Goal: Task Accomplishment & Management: Manage account settings

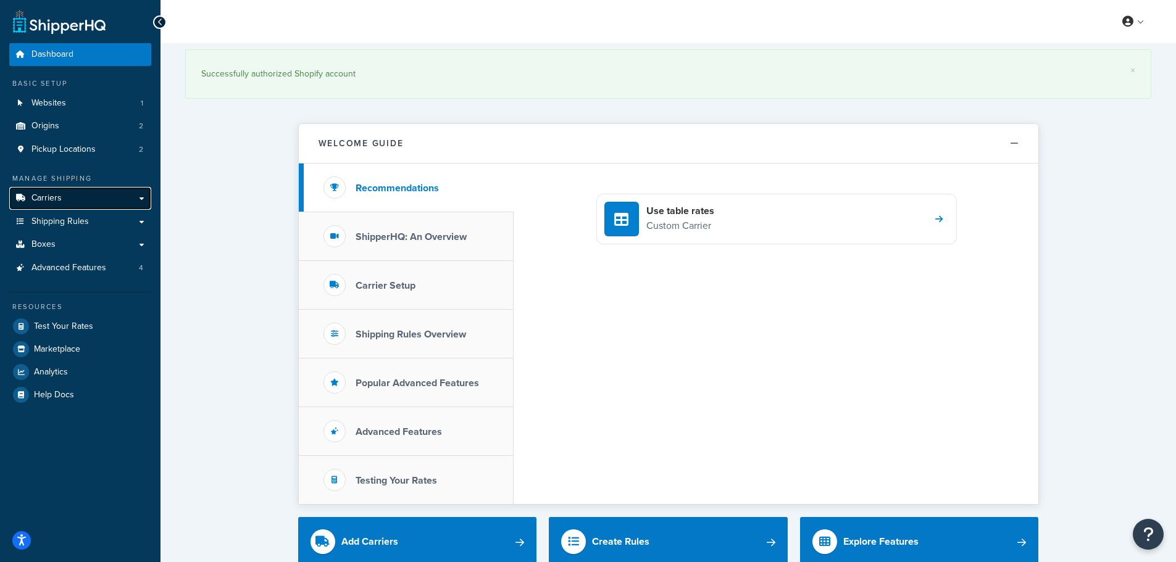
click at [60, 194] on span "Carriers" at bounding box center [46, 198] width 30 height 10
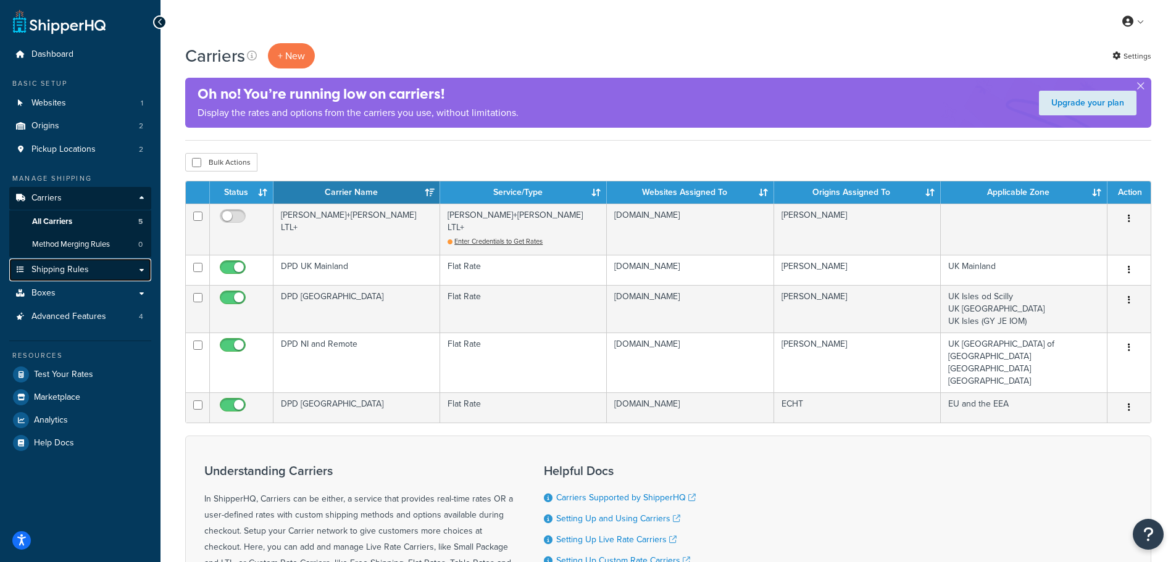
click at [46, 265] on span "Shipping Rules" at bounding box center [59, 270] width 57 height 10
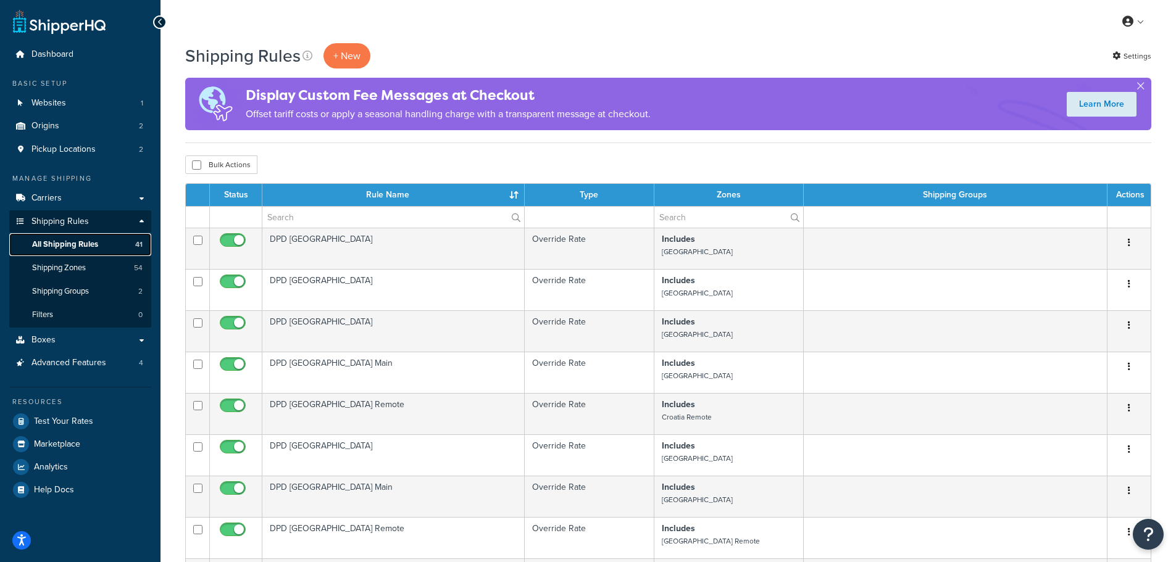
click at [75, 246] on span "All Shipping Rules" at bounding box center [65, 244] width 66 height 10
click at [351, 52] on p "+ New" at bounding box center [346, 55] width 47 height 25
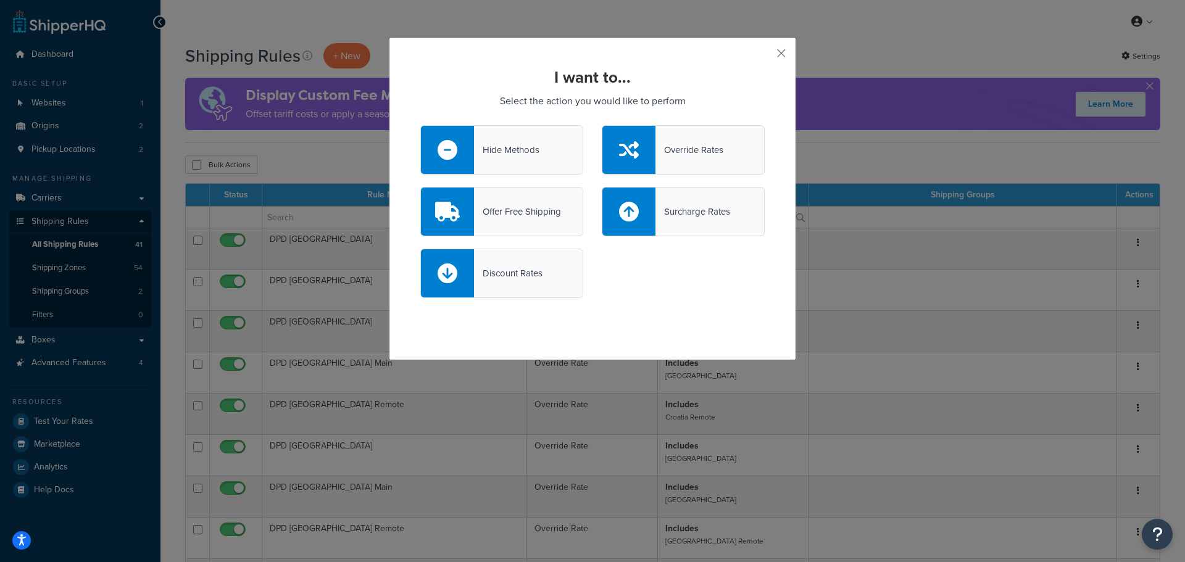
click at [695, 154] on div "Override Rates" at bounding box center [689, 149] width 68 height 17
click at [0, 0] on input "Override Rates" at bounding box center [0, 0] width 0 height 0
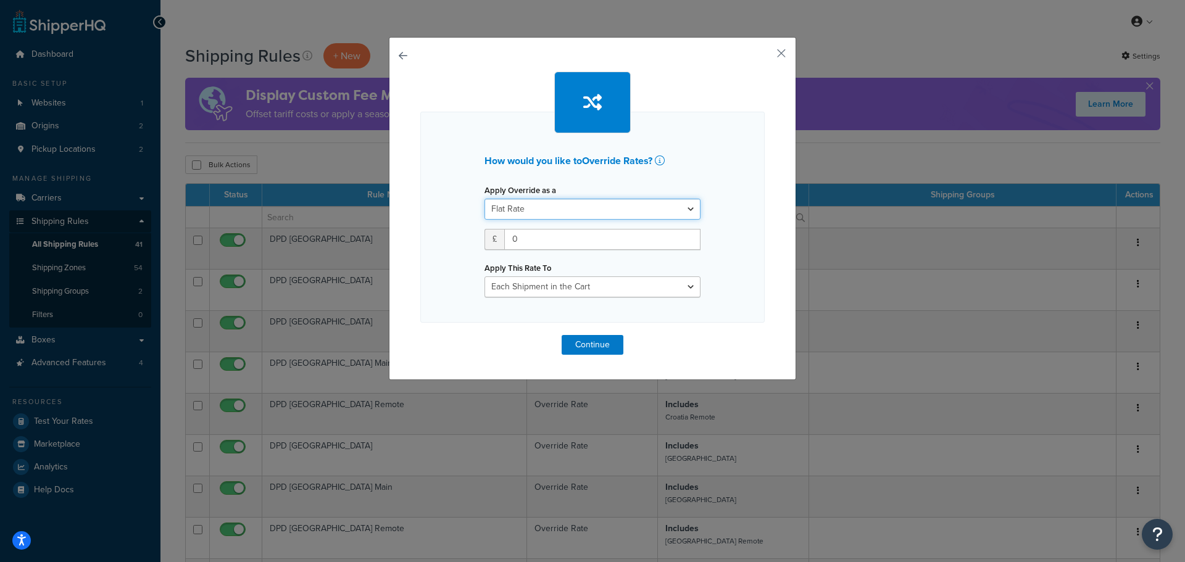
click at [607, 201] on select "Flat Rate Percentage Flat Rate & Percentage" at bounding box center [592, 209] width 216 height 21
click at [620, 286] on select "Each Shipment in the Cart Each Origin in the Cart Each Shipping Group in the Ca…" at bounding box center [592, 286] width 216 height 21
click at [765, 56] on button "button" at bounding box center [762, 57] width 3 height 3
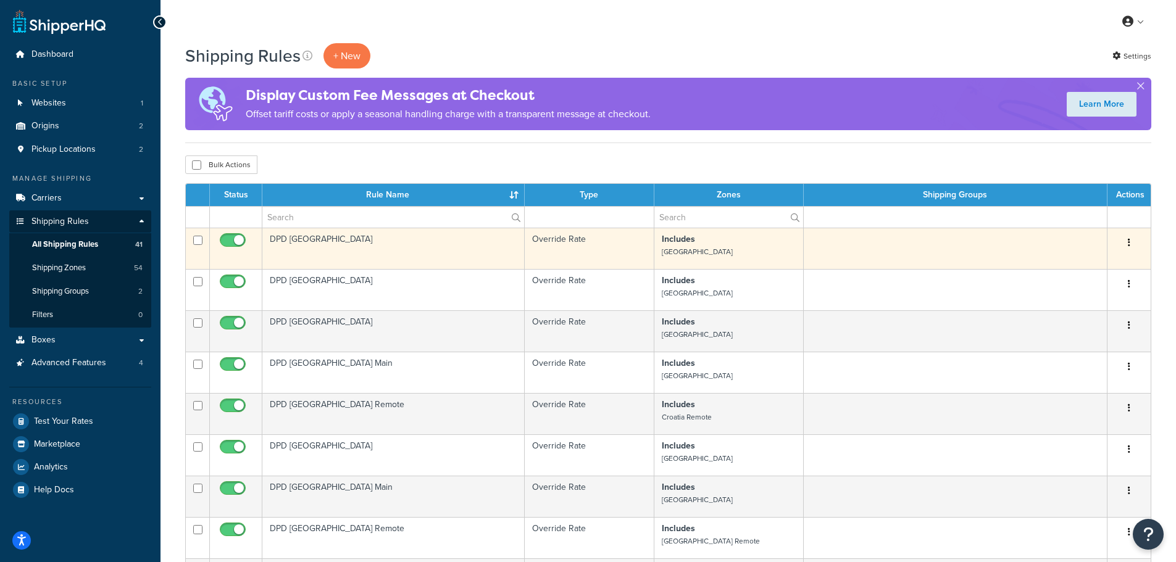
click at [422, 252] on td "DPD Austria" at bounding box center [393, 248] width 262 height 41
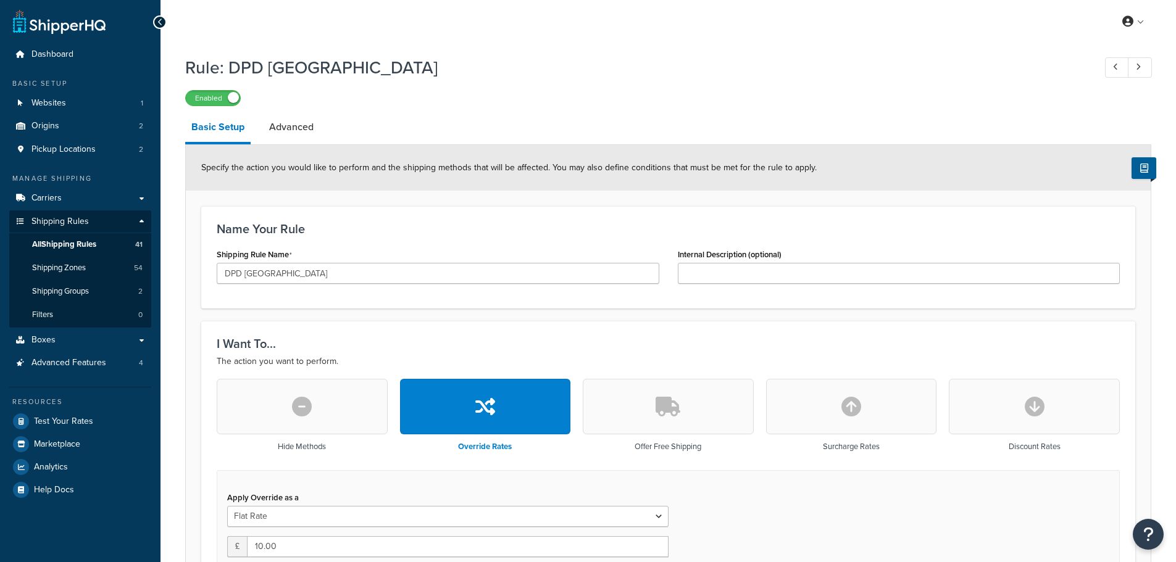
select select "BOX"
click at [54, 196] on span "Carriers" at bounding box center [46, 198] width 30 height 10
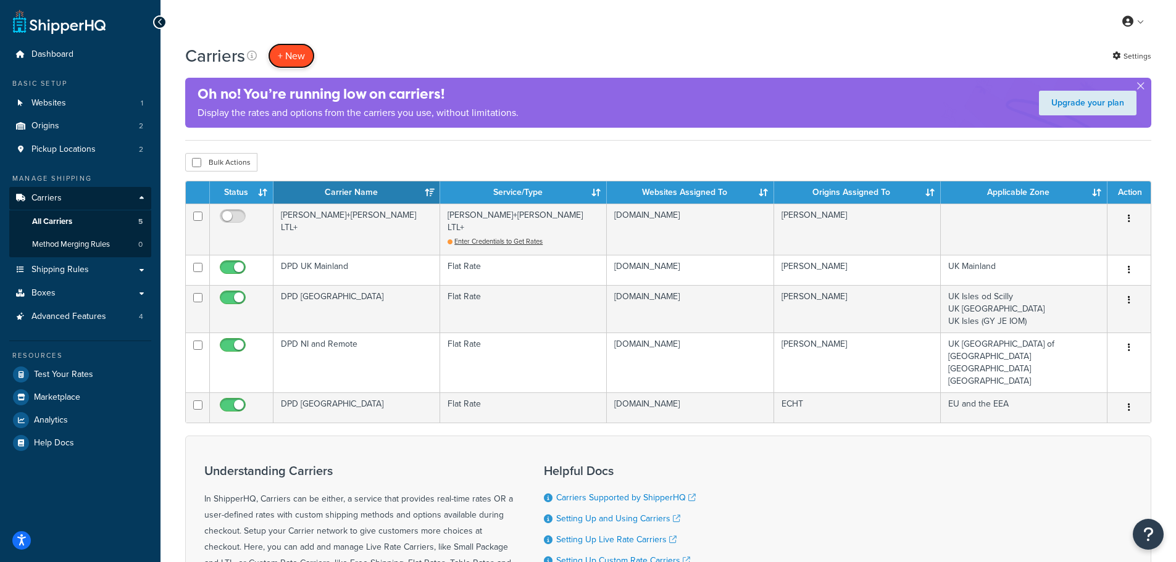
click at [289, 59] on button "+ New" at bounding box center [291, 55] width 47 height 25
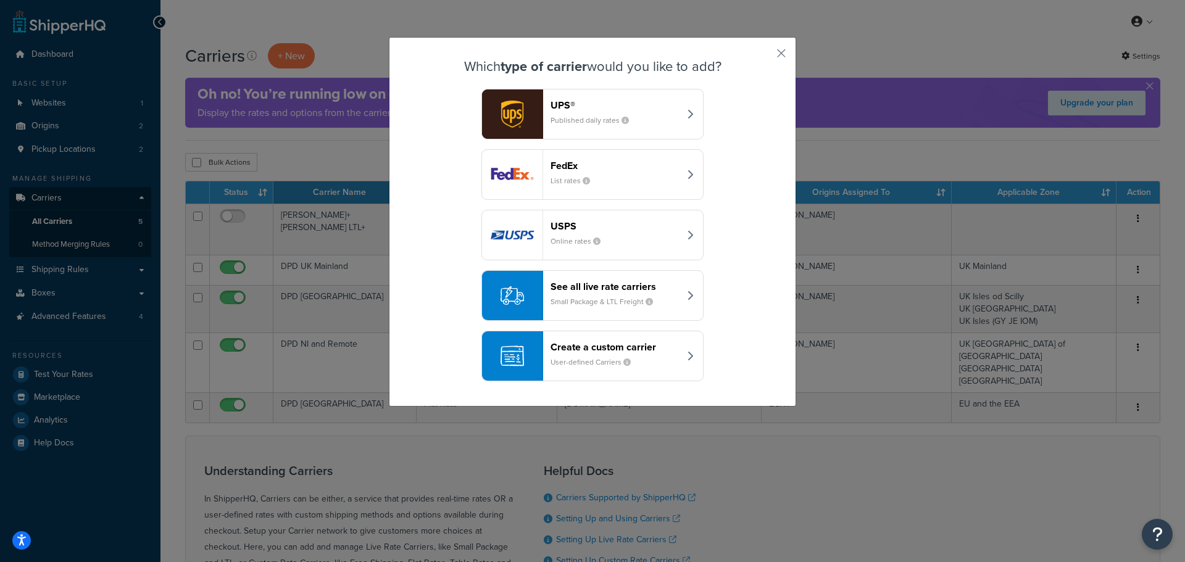
click at [558, 352] on div "Create a custom carrier User-defined Carriers" at bounding box center [614, 356] width 129 height 30
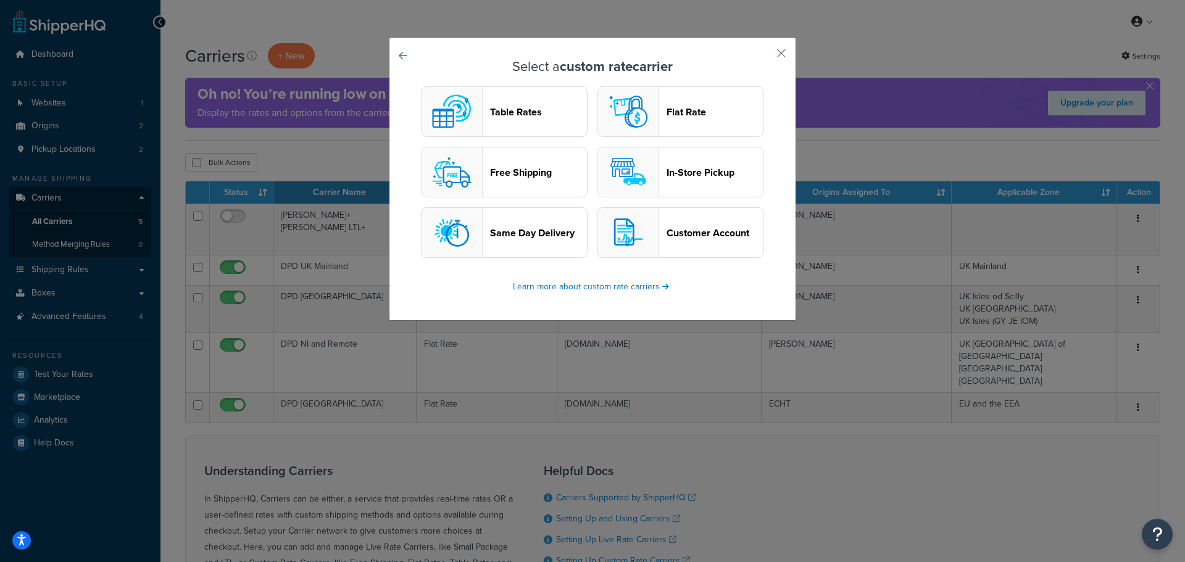
click at [695, 108] on header "Flat Rate" at bounding box center [714, 112] width 97 height 12
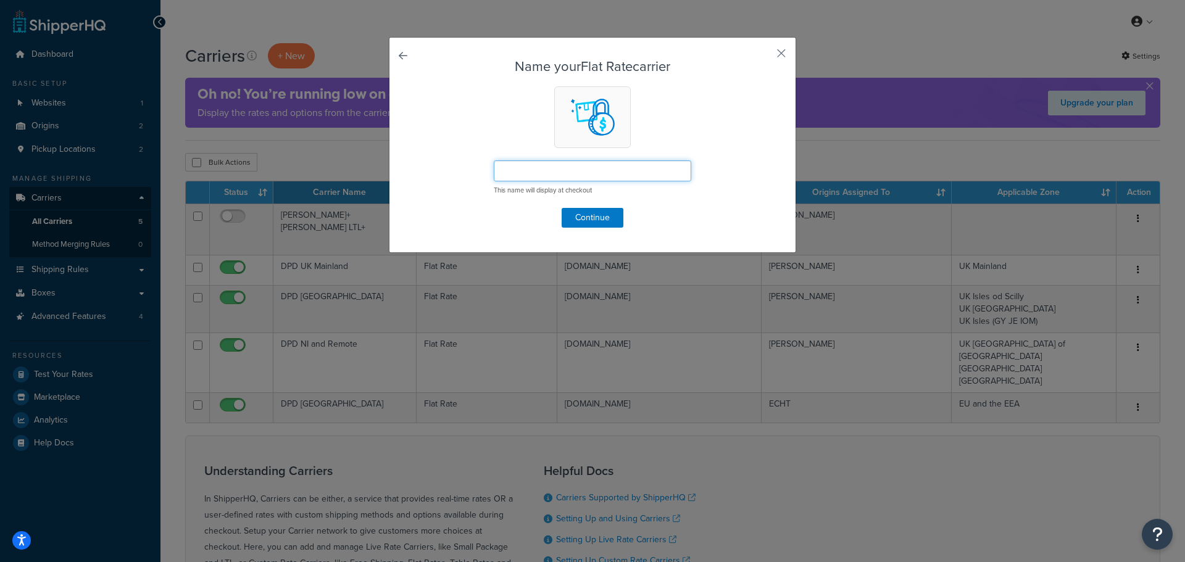
click at [537, 176] on input "text" at bounding box center [592, 170] width 197 height 21
drag, startPoint x: 536, startPoint y: 172, endPoint x: 478, endPoint y: 180, distance: 59.2
click at [478, 180] on form "Name your Flat Rate carrier UK Pallet This name will display at checkout Contin…" at bounding box center [592, 143] width 344 height 168
type input "P"
type input "UK Pallet"
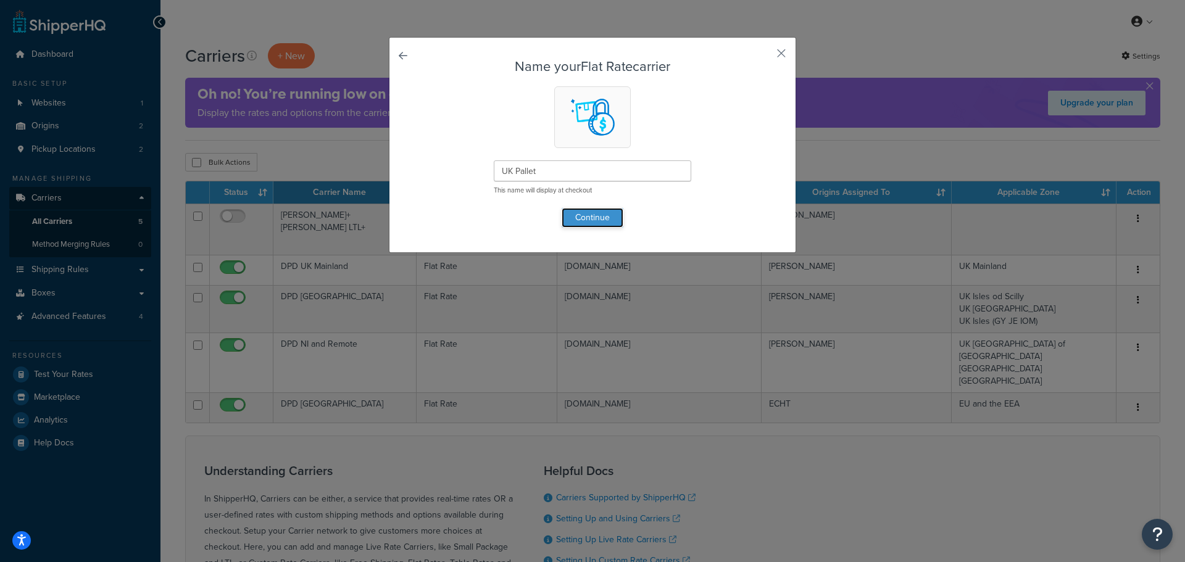
click at [586, 215] on button "Continue" at bounding box center [593, 218] width 62 height 20
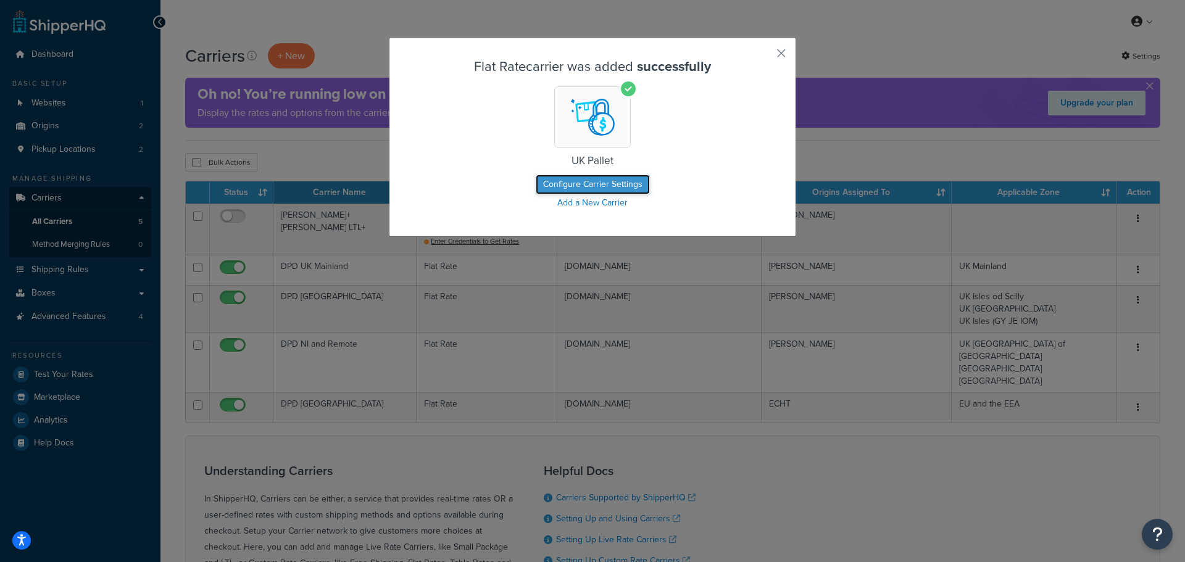
click at [595, 185] on button "Configure Carrier Settings" at bounding box center [593, 185] width 114 height 20
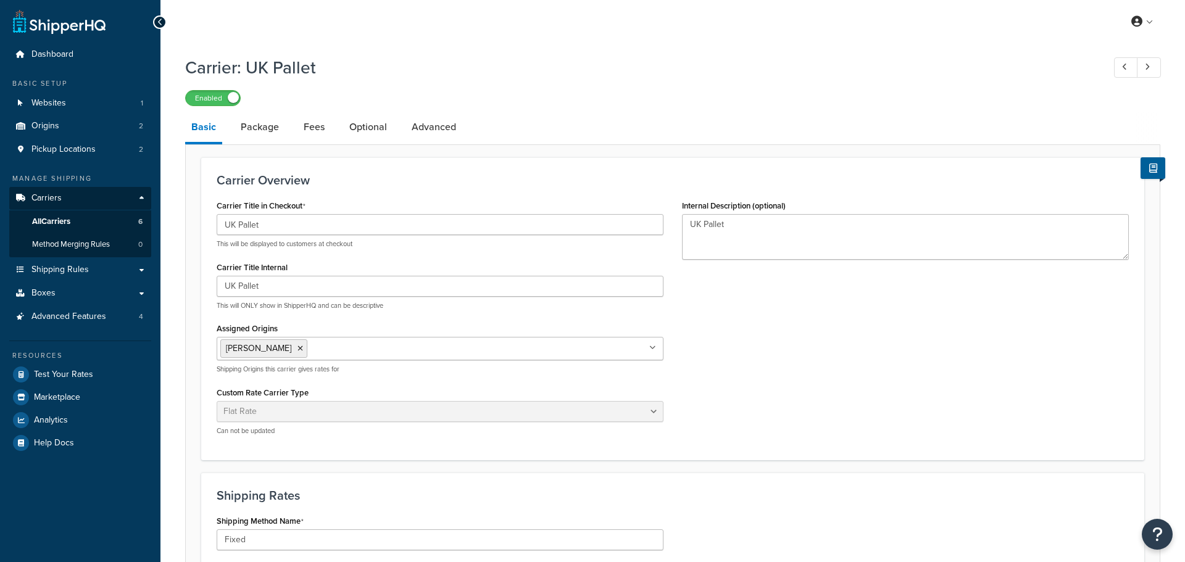
select select "flat"
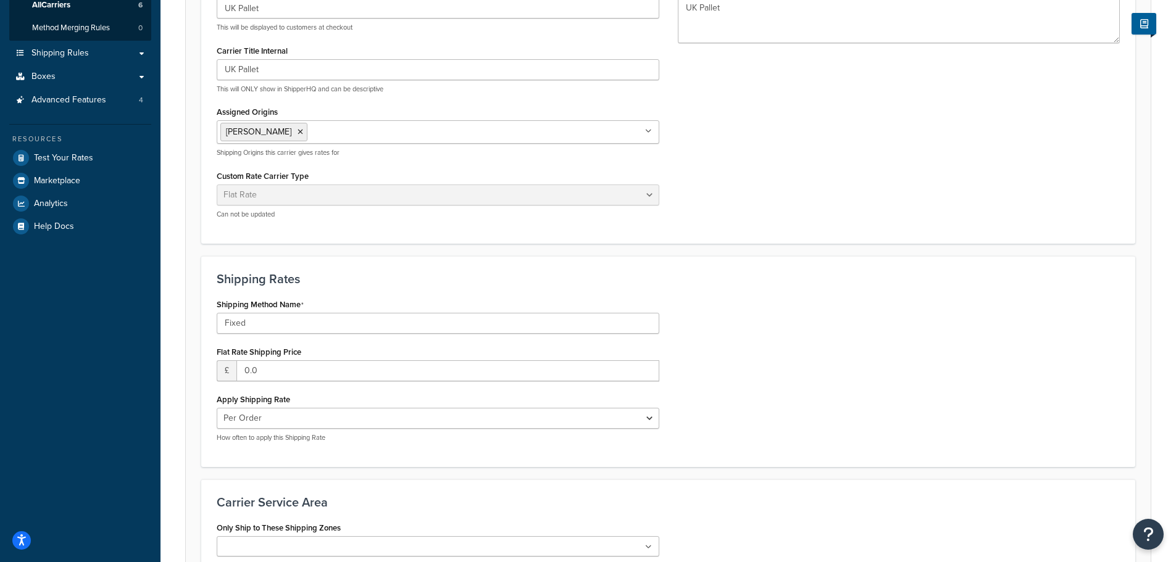
scroll to position [247, 0]
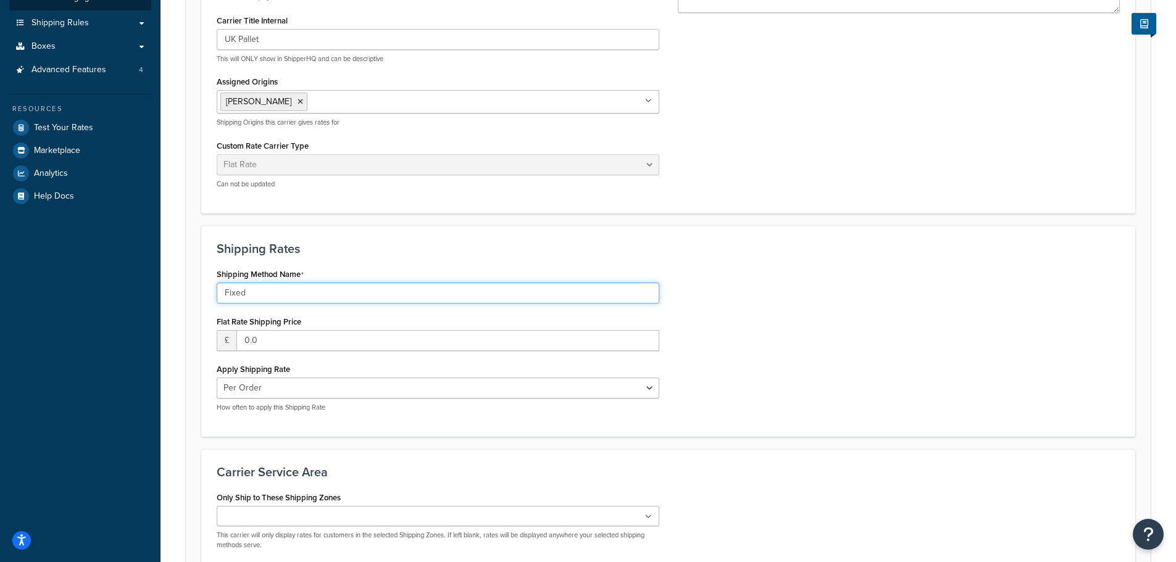
drag, startPoint x: 252, startPoint y: 293, endPoint x: 217, endPoint y: 296, distance: 35.3
click at [217, 296] on input "Fixed" at bounding box center [438, 293] width 442 height 21
click at [299, 386] on select "Per Order Per Item Per Package" at bounding box center [438, 388] width 442 height 21
select select "package"
click at [217, 378] on select "Per Order Per Item Per Package" at bounding box center [438, 388] width 442 height 21
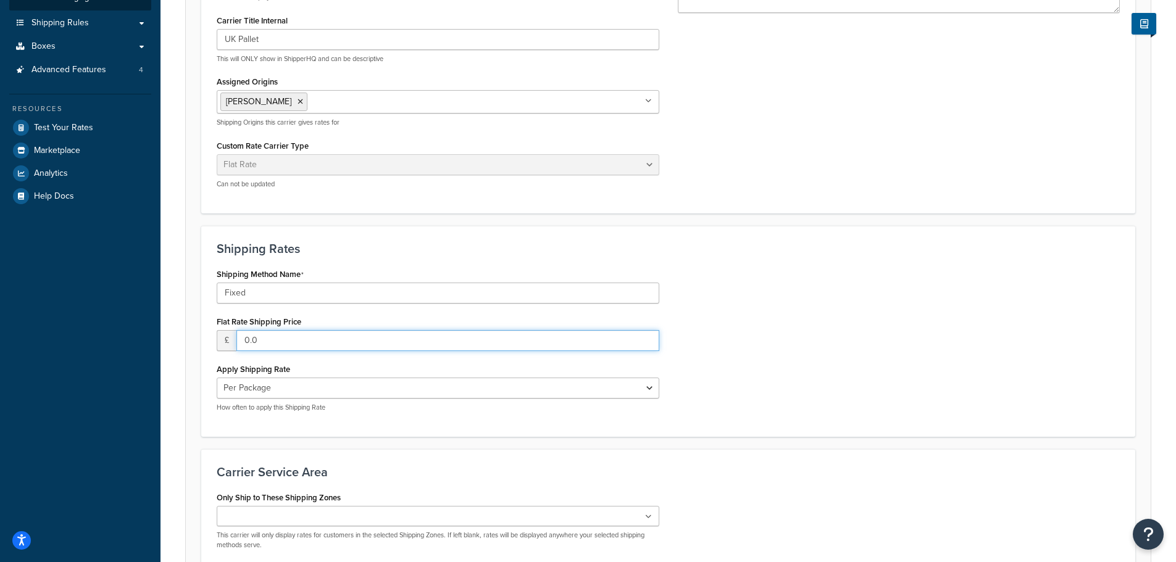
click at [278, 346] on input "0.0" at bounding box center [447, 340] width 423 height 21
drag, startPoint x: 278, startPoint y: 346, endPoint x: 242, endPoint y: 352, distance: 36.9
click at [242, 351] on input "0.0" at bounding box center [447, 340] width 423 height 21
type input "50"
click at [707, 285] on div "Shipping Method Name Fixed Flat Rate Shipping Price £ 50 Apply Shipping Rate Pe…" at bounding box center [667, 343] width 921 height 156
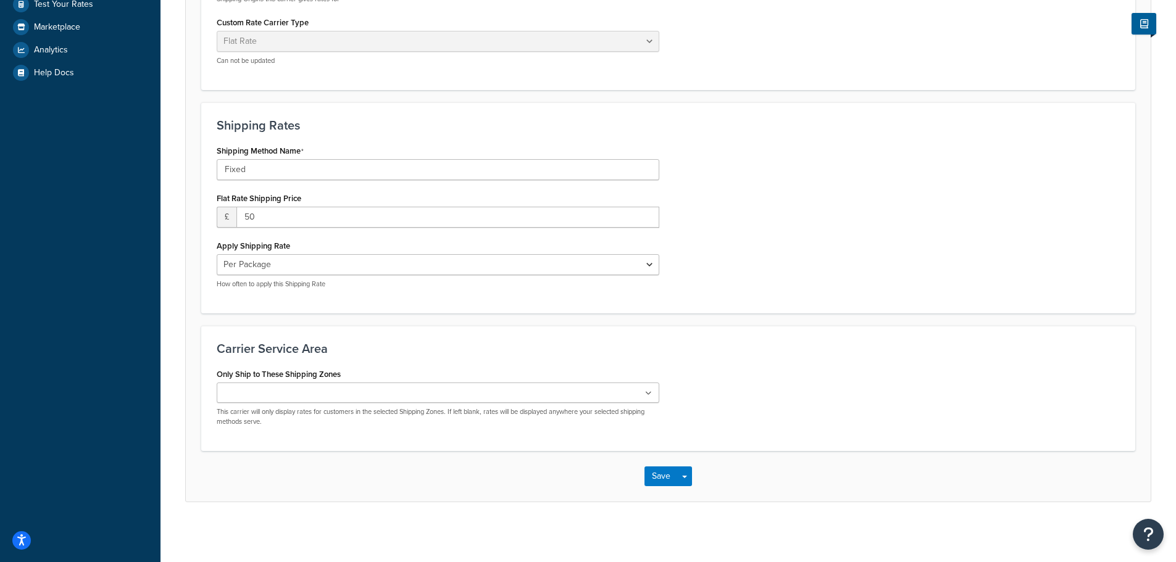
scroll to position [373, 0]
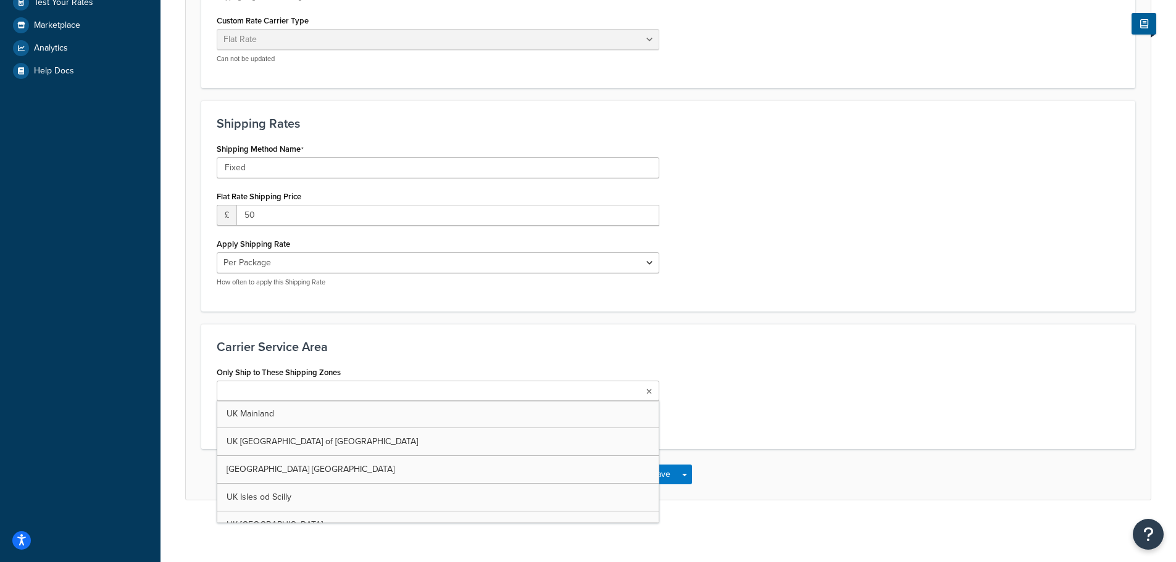
click at [425, 396] on ul at bounding box center [438, 391] width 442 height 20
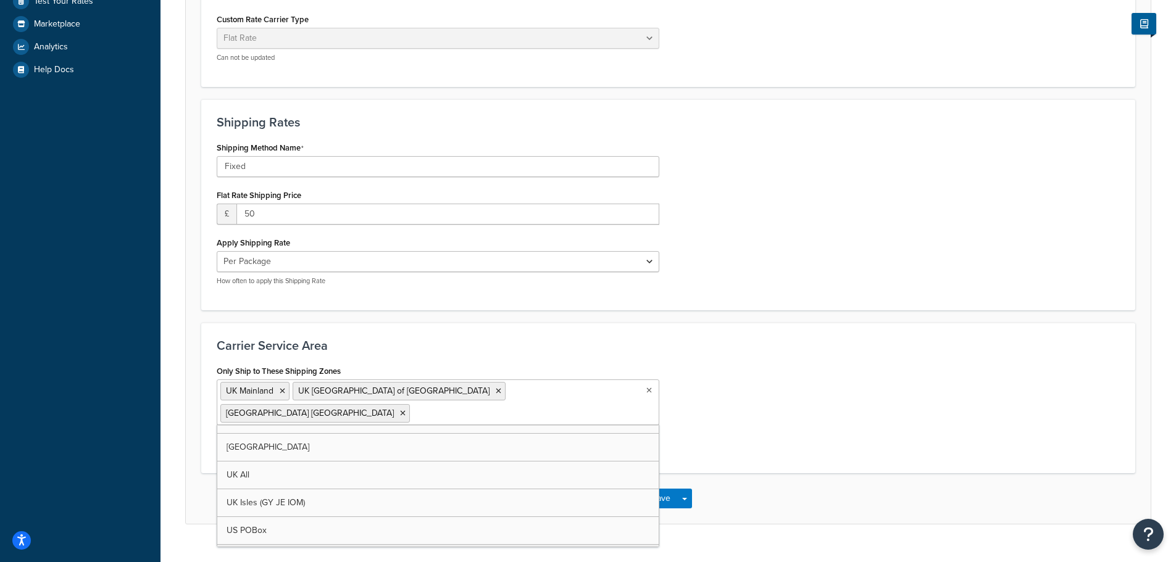
scroll to position [1321, 0]
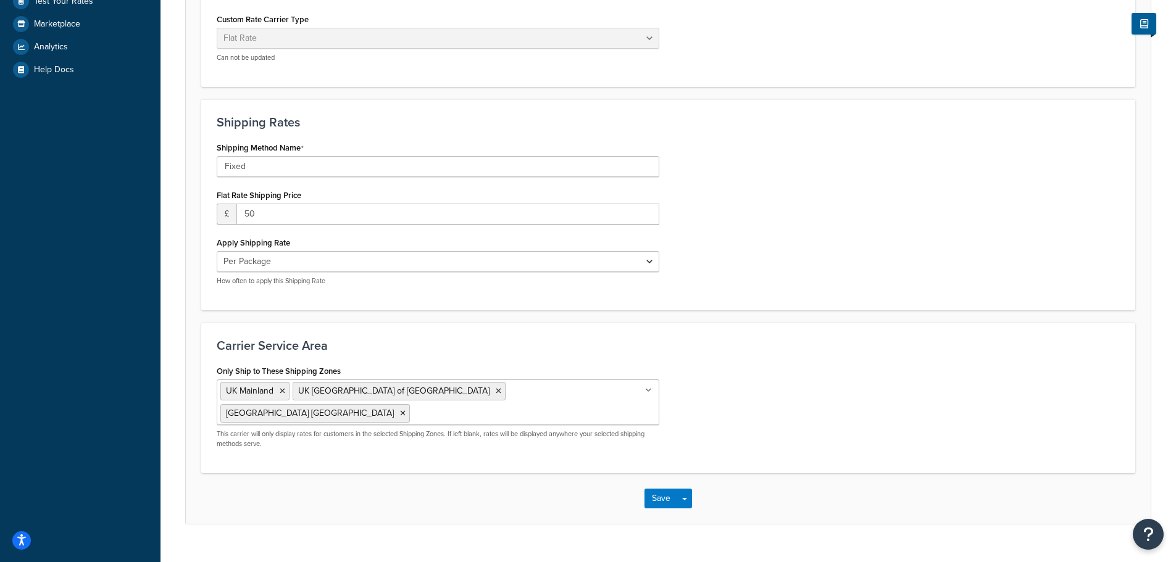
click at [808, 367] on div "Only Ship to These Shipping Zones UK Mainland UK Highlands and Islands of Scotl…" at bounding box center [667, 410] width 921 height 96
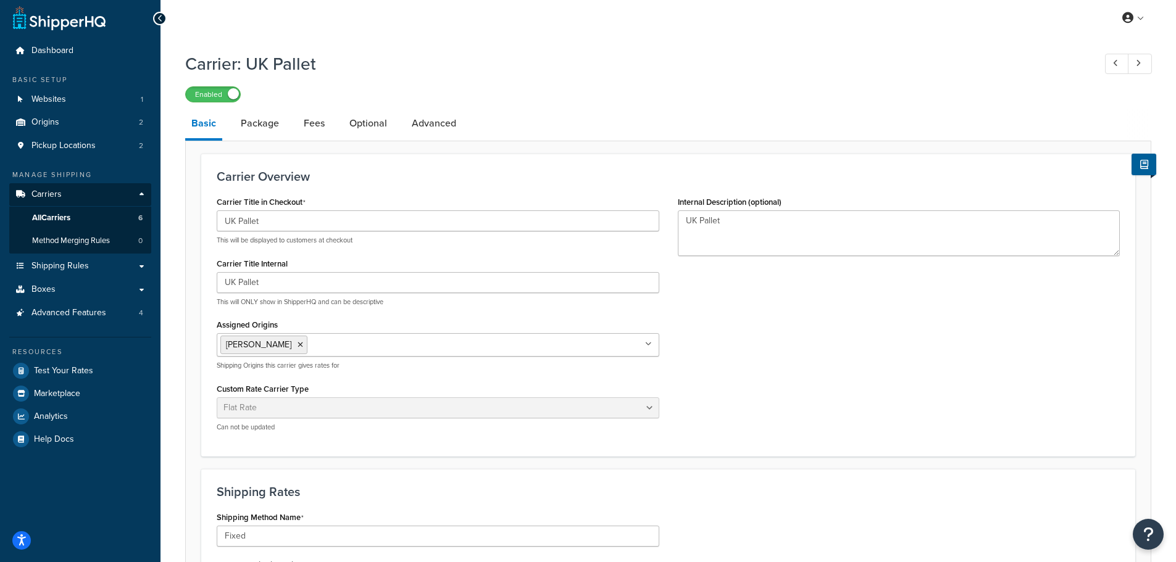
scroll to position [0, 0]
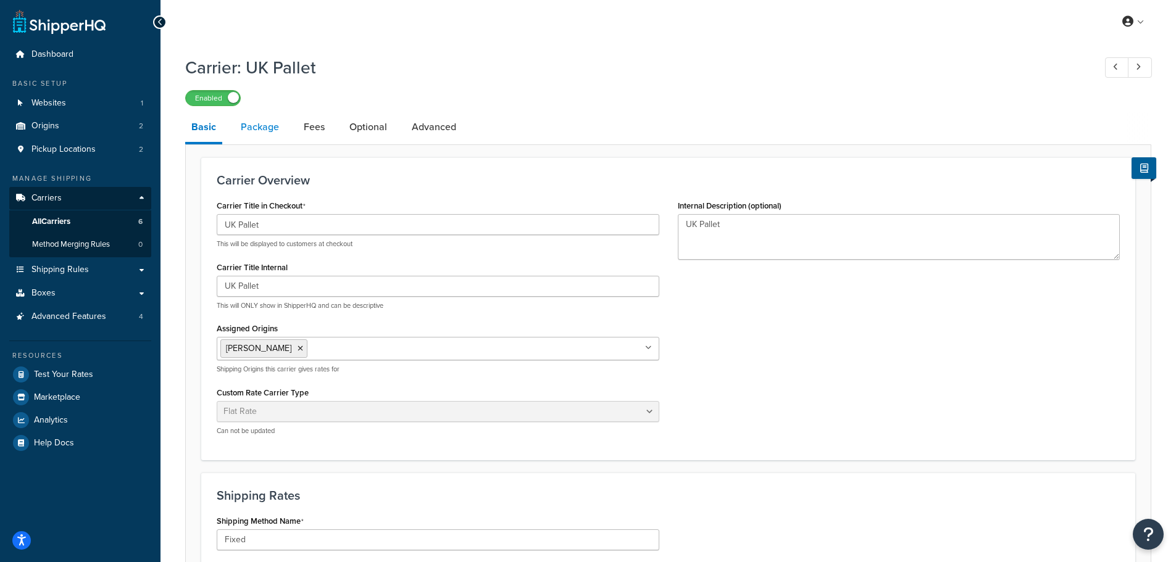
click at [263, 126] on link "Package" at bounding box center [259, 127] width 51 height 30
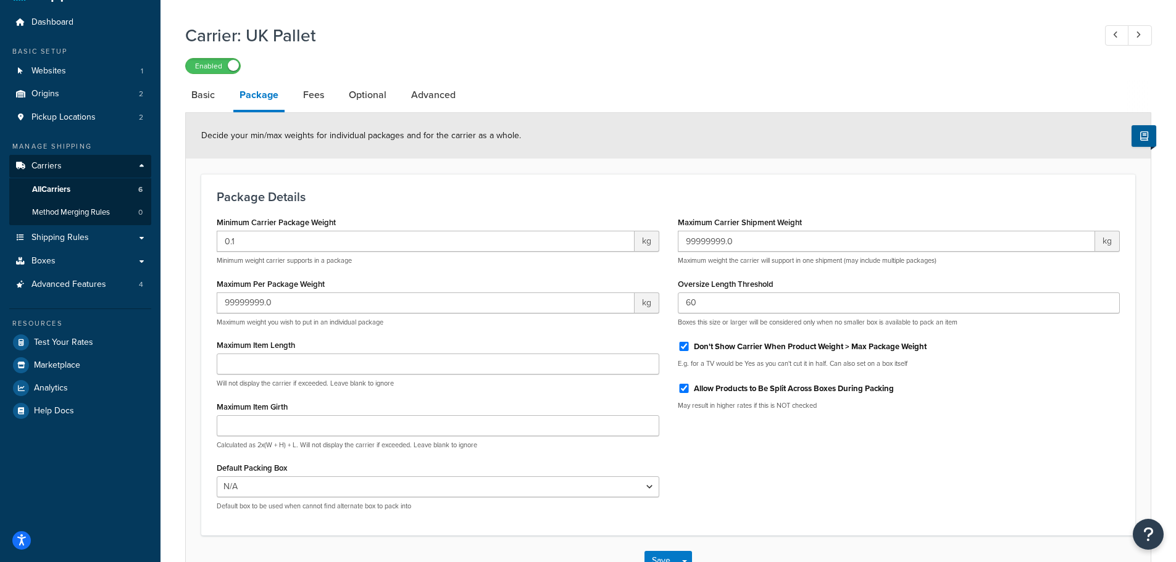
scroll to position [62, 0]
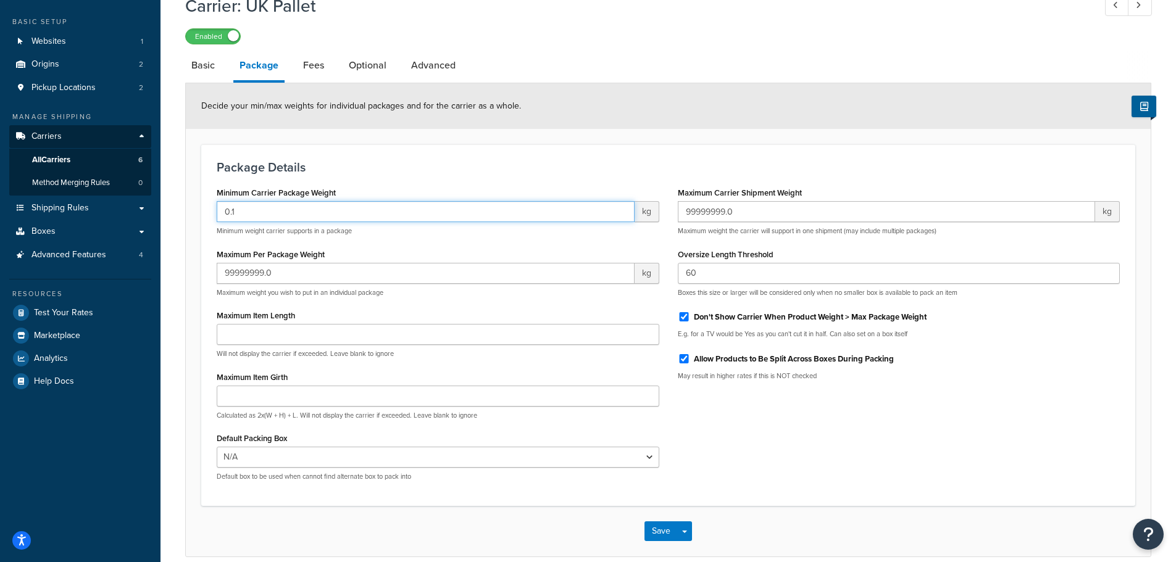
drag, startPoint x: 225, startPoint y: 218, endPoint x: 207, endPoint y: 222, distance: 18.4
click at [207, 222] on div "Minimum Carrier Package Weight 0.1 kg Minimum weight carrier supports in a pack…" at bounding box center [437, 337] width 461 height 307
click at [313, 66] on link "Fees" at bounding box center [313, 66] width 33 height 30
select select "AFTER"
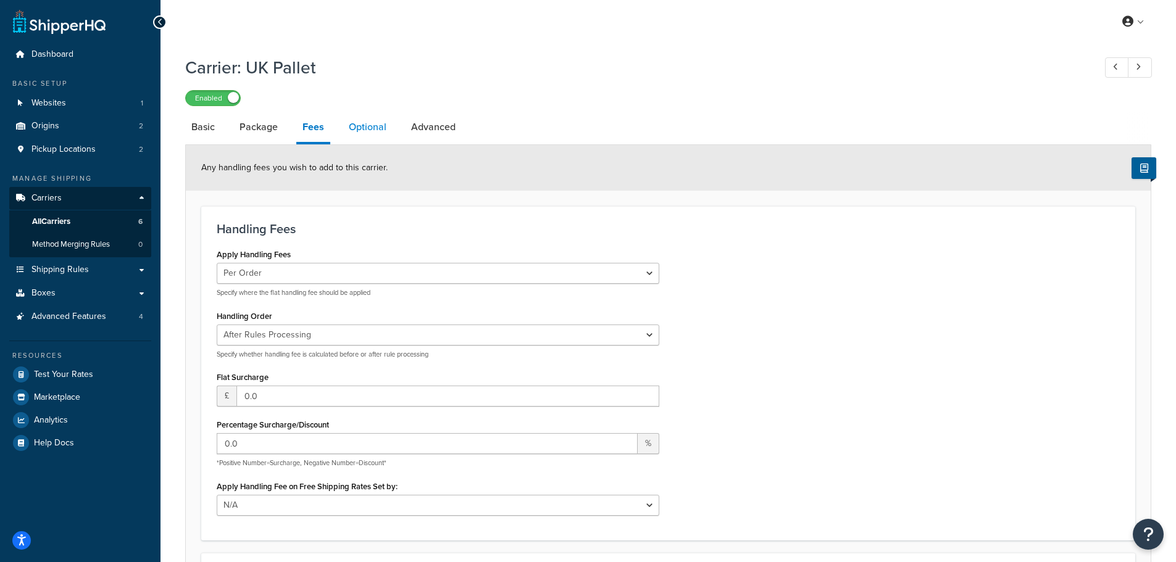
click at [355, 124] on link "Optional" at bounding box center [367, 127] width 50 height 30
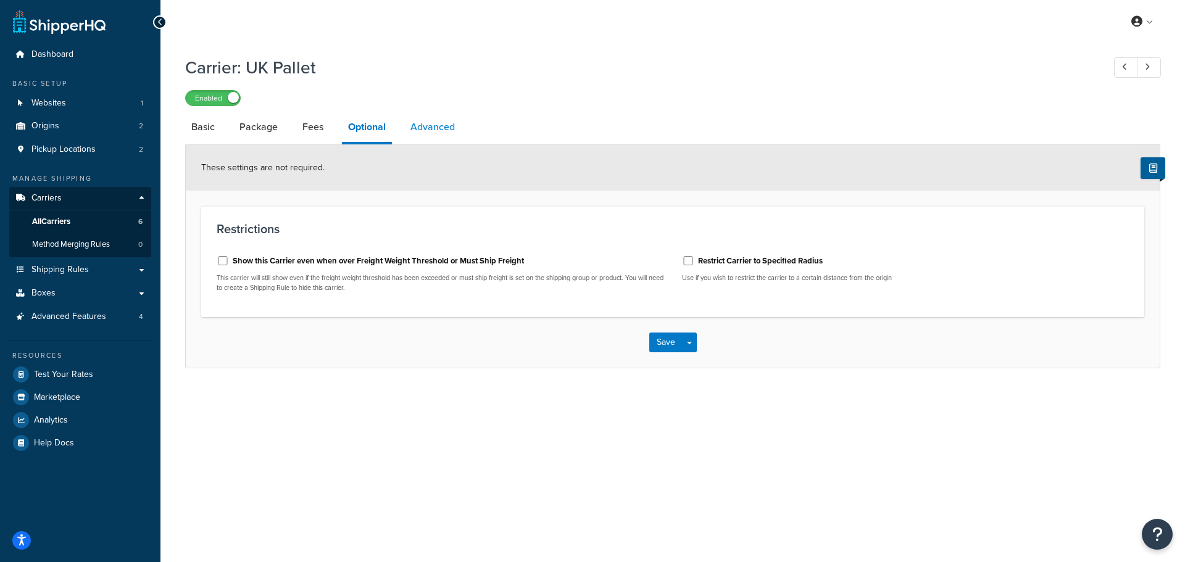
click at [432, 128] on link "Advanced" at bounding box center [432, 127] width 57 height 30
select select "false"
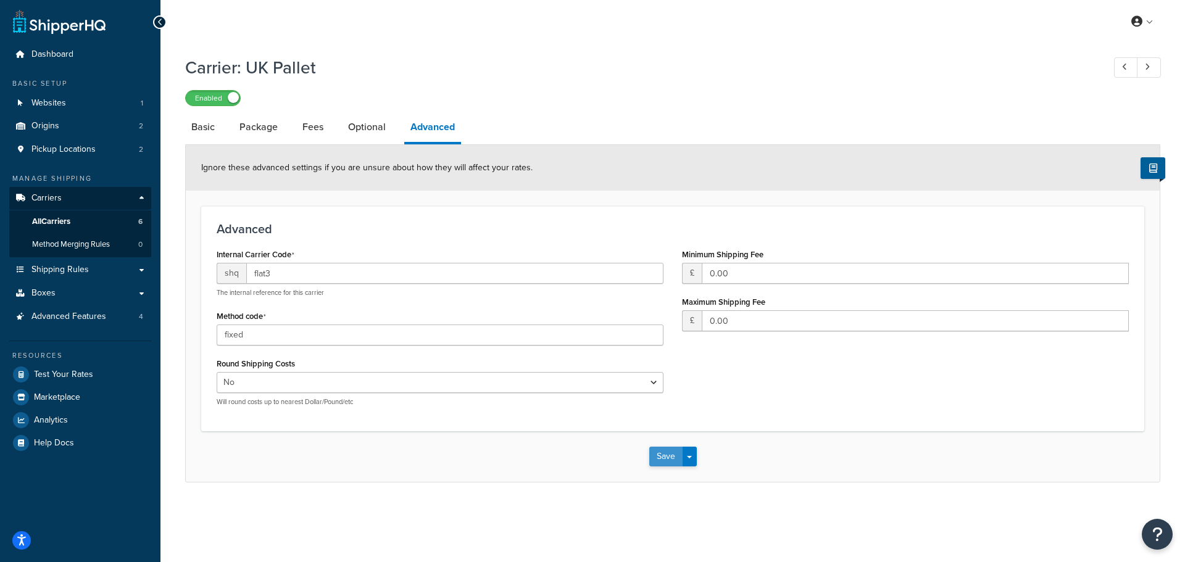
click at [663, 454] on button "Save" at bounding box center [665, 457] width 33 height 20
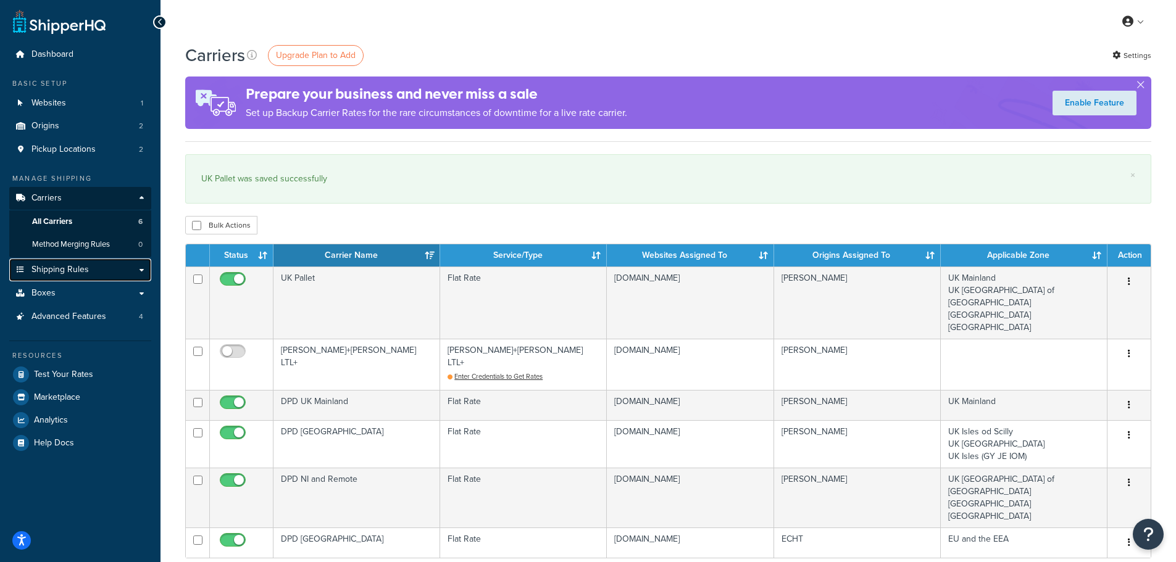
click at [62, 270] on span "Shipping Rules" at bounding box center [59, 270] width 57 height 10
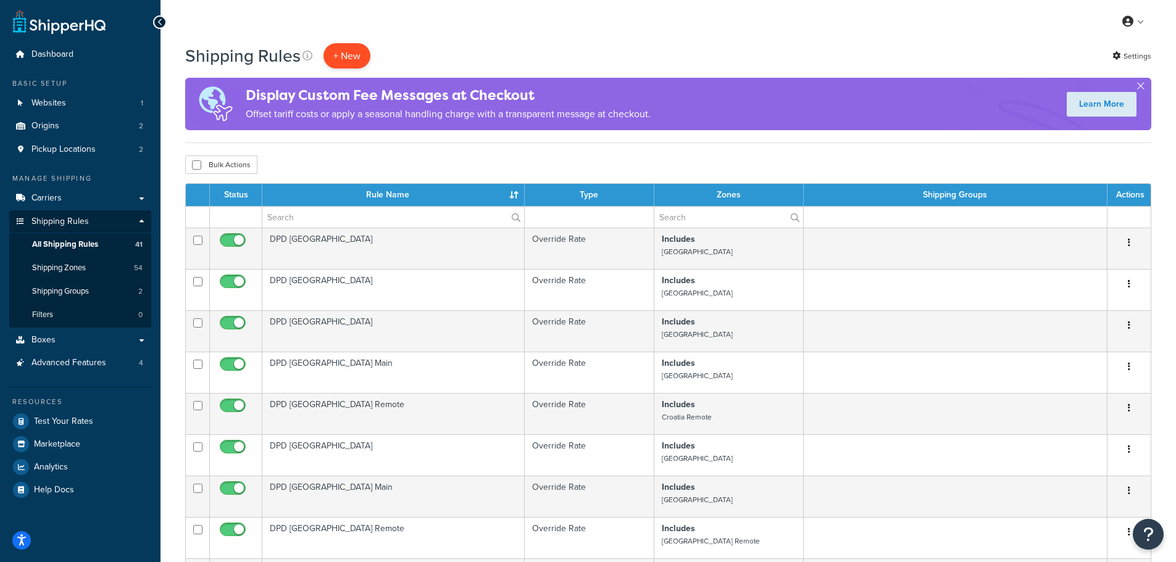
click at [346, 54] on p "+ New" at bounding box center [346, 55] width 47 height 25
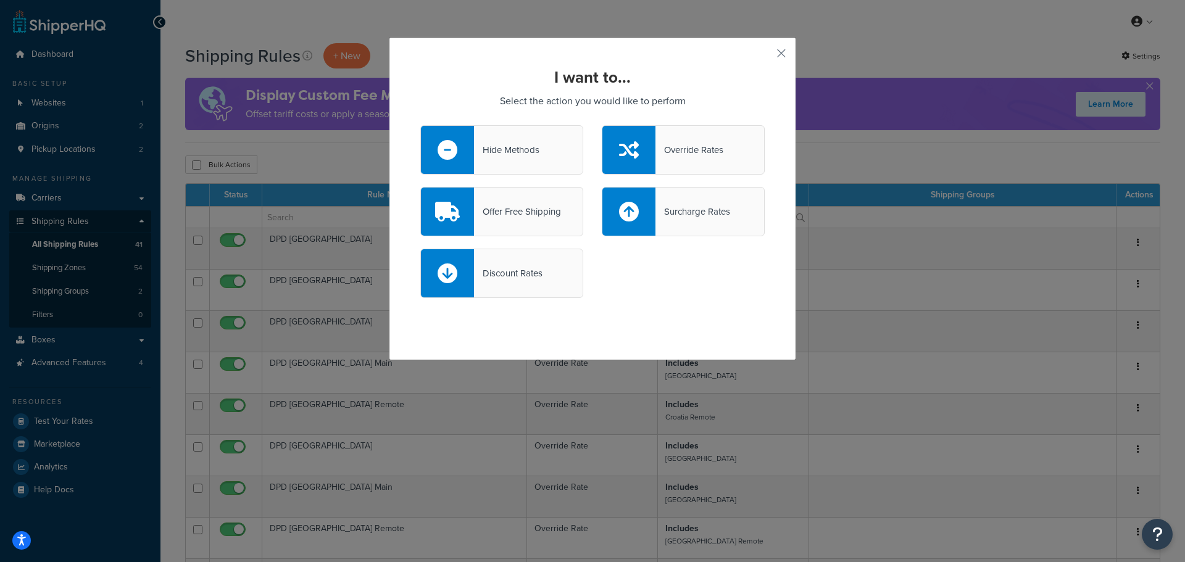
click at [699, 144] on div "Override Rates" at bounding box center [689, 149] width 68 height 17
click at [0, 0] on input "Override Rates" at bounding box center [0, 0] width 0 height 0
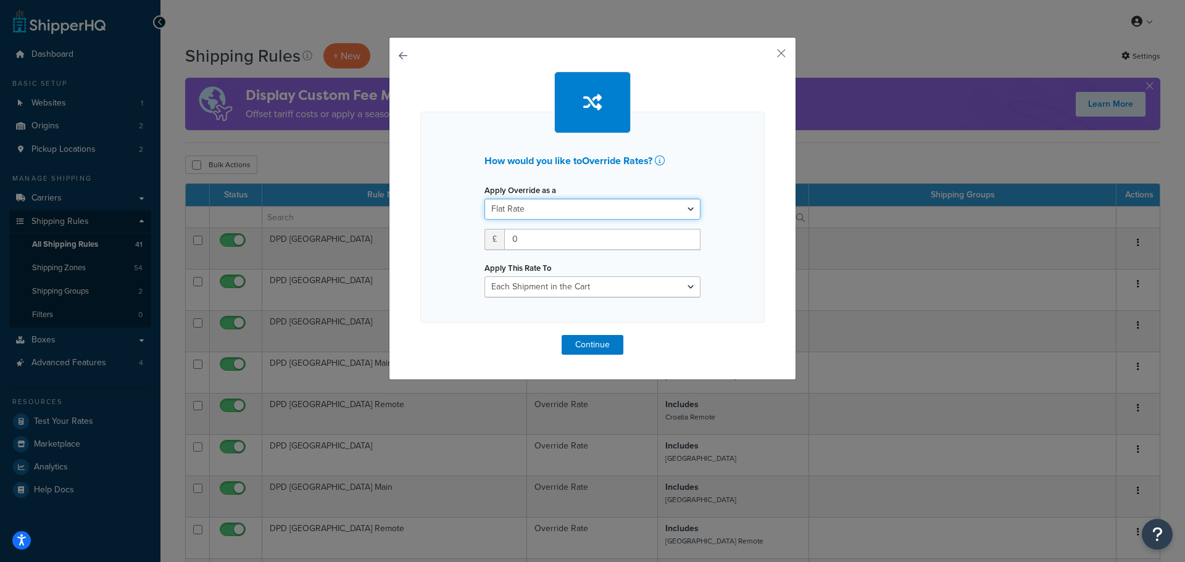
click at [546, 209] on select "Flat Rate Percentage Flat Rate & Percentage" at bounding box center [592, 209] width 216 height 21
drag, startPoint x: 528, startPoint y: 241, endPoint x: 507, endPoint y: 246, distance: 21.0
click at [507, 246] on input "0" at bounding box center [602, 239] width 196 height 21
type input "48"
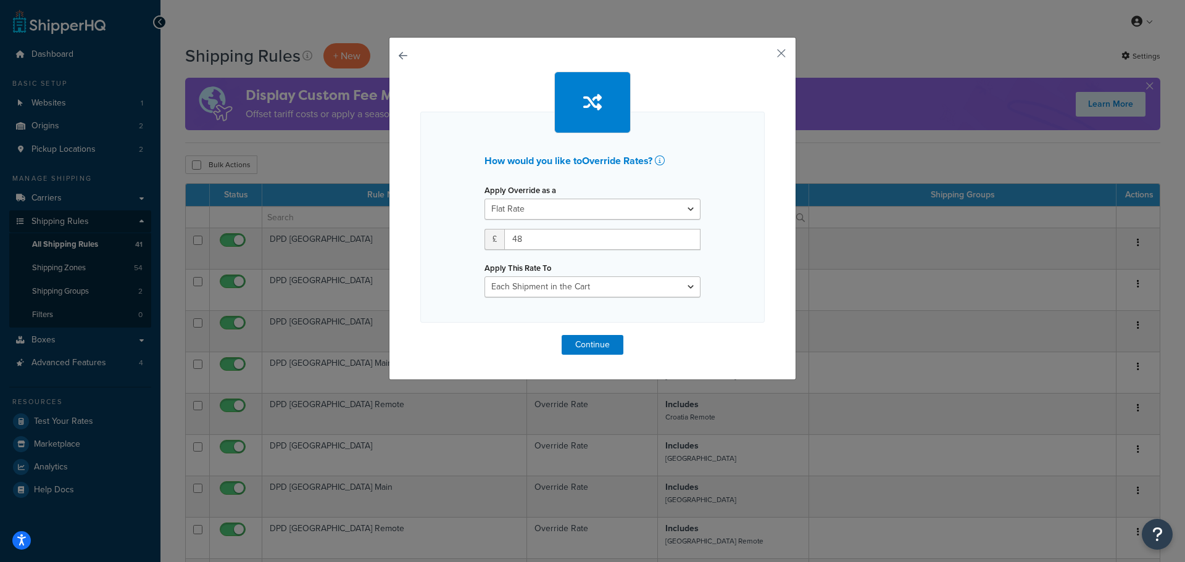
click at [728, 247] on div "How would you like to Override Rates ? Apply Override as a Flat Rate Percentage…" at bounding box center [592, 217] width 344 height 211
click at [631, 283] on select "Each Shipment in the Cart Each Origin in the Cart Each Shipping Group in the Ca…" at bounding box center [592, 286] width 216 height 21
select select "BOX"
click at [484, 276] on select "Each Shipment in the Cart Each Origin in the Cart Each Shipping Group in the Ca…" at bounding box center [592, 286] width 216 height 21
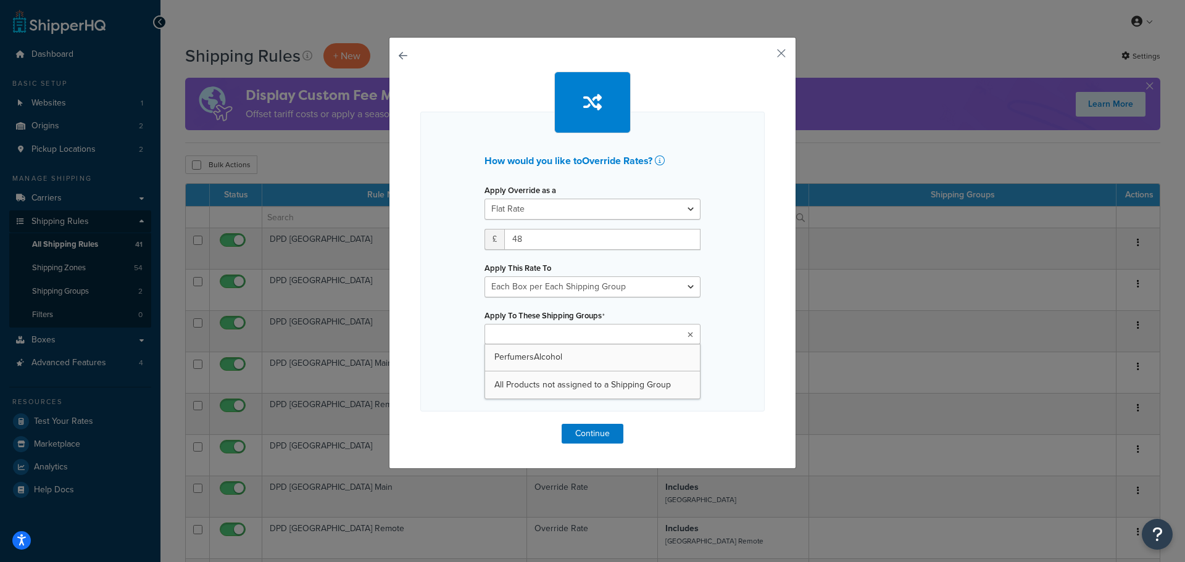
click at [630, 334] on ul at bounding box center [592, 334] width 216 height 20
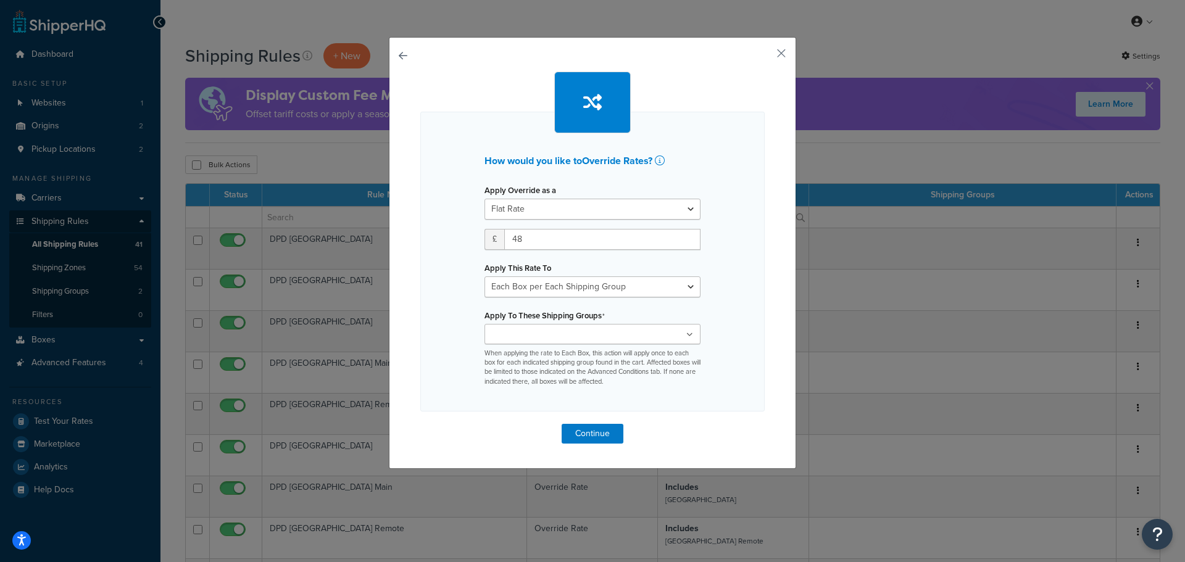
click at [736, 346] on div "How would you like to Override Rates ? Apply Override as a Flat Rate Percentage…" at bounding box center [592, 262] width 344 height 300
click at [583, 433] on button "Continue" at bounding box center [593, 434] width 62 height 20
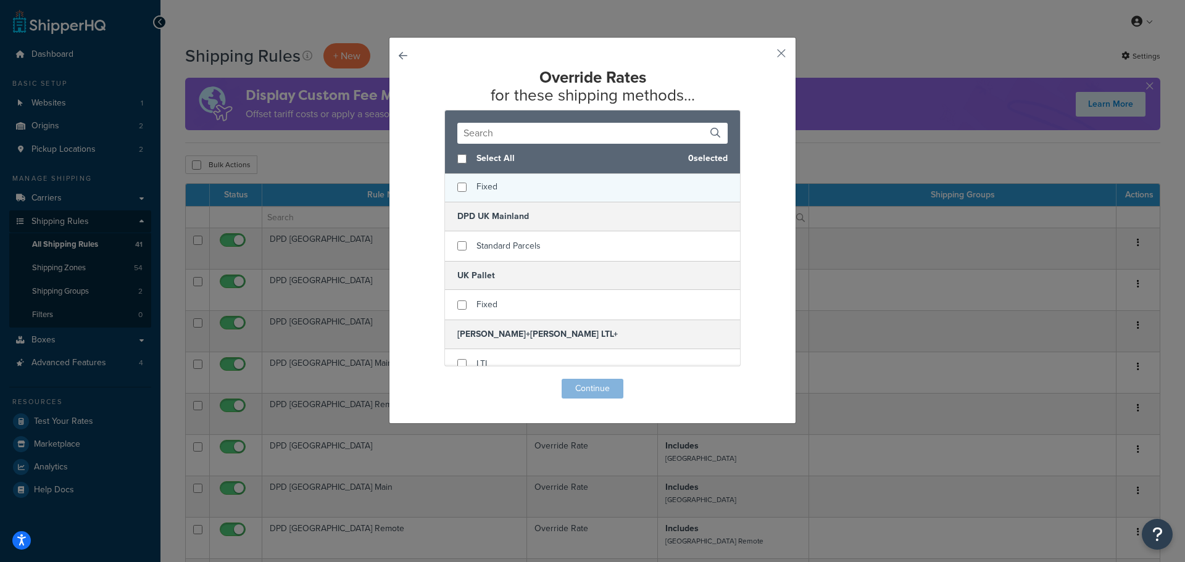
scroll to position [160, 0]
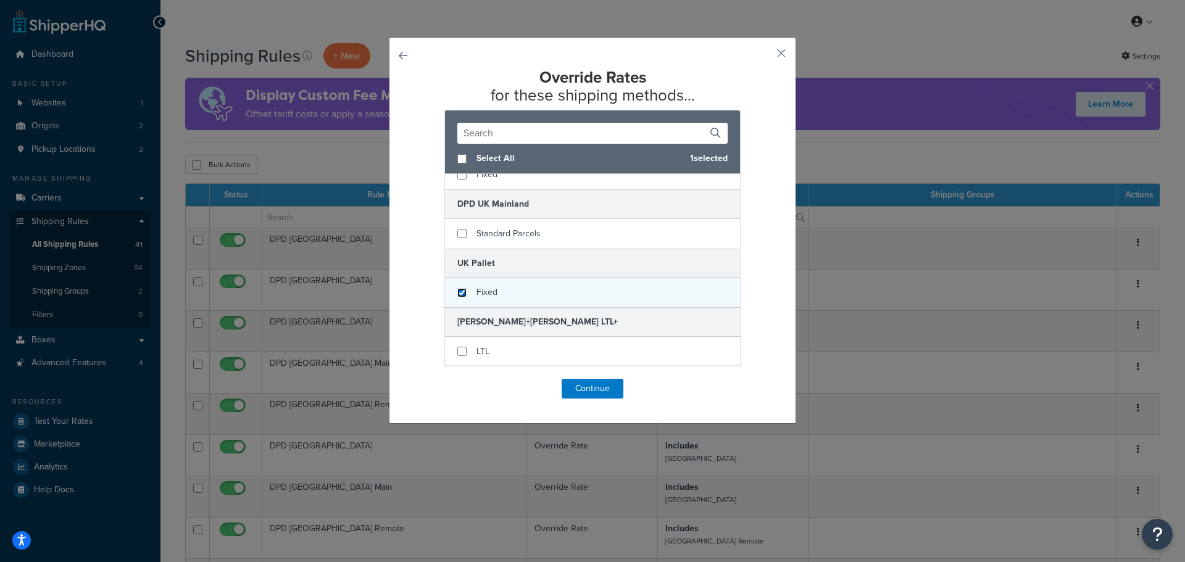
click at [458, 292] on input "checkbox" at bounding box center [461, 292] width 9 height 9
checkbox input "true"
click at [589, 392] on button "Continue" at bounding box center [593, 389] width 62 height 20
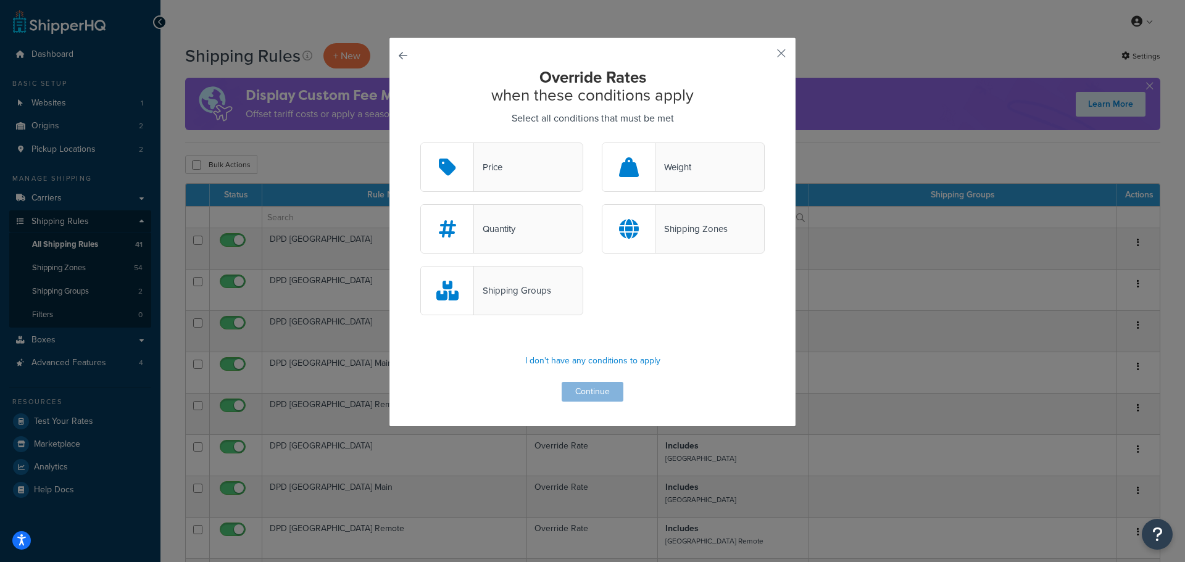
click at [666, 224] on div "Shipping Zones" at bounding box center [691, 228] width 72 height 17
click at [0, 0] on input "Shipping Zones" at bounding box center [0, 0] width 0 height 0
click at [579, 388] on button "Continue" at bounding box center [593, 392] width 62 height 20
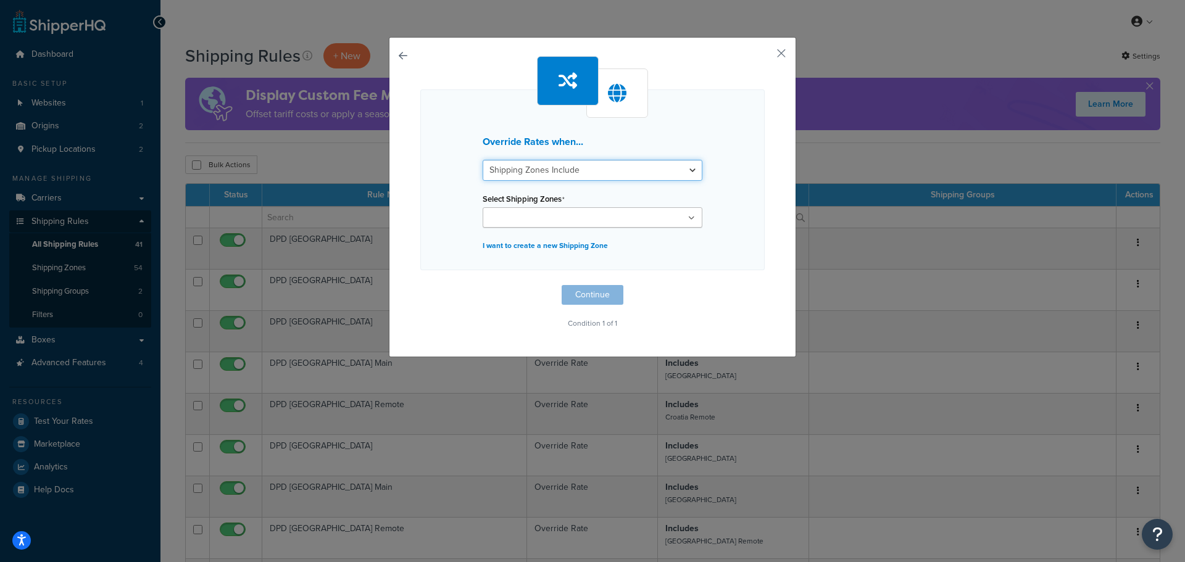
click at [617, 170] on select "Shipping Zones Include Shipping Zones Do Not Include" at bounding box center [593, 170] width 220 height 21
click at [731, 156] on div "Override Rates when... Shipping Zones Include Shipping Zones Do Not Include Sel…" at bounding box center [592, 179] width 344 height 181
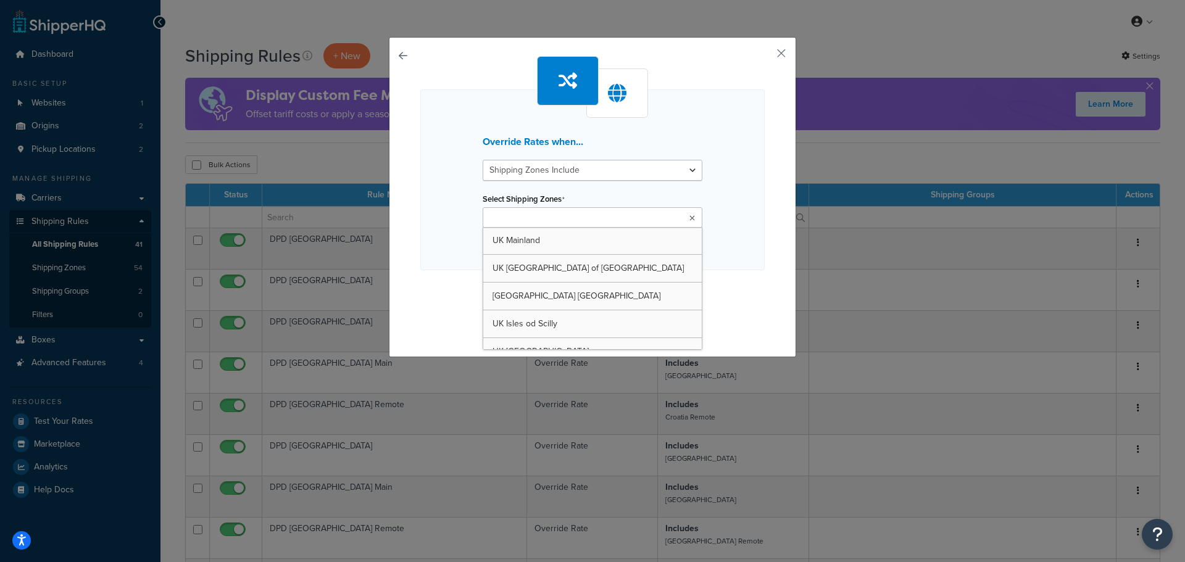
click at [594, 216] on ul at bounding box center [593, 217] width 220 height 20
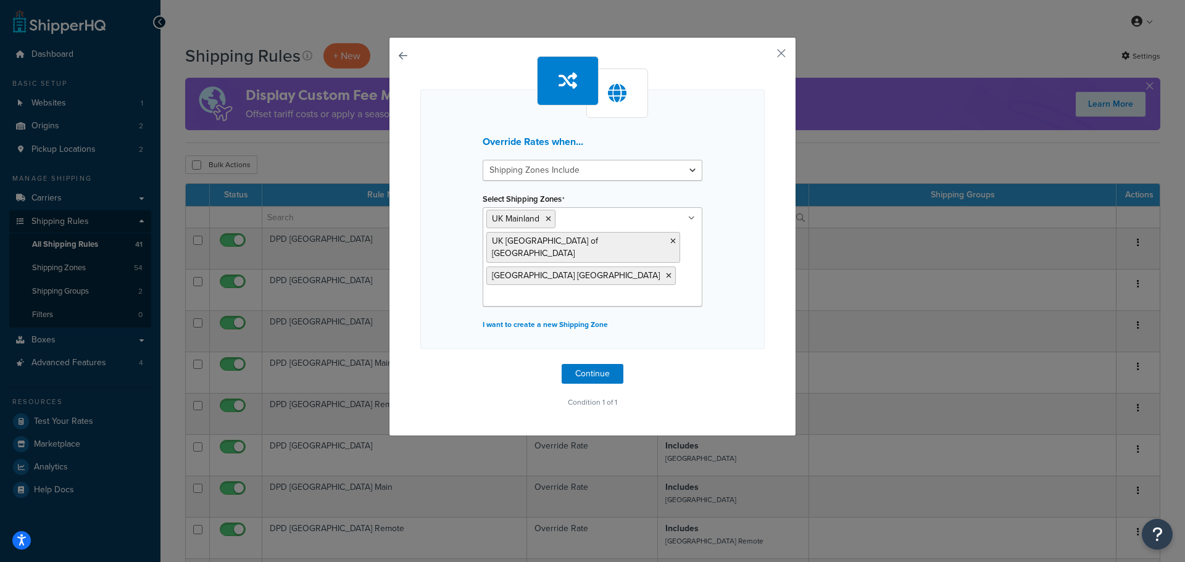
click at [723, 244] on div "Override Rates when... Shipping Zones Include Shipping Zones Do Not Include Sel…" at bounding box center [592, 219] width 344 height 260
click at [581, 364] on button "Continue" at bounding box center [593, 374] width 62 height 20
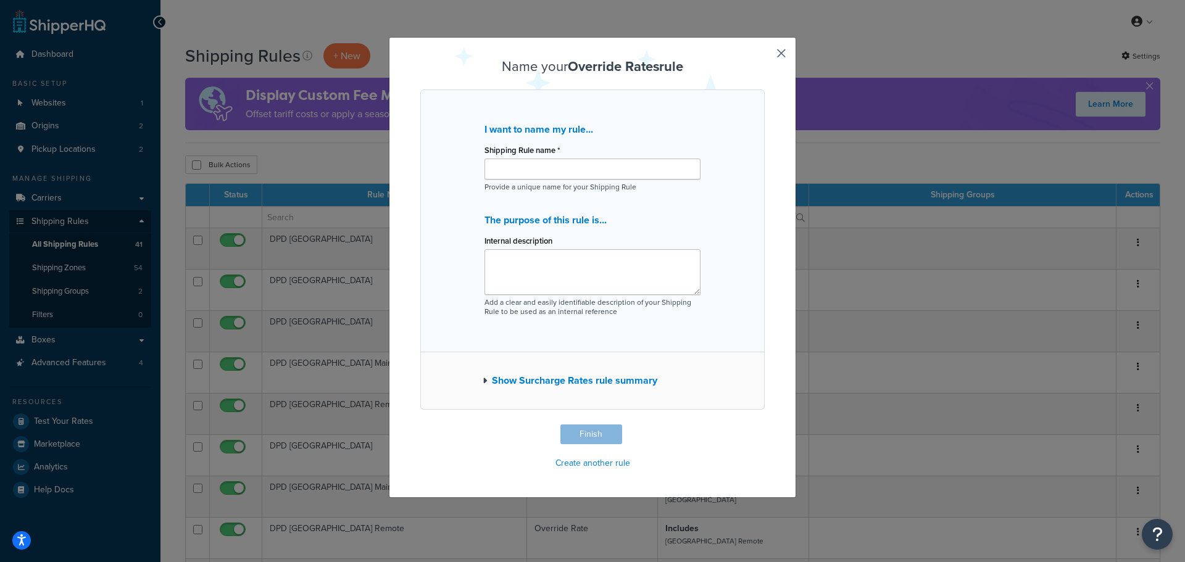
click at [765, 425] on button "button" at bounding box center [762, 426] width 3 height 3
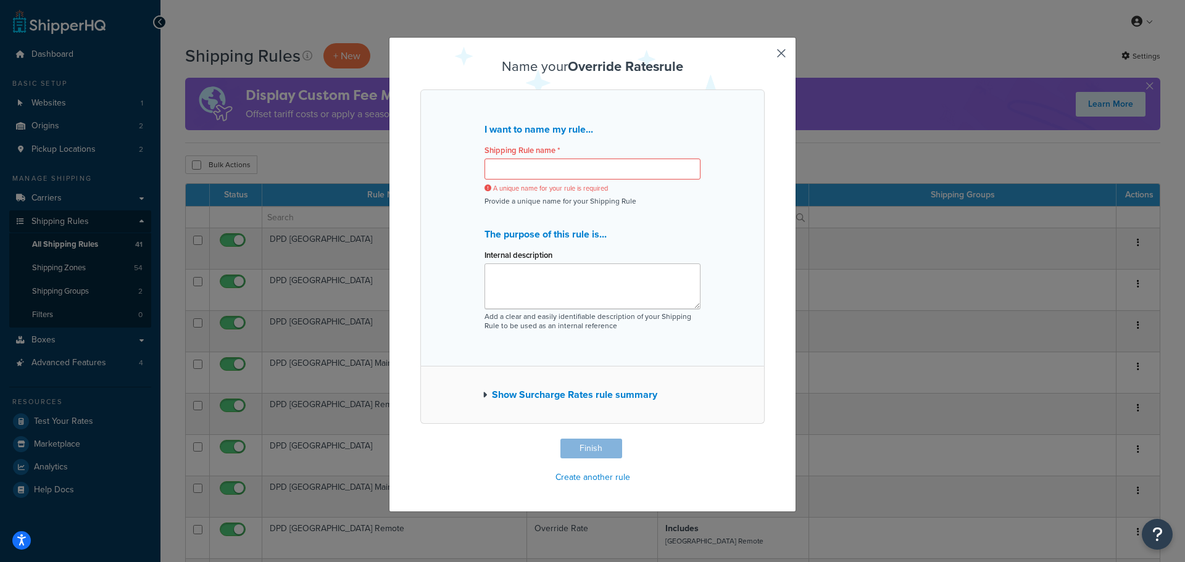
click at [765, 439] on button "button" at bounding box center [762, 440] width 3 height 3
click at [534, 171] on input "Shipping Rule name *" at bounding box center [592, 169] width 216 height 21
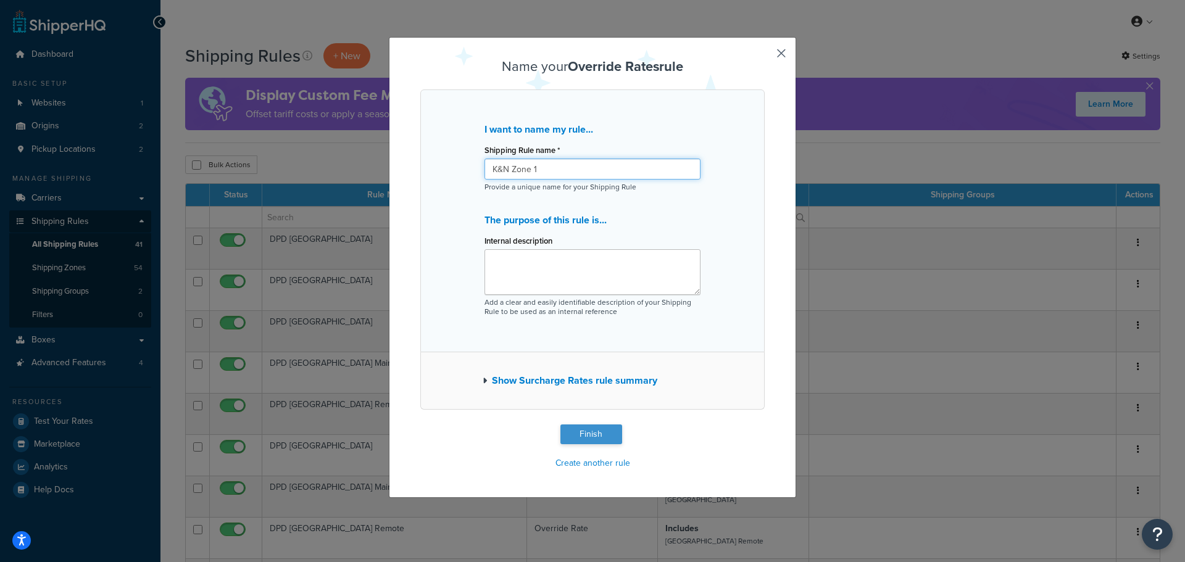
type input "K&N Zone 1"
click at [586, 438] on button "Finish" at bounding box center [591, 435] width 62 height 20
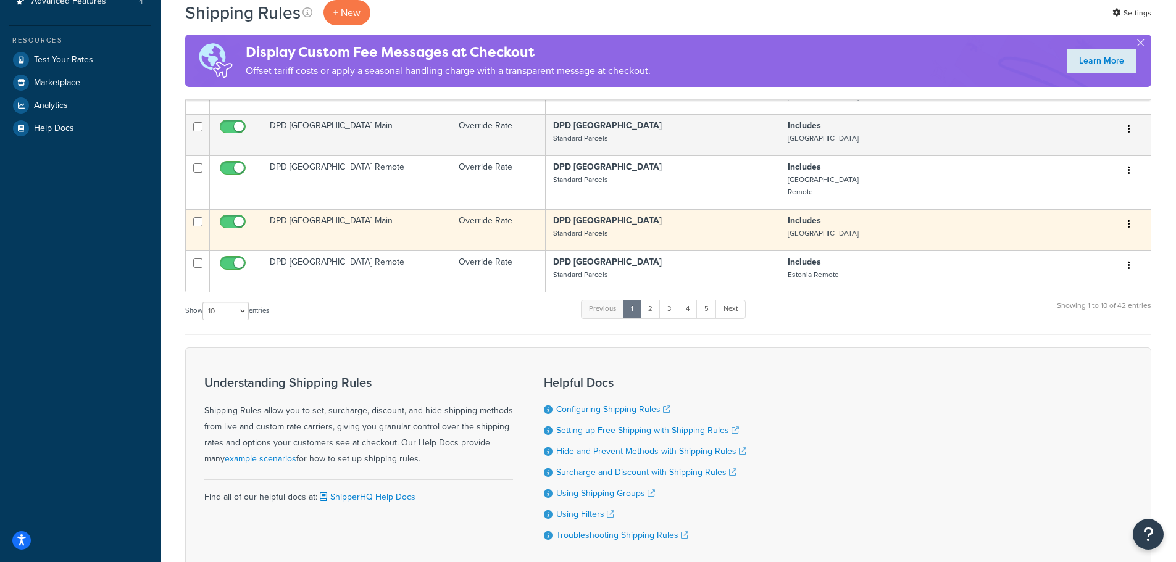
scroll to position [434, 0]
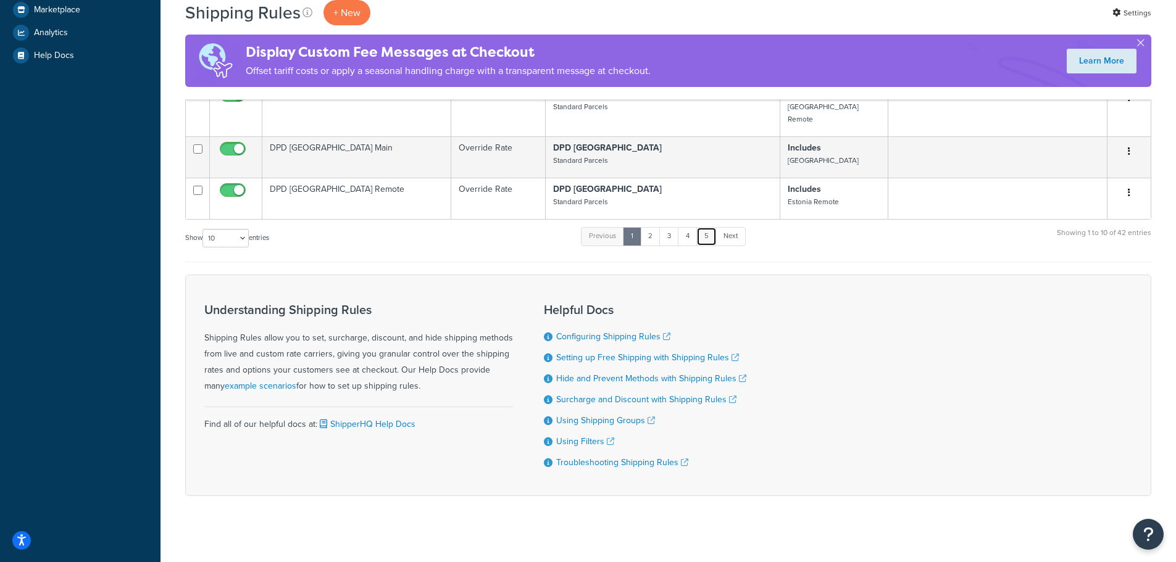
click at [708, 227] on link "5" at bounding box center [706, 236] width 20 height 19
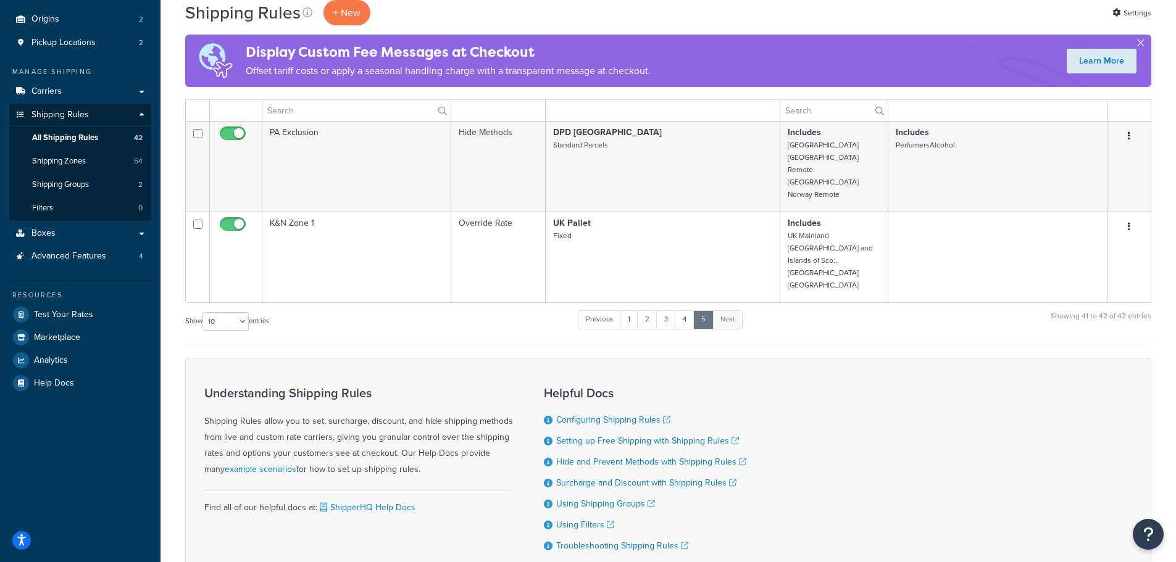
scroll to position [0, 0]
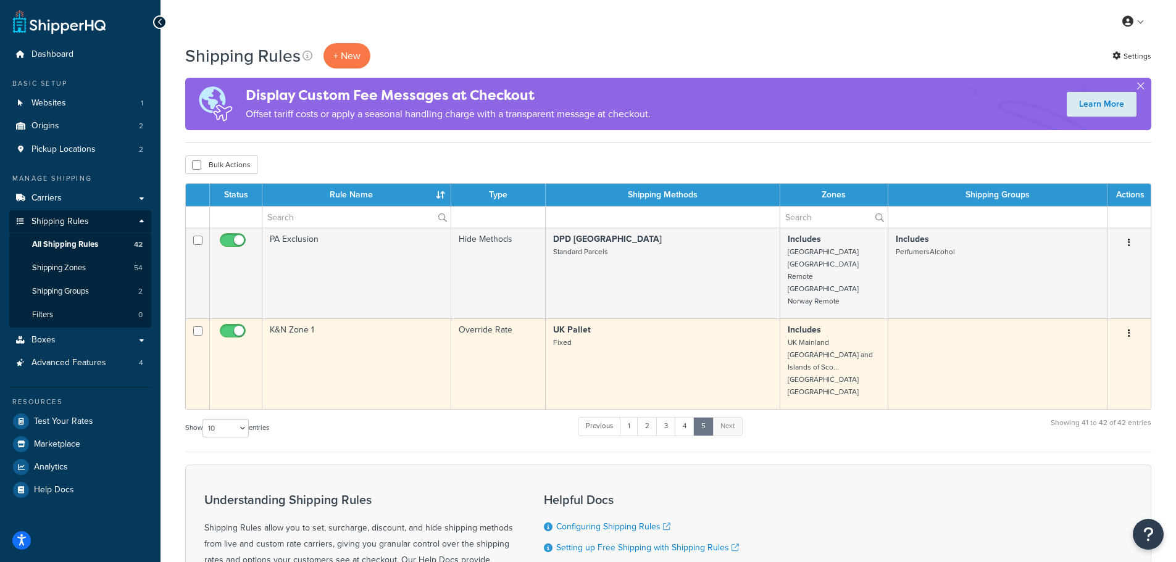
click at [378, 330] on td "K&N Zone 1" at bounding box center [356, 363] width 189 height 91
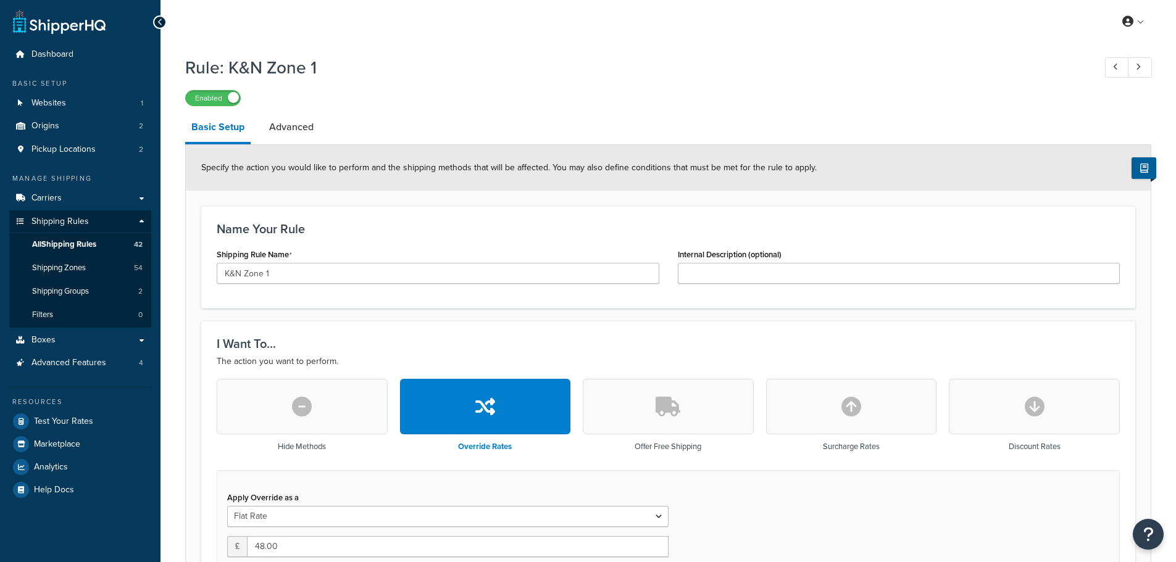
select select "BOX"
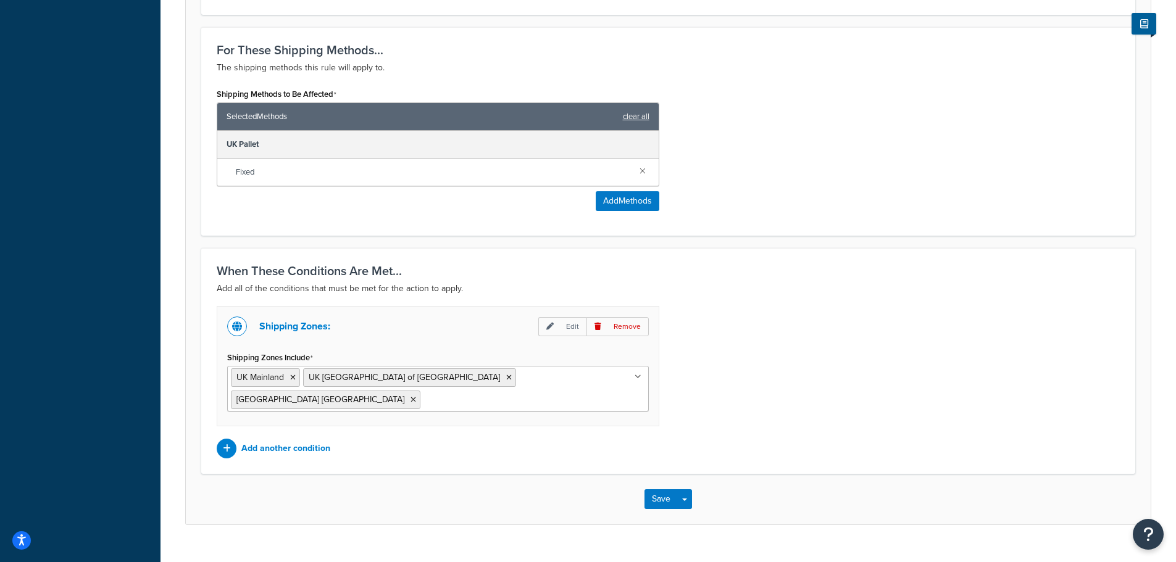
scroll to position [726, 0]
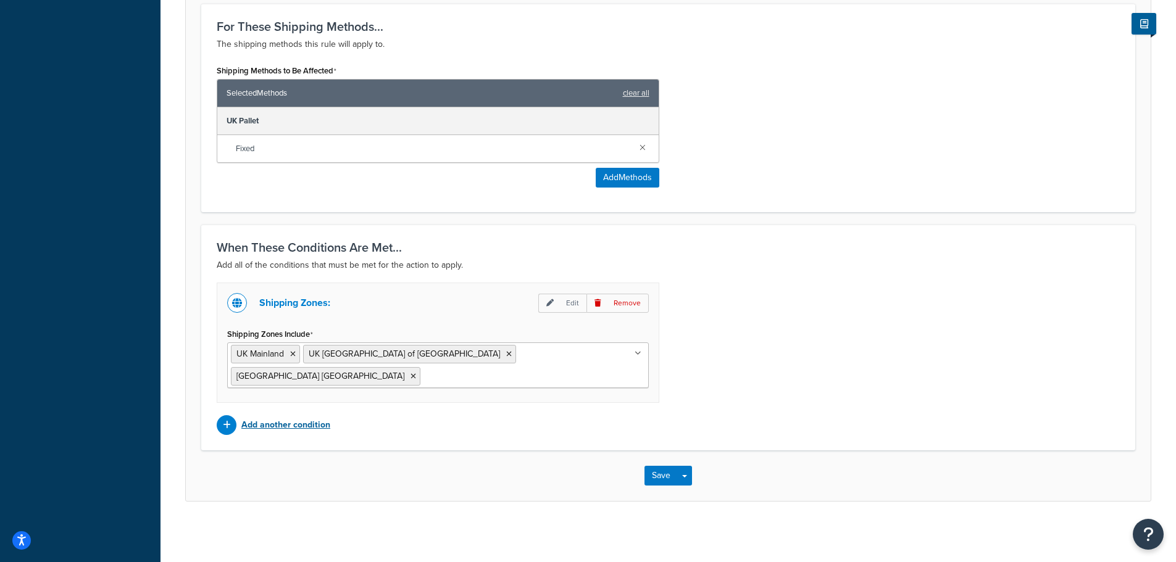
click at [296, 421] on p "Add another condition" at bounding box center [285, 425] width 89 height 17
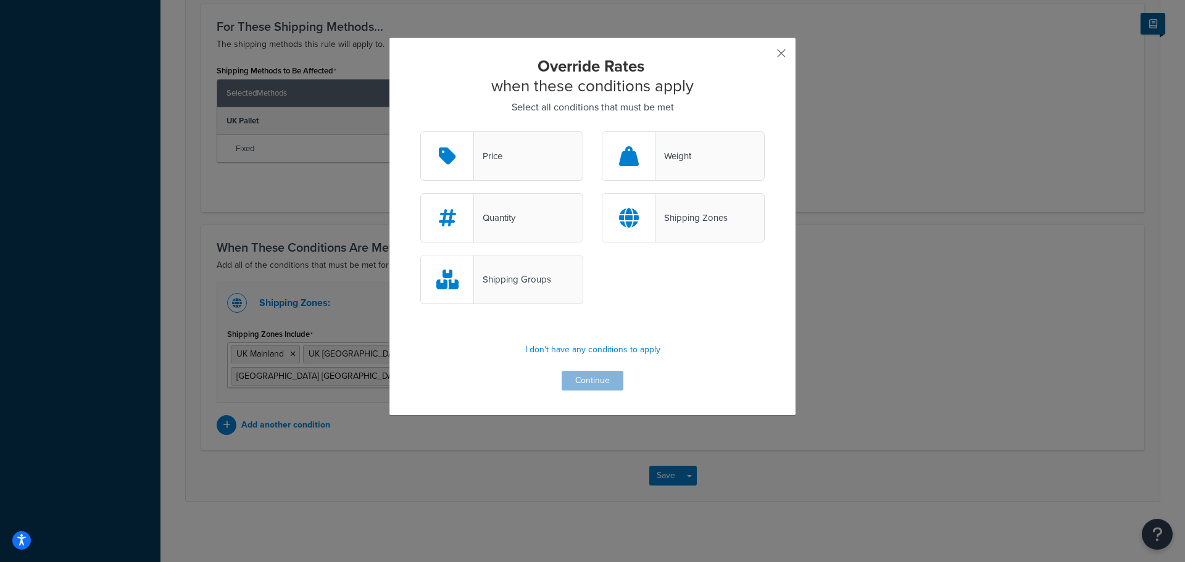
click at [765, 56] on button "button" at bounding box center [762, 57] width 3 height 3
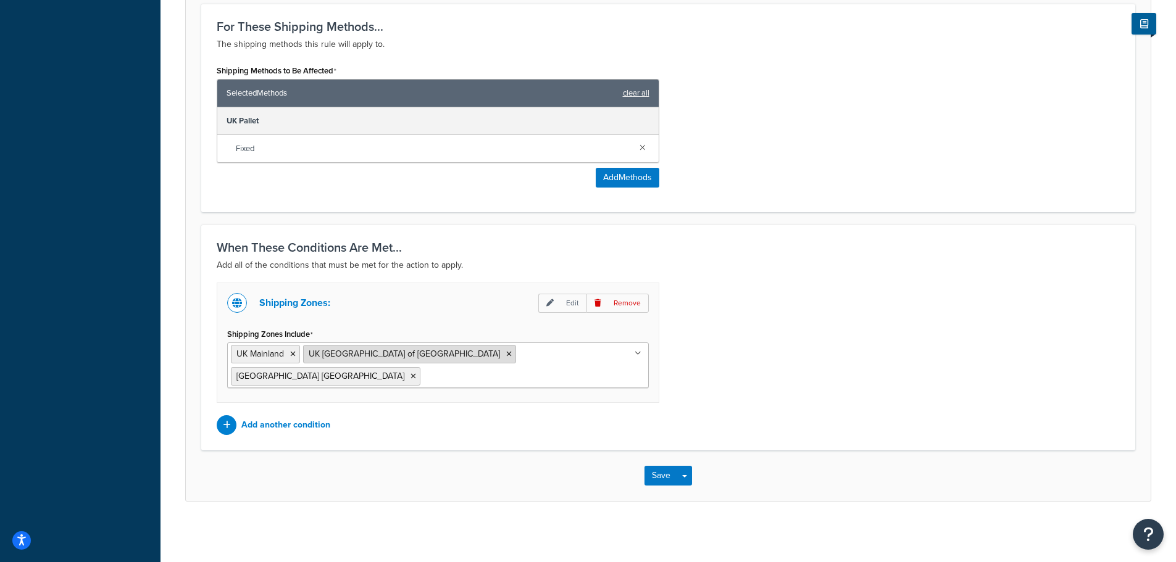
click at [506, 355] on icon at bounding box center [509, 354] width 6 height 7
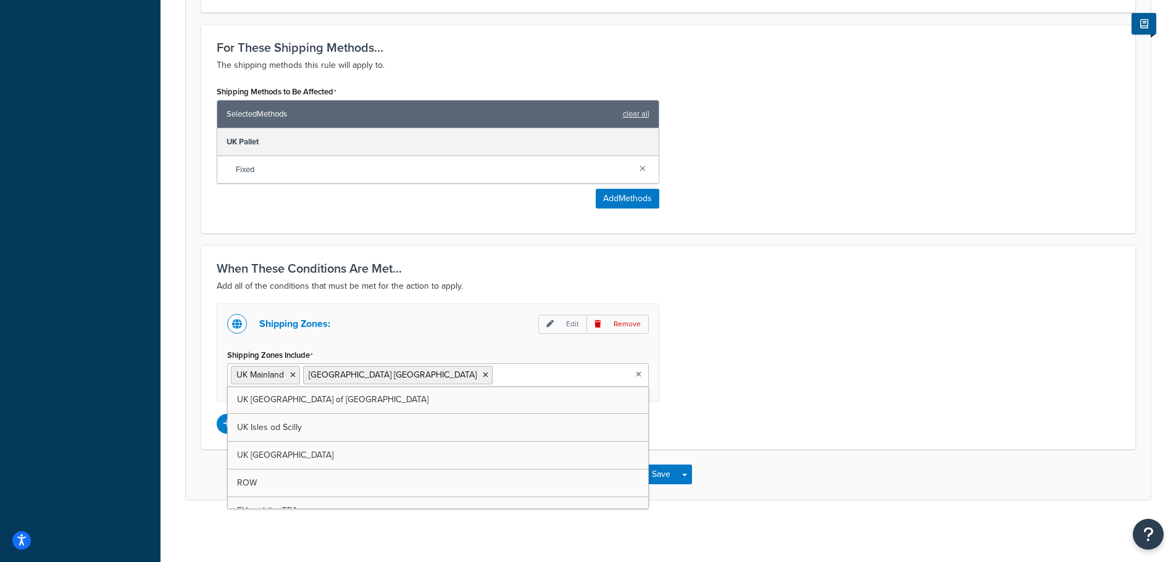
click at [483, 375] on icon at bounding box center [486, 374] width 6 height 7
click at [415, 340] on div "Shipping Zones: Edit Remove Shipping Zones Include UK Mainland UK Highlands and…" at bounding box center [438, 353] width 442 height 98
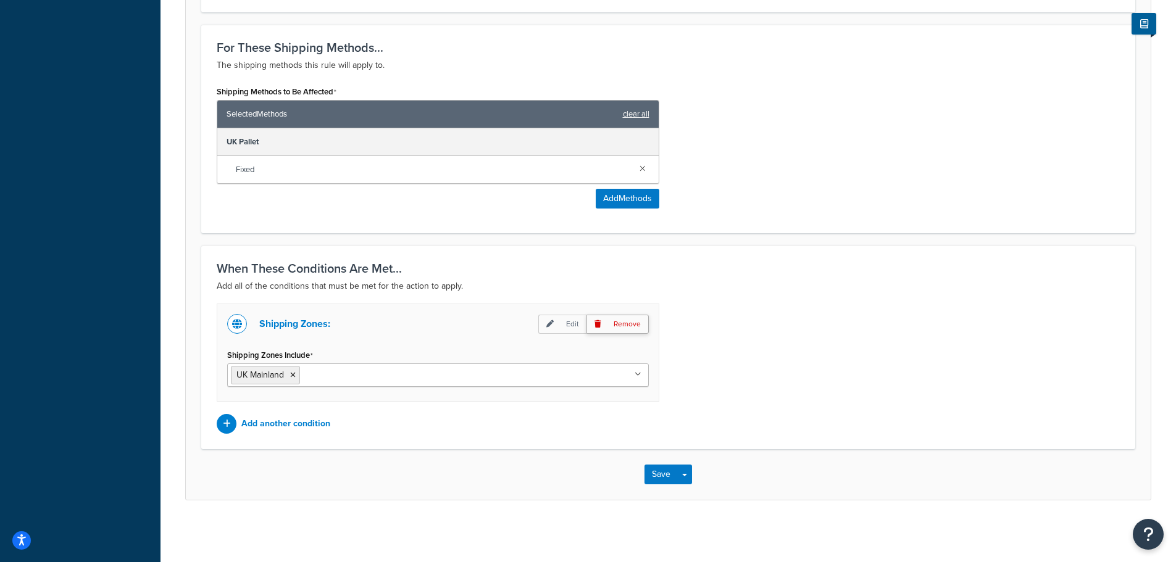
click at [610, 319] on p "Remove" at bounding box center [617, 324] width 62 height 19
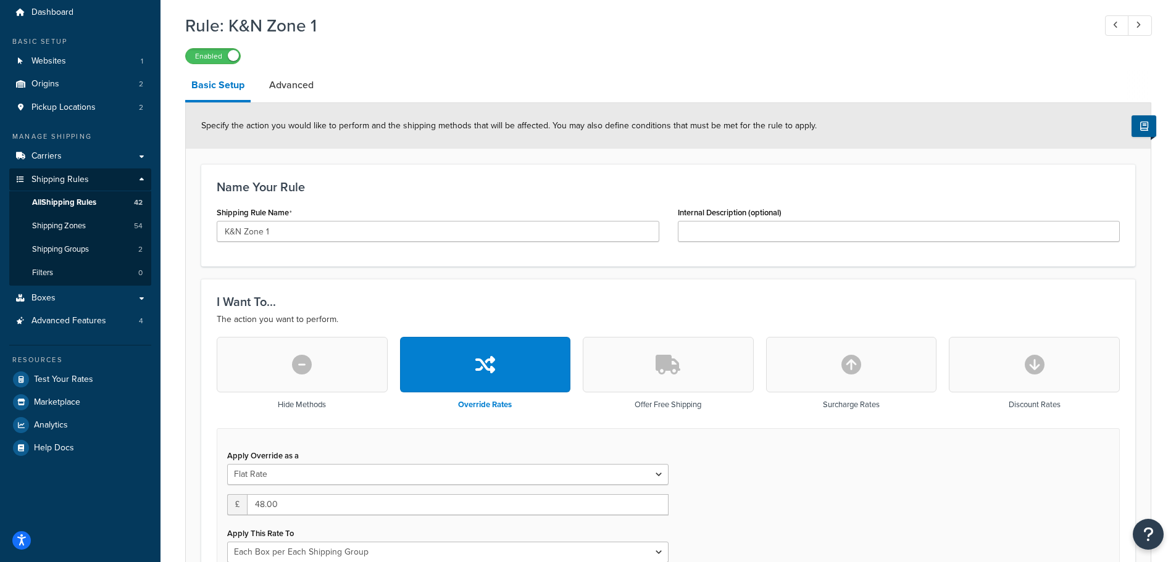
scroll to position [41, 0]
click at [276, 89] on link "Advanced" at bounding box center [291, 86] width 57 height 30
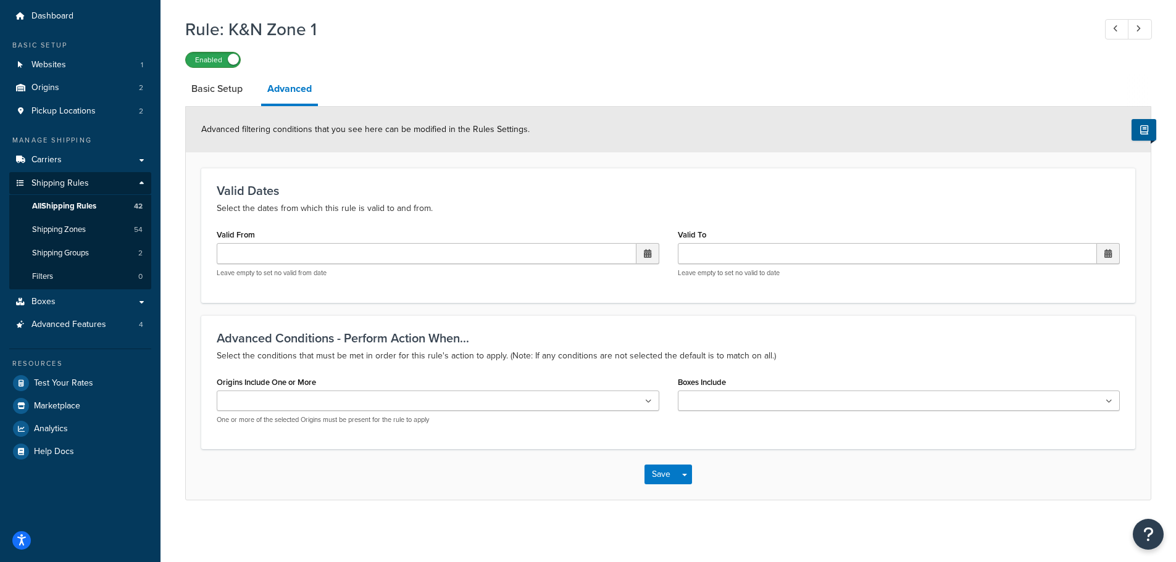
click at [214, 56] on label "Enabled" at bounding box center [213, 59] width 54 height 15
click at [66, 203] on span "All Shipping Rules" at bounding box center [64, 206] width 64 height 10
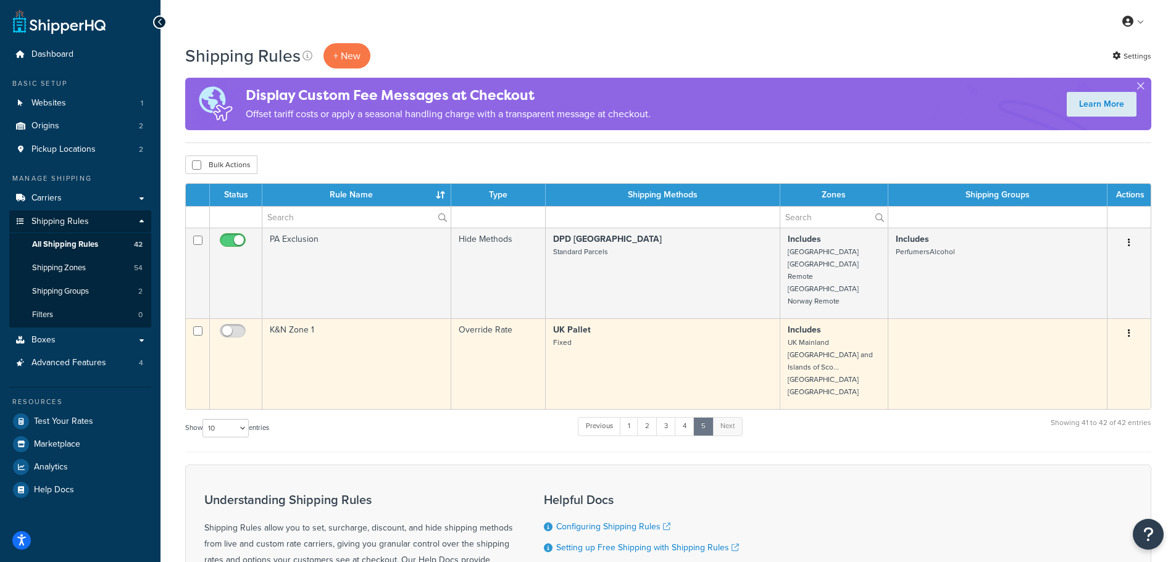
click at [197, 326] on input "checkbox" at bounding box center [197, 330] width 9 height 9
checkbox input "true"
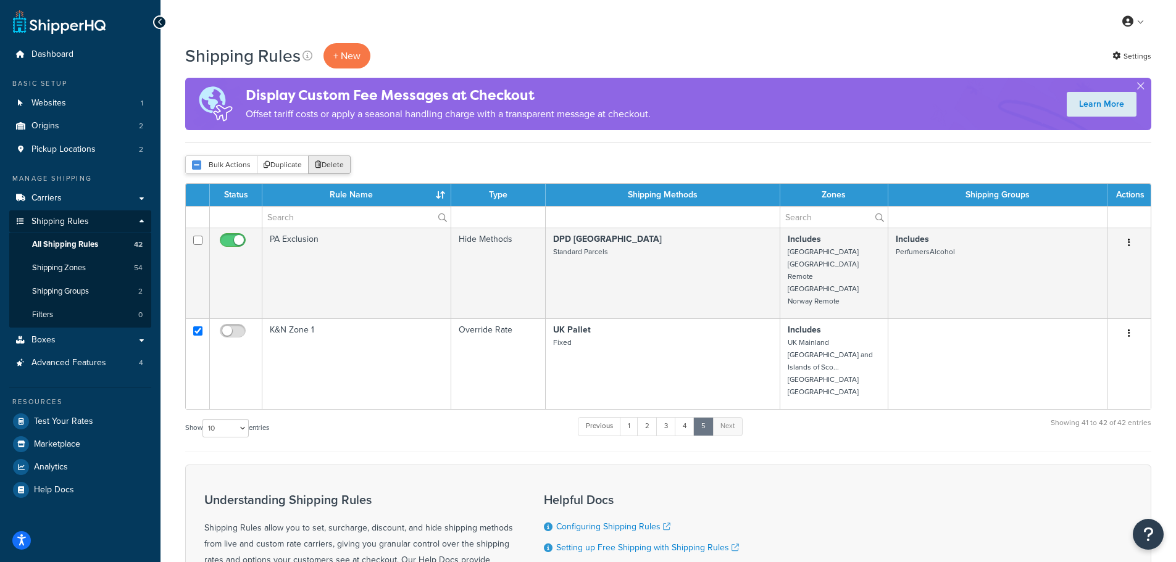
click at [325, 160] on button "Delete" at bounding box center [329, 165] width 43 height 19
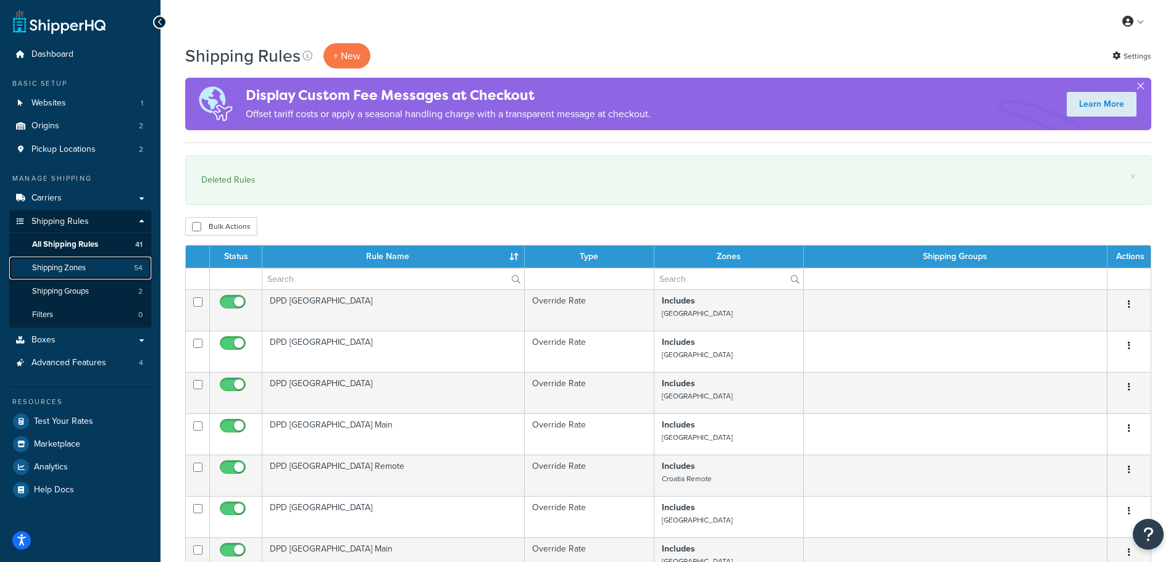
click at [75, 265] on span "Shipping Zones" at bounding box center [59, 268] width 54 height 10
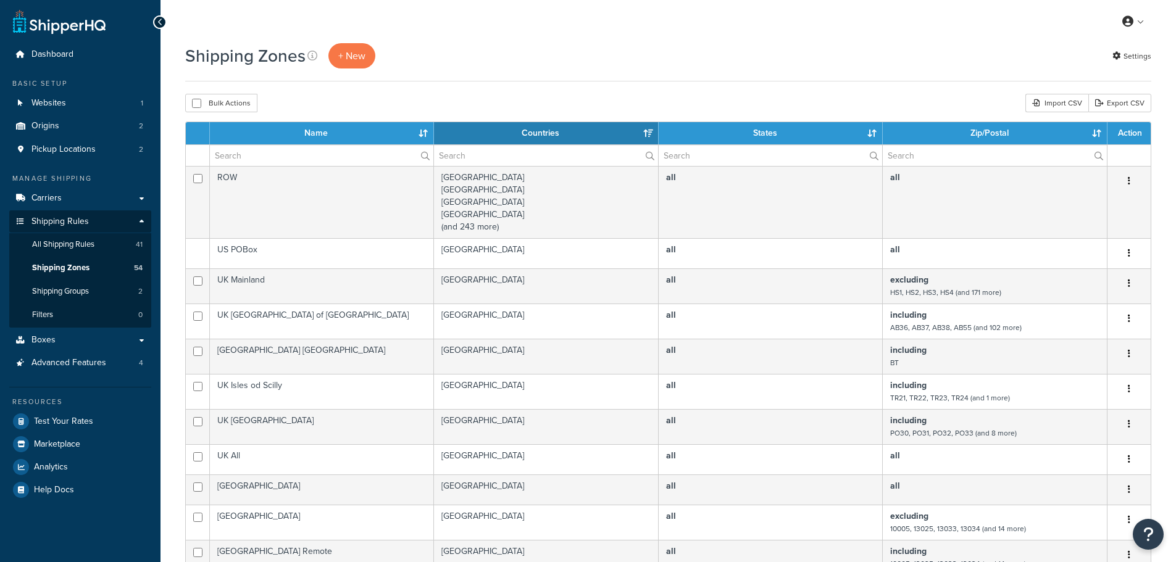
select select "15"
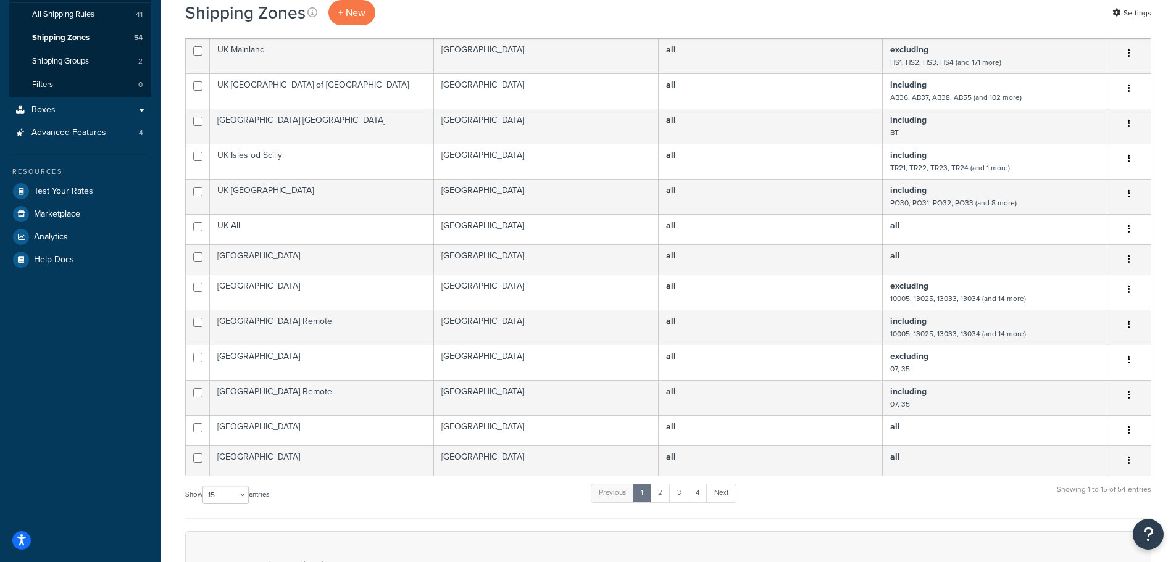
scroll to position [21, 0]
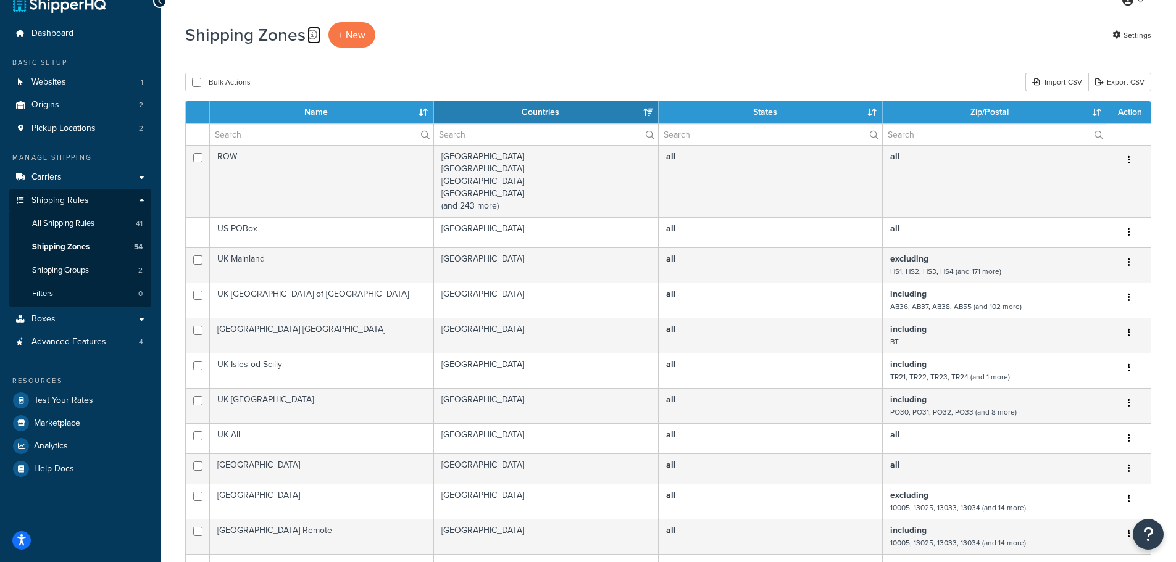
click at [312, 33] on icon at bounding box center [312, 35] width 10 height 10
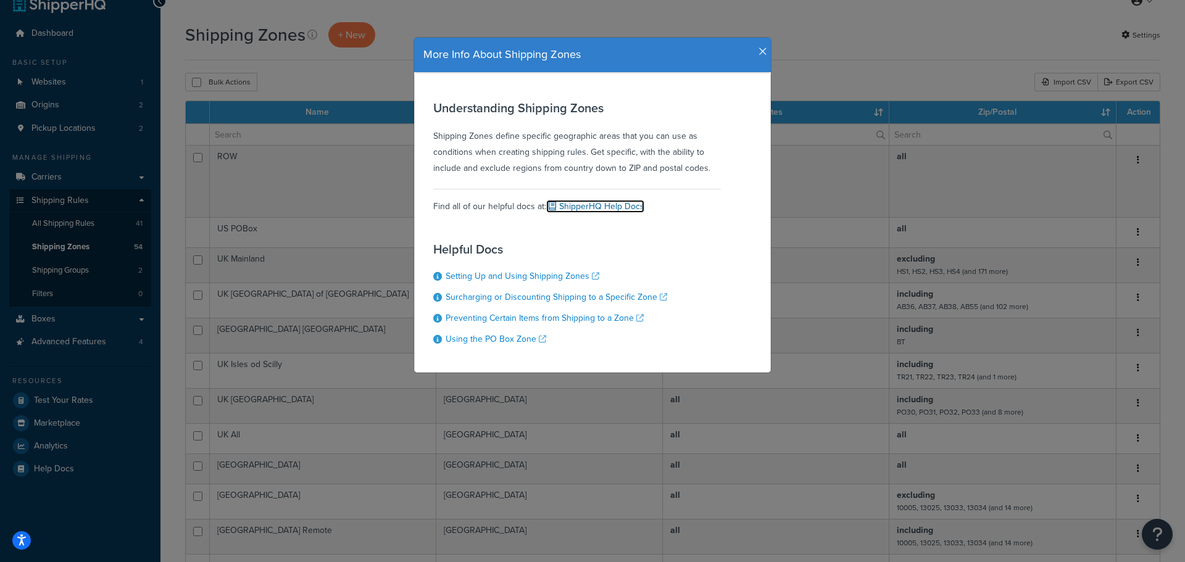
click at [604, 205] on link "ShipperHQ Help Docs" at bounding box center [595, 206] width 98 height 13
click at [758, 50] on icon "button" at bounding box center [762, 51] width 9 height 11
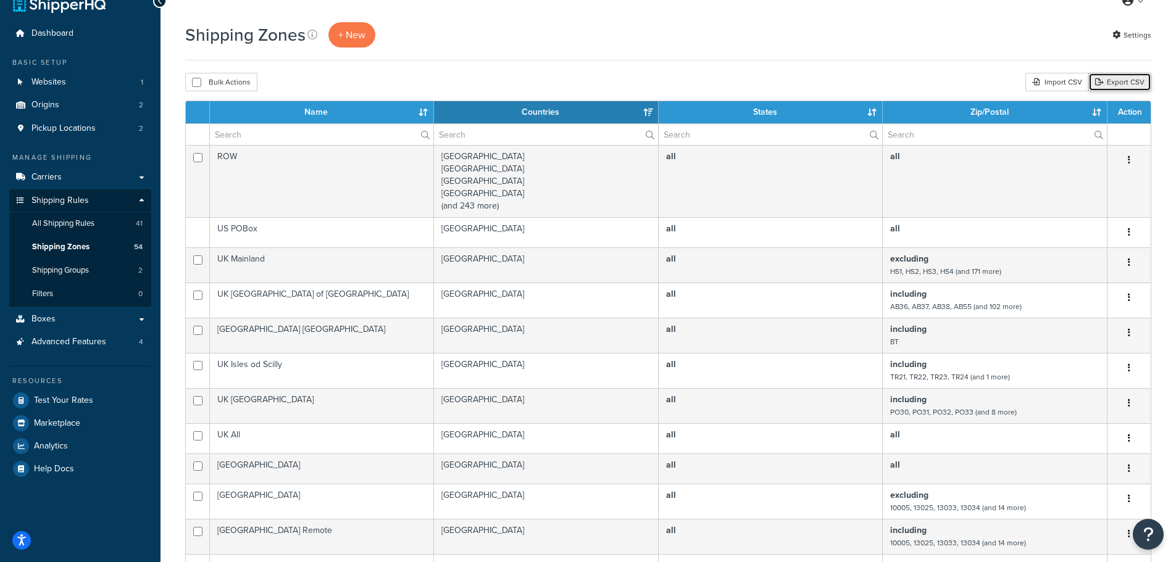
click at [1128, 85] on link "Export CSV" at bounding box center [1119, 82] width 63 height 19
click at [1038, 81] on icon at bounding box center [1035, 81] width 7 height 7
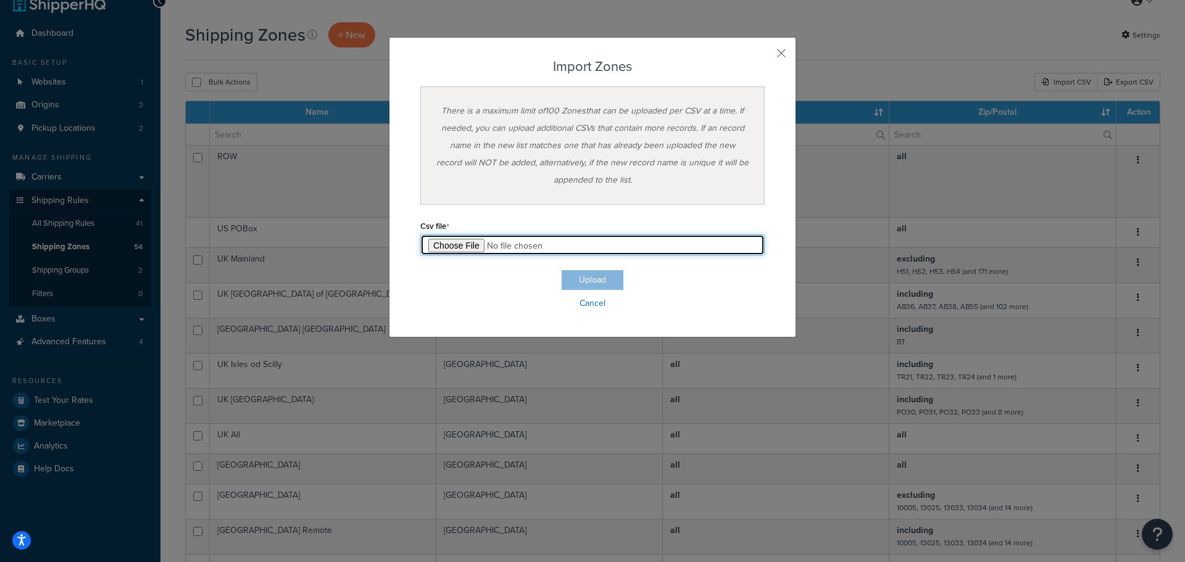
click at [458, 243] on input "file" at bounding box center [592, 244] width 344 height 21
type input "C:\fakepath\K&N Pallet Zones.csv"
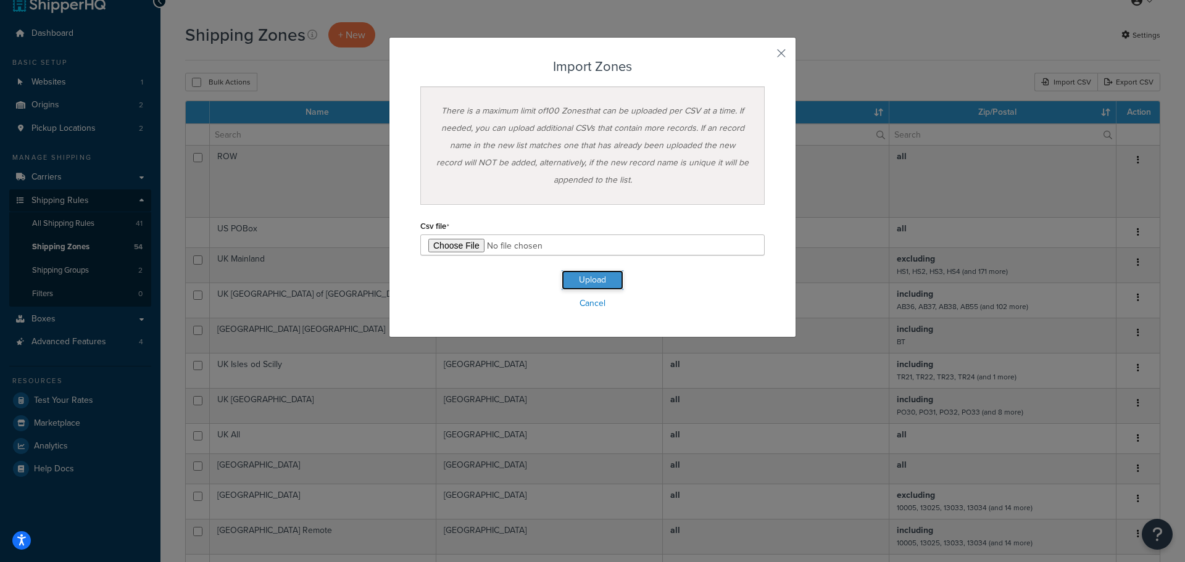
click at [588, 280] on button "Upload" at bounding box center [593, 280] width 62 height 20
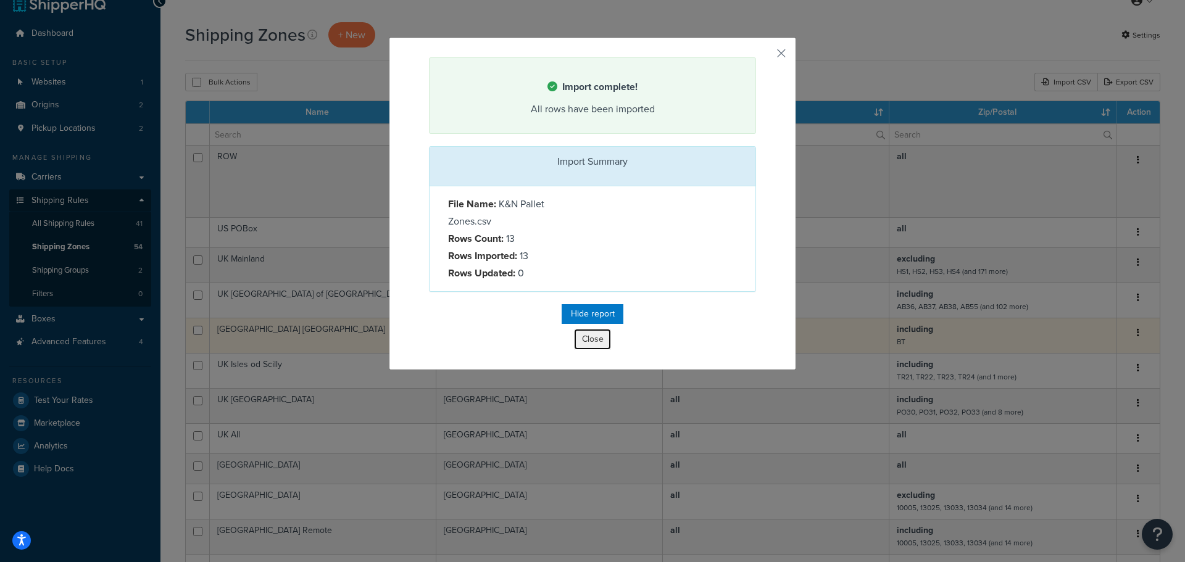
click at [586, 341] on button "Close" at bounding box center [592, 339] width 37 height 21
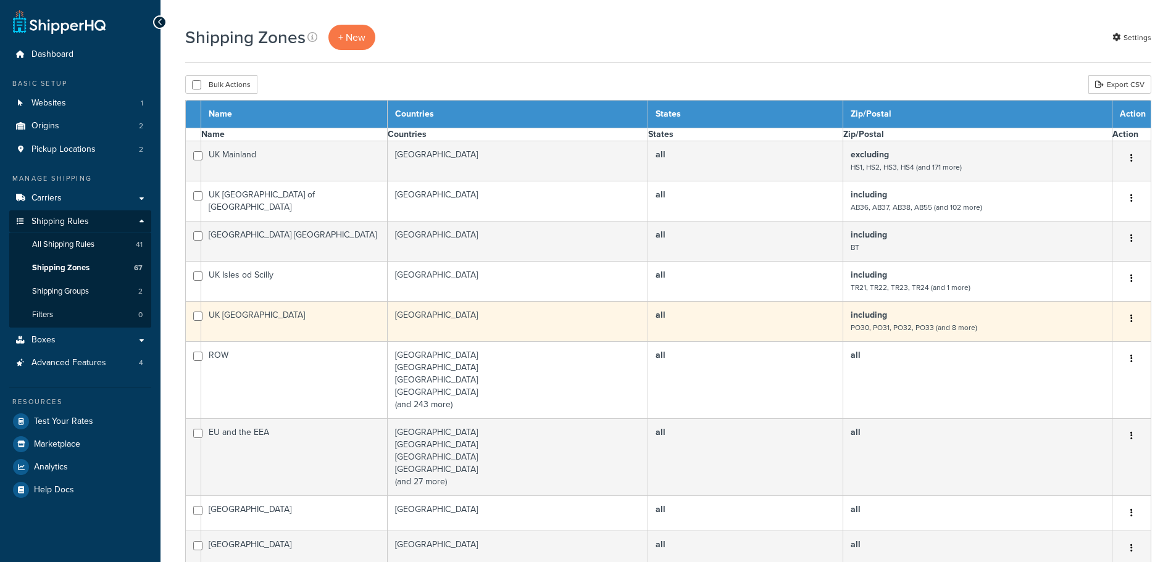
scroll to position [21, 0]
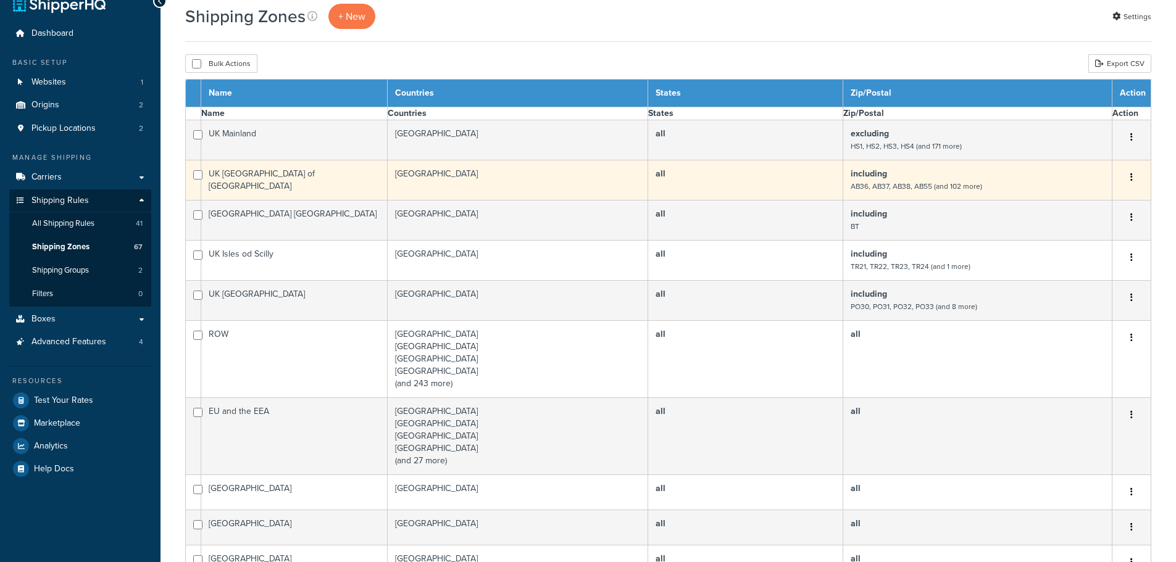
select select "15"
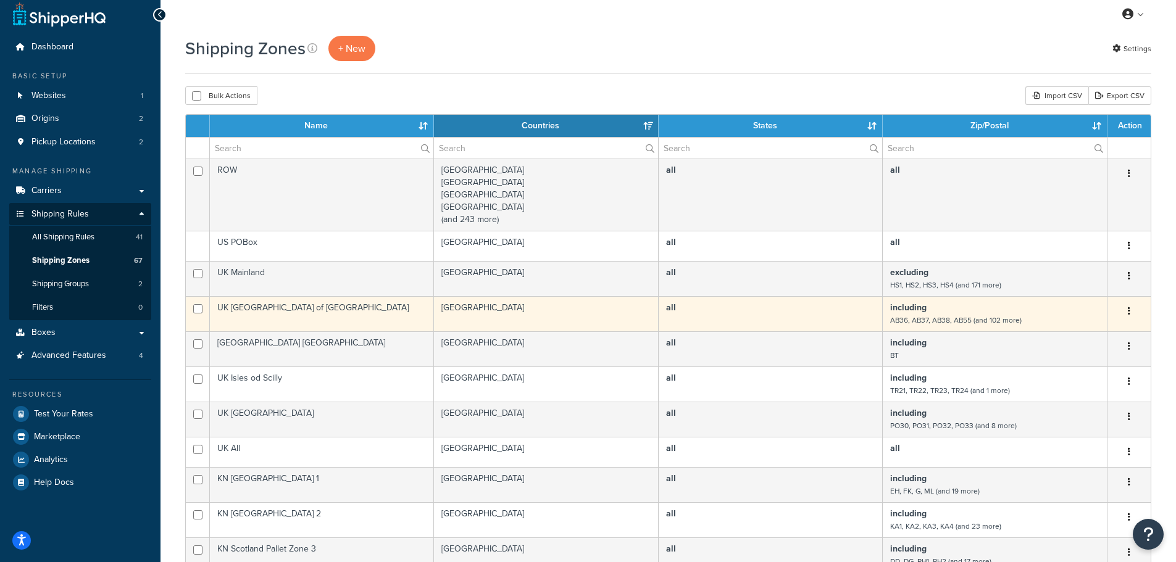
scroll to position [0, 0]
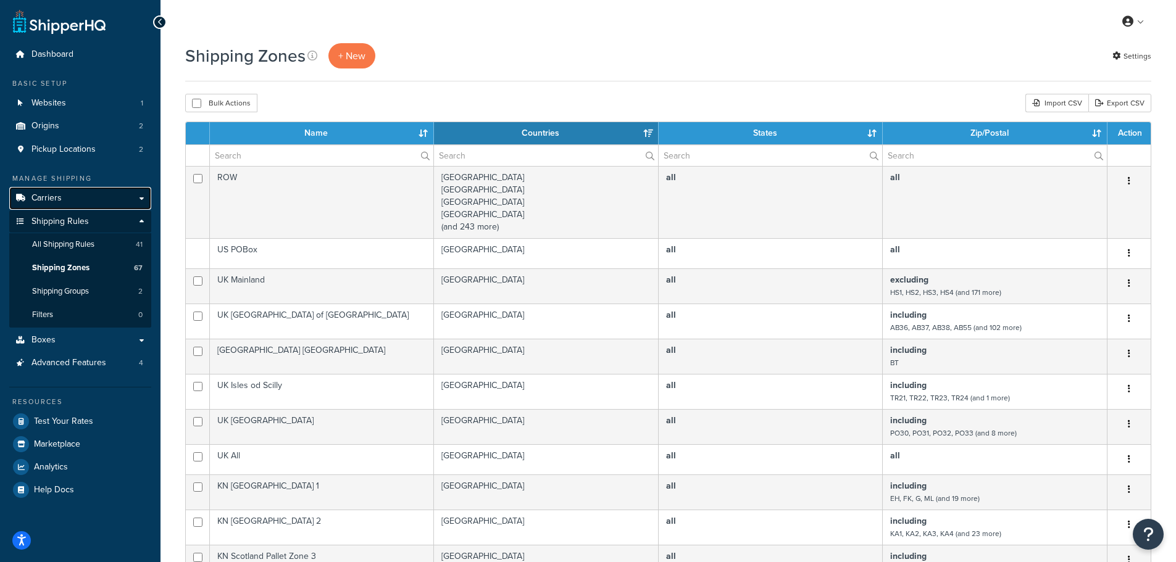
click at [39, 195] on span "Carriers" at bounding box center [46, 198] width 30 height 10
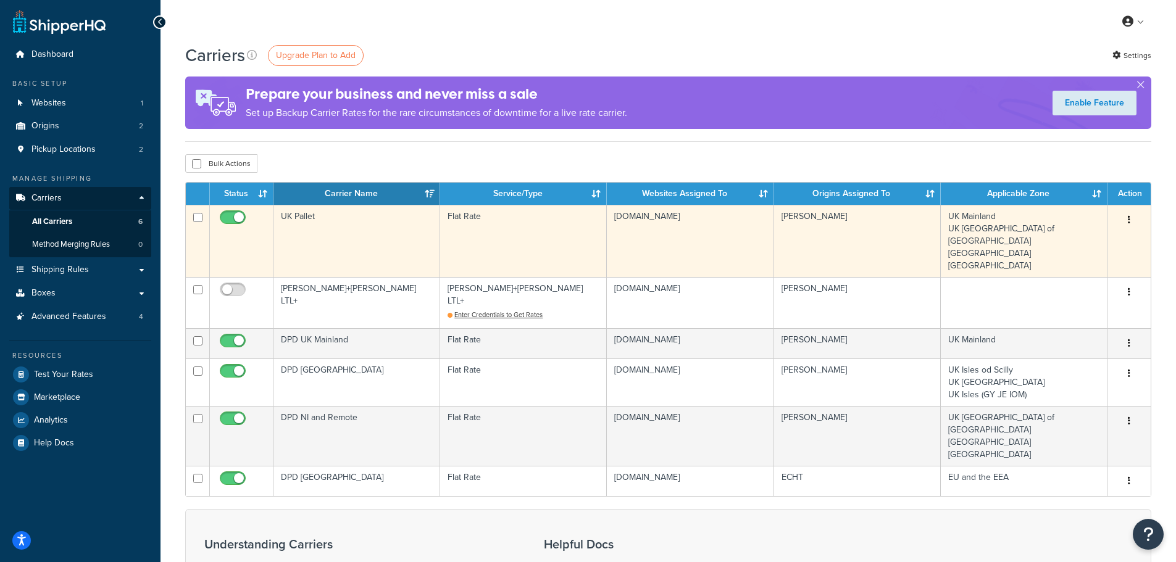
click at [299, 218] on td "UK Pallet" at bounding box center [356, 241] width 167 height 72
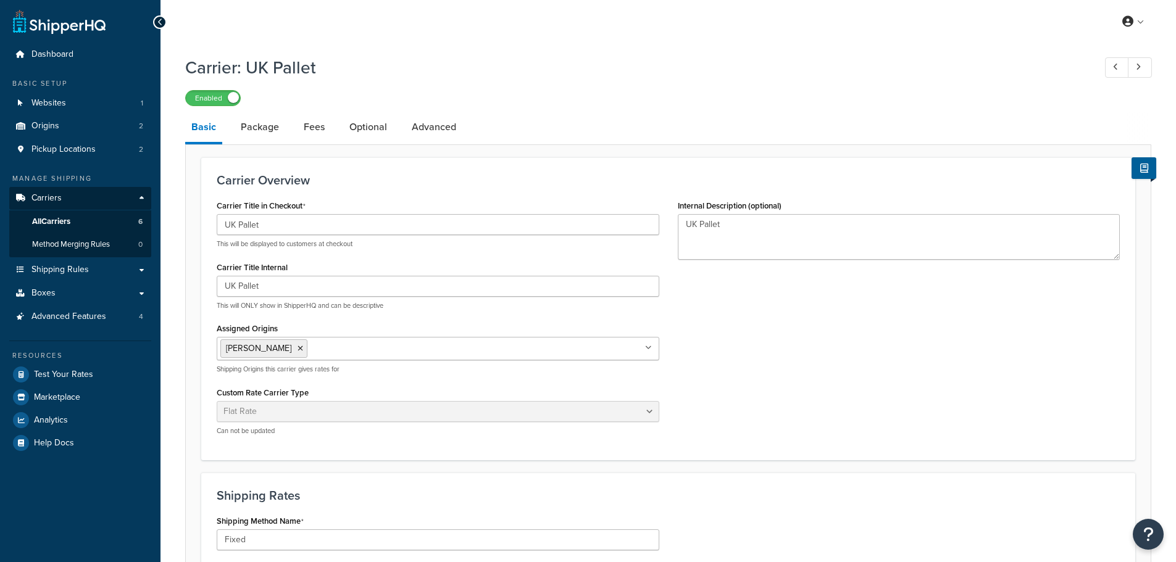
select select "flat"
select select "package"
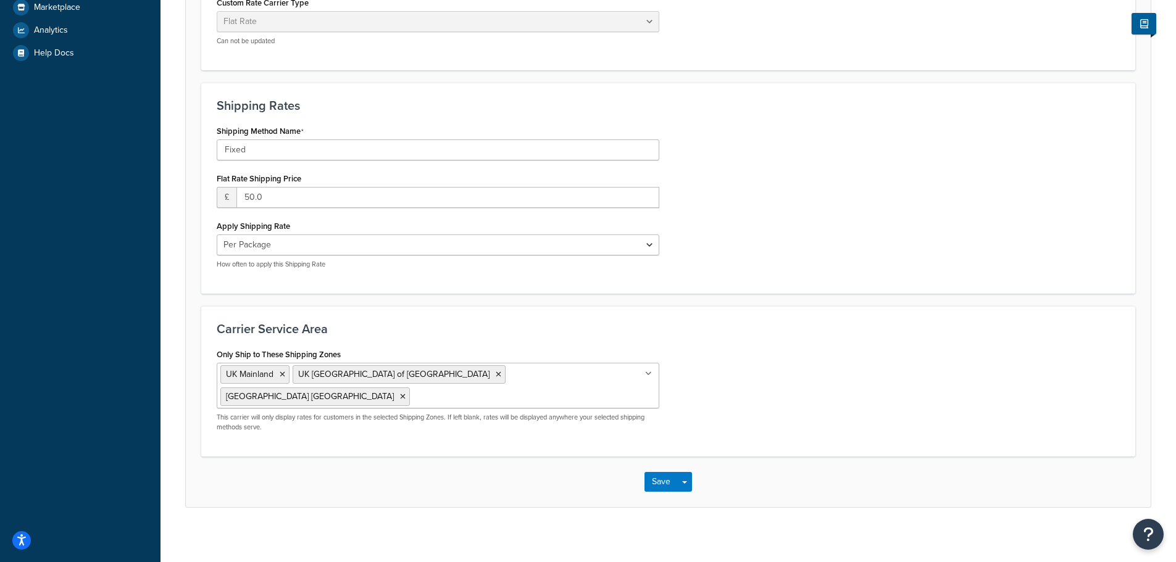
scroll to position [396, 0]
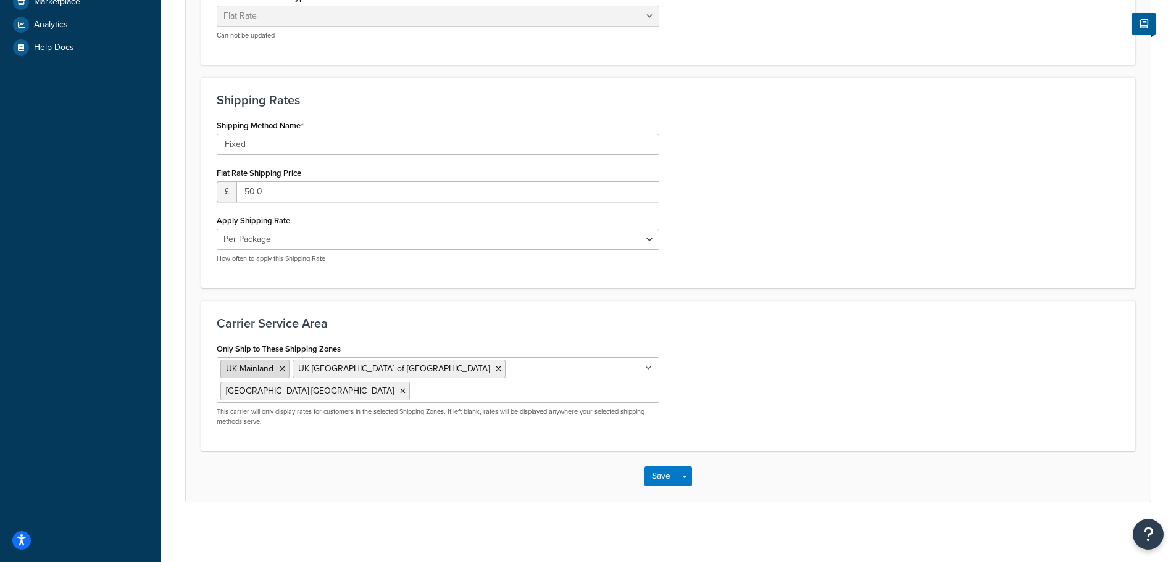
click at [283, 371] on icon at bounding box center [283, 368] width 6 height 7
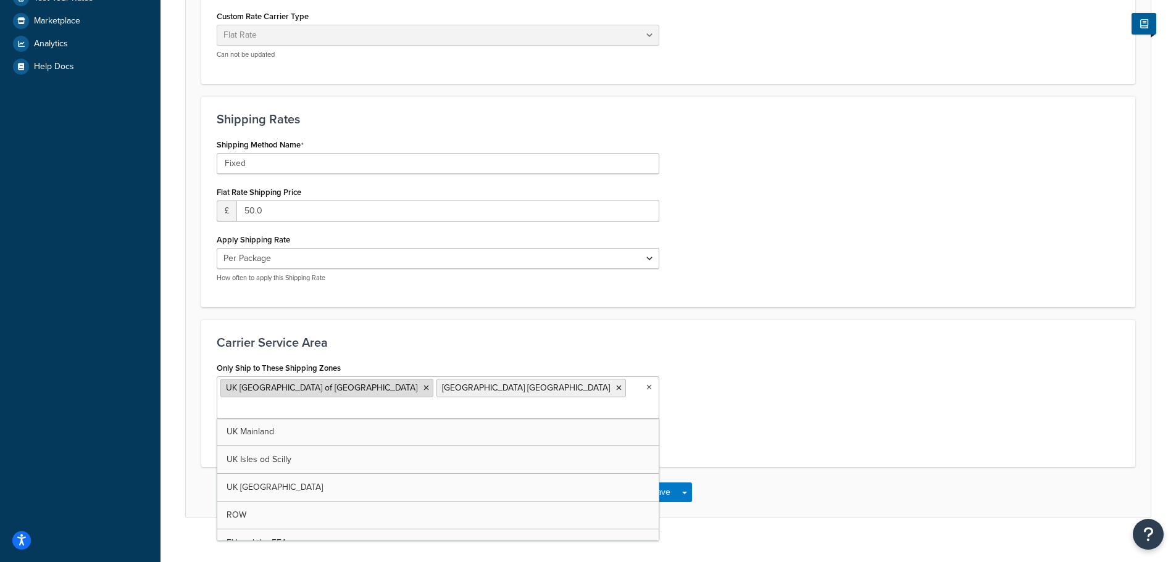
click at [423, 387] on icon at bounding box center [426, 387] width 6 height 7
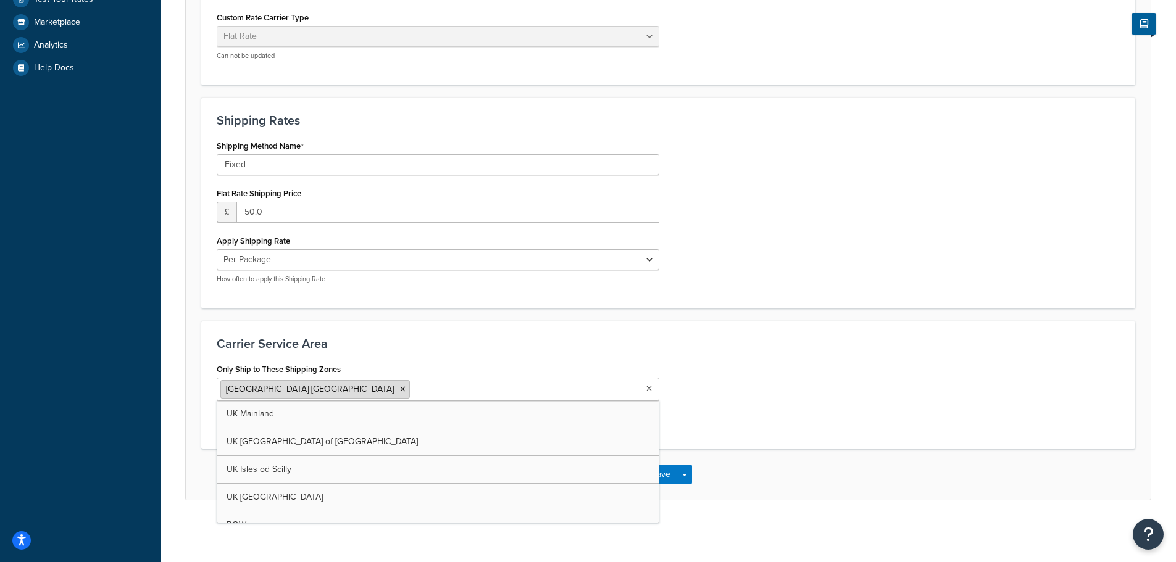
click at [400, 391] on icon at bounding box center [403, 389] width 6 height 7
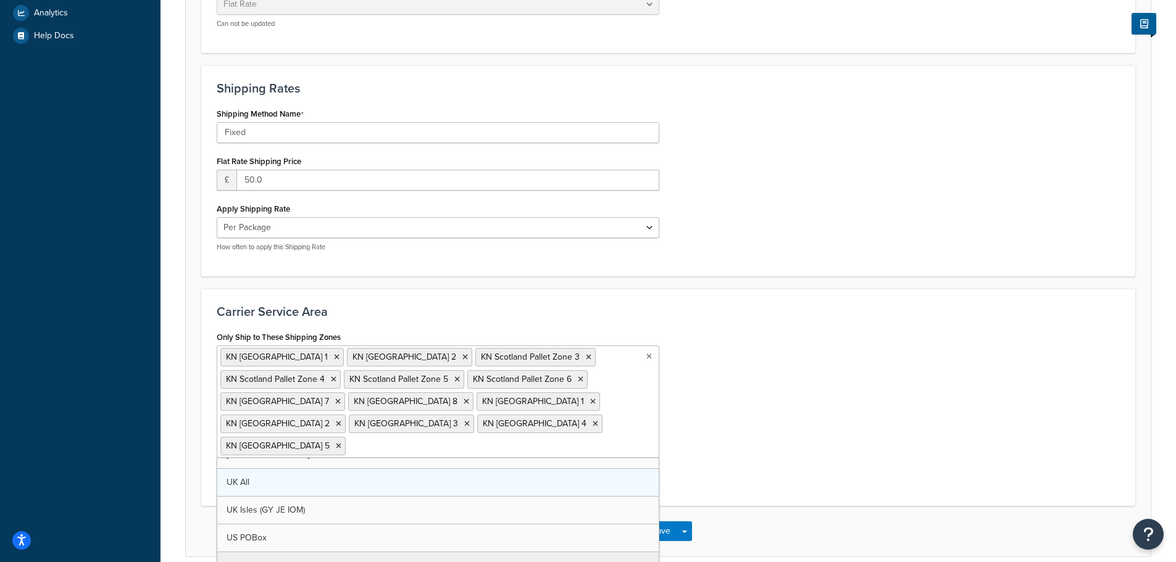
scroll to position [435, 0]
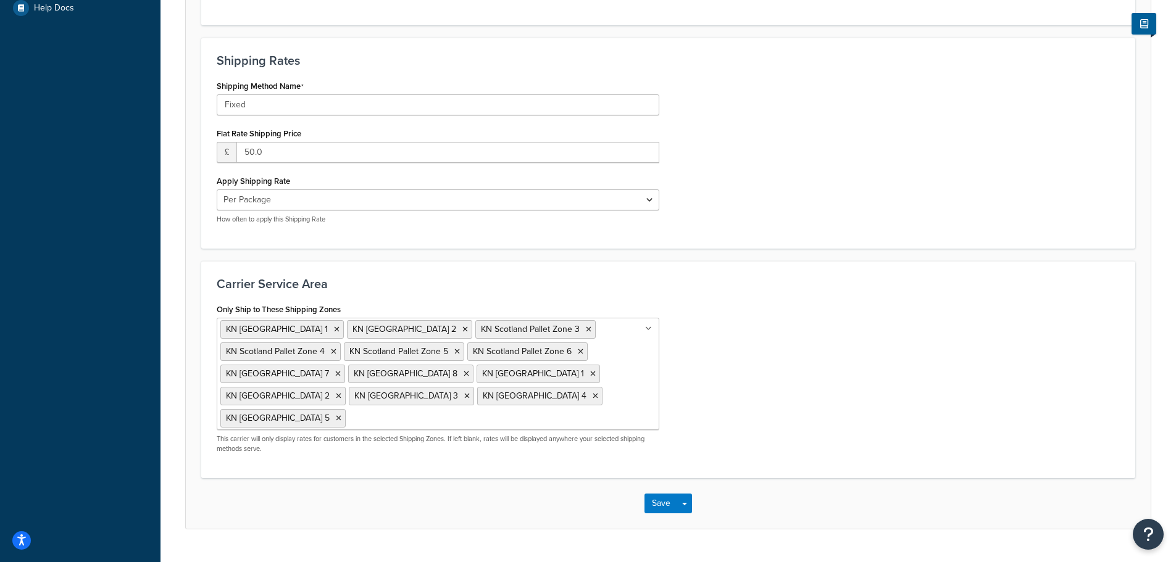
click at [731, 423] on div "Only Ship to These Shipping Zones KN Scotland Pallet Zone 1 KN Scotland Pallet …" at bounding box center [667, 382] width 921 height 162
click at [658, 505] on button "Save" at bounding box center [660, 504] width 33 height 20
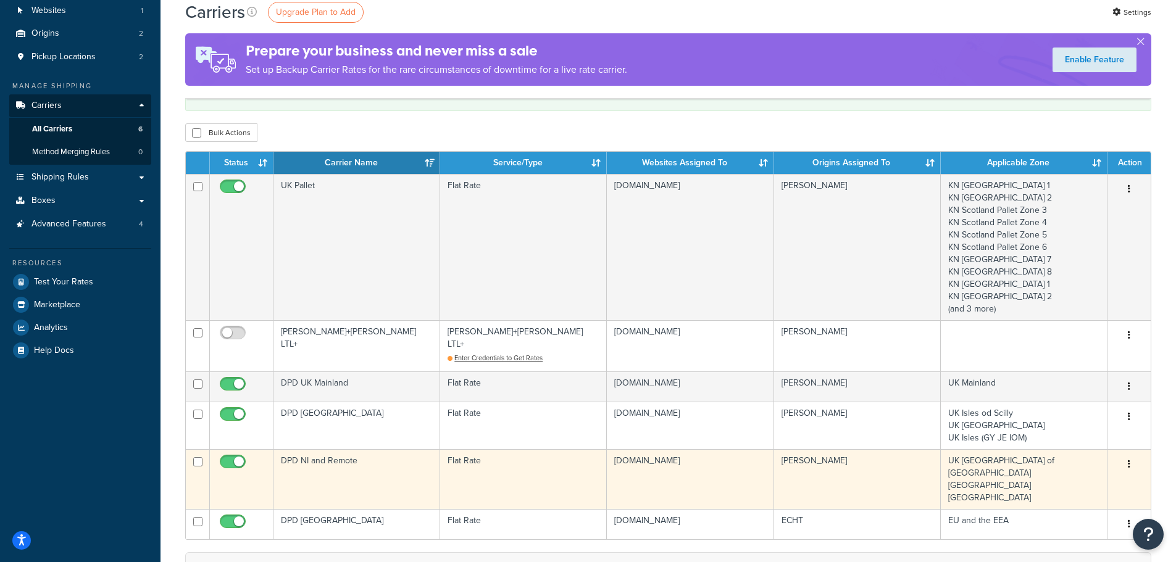
scroll to position [62, 0]
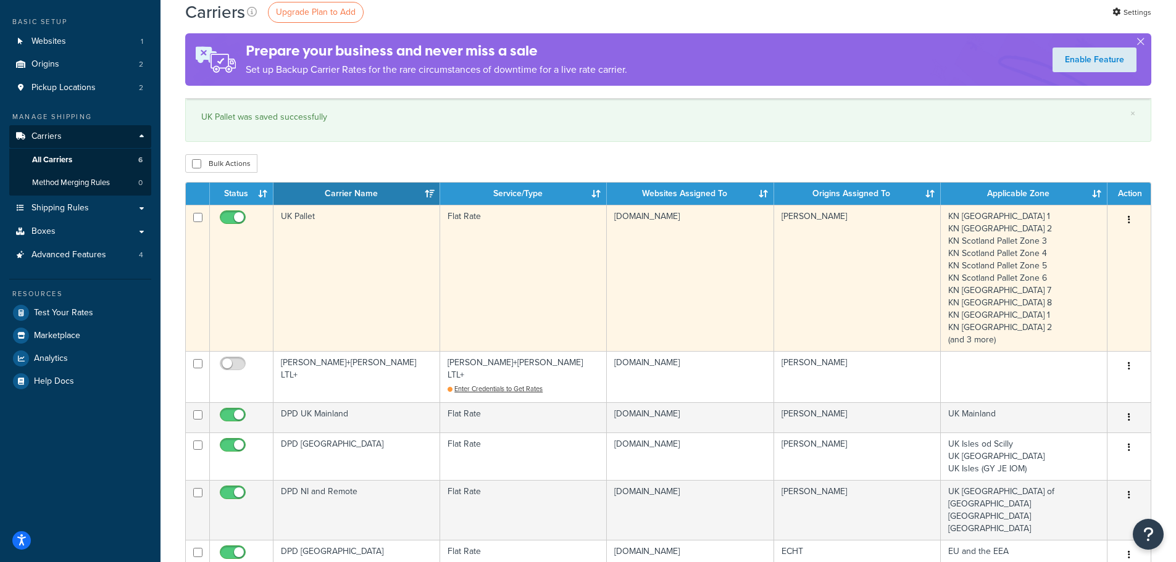
click at [341, 246] on td "UK Pallet" at bounding box center [356, 278] width 167 height 146
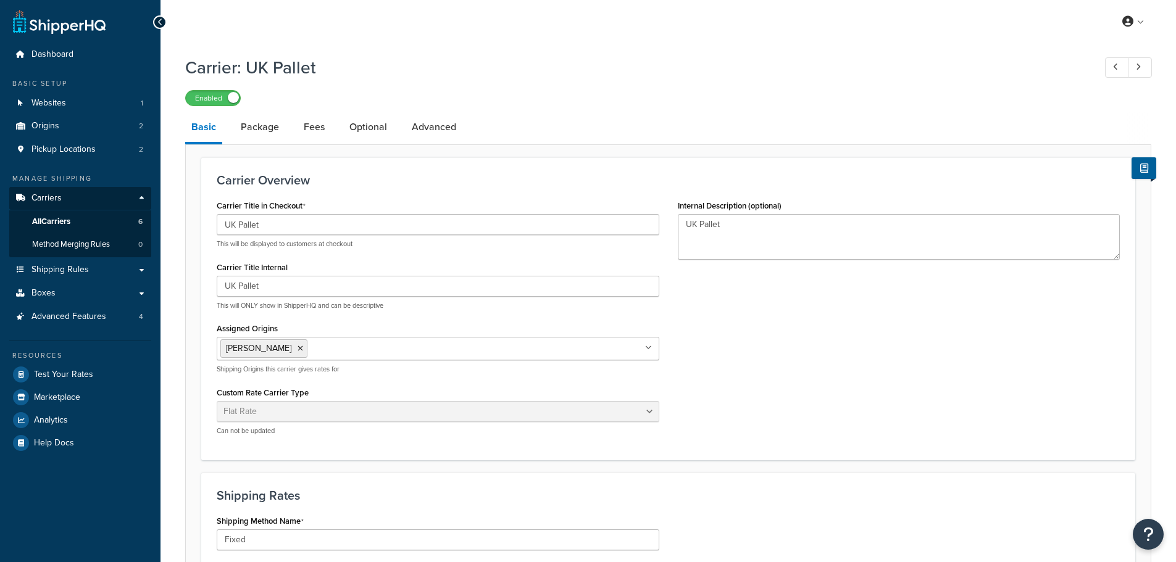
select select "flat"
select select "package"
click at [255, 135] on link "Package" at bounding box center [259, 127] width 51 height 30
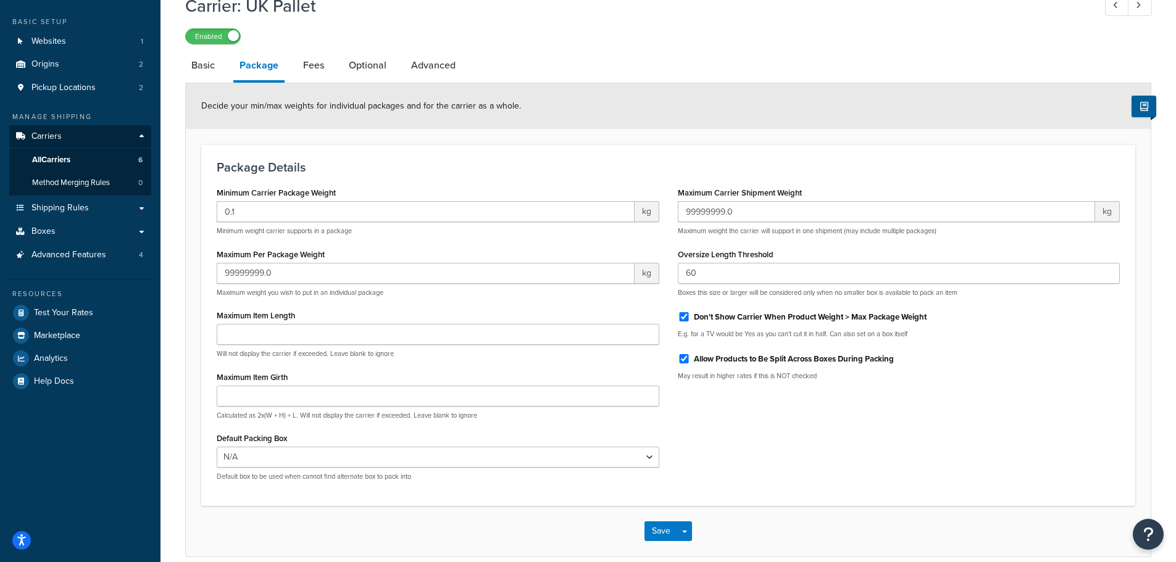
scroll to position [120, 0]
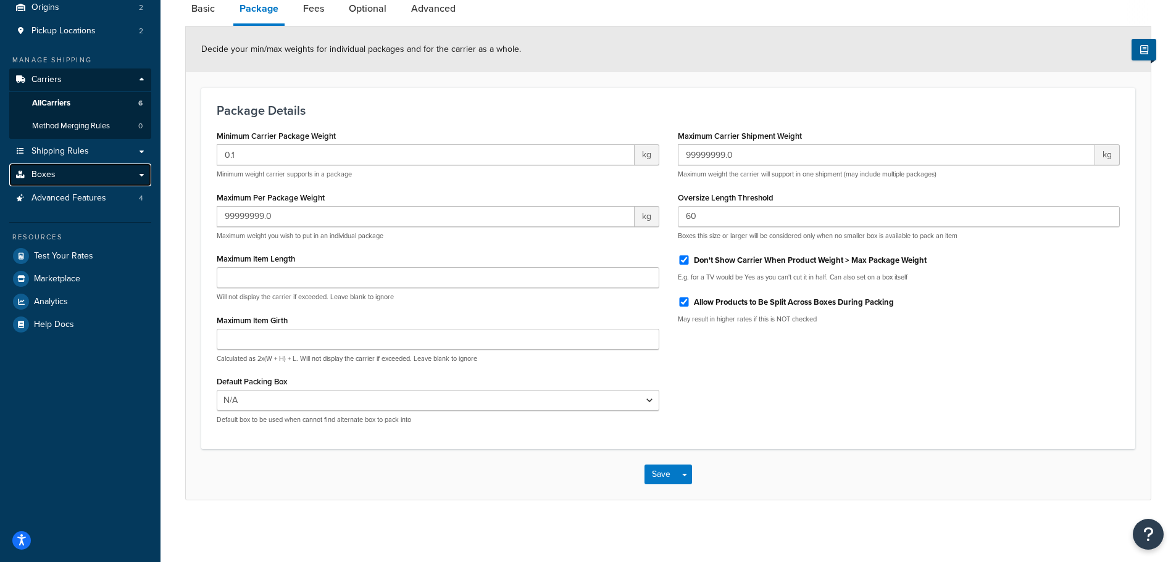
click at [66, 176] on link "Boxes" at bounding box center [80, 175] width 142 height 23
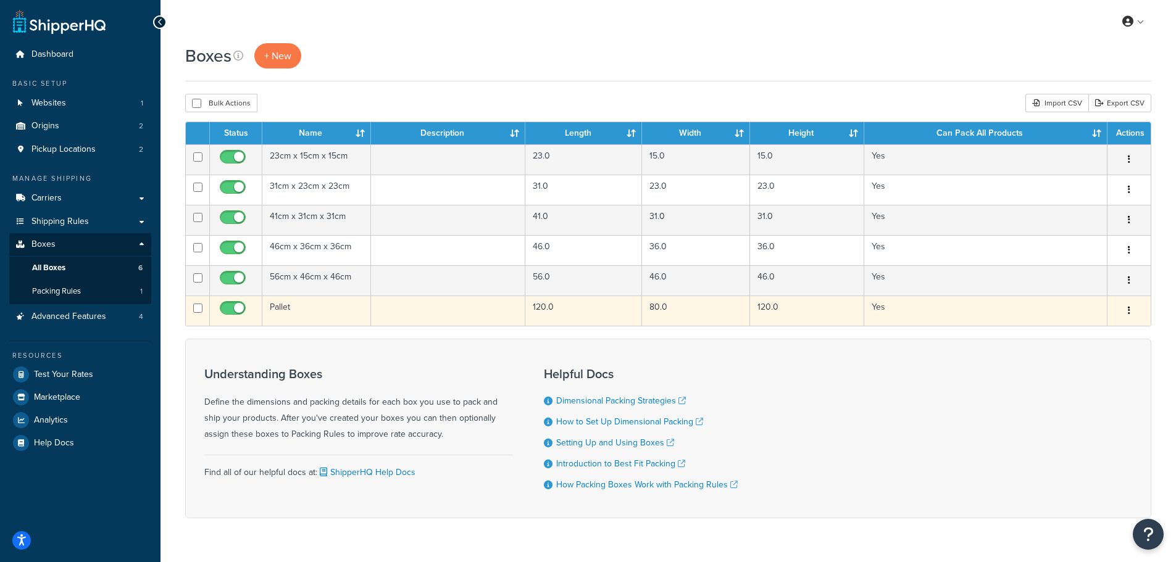
click at [296, 307] on td "Pallet" at bounding box center [316, 311] width 109 height 30
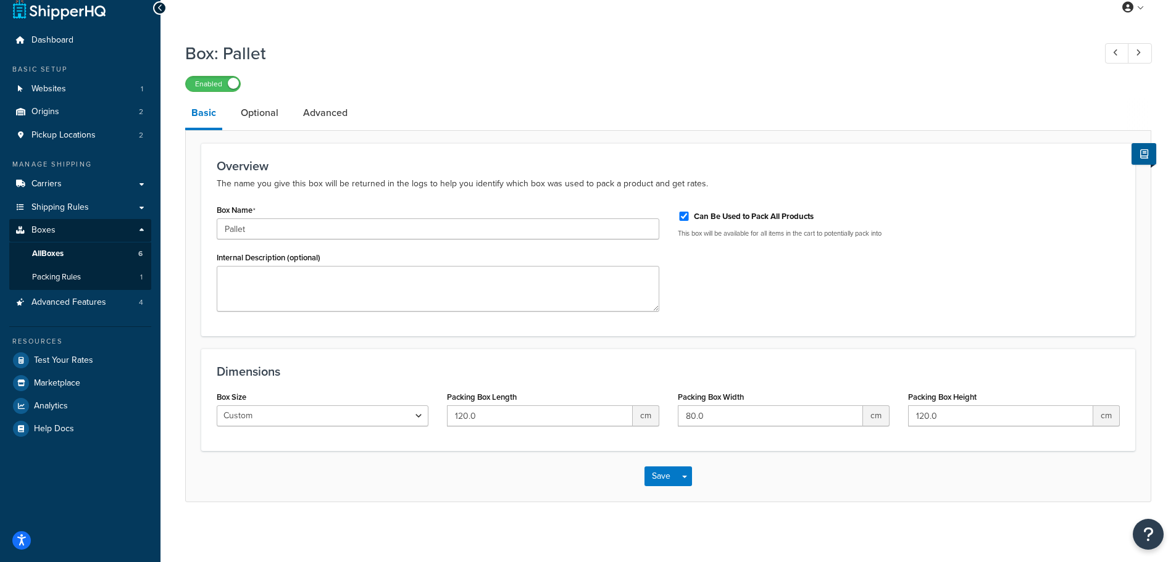
scroll to position [17, 0]
click at [262, 113] on link "Optional" at bounding box center [259, 111] width 50 height 30
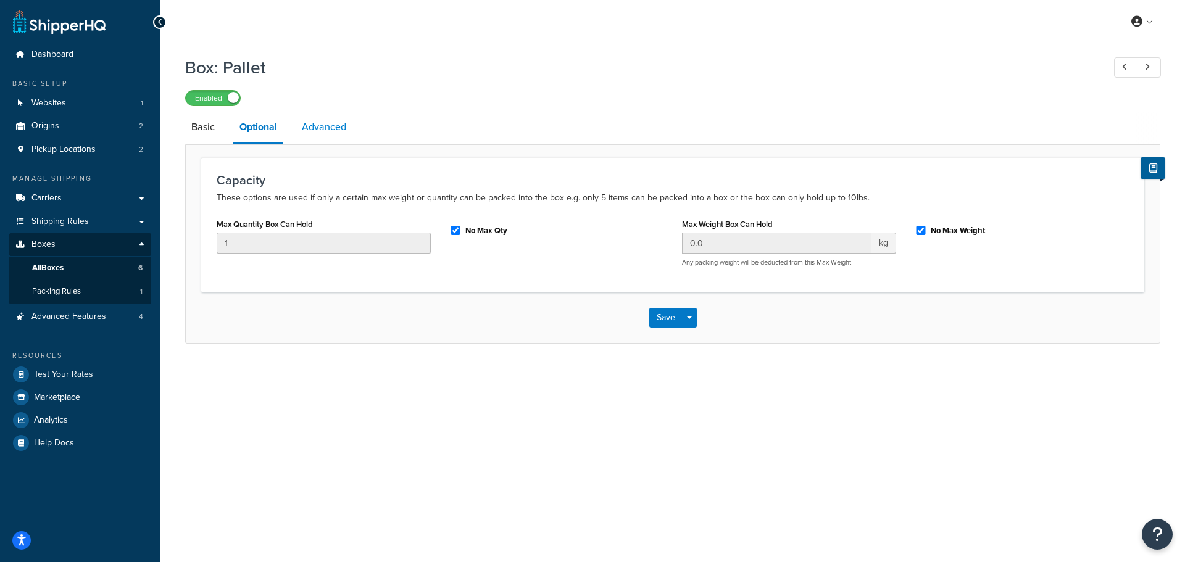
click at [326, 130] on link "Advanced" at bounding box center [324, 127] width 57 height 30
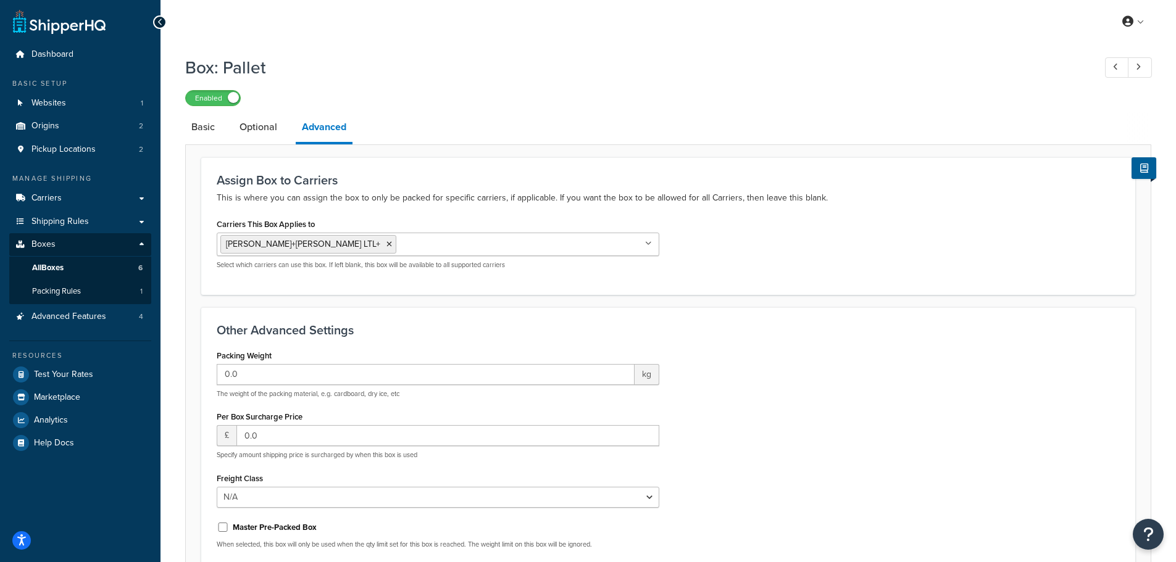
scroll to position [62, 0]
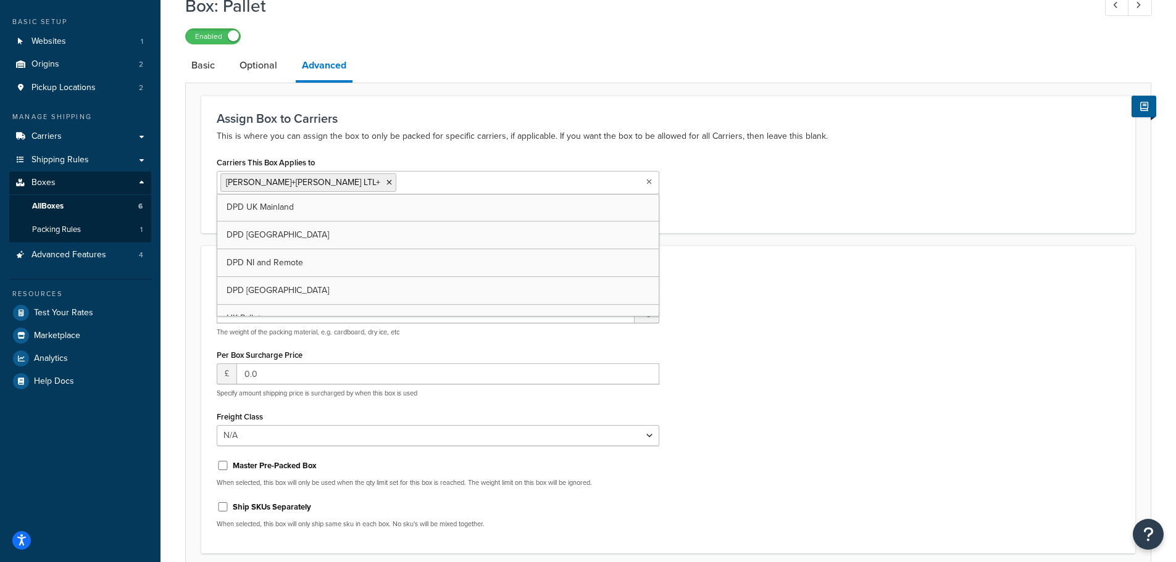
click at [399, 186] on input "Carriers This Box Applies to" at bounding box center [453, 182] width 109 height 14
click at [778, 266] on h3 "Other Advanced Settings" at bounding box center [668, 269] width 903 height 14
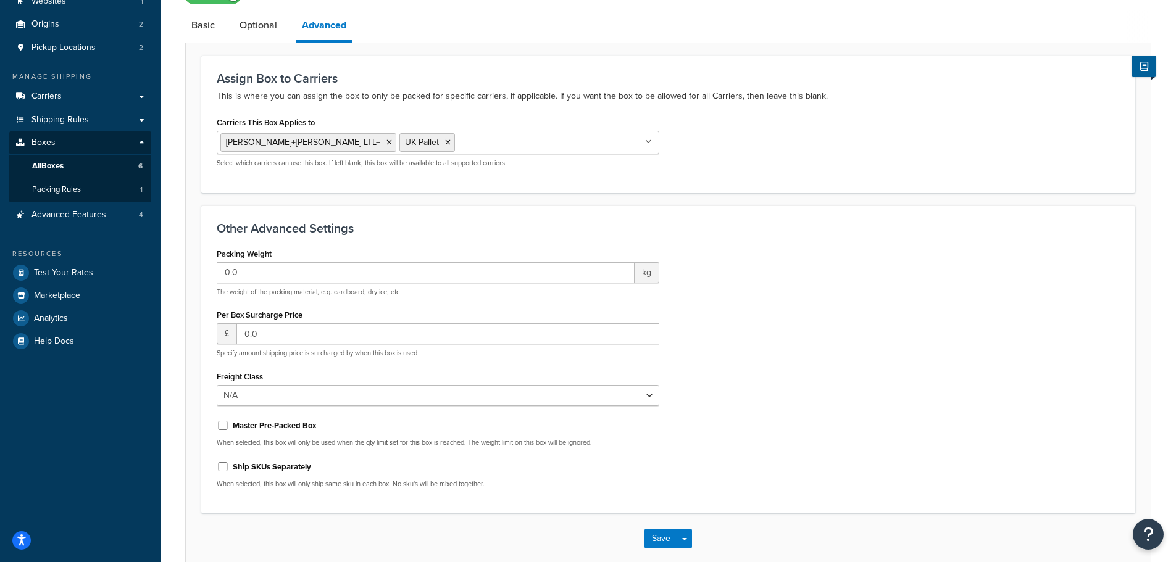
scroll to position [123, 0]
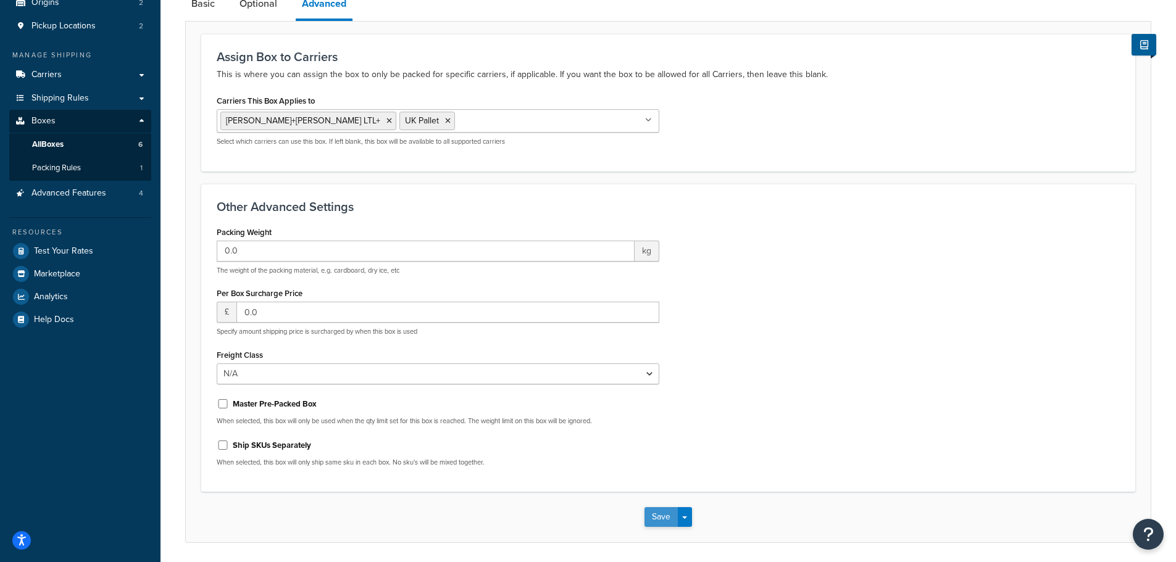
click at [664, 518] on button "Save" at bounding box center [660, 517] width 33 height 20
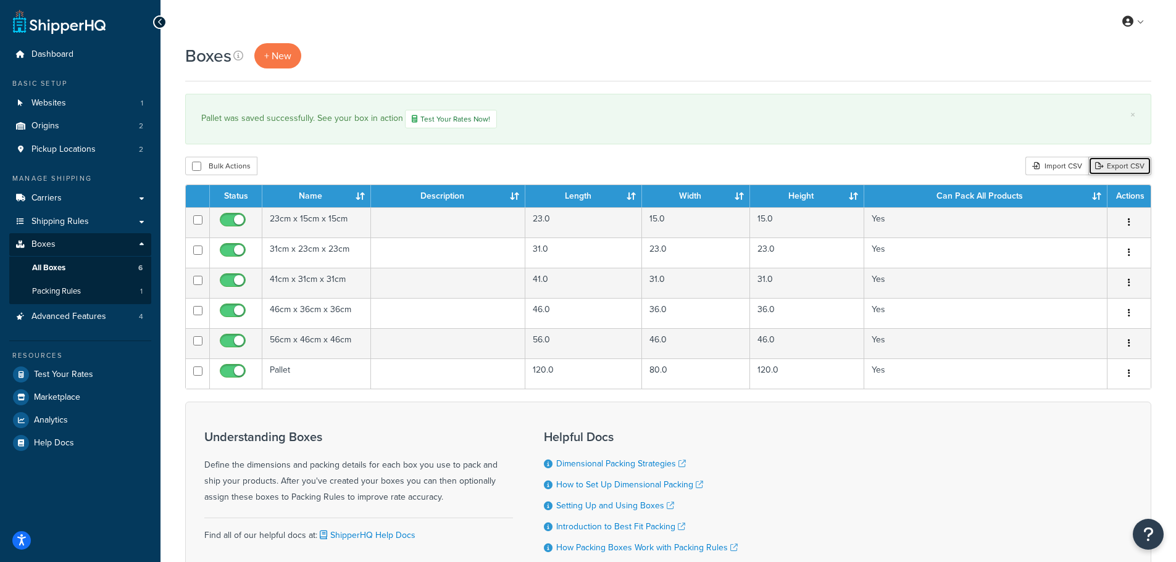
click at [1117, 168] on link "Export CSV" at bounding box center [1119, 166] width 63 height 19
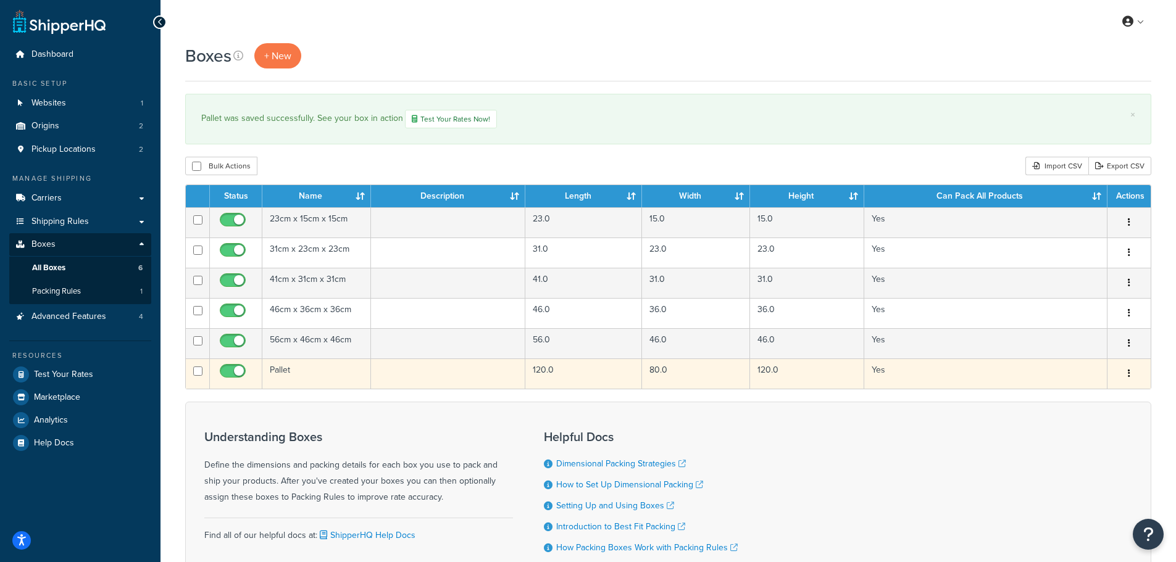
click at [310, 369] on td "Pallet" at bounding box center [316, 374] width 109 height 30
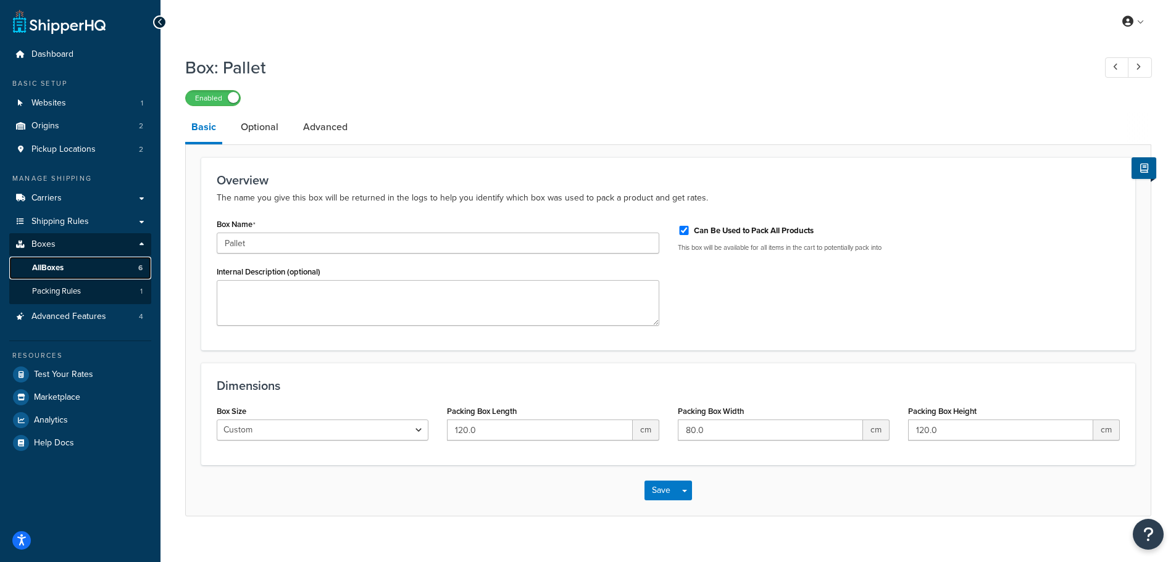
click at [58, 264] on span "All Boxes" at bounding box center [47, 268] width 31 height 10
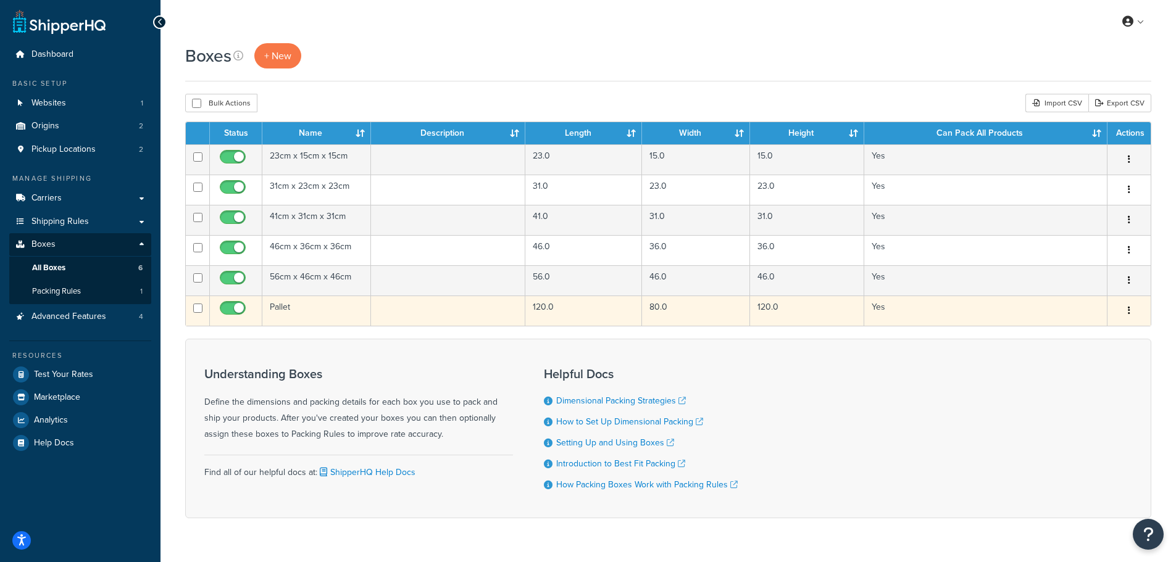
click at [311, 310] on td "Pallet" at bounding box center [316, 311] width 109 height 30
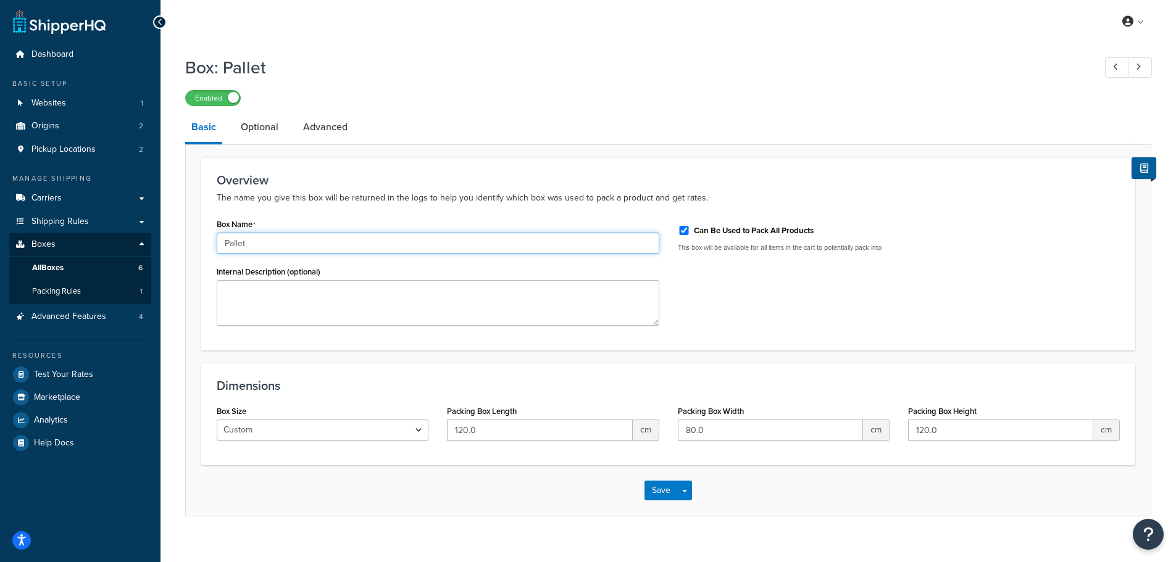
click at [226, 246] on input "Pallet" at bounding box center [438, 243] width 442 height 21
type input "Standard Pallet"
drag, startPoint x: 714, startPoint y: 429, endPoint x: 671, endPoint y: 432, distance: 42.7
click at [671, 432] on div "Packing Box Width 80.0 cm" at bounding box center [783, 426] width 230 height 48
type input "100"
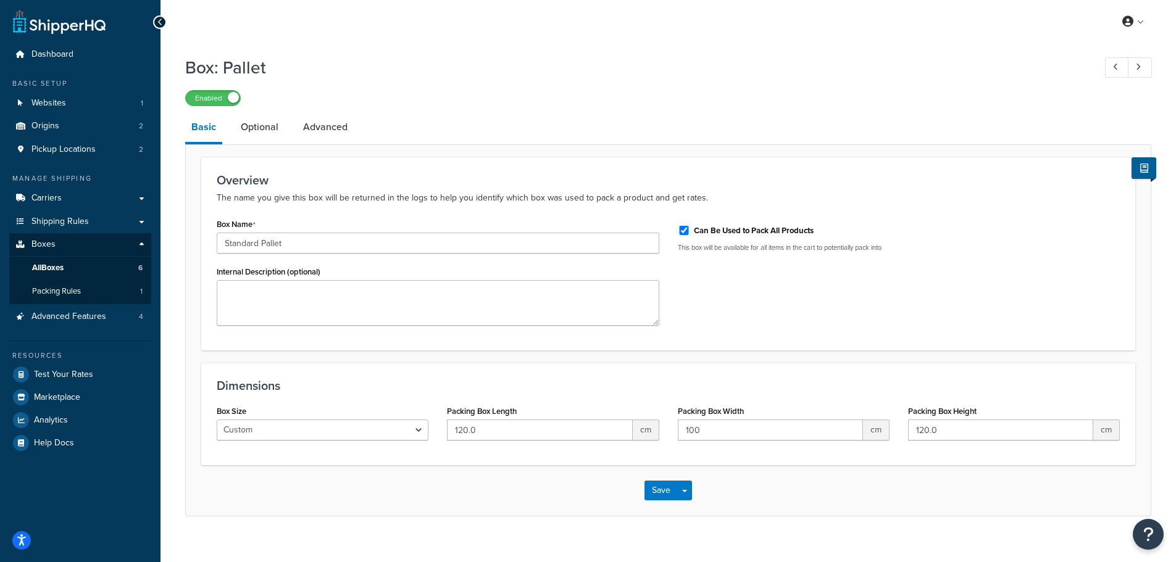
click at [602, 459] on div "Dimensions Box Size Custom USPS Small Flat Box USPS Medium Flat Box USPS Large …" at bounding box center [668, 414] width 934 height 102
click at [893, 429] on div "Box Size Custom USPS Small Flat Box USPS Medium Flat Box USPS Large Flat Box US…" at bounding box center [667, 426] width 921 height 48
type input "150"
click at [868, 453] on div "Dimensions Box Size Custom USPS Small Flat Box USPS Medium Flat Box USPS Large …" at bounding box center [668, 414] width 934 height 102
click at [660, 489] on button "Save" at bounding box center [660, 491] width 33 height 20
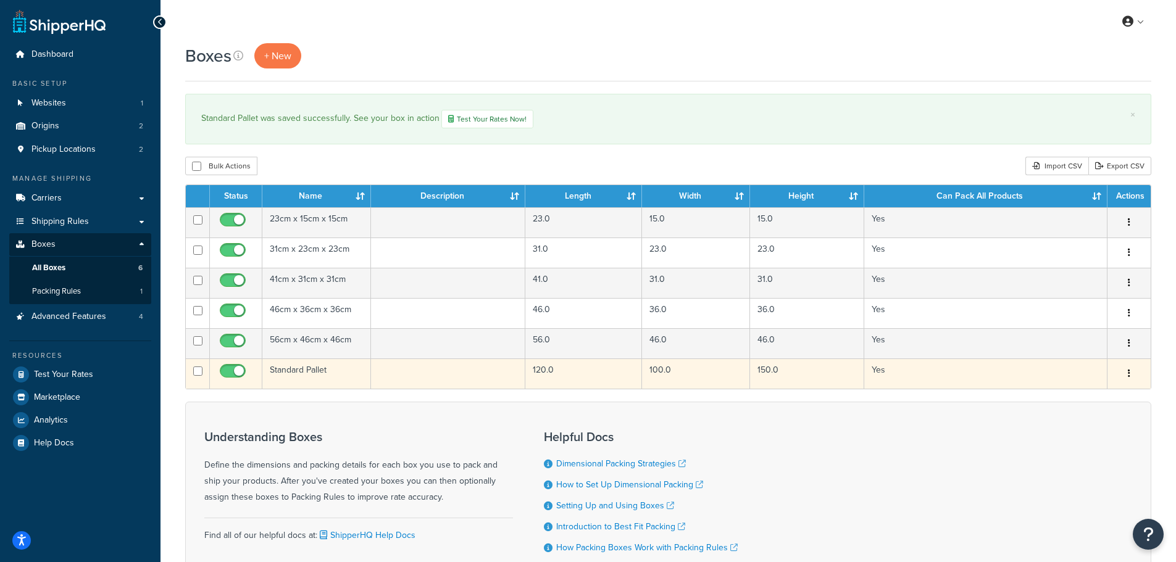
click at [301, 373] on td "Standard Pallet" at bounding box center [316, 374] width 109 height 30
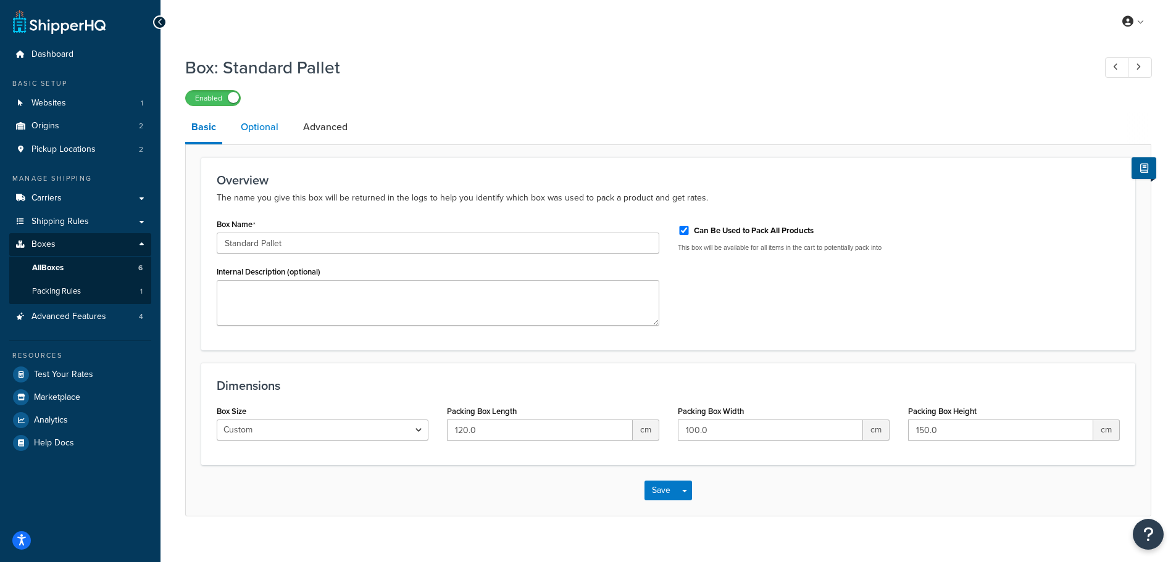
click at [267, 131] on link "Optional" at bounding box center [259, 127] width 50 height 30
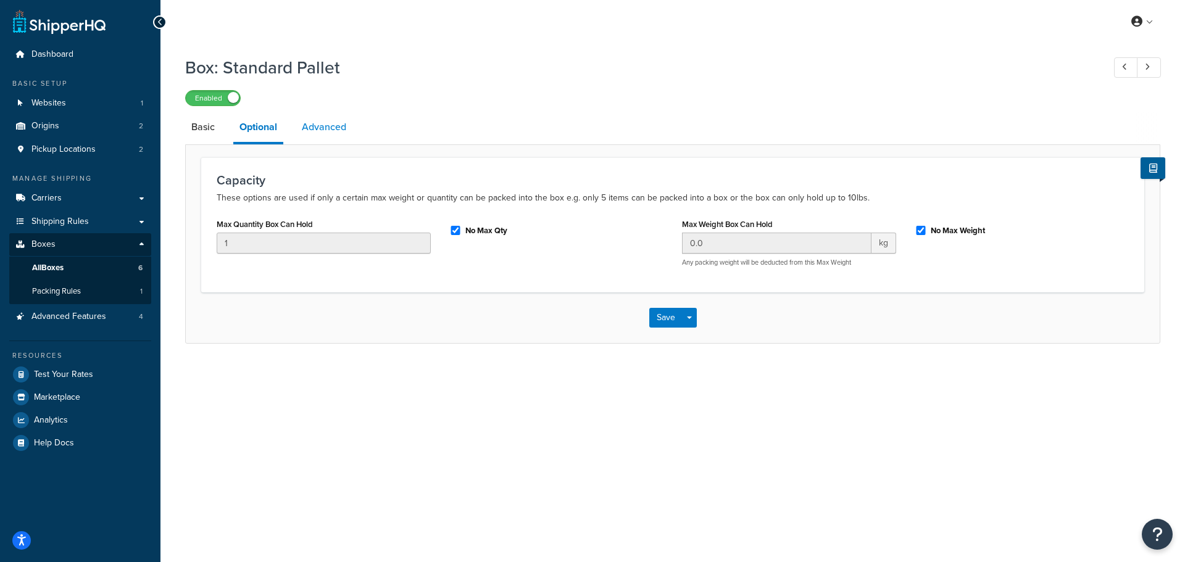
click at [315, 135] on link "Advanced" at bounding box center [324, 127] width 57 height 30
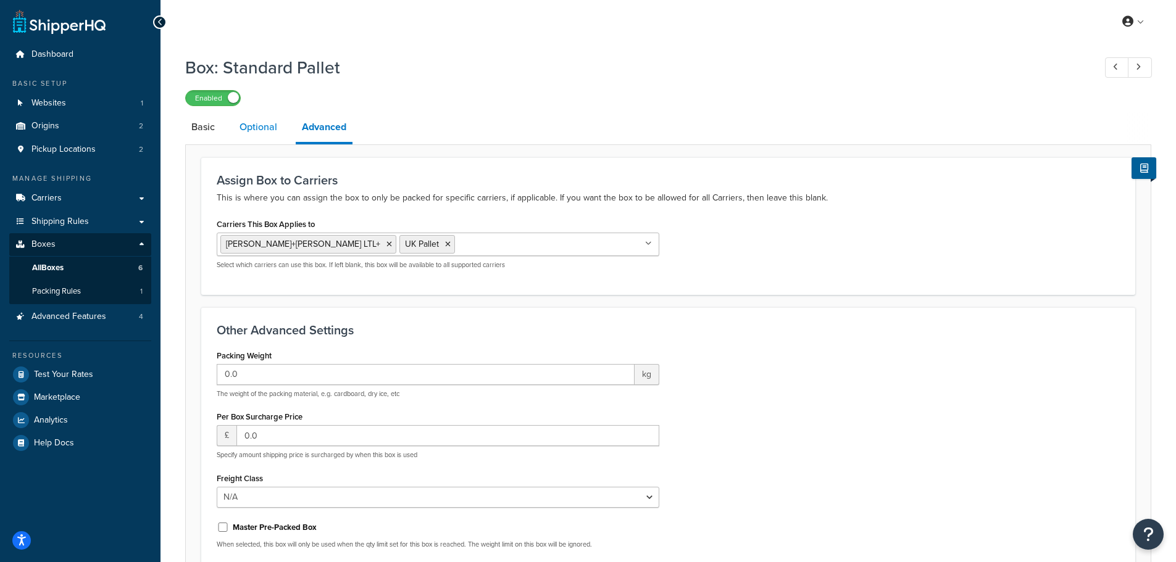
click at [257, 129] on link "Optional" at bounding box center [258, 127] width 50 height 30
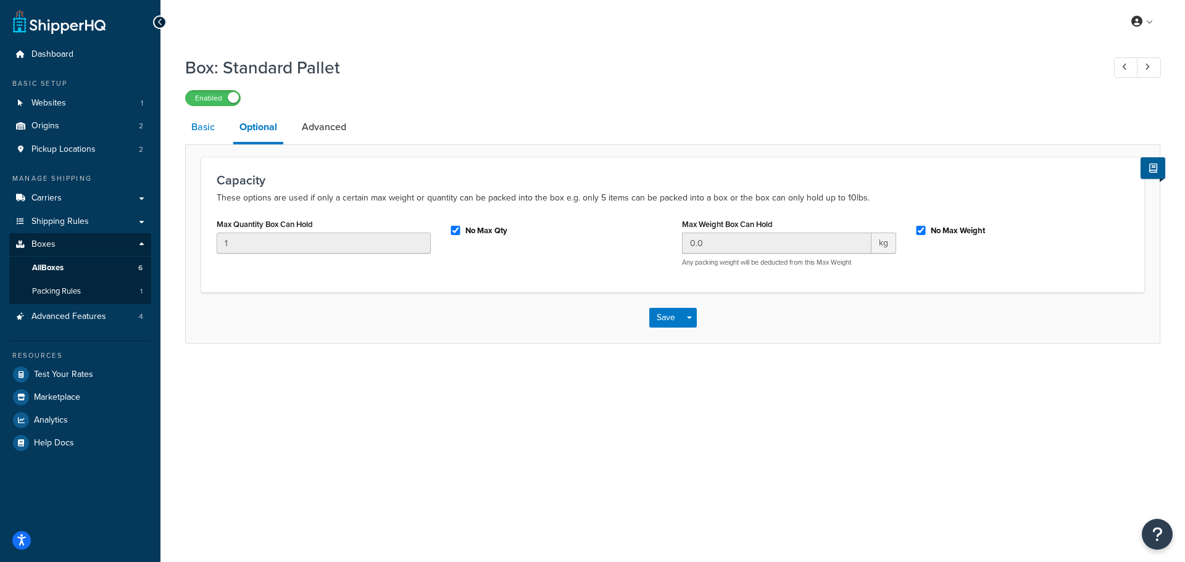
click at [209, 132] on link "Basic" at bounding box center [203, 127] width 36 height 30
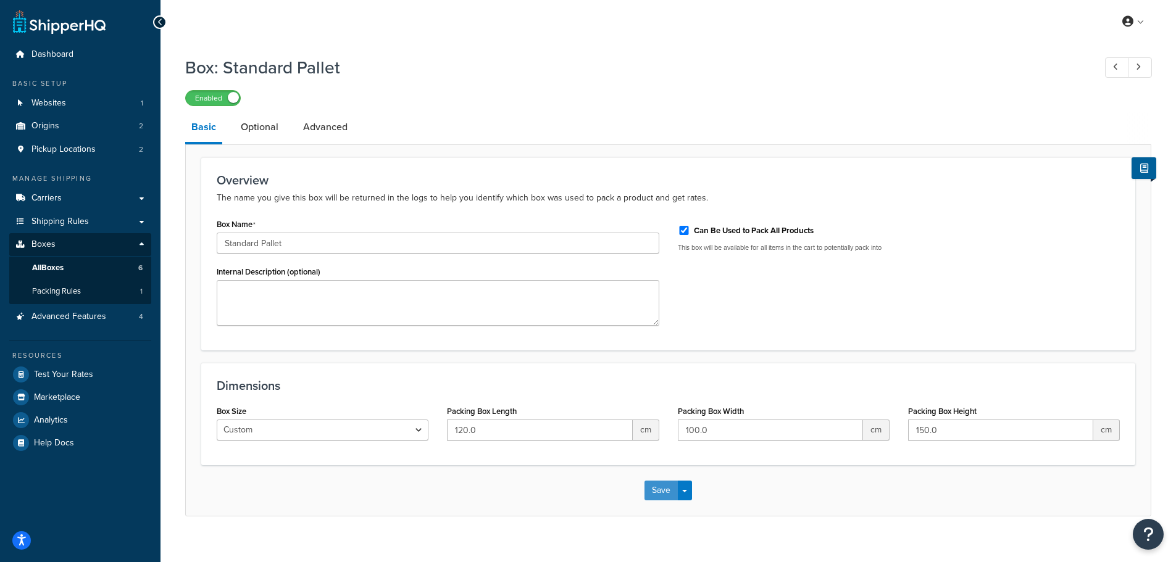
drag, startPoint x: 656, startPoint y: 483, endPoint x: 653, endPoint y: 469, distance: 14.5
click at [655, 483] on button "Save" at bounding box center [660, 491] width 33 height 20
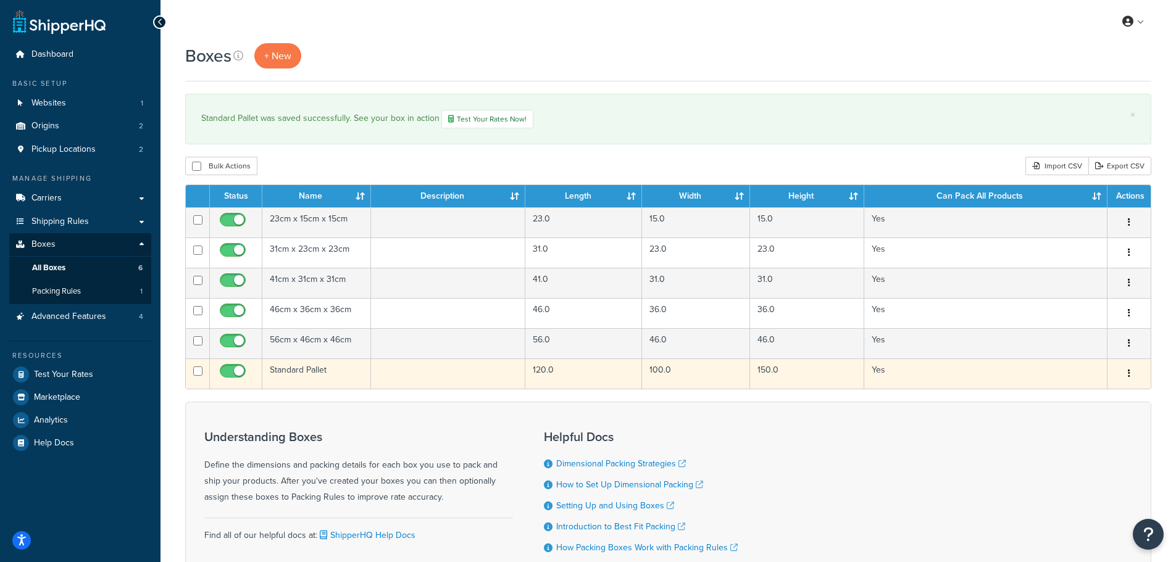
click at [304, 371] on td "Standard Pallet" at bounding box center [316, 374] width 109 height 30
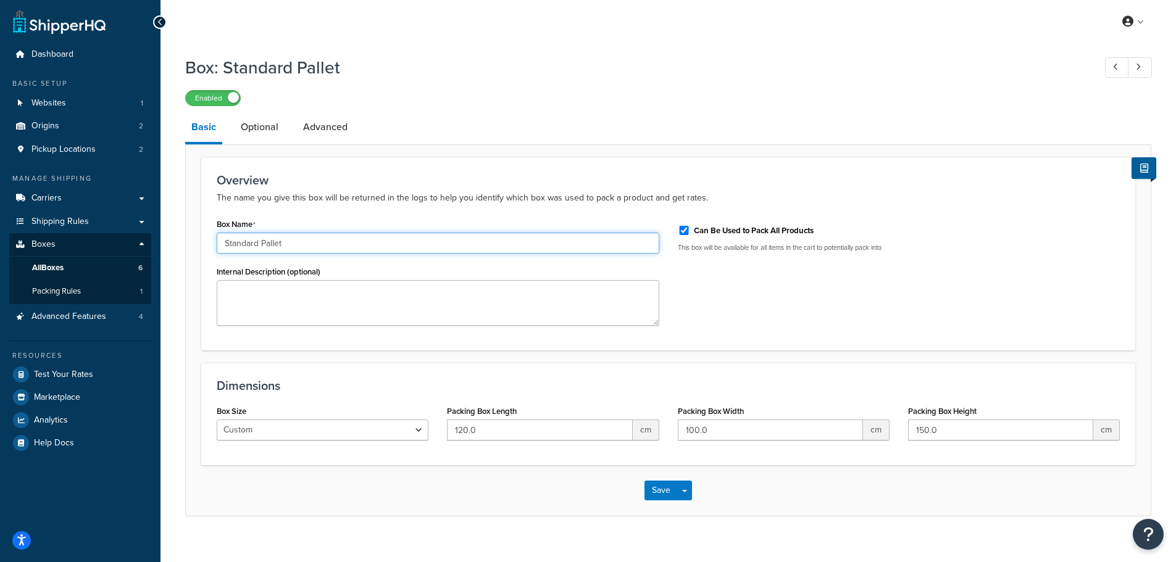
drag, startPoint x: 288, startPoint y: 241, endPoint x: 197, endPoint y: 258, distance: 92.3
click at [194, 260] on form "Overview The name you give this box will be returned in the logs to help you id…" at bounding box center [668, 336] width 965 height 359
click at [262, 239] on input "Pallet 120 x 100 x 150" at bounding box center [438, 243] width 442 height 21
click at [292, 245] on input "Pallet 120cm x 100 x 150" at bounding box center [438, 243] width 442 height 21
click at [326, 245] on input "Pallet 120cm x 100cm x 150" at bounding box center [438, 243] width 442 height 21
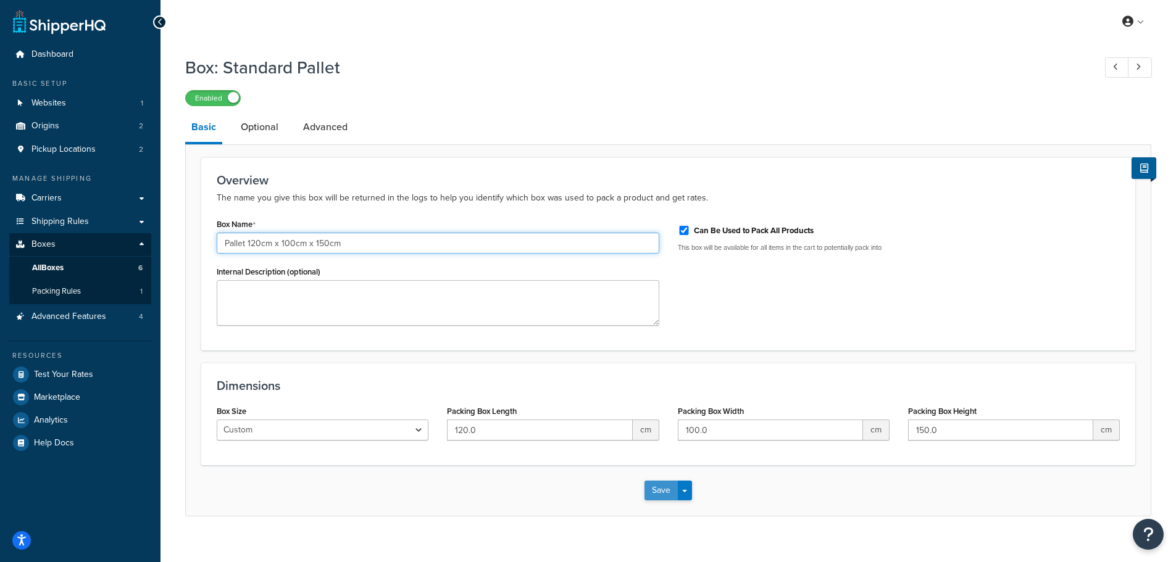
type input "Pallet 120cm x 100cm x 150cm"
click at [655, 496] on button "Save" at bounding box center [660, 491] width 33 height 20
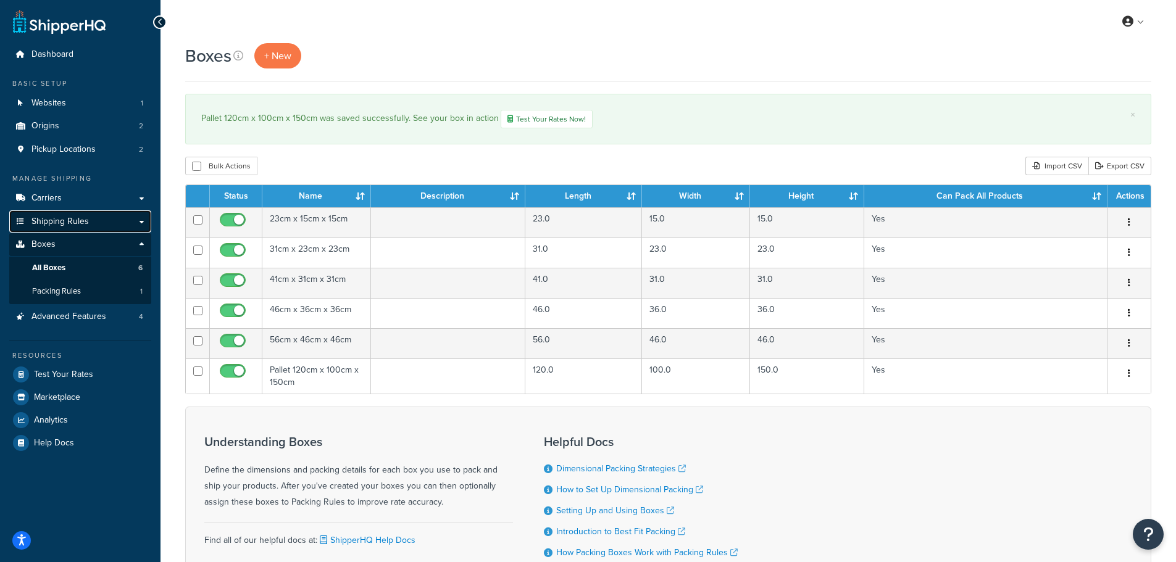
click at [74, 222] on span "Shipping Rules" at bounding box center [59, 222] width 57 height 10
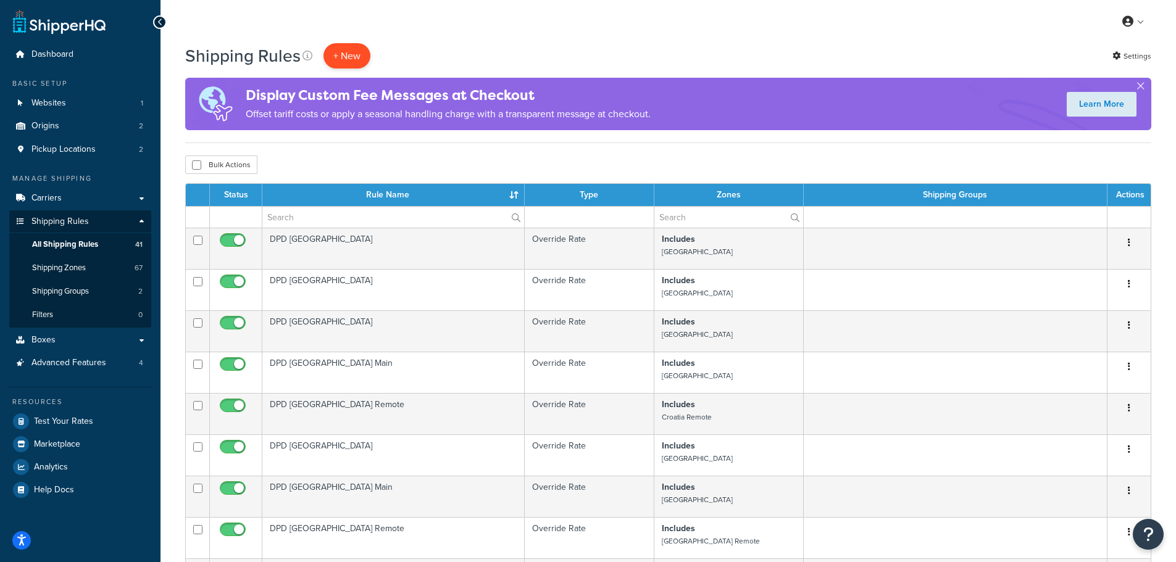
click at [344, 54] on p "+ New" at bounding box center [346, 55] width 47 height 25
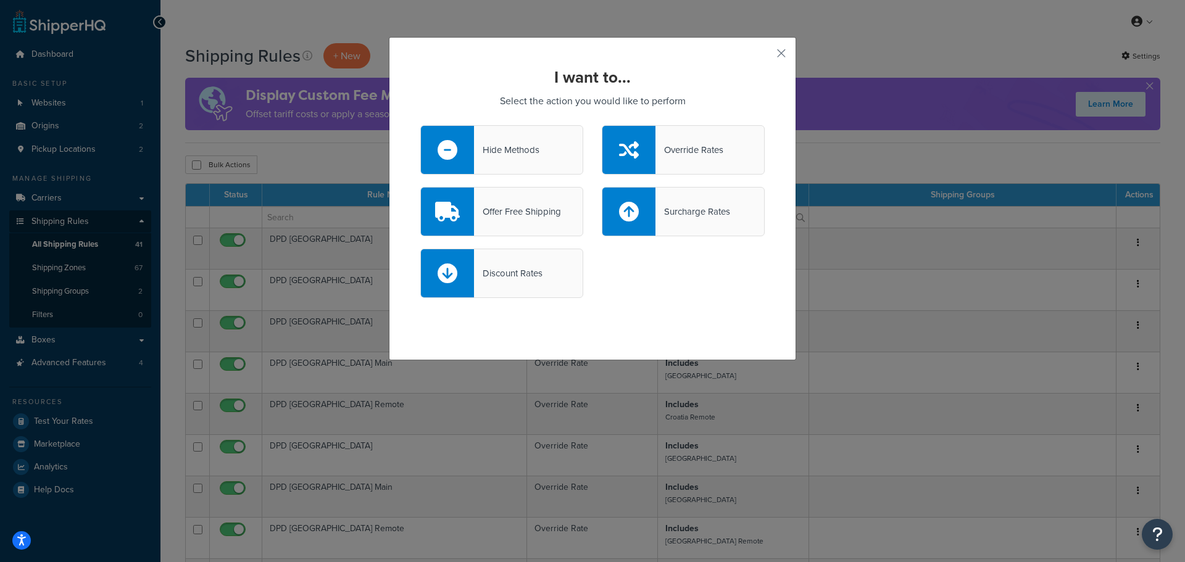
click at [620, 143] on icon at bounding box center [629, 150] width 20 height 20
click at [0, 0] on input "Override Rates" at bounding box center [0, 0] width 0 height 0
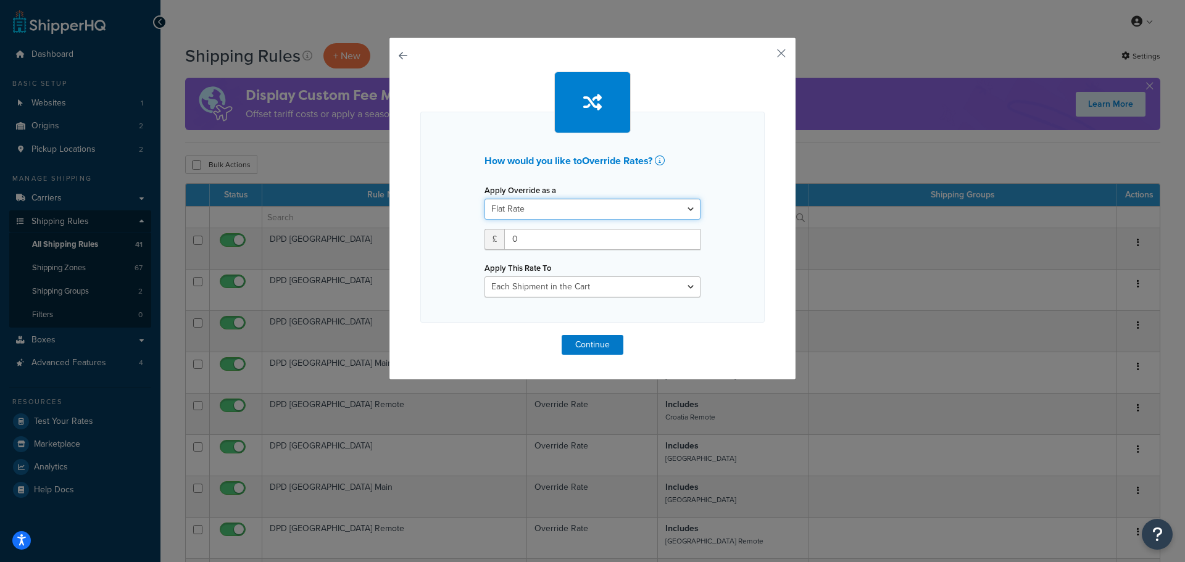
click at [552, 205] on select "Flat Rate Percentage Flat Rate & Percentage" at bounding box center [592, 209] width 216 height 21
click at [484, 199] on select "Flat Rate Percentage Flat Rate & Percentage" at bounding box center [592, 209] width 216 height 21
drag, startPoint x: 522, startPoint y: 244, endPoint x: 507, endPoint y: 243, distance: 15.5
click at [507, 243] on input "0" at bounding box center [602, 239] width 196 height 21
click at [765, 57] on button "button" at bounding box center [762, 57] width 3 height 3
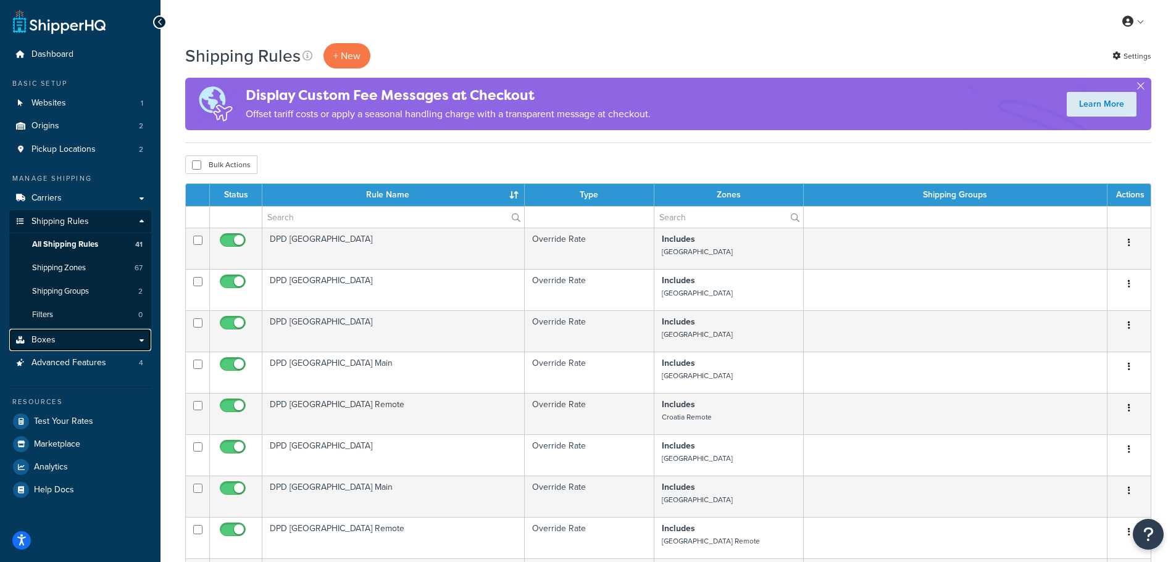
click at [50, 342] on span "Boxes" at bounding box center [43, 340] width 24 height 10
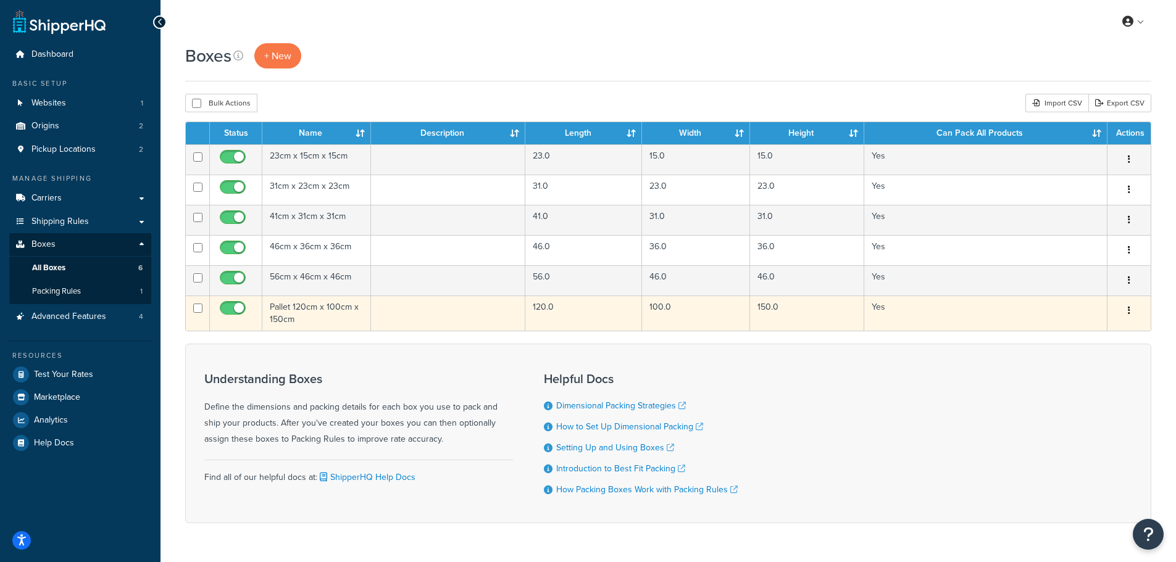
click at [296, 302] on td "Pallet 120cm x 100cm x 150cm" at bounding box center [316, 313] width 109 height 35
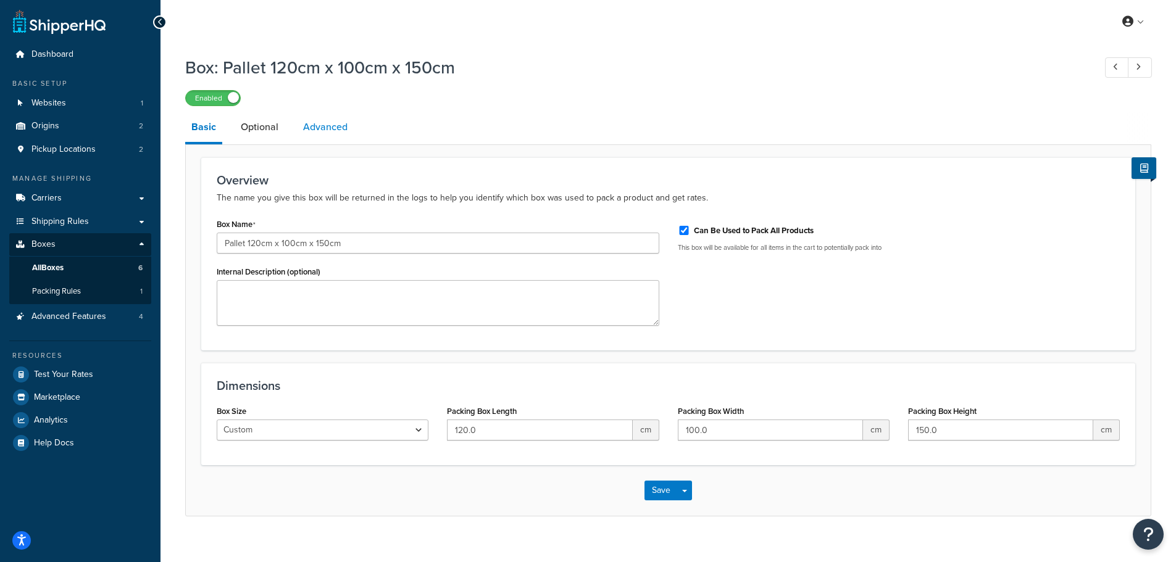
drag, startPoint x: 257, startPoint y: 127, endPoint x: 309, endPoint y: 132, distance: 52.7
click at [257, 127] on link "Optional" at bounding box center [259, 127] width 50 height 30
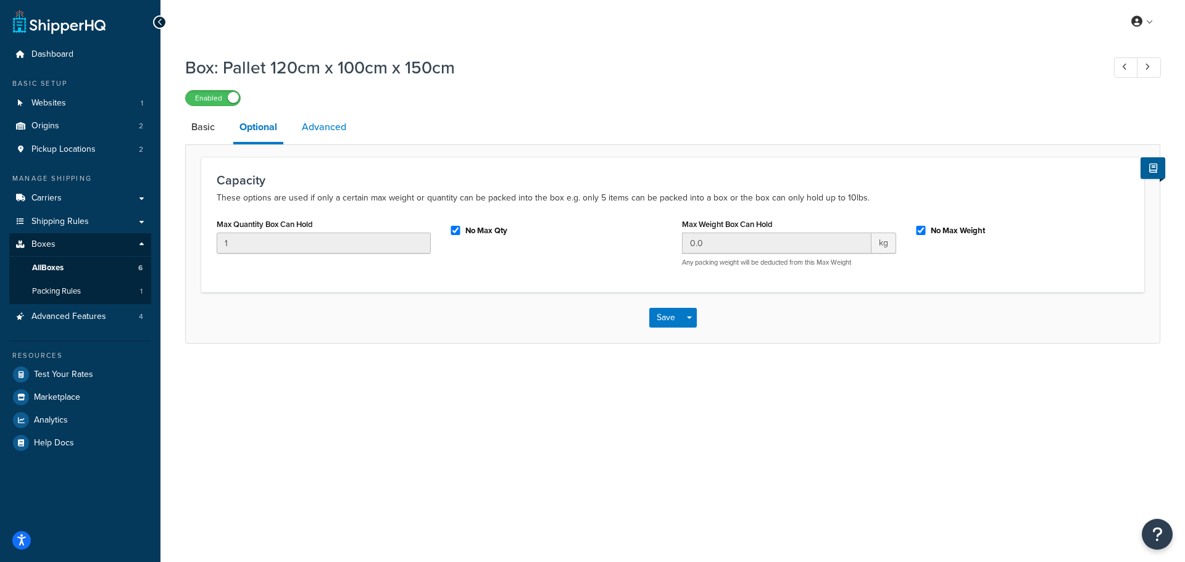
click at [332, 130] on link "Advanced" at bounding box center [324, 127] width 57 height 30
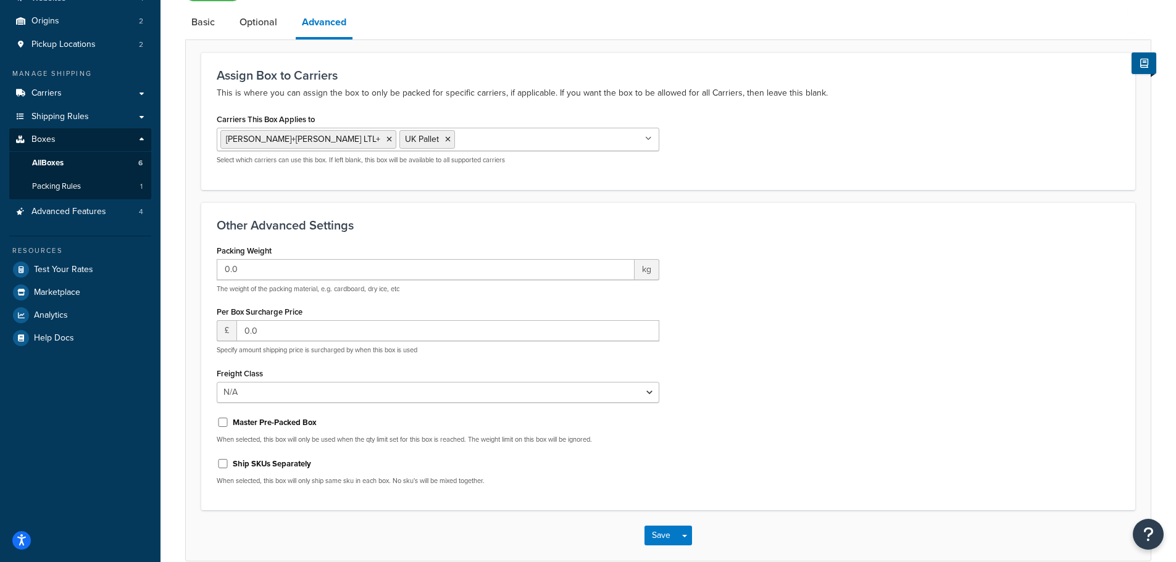
scroll to position [123, 0]
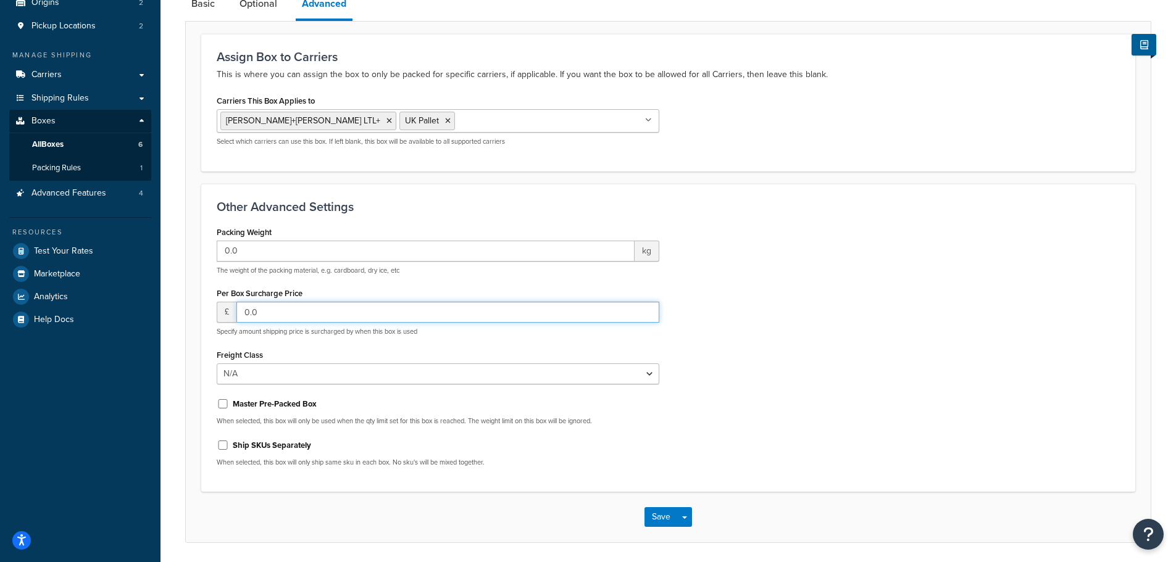
click at [271, 308] on input "0.0" at bounding box center [447, 312] width 423 height 21
drag, startPoint x: 254, startPoint y: 317, endPoint x: 234, endPoint y: 321, distance: 20.1
click at [234, 321] on div "£ 0.0" at bounding box center [438, 312] width 442 height 21
type input "7"
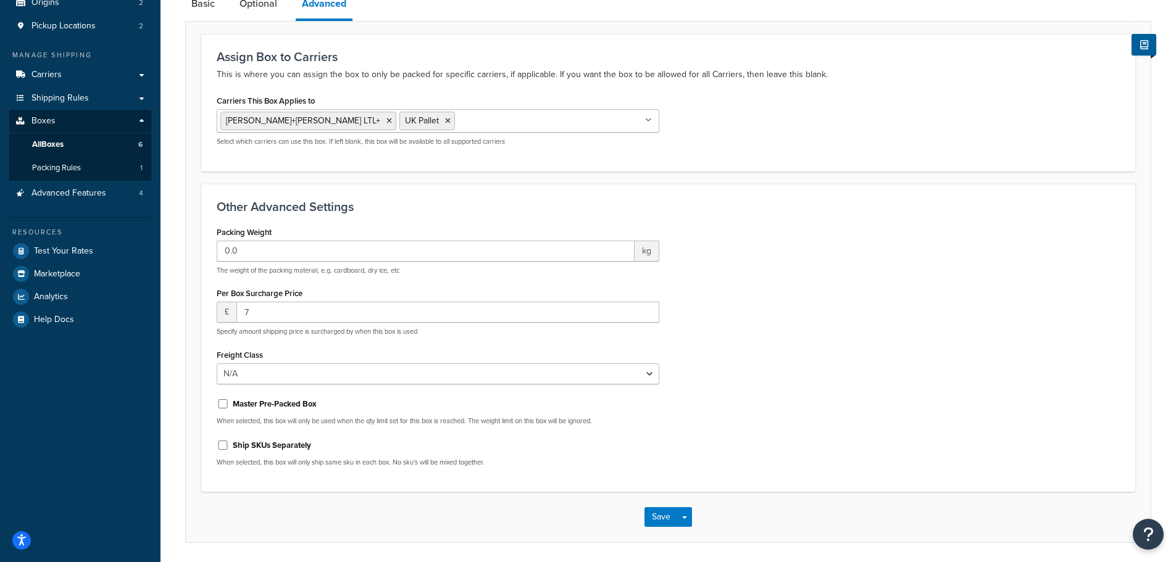
click at [749, 281] on div "Packing Weight 0.0 kg The weight of the packing material, e.g. cardboard, dry i…" at bounding box center [667, 350] width 921 height 254
click at [652, 517] on button "Save" at bounding box center [660, 517] width 33 height 20
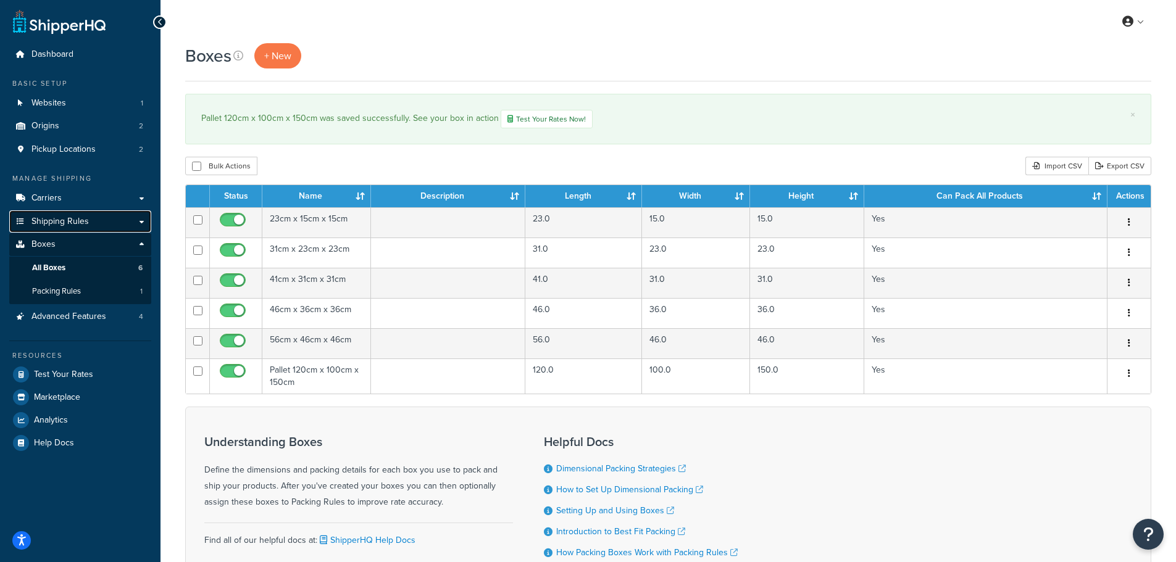
click at [68, 210] on link "Shipping Rules" at bounding box center [80, 221] width 142 height 23
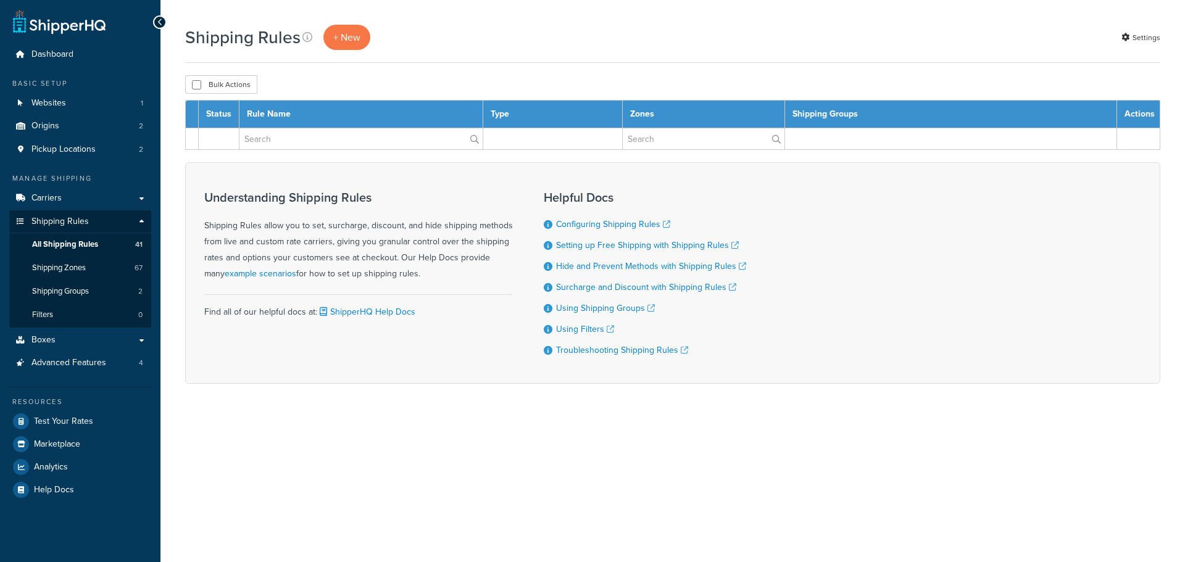
click at [70, 220] on span "Shipping Rules" at bounding box center [59, 222] width 57 height 10
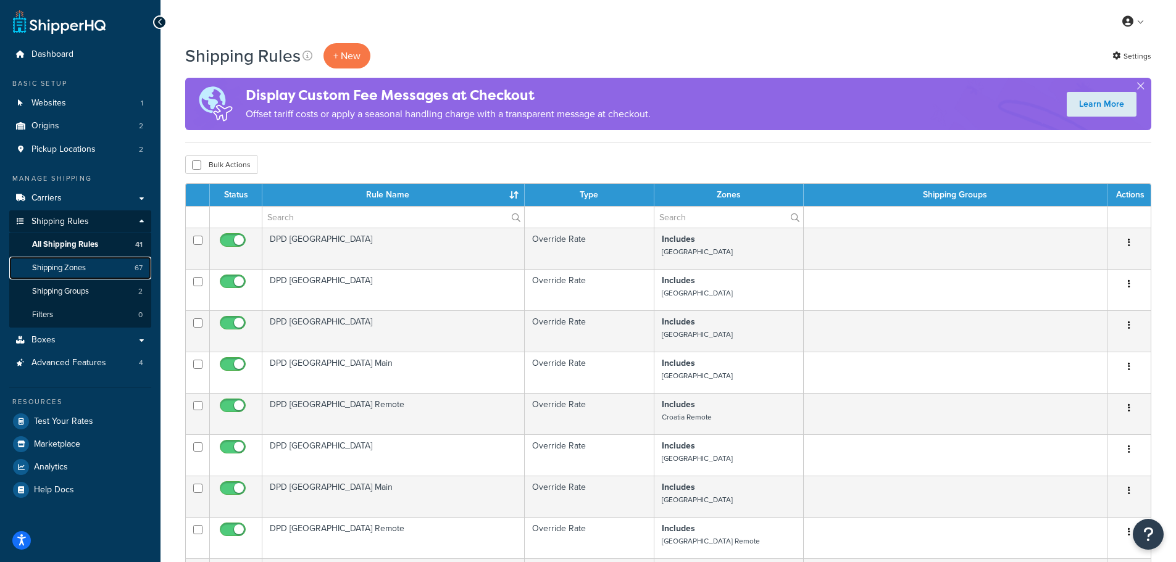
click at [72, 268] on span "Shipping Zones" at bounding box center [59, 268] width 54 height 10
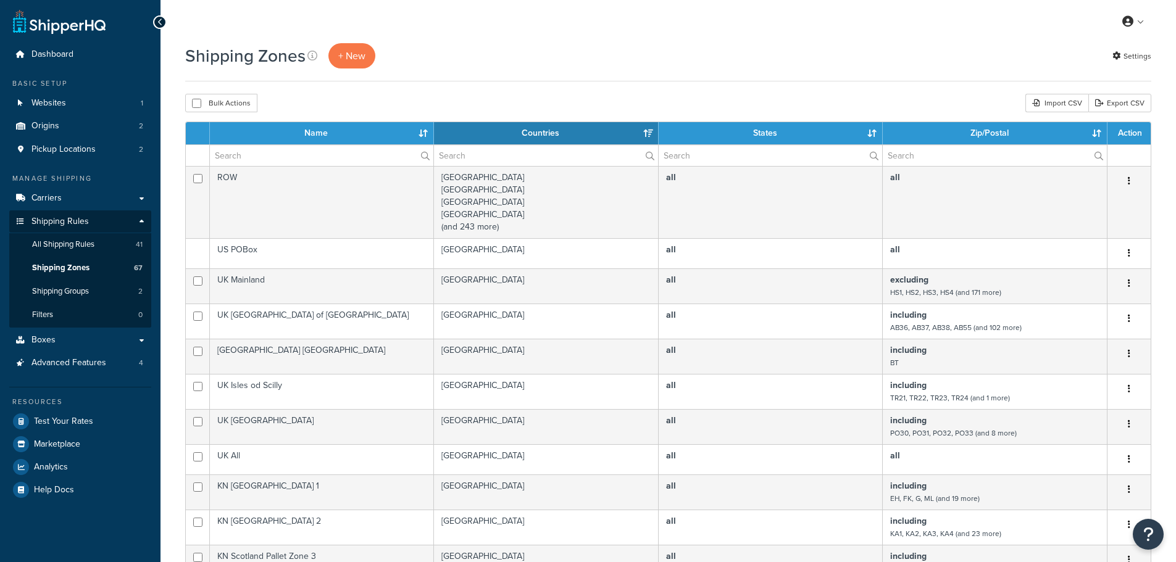
select select "15"
click at [57, 197] on span "Carriers" at bounding box center [46, 198] width 30 height 10
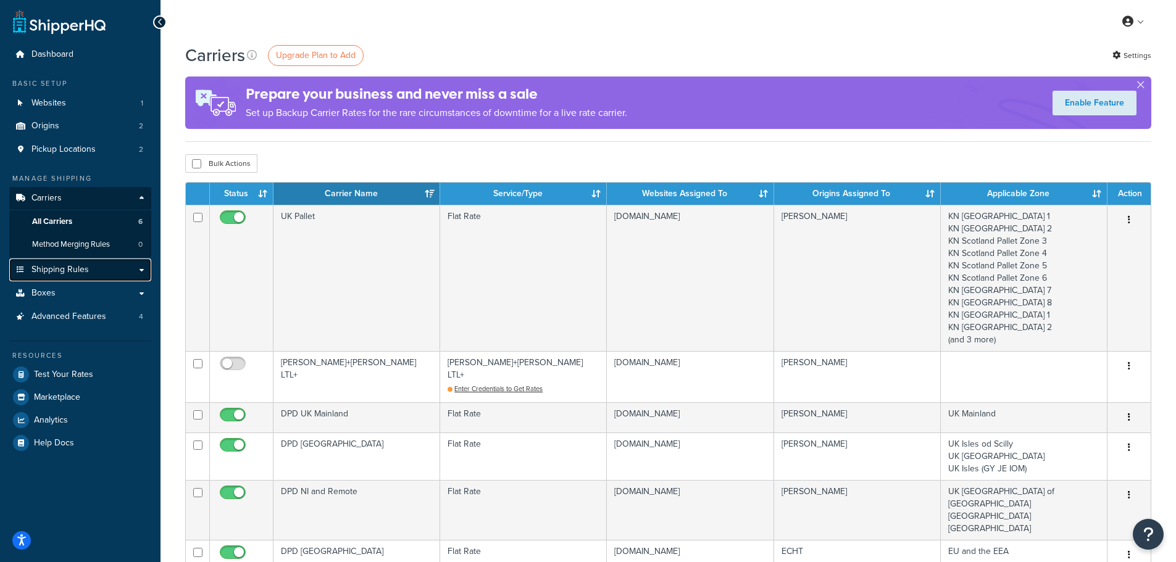
click at [57, 273] on span "Shipping Rules" at bounding box center [59, 270] width 57 height 10
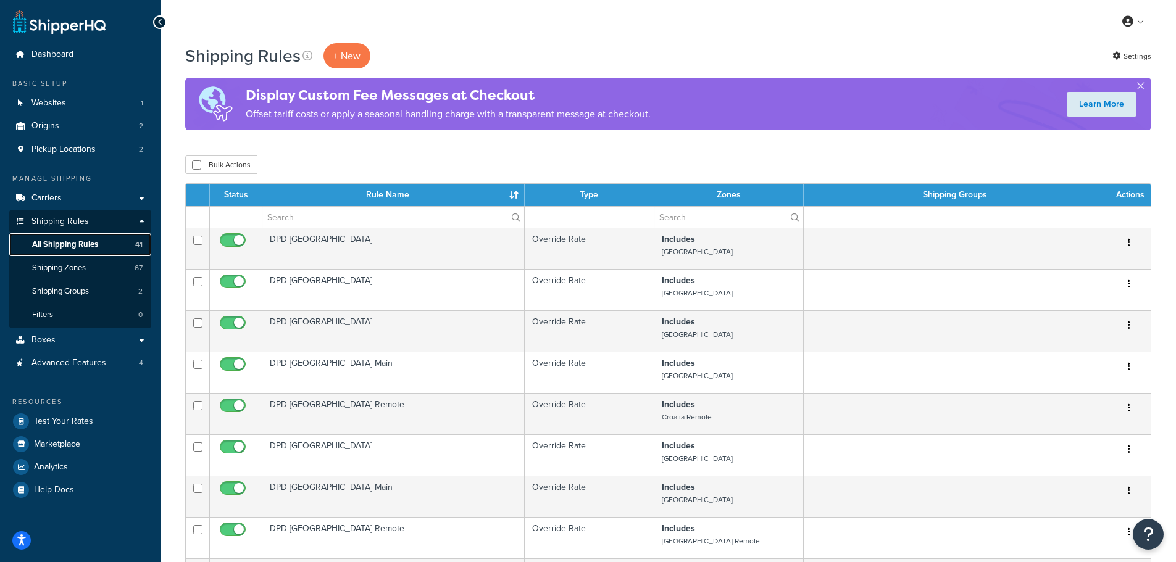
click at [79, 236] on link "All Shipping Rules 41" at bounding box center [80, 244] width 142 height 23
click at [342, 52] on p "+ New" at bounding box center [346, 55] width 47 height 25
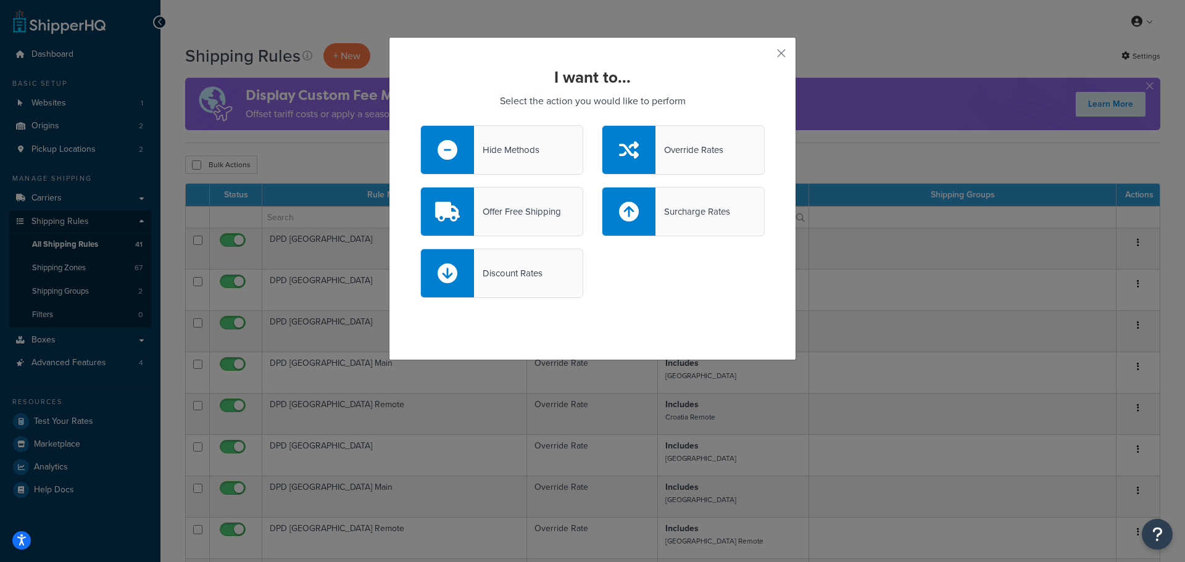
click at [695, 145] on div "Override Rates" at bounding box center [689, 149] width 68 height 17
click at [0, 0] on input "Override Rates" at bounding box center [0, 0] width 0 height 0
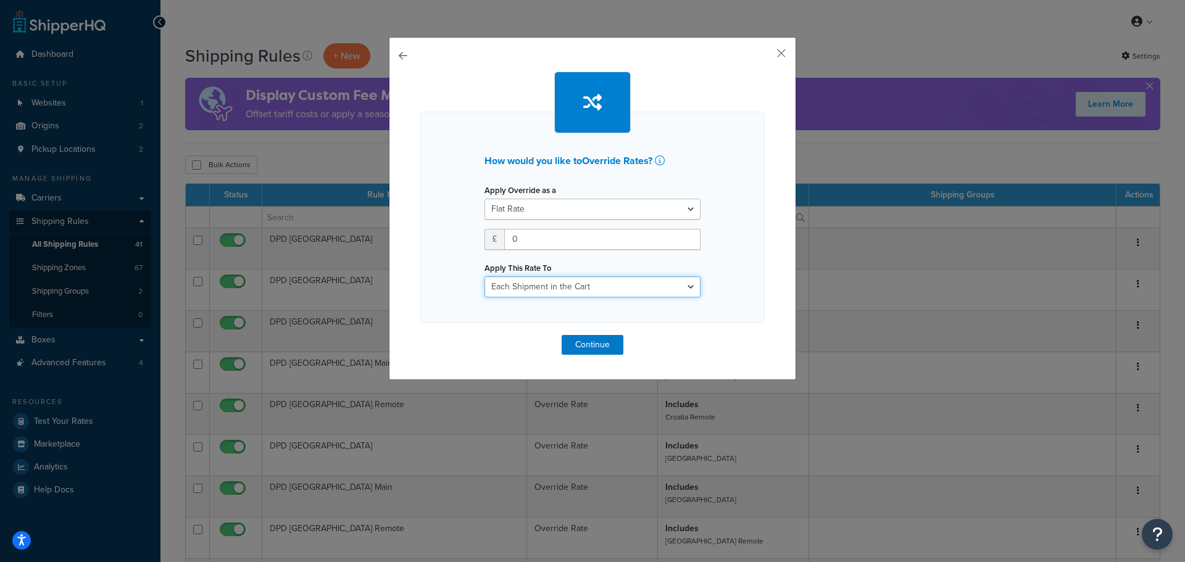
click at [536, 289] on select "Each Shipment in the Cart Each Origin in the Cart Each Shipping Group in the Ca…" at bounding box center [592, 286] width 216 height 21
select select "BOX"
click at [484, 276] on select "Each Shipment in the Cart Each Origin in the Cart Each Shipping Group in the Ca…" at bounding box center [592, 286] width 216 height 21
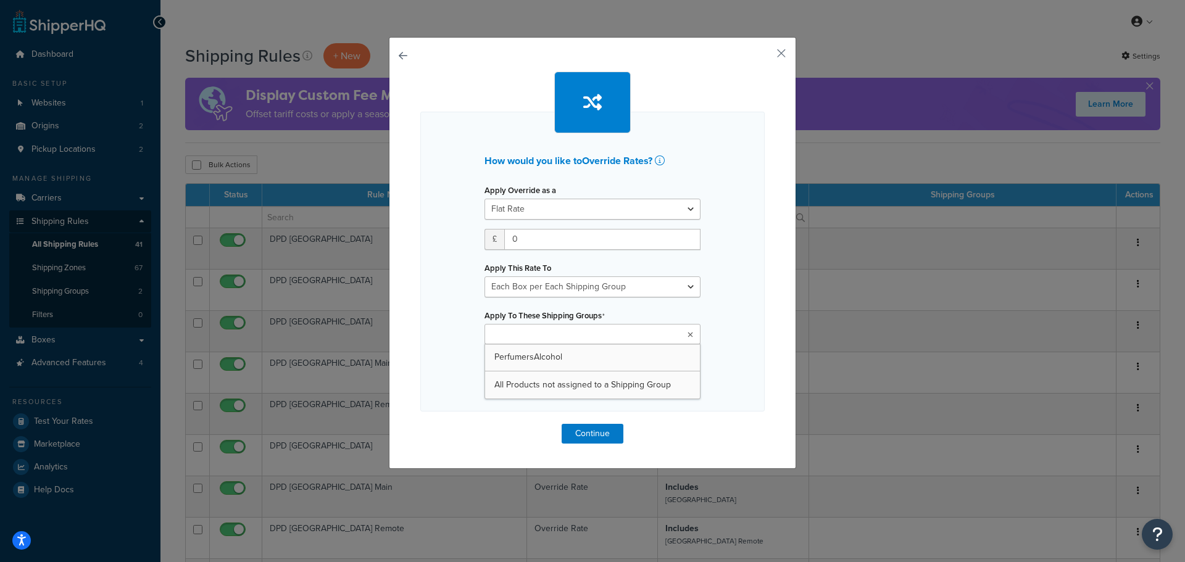
click at [521, 334] on input "Apply To These Shipping Groups" at bounding box center [542, 335] width 109 height 14
click at [452, 325] on div "How would you like to Override Rates ? Apply Override as a Flat Rate Percentage…" at bounding box center [592, 262] width 344 height 300
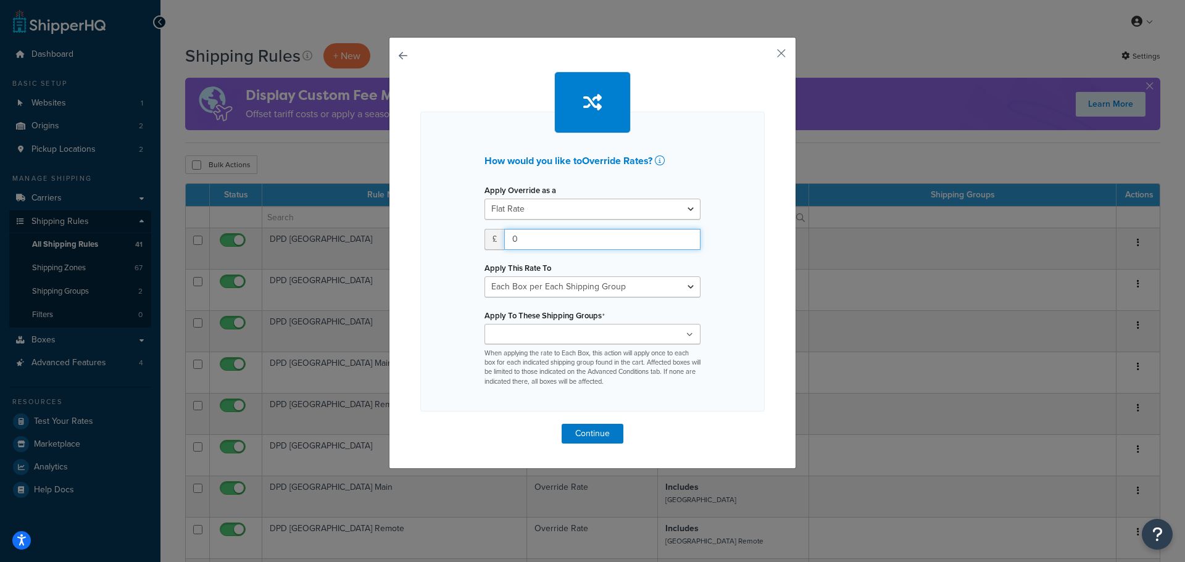
drag, startPoint x: 515, startPoint y: 237, endPoint x: 503, endPoint y: 240, distance: 12.7
click at [504, 240] on input "0" at bounding box center [602, 239] width 196 height 21
type input "38"
click at [578, 436] on button "Continue" at bounding box center [593, 434] width 62 height 20
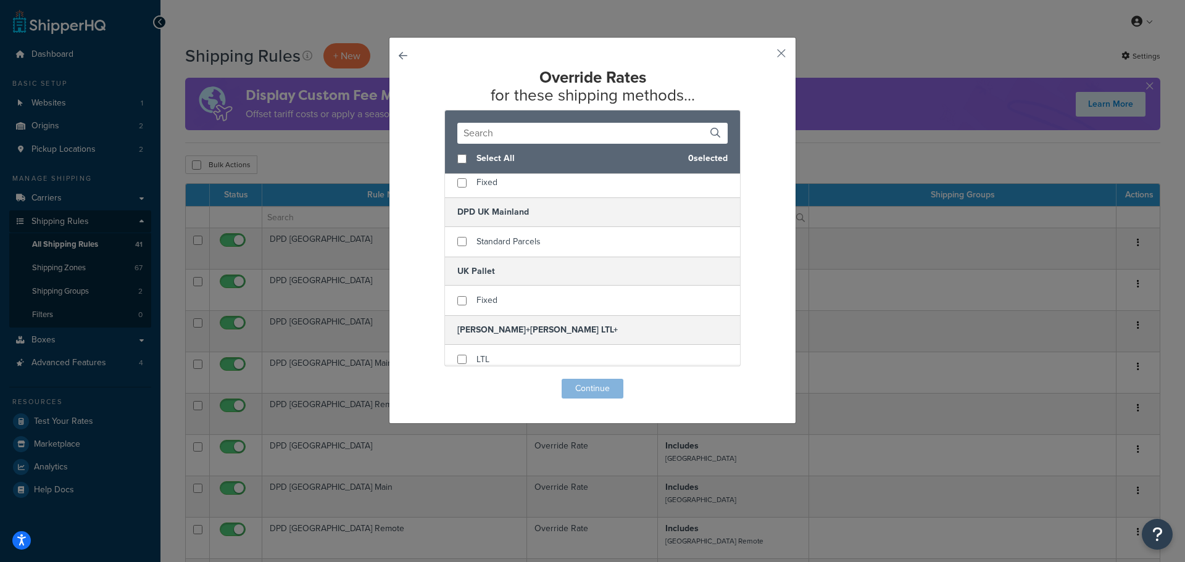
scroll to position [160, 0]
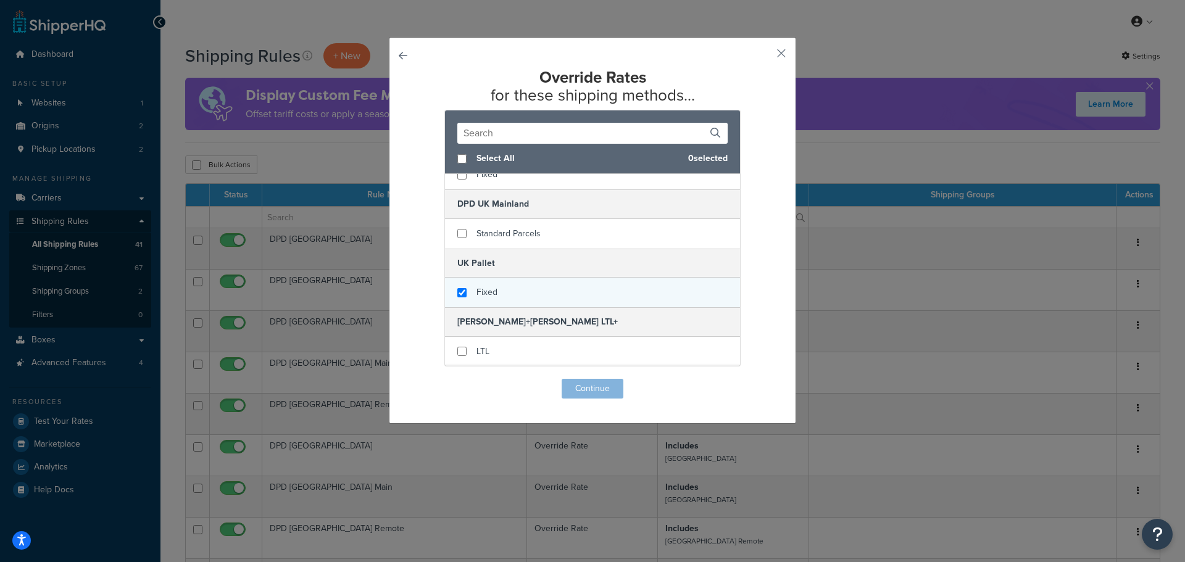
checkbox input "true"
click at [481, 291] on span "Fixed" at bounding box center [486, 292] width 21 height 13
click at [592, 390] on button "Continue" at bounding box center [593, 389] width 62 height 20
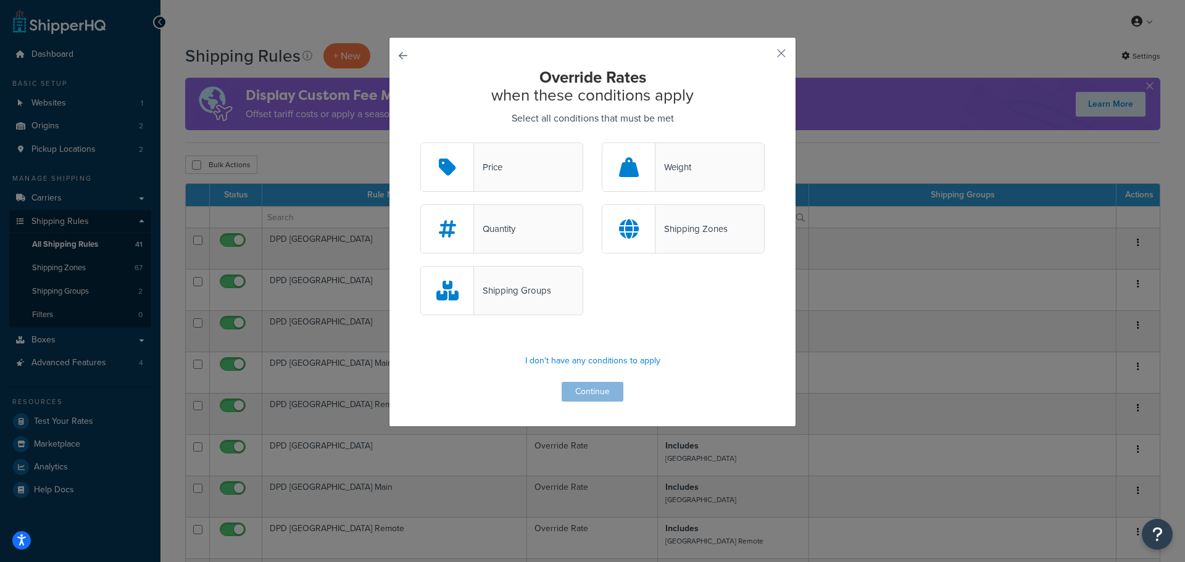
click at [658, 236] on div "Shipping Zones" at bounding box center [691, 228] width 72 height 17
click at [0, 0] on input "Shipping Zones" at bounding box center [0, 0] width 0 height 0
click at [589, 396] on button "Continue" at bounding box center [593, 392] width 62 height 20
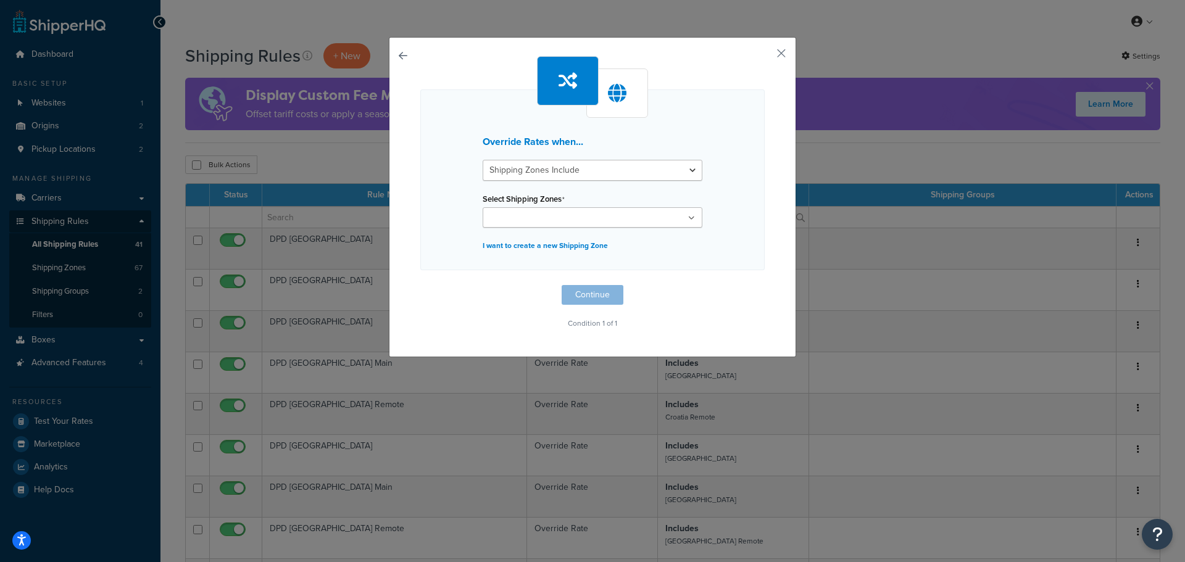
click at [578, 215] on input "Select Shipping Zones" at bounding box center [540, 219] width 109 height 14
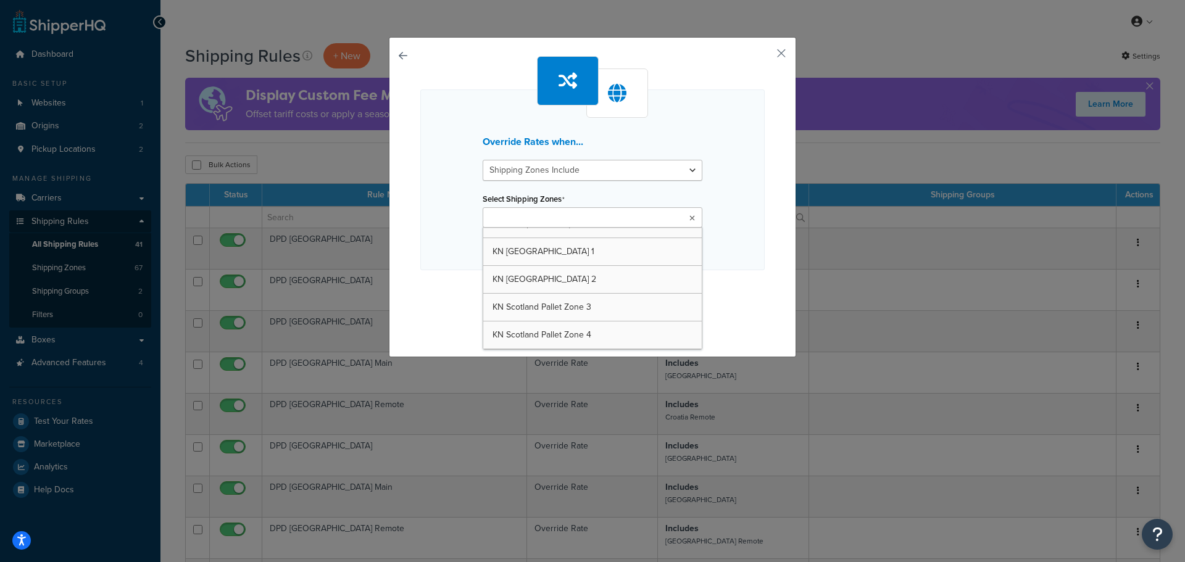
scroll to position [1419, 0]
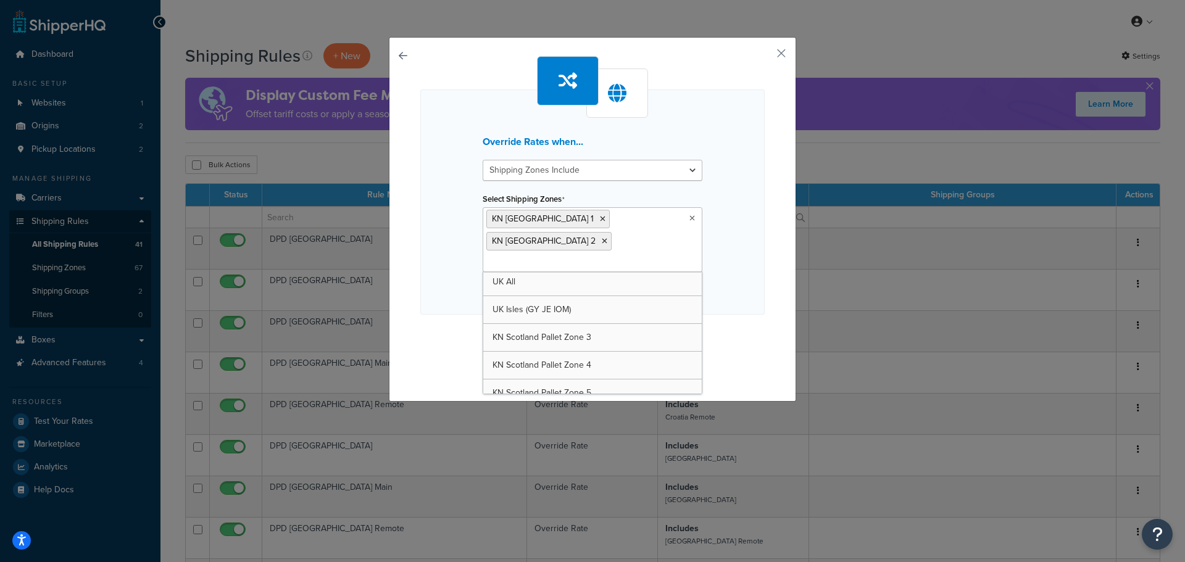
click at [723, 241] on div "Override Rates when... Shipping Zones Include Shipping Zones Do Not Include Sel…" at bounding box center [592, 201] width 344 height 225
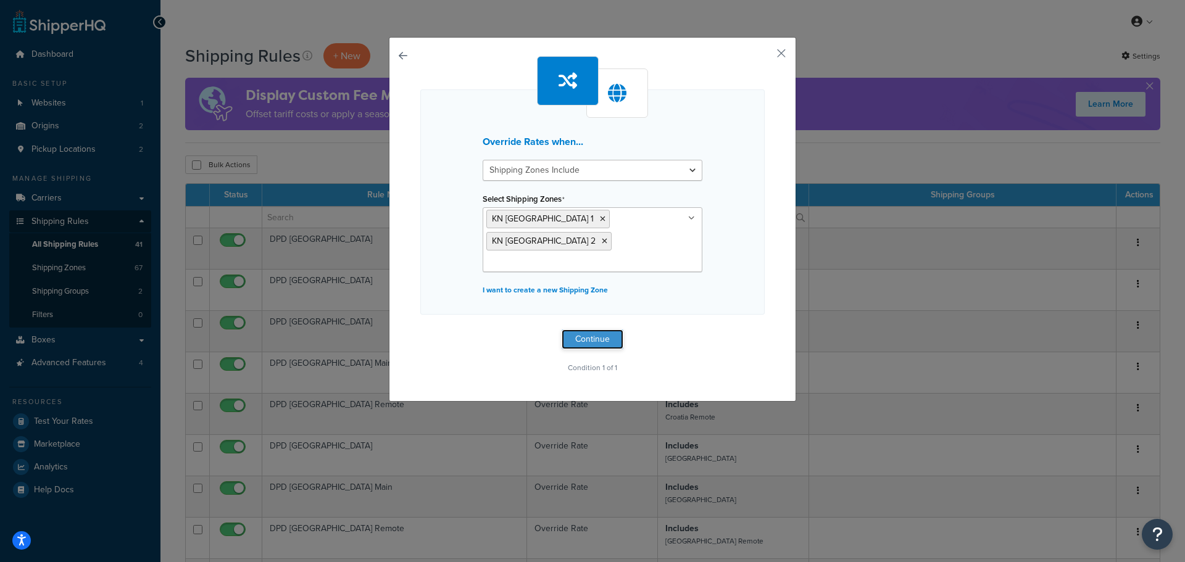
click at [597, 336] on button "Continue" at bounding box center [593, 340] width 62 height 20
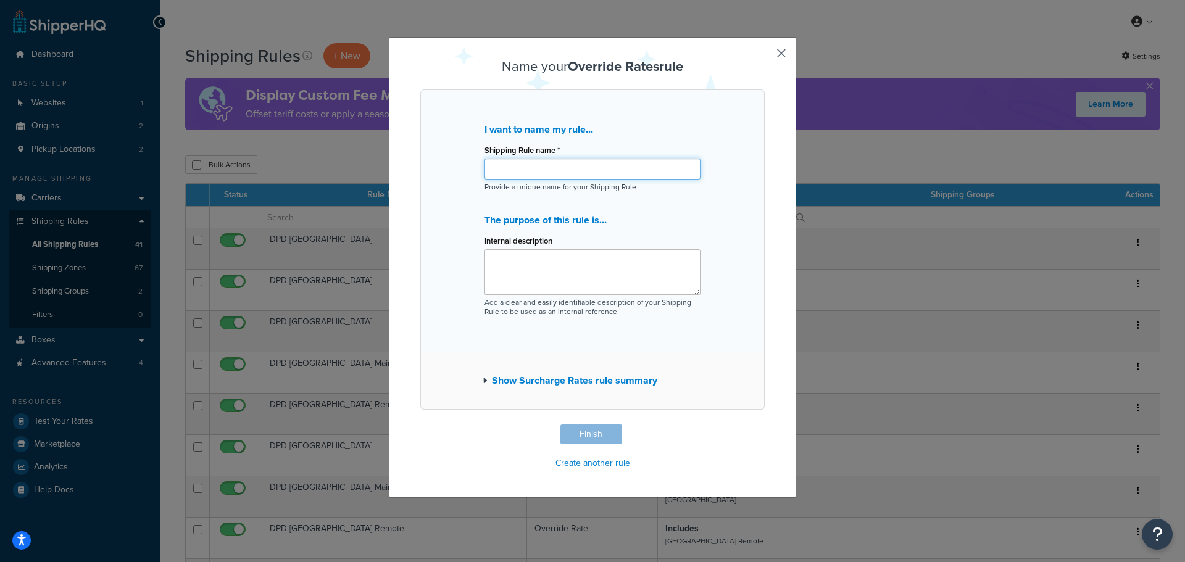
click at [526, 175] on input "Shipping Rule name *" at bounding box center [592, 169] width 216 height 21
type input "KN SC Zones 1 & 2"
click at [591, 438] on button "Finish" at bounding box center [591, 435] width 62 height 20
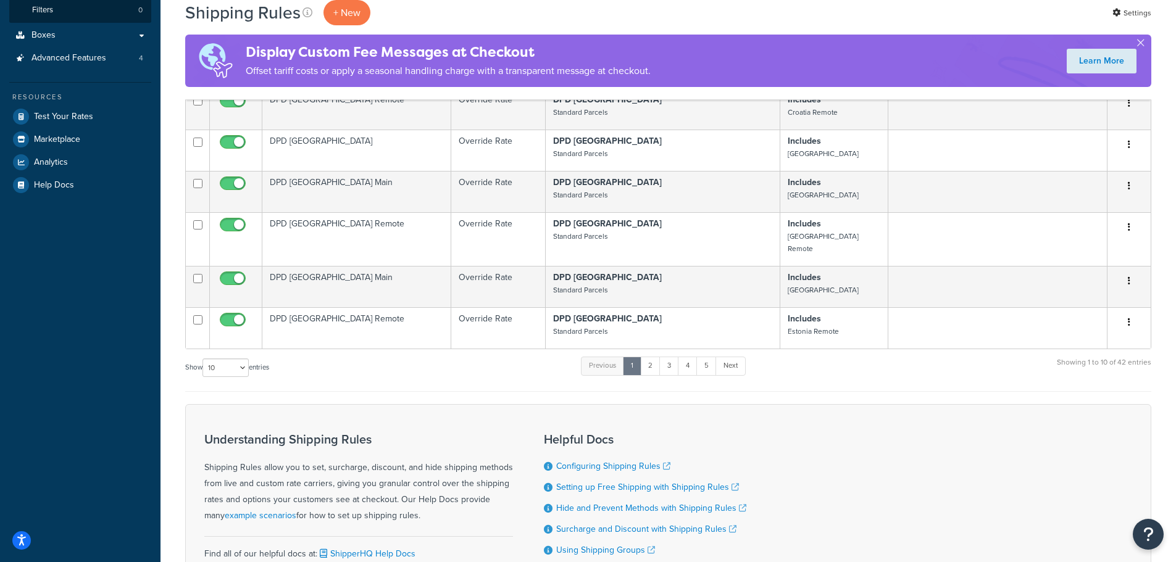
scroll to position [309, 0]
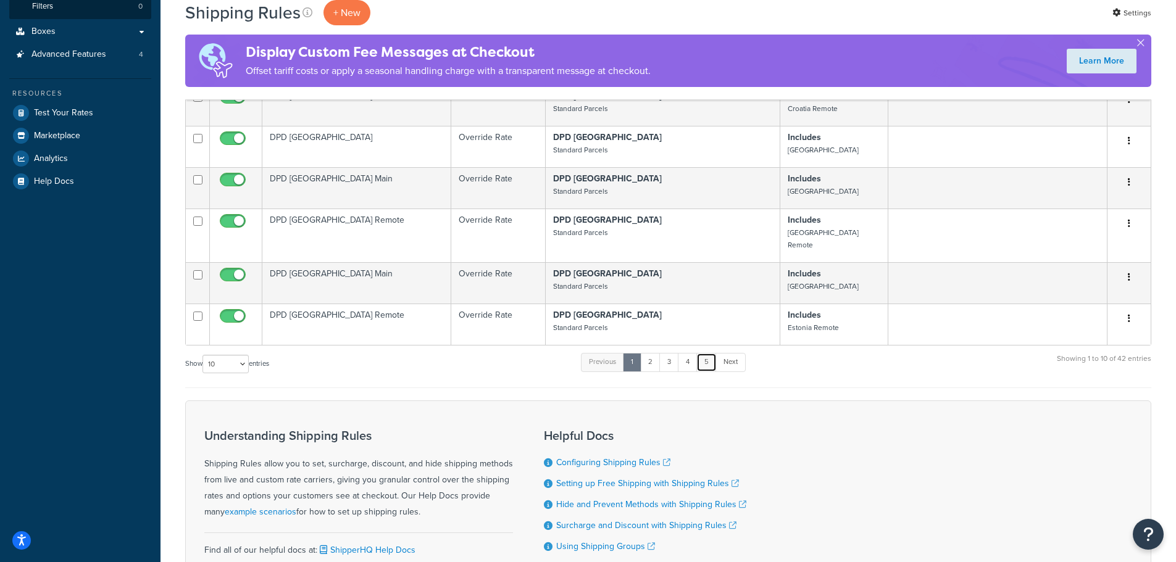
click at [707, 353] on link "5" at bounding box center [706, 362] width 20 height 19
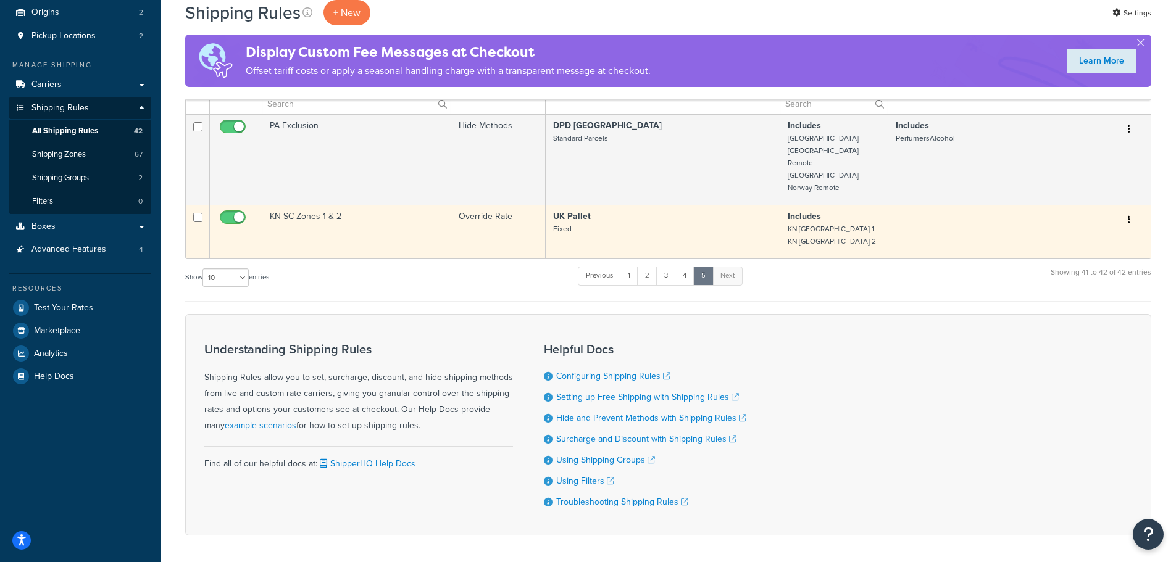
scroll to position [91, 0]
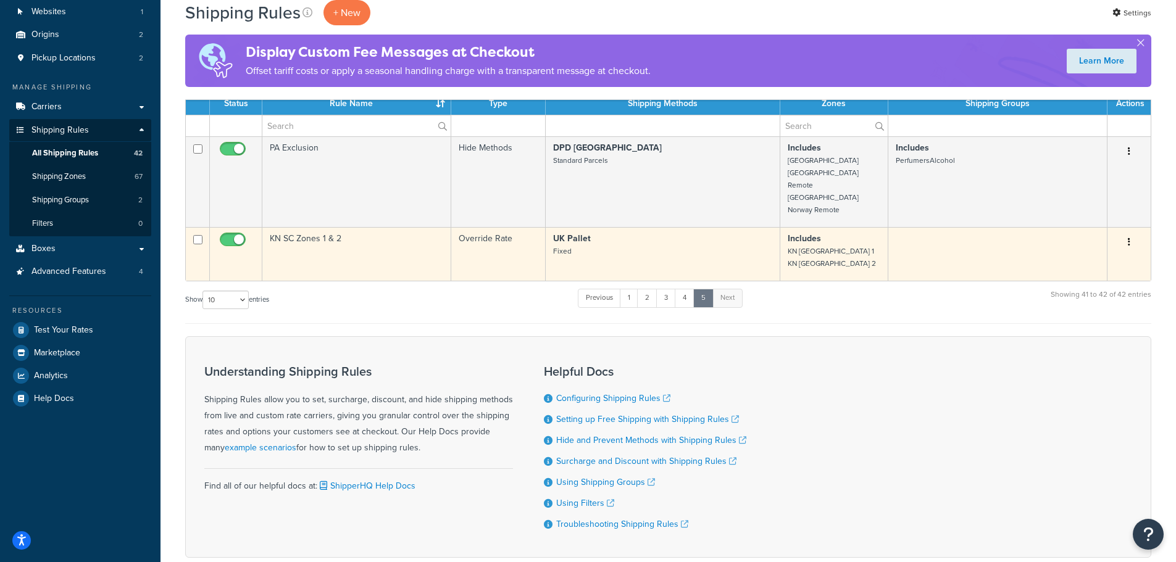
click at [1130, 233] on button "button" at bounding box center [1128, 243] width 17 height 20
click at [1083, 278] on link "Duplicate" at bounding box center [1087, 290] width 97 height 25
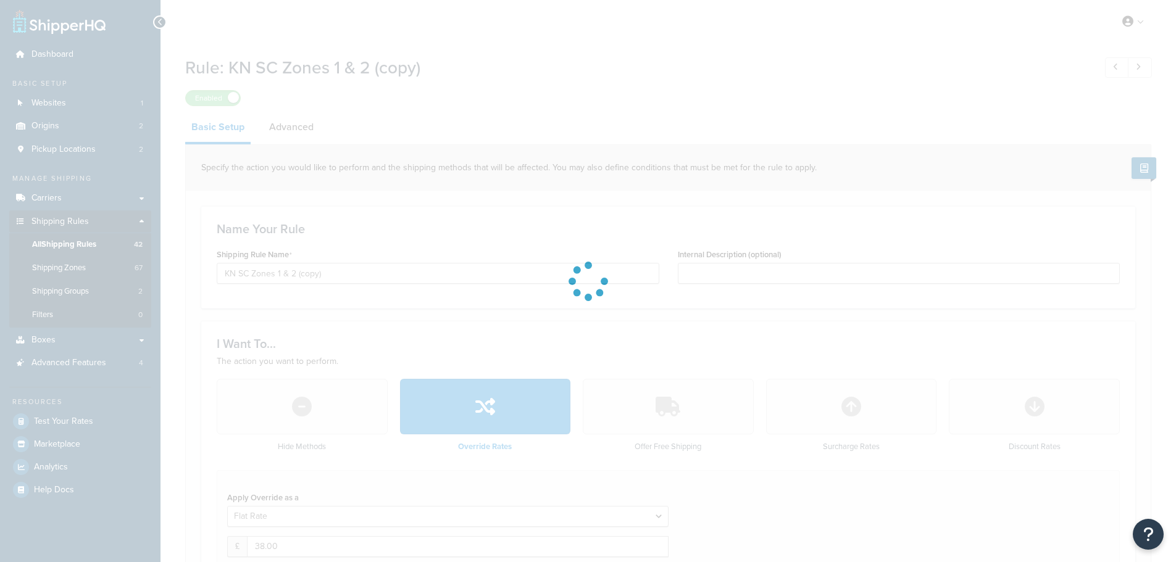
select select "BOX"
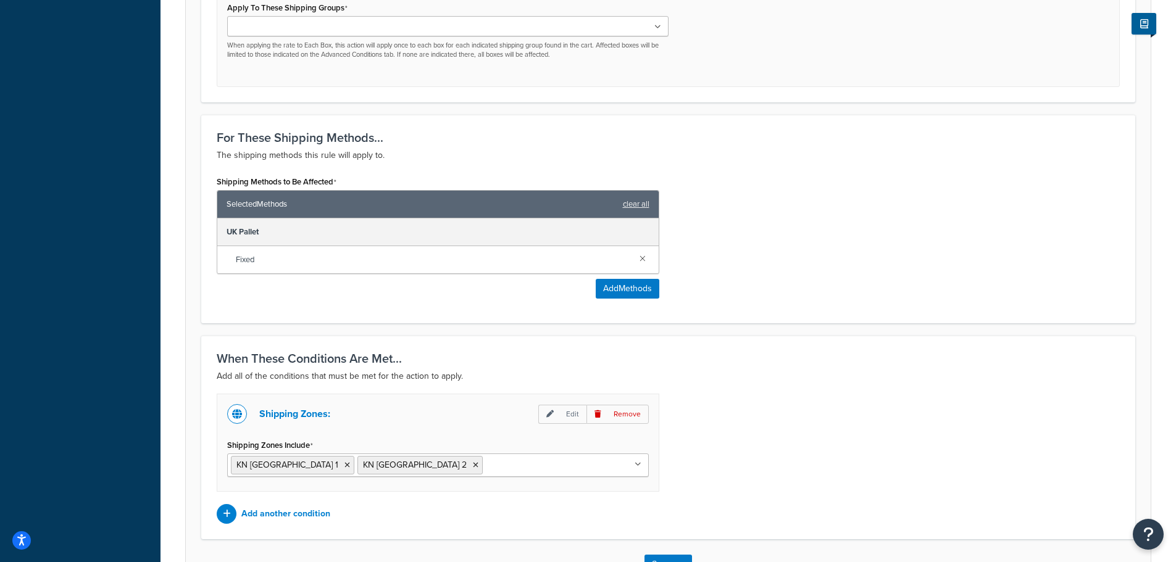
scroll to position [707, 0]
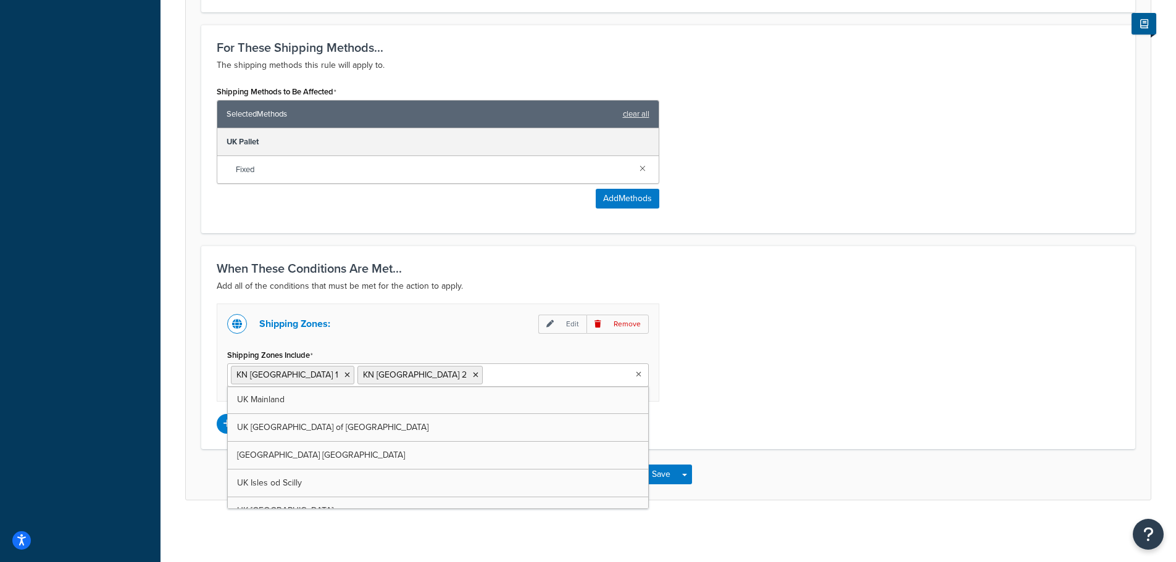
click at [481, 381] on ul "KN [GEOGRAPHIC_DATA] 1 KN [GEOGRAPHIC_DATA] 2" at bounding box center [437, 374] width 421 height 23
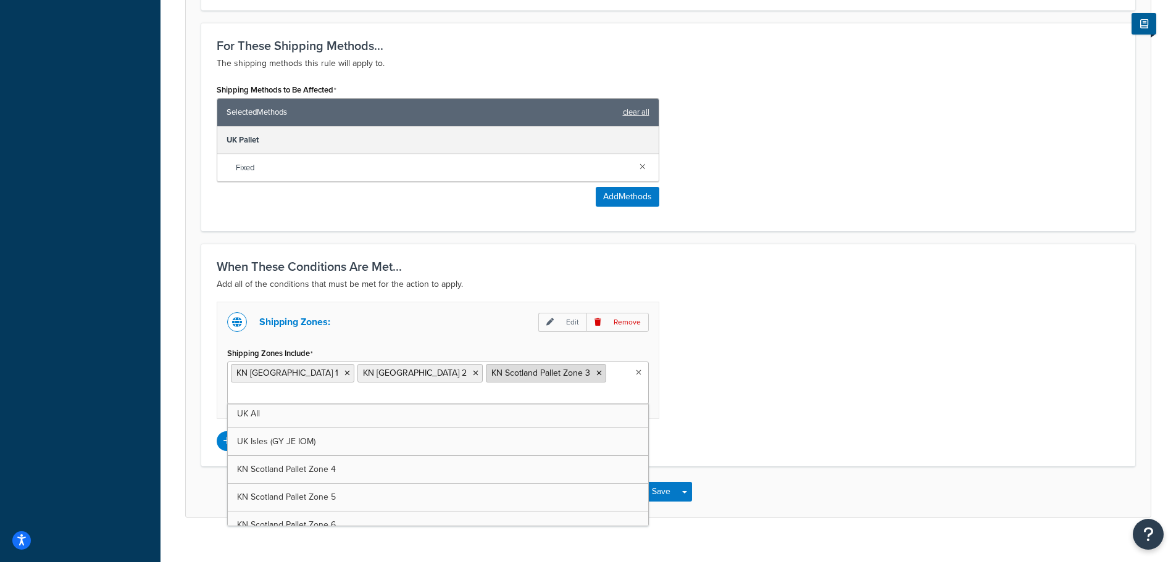
click at [473, 376] on icon at bounding box center [476, 373] width 6 height 7
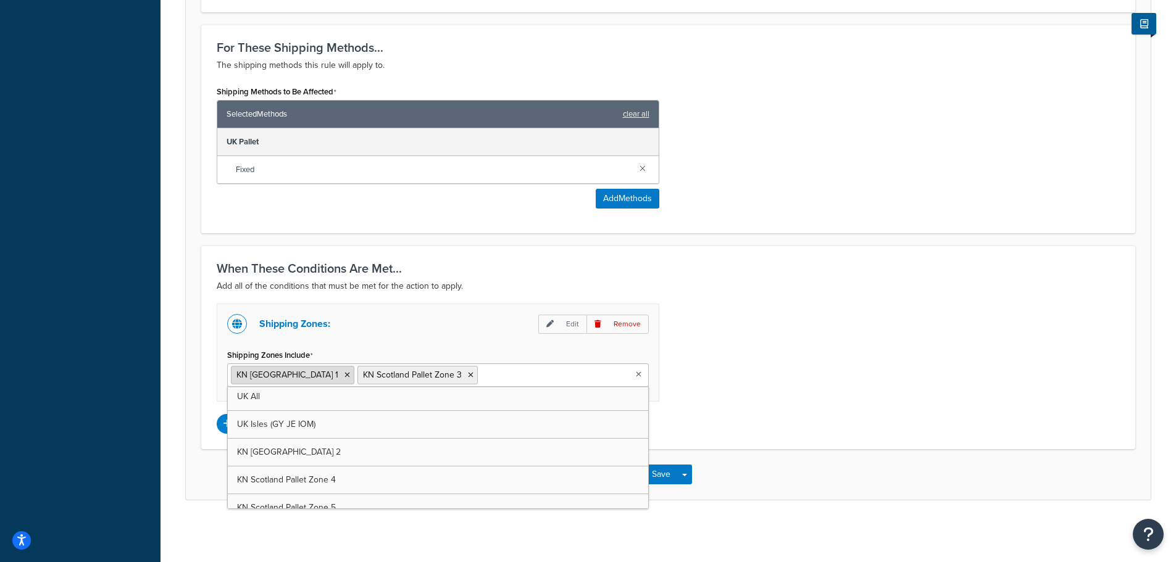
click at [344, 376] on icon at bounding box center [347, 374] width 6 height 7
click at [831, 333] on div "Shipping Zones: Edit Remove Shipping Zones Include KN Scotland Pallet Zone 3 UK…" at bounding box center [667, 369] width 921 height 130
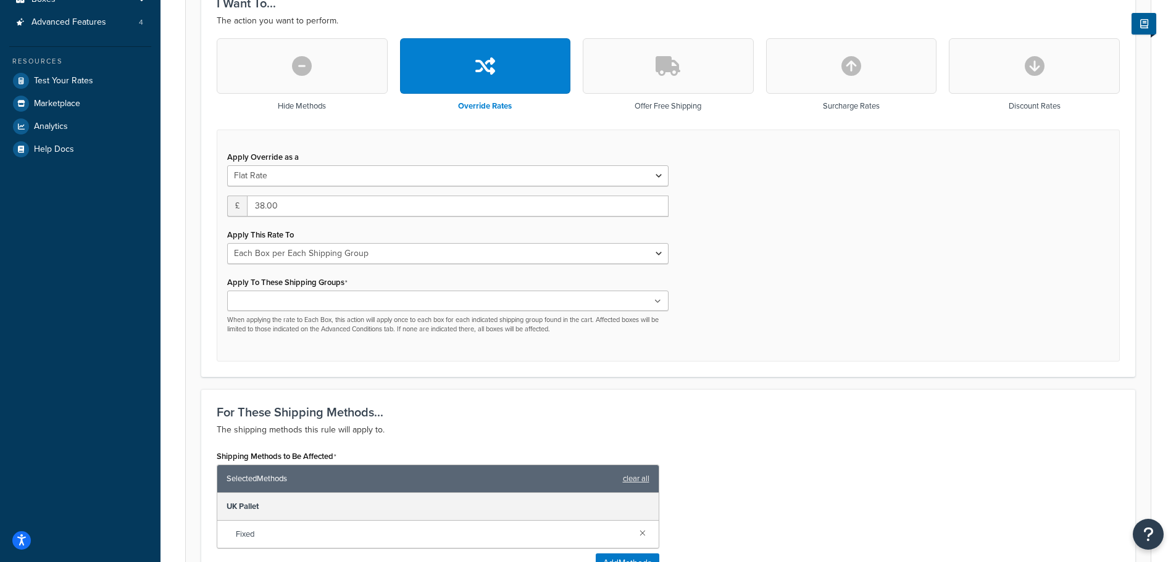
scroll to position [337, 0]
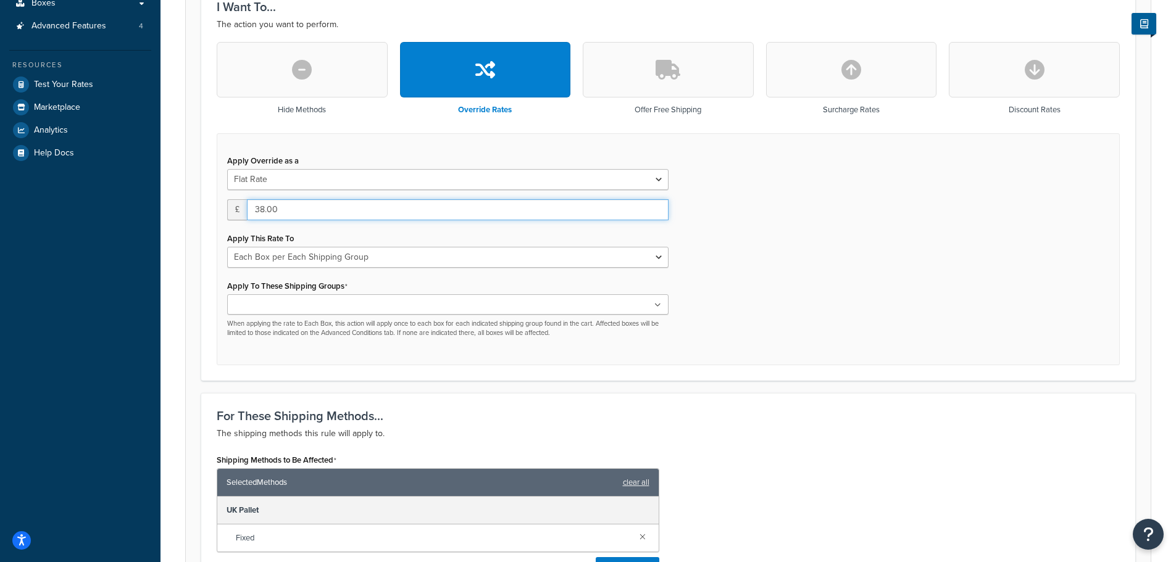
click at [263, 210] on input "38.00" at bounding box center [457, 209] width 421 height 21
type input "55"
click at [714, 251] on div "Apply Override as a Flat Rate Percentage Flat Rate & Percentage £ 55 Apply This…" at bounding box center [668, 249] width 903 height 233
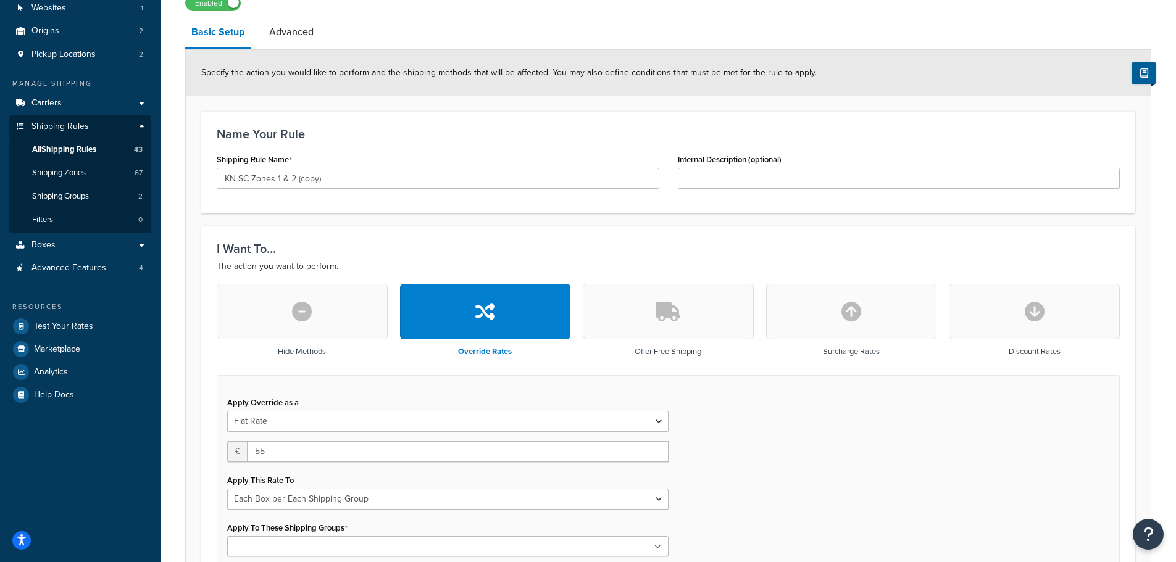
scroll to position [28, 0]
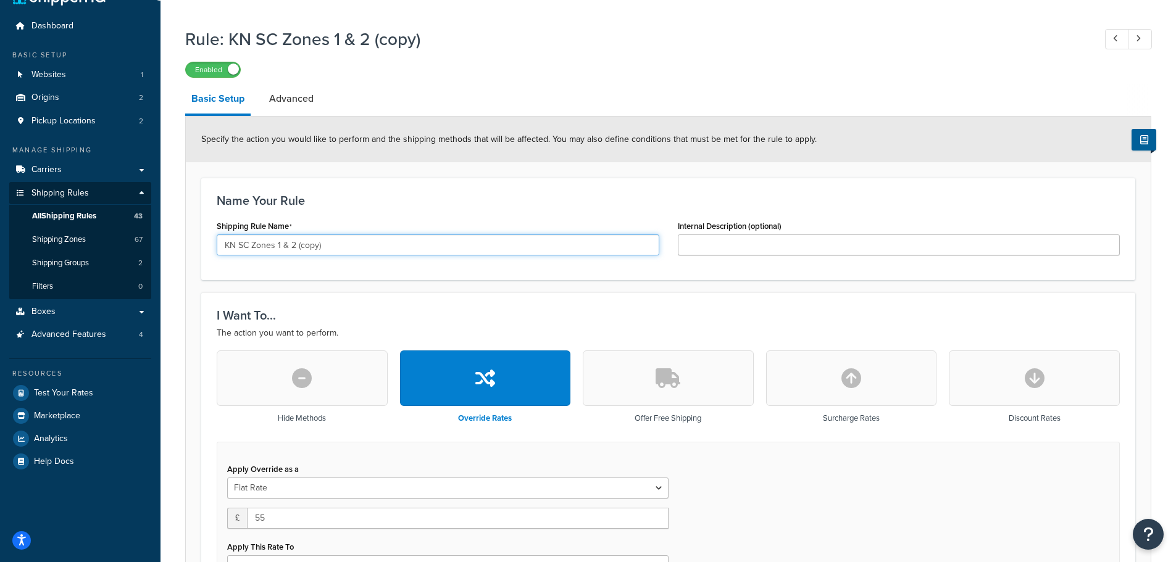
drag, startPoint x: 276, startPoint y: 248, endPoint x: 381, endPoint y: 256, distance: 104.6
click at [381, 255] on input "KN SC Zones 1 & 2 (copy)" at bounding box center [438, 244] width 442 height 21
type input "KN SC Zone 3"
click at [626, 188] on div "Name Your Rule Shipping Rule Name KN SC Zone 3 Internal Description (optional)" at bounding box center [668, 229] width 934 height 102
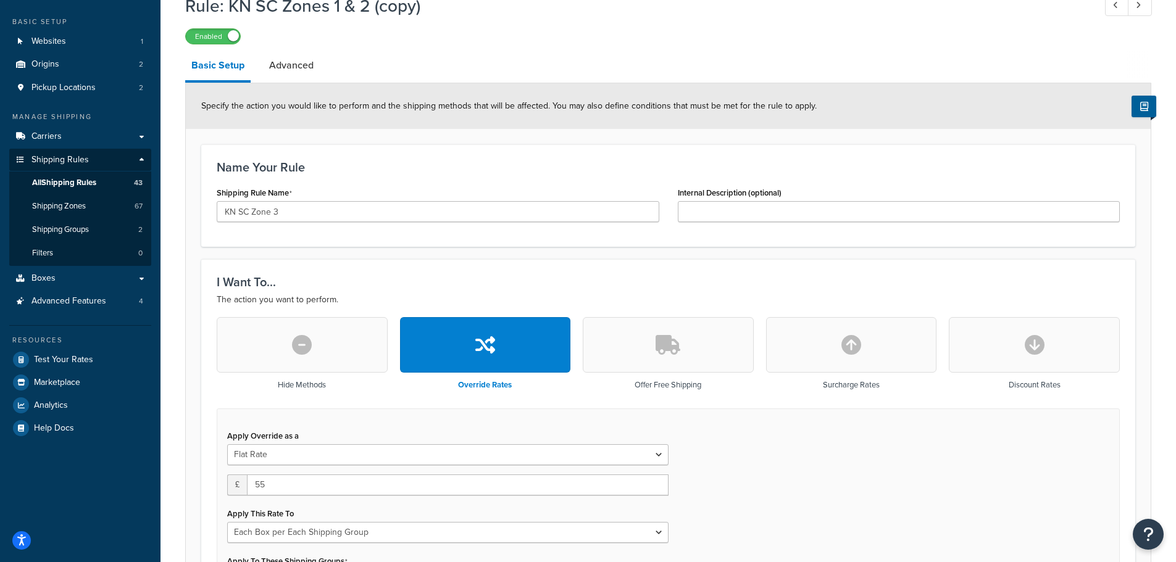
scroll to position [90, 0]
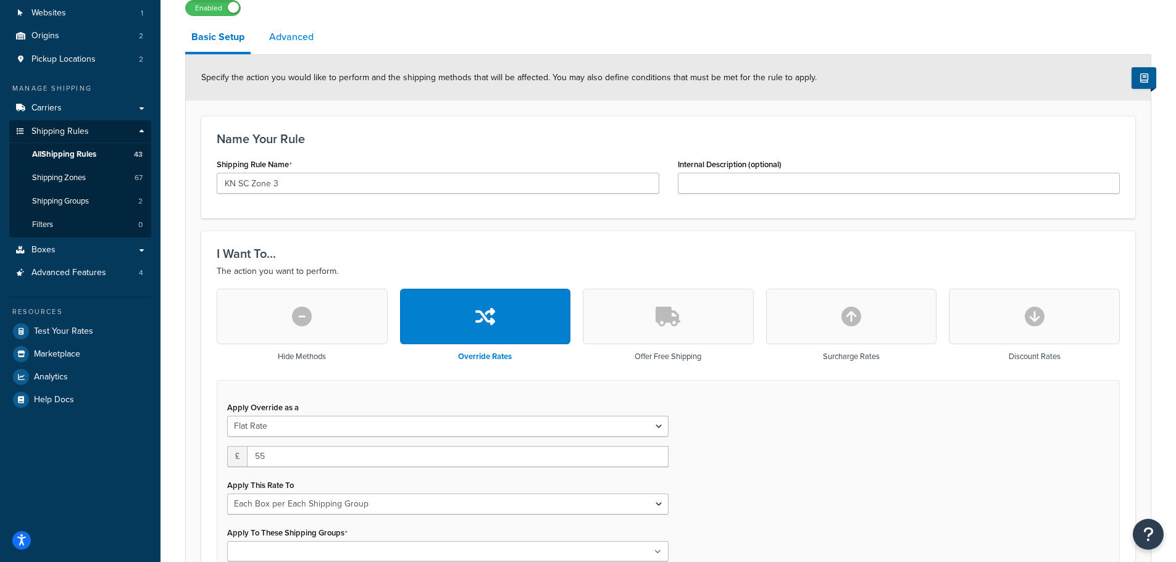
click at [283, 40] on link "Advanced" at bounding box center [291, 37] width 57 height 30
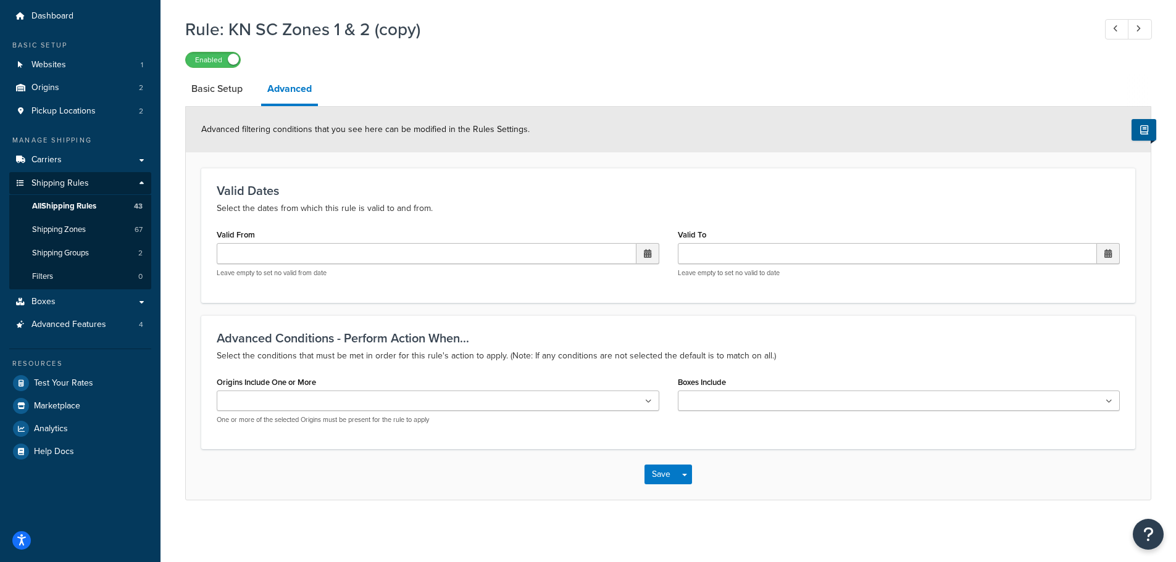
scroll to position [39, 0]
click at [265, 400] on input "Origins Include One or More" at bounding box center [274, 402] width 109 height 14
click at [497, 318] on div "Advanced Conditions - Perform Action When... Select the conditions that must be…" at bounding box center [668, 382] width 934 height 137
click at [715, 405] on input "Boxes Include" at bounding box center [735, 401] width 109 height 14
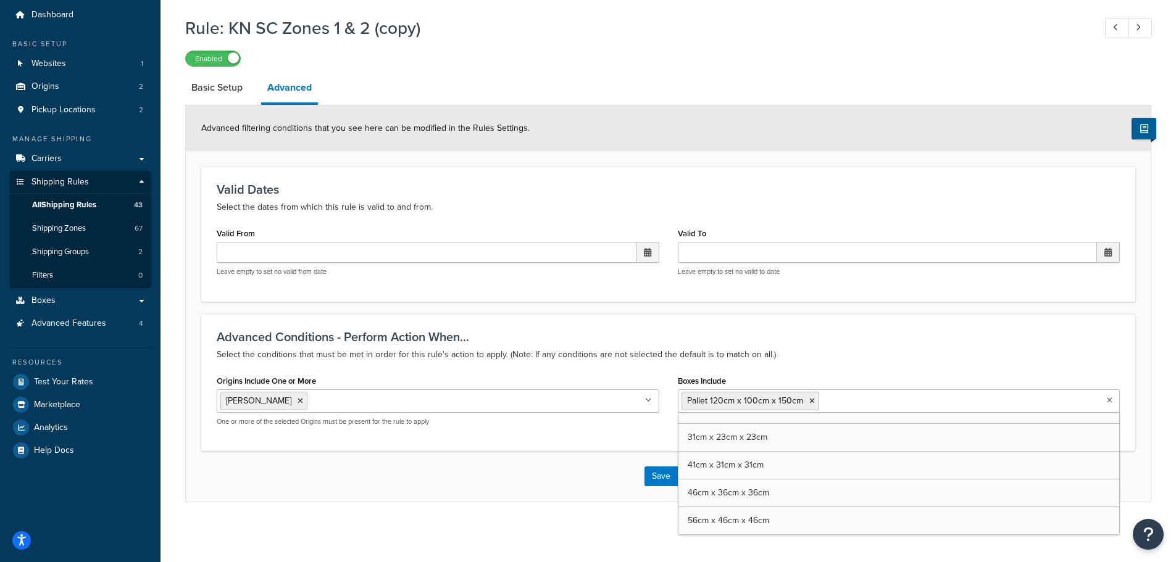
scroll to position [16, 0]
click at [621, 335] on h3 "Advanced Conditions - Perform Action When..." at bounding box center [668, 337] width 903 height 14
click at [811, 404] on icon at bounding box center [812, 400] width 6 height 7
click at [593, 328] on div "Advanced Conditions - Perform Action When... Select the conditions that must be…" at bounding box center [668, 382] width 934 height 137
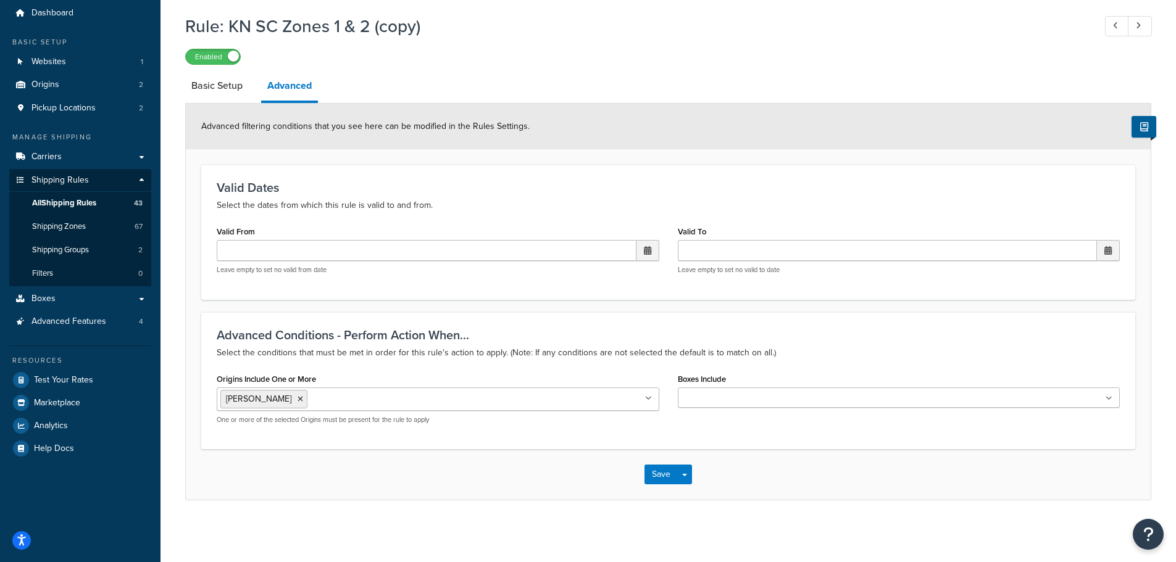
scroll to position [43, 0]
click at [734, 395] on input "Boxes Include" at bounding box center [735, 399] width 109 height 14
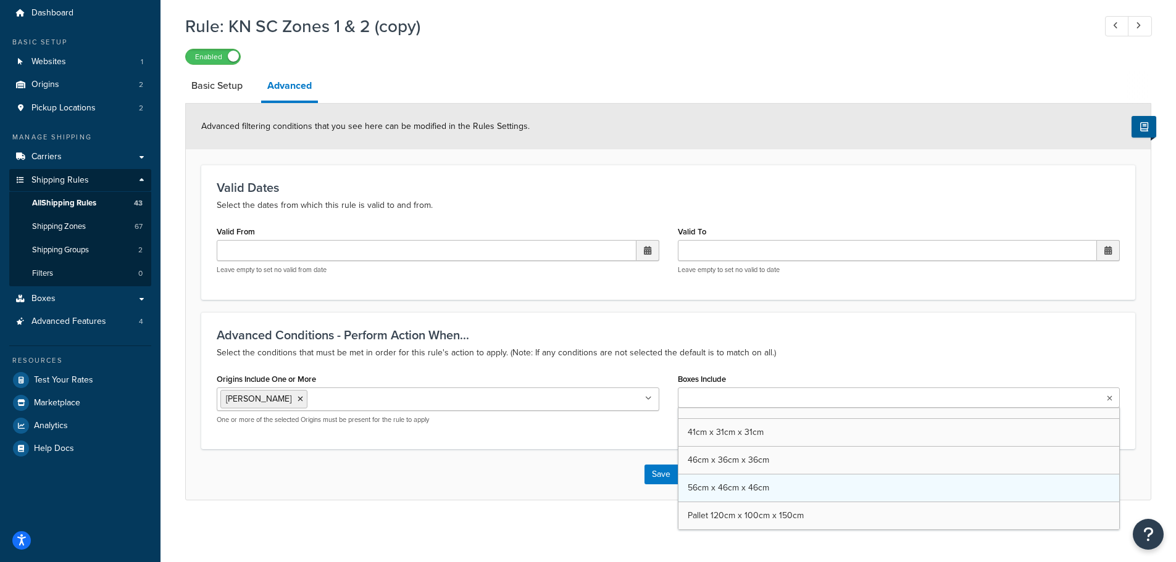
scroll to position [16, 0]
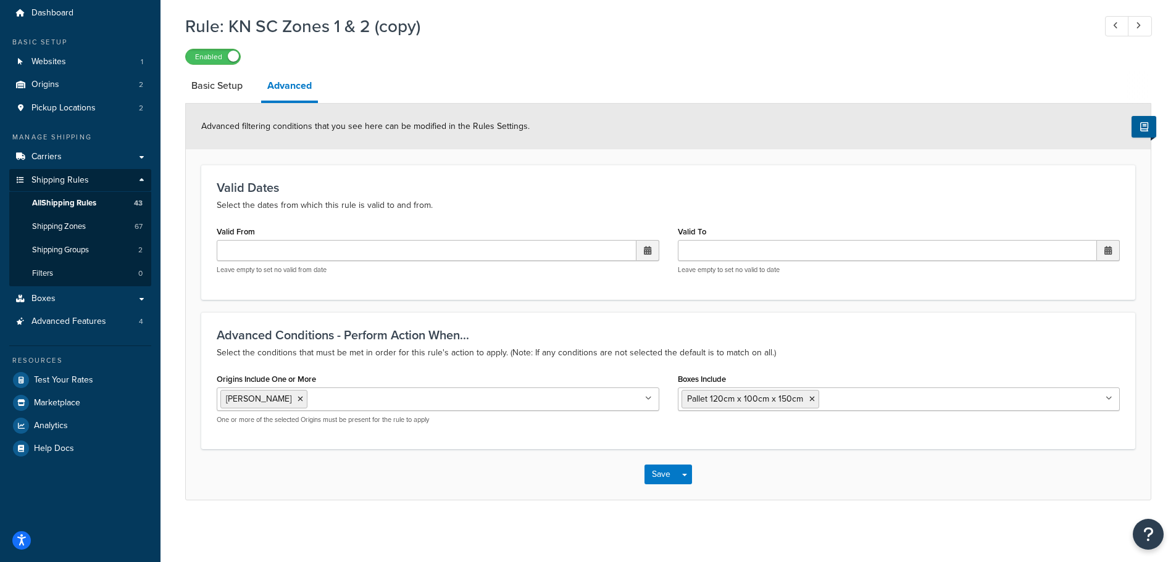
click at [614, 326] on div "Advanced Conditions - Perform Action When... Select the conditions that must be…" at bounding box center [668, 380] width 934 height 137
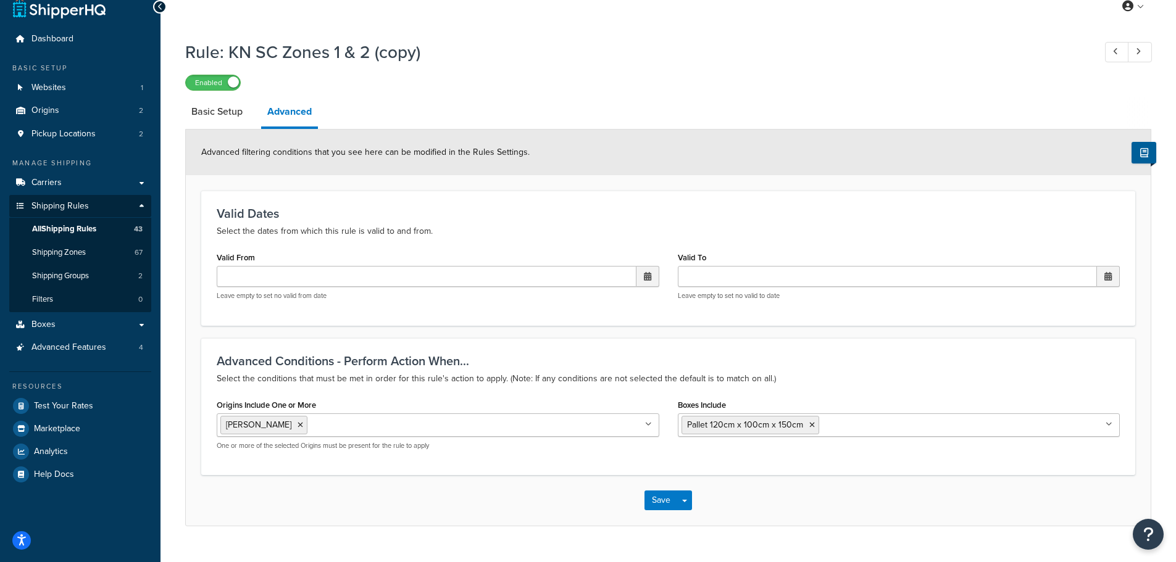
scroll to position [0, 0]
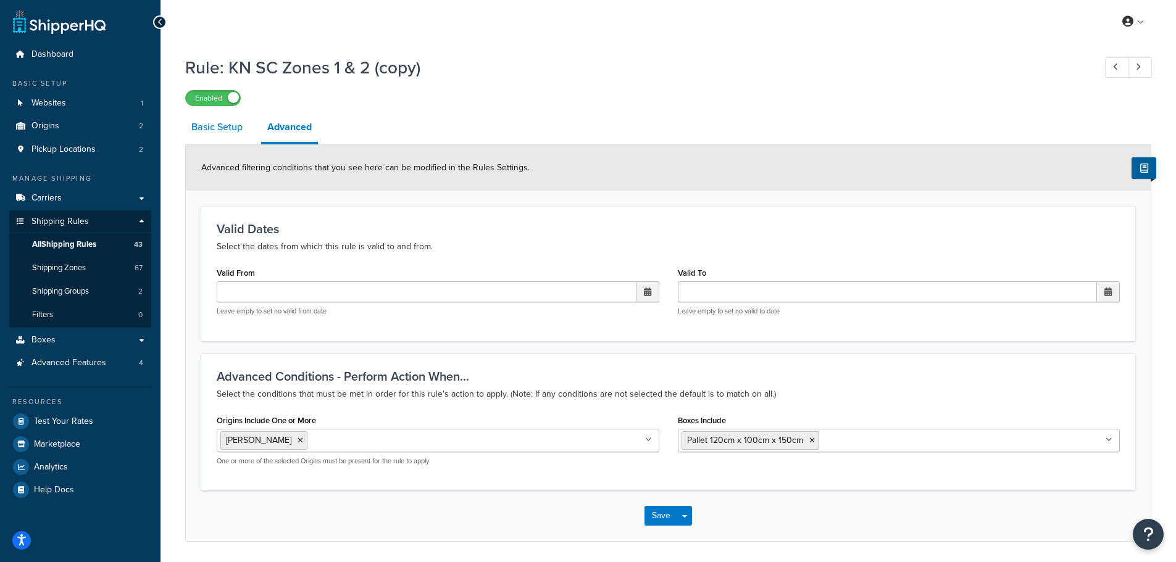
click at [214, 127] on link "Basic Setup" at bounding box center [217, 127] width 64 height 30
select select "BOX"
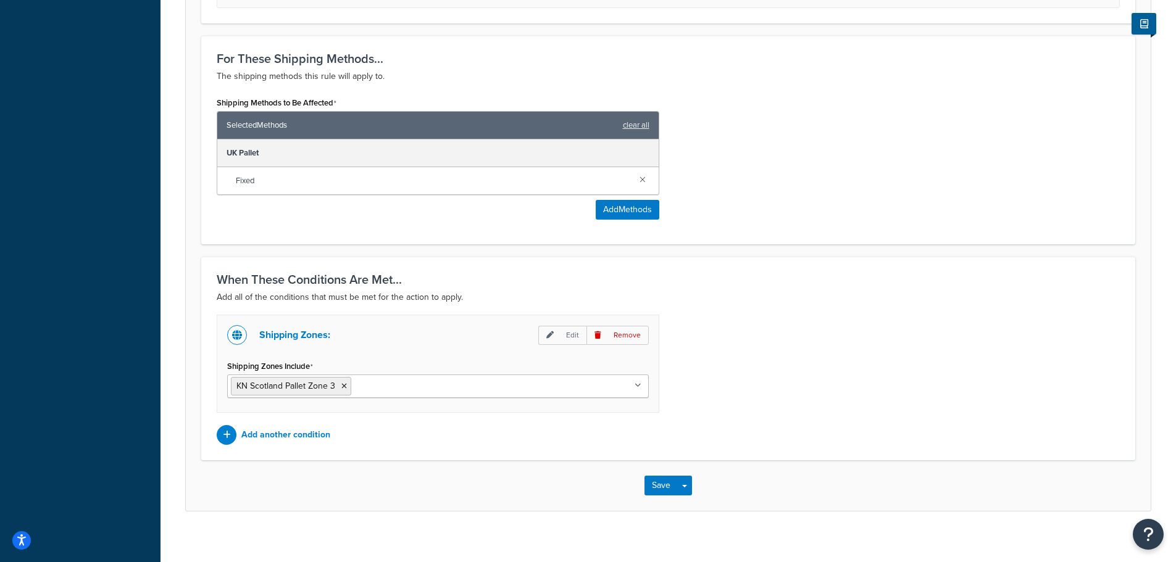
scroll to position [707, 0]
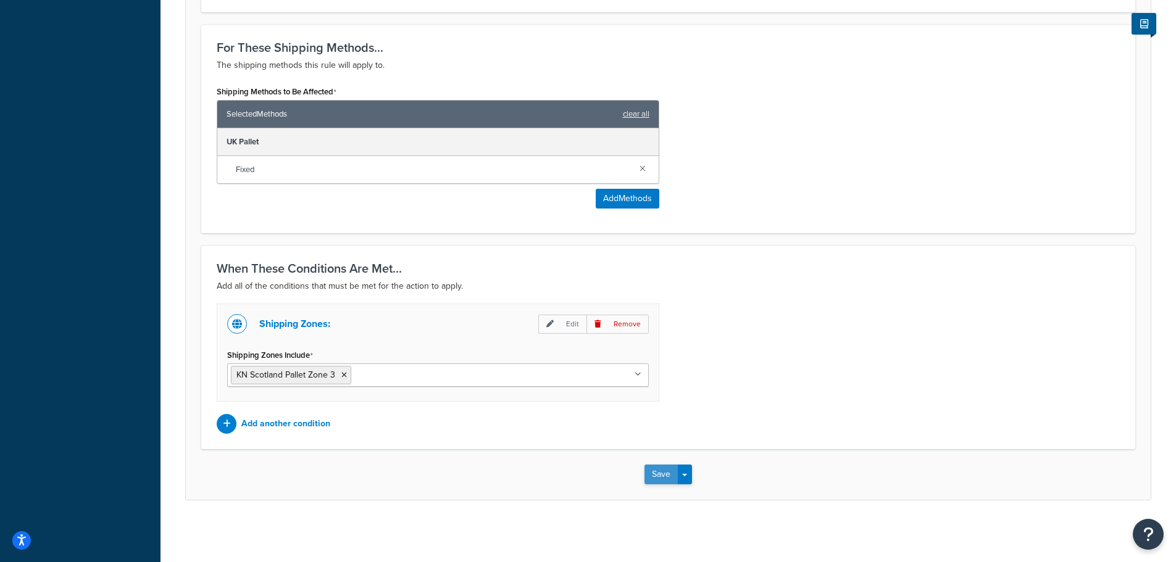
click at [658, 481] on button "Save" at bounding box center [660, 475] width 33 height 20
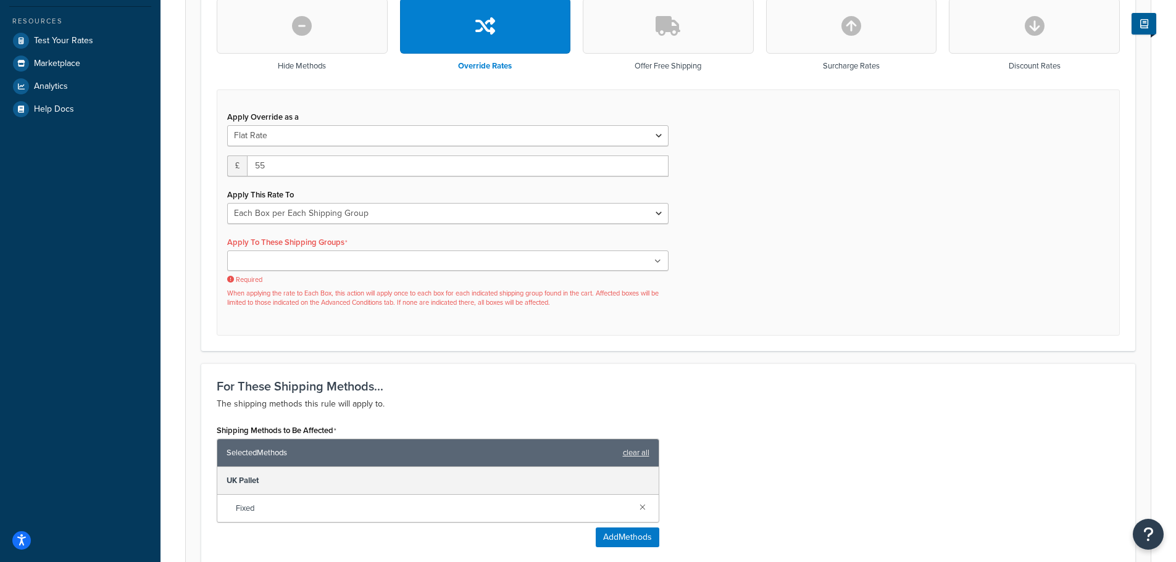
scroll to position [399, 0]
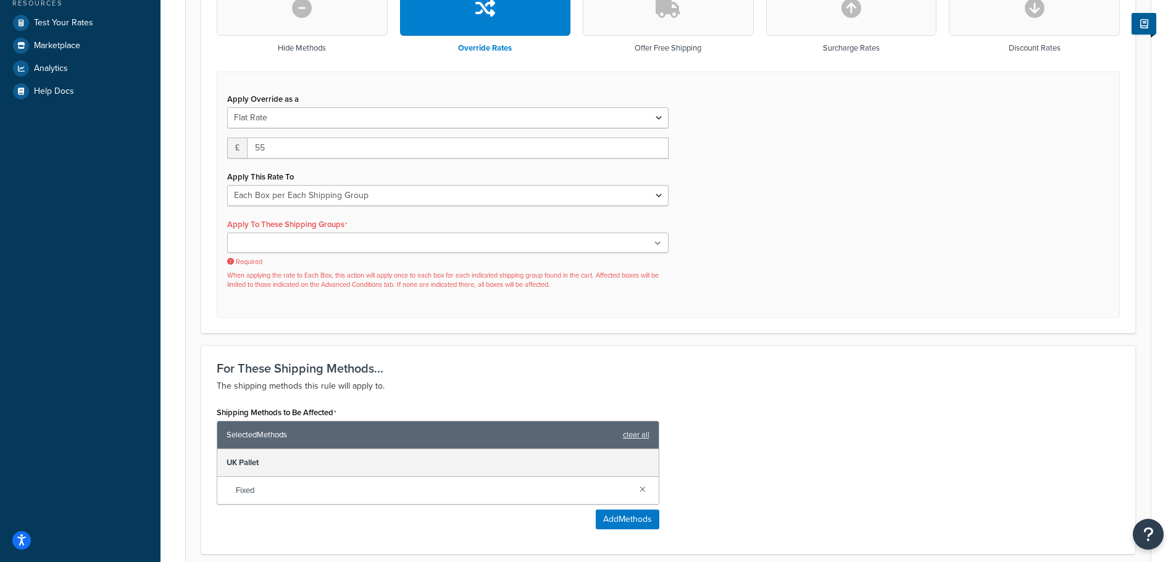
click at [389, 246] on ul at bounding box center [447, 243] width 441 height 20
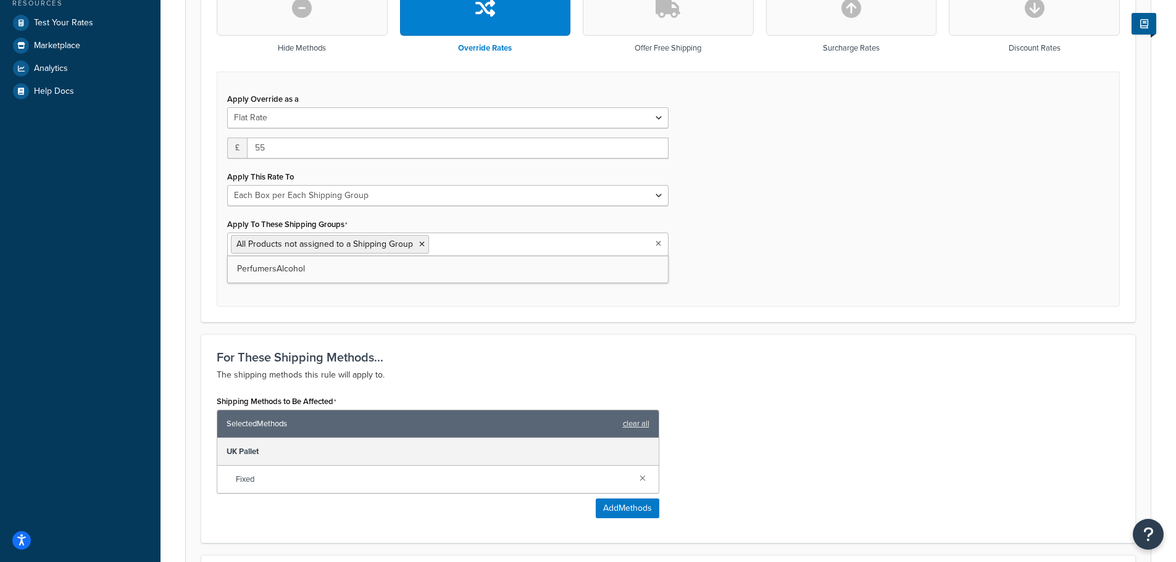
click at [795, 258] on div "Apply Override as a Flat Rate Percentage Flat Rate & Percentage £ 55 Apply This…" at bounding box center [668, 190] width 903 height 236
click at [532, 246] on ul "All Products not assigned to a Shipping Group" at bounding box center [447, 244] width 441 height 23
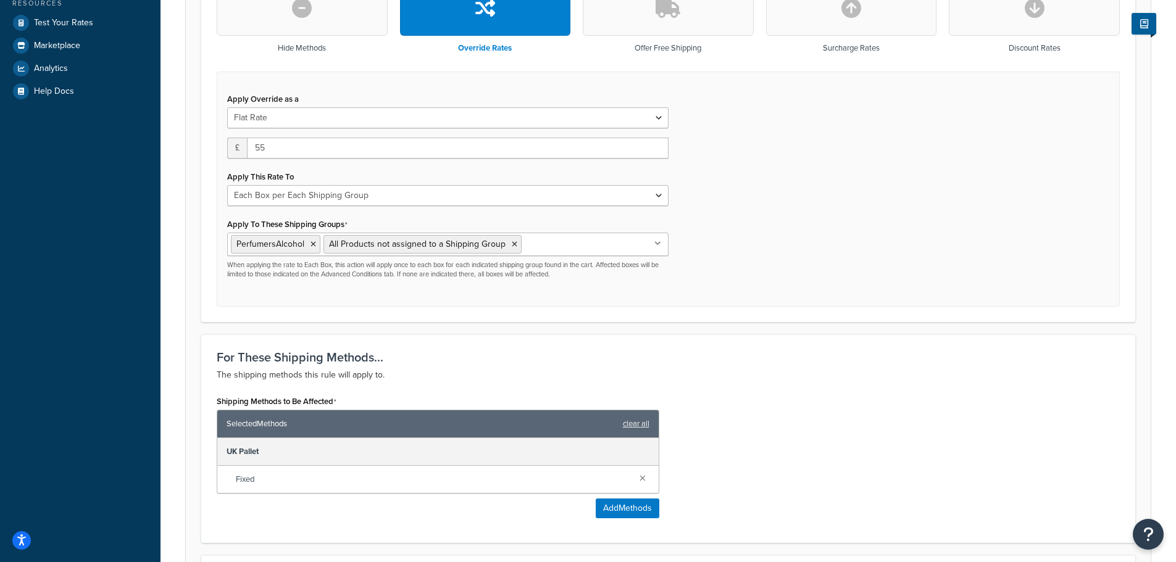
click at [718, 247] on div "Apply Override as a Flat Rate Percentage Flat Rate & Percentage £ 55 Apply This…" at bounding box center [668, 190] width 903 height 236
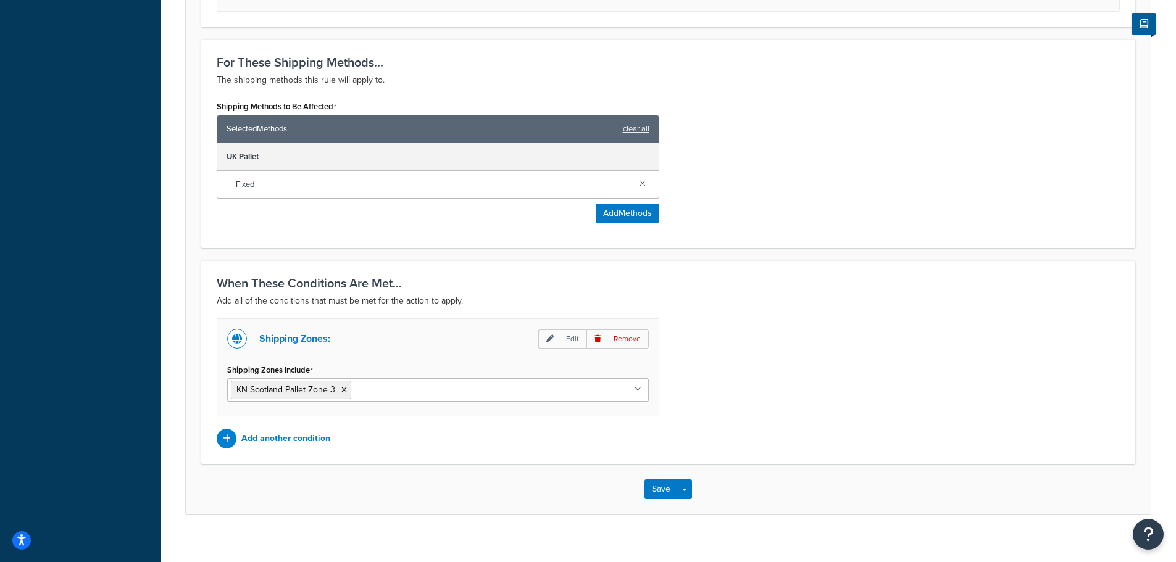
scroll to position [710, 0]
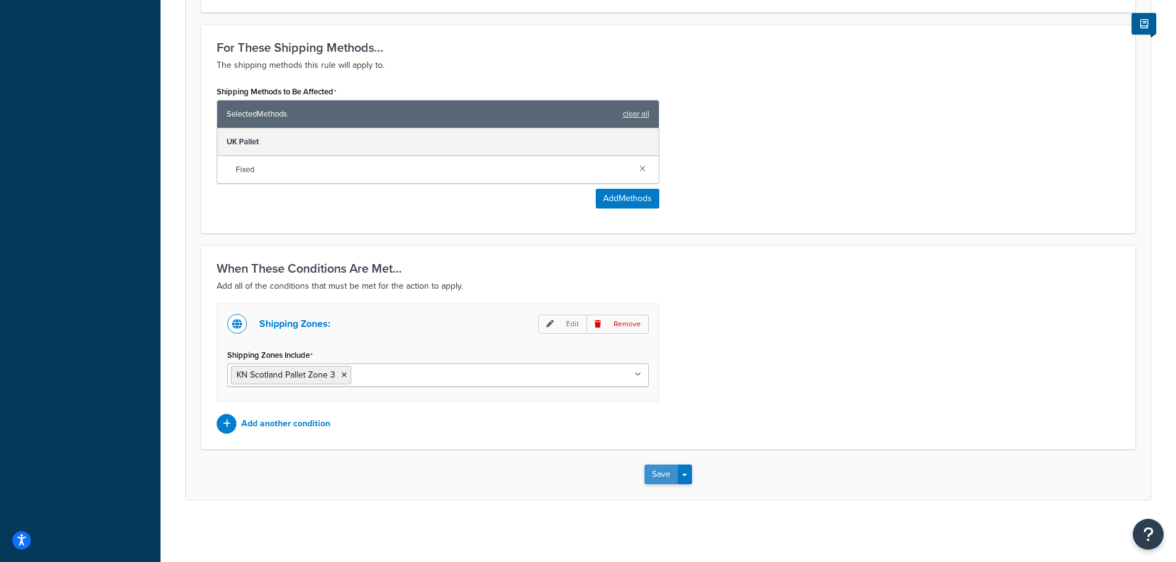
click at [662, 478] on button "Save" at bounding box center [660, 475] width 33 height 20
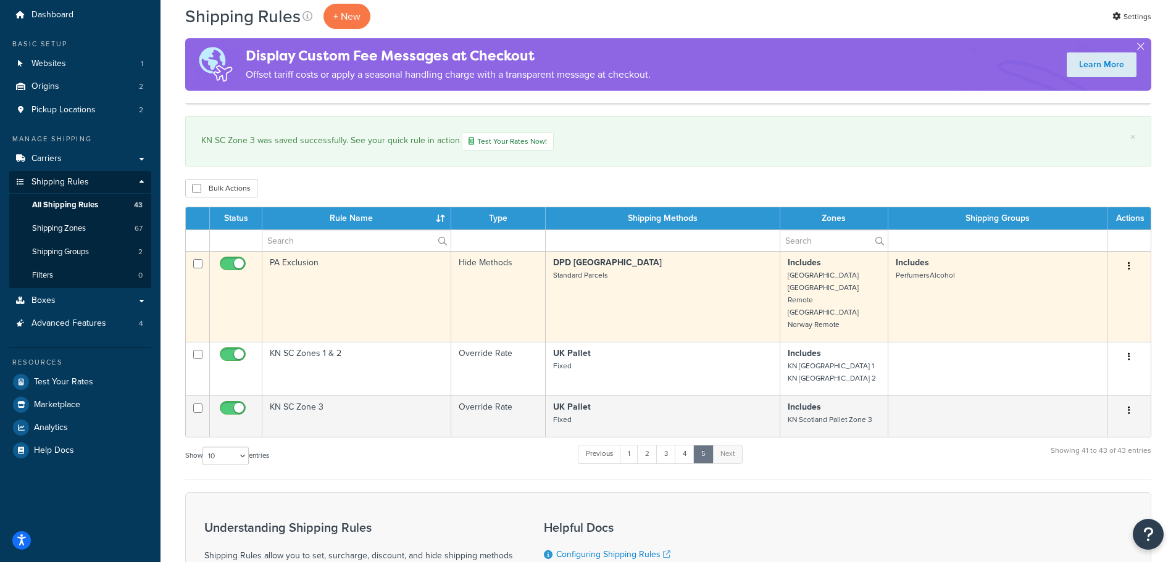
scroll to position [62, 0]
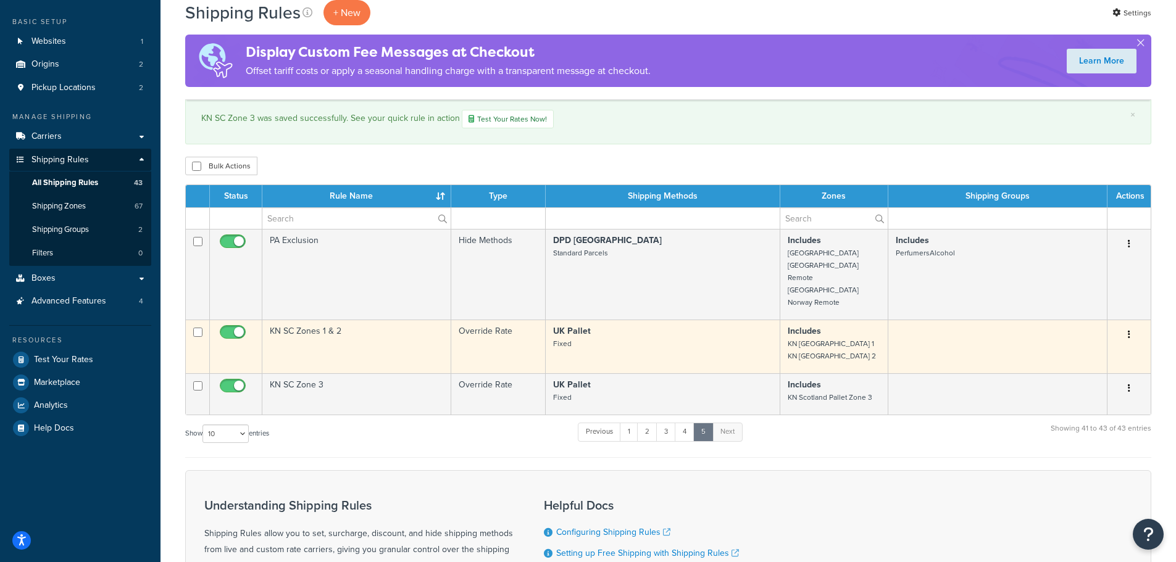
click at [384, 336] on td "KN SC Zones 1 & 2" at bounding box center [356, 347] width 189 height 54
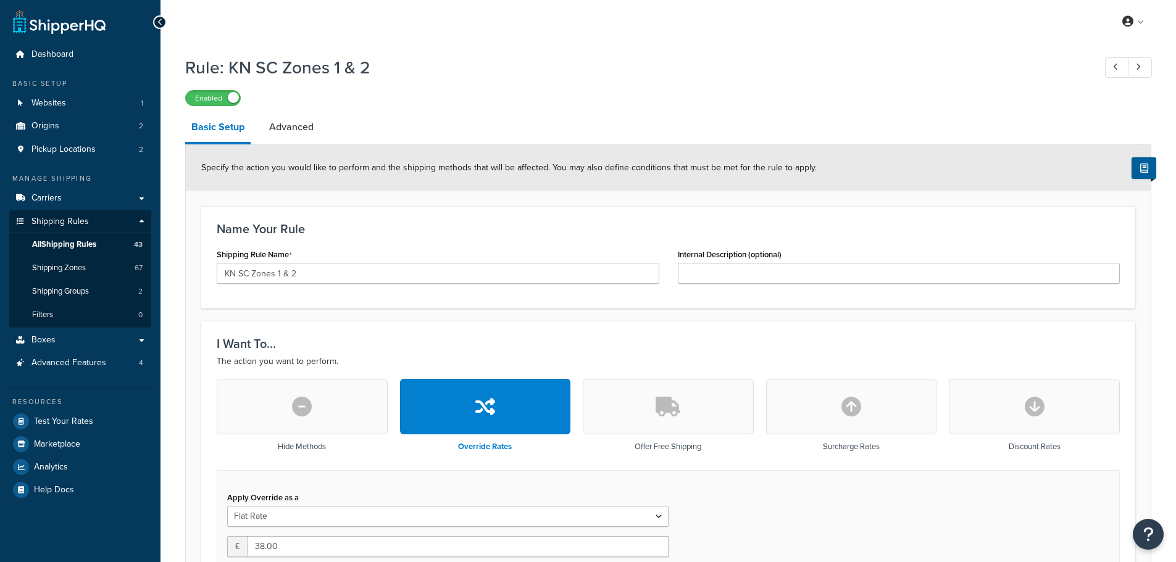
select select "BOX"
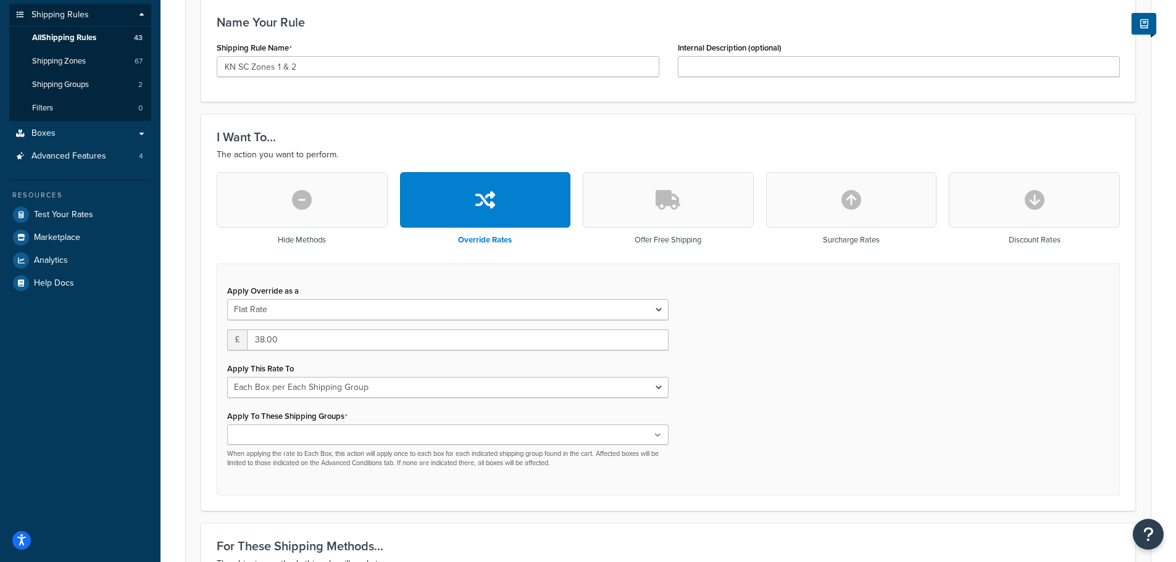
scroll to position [309, 0]
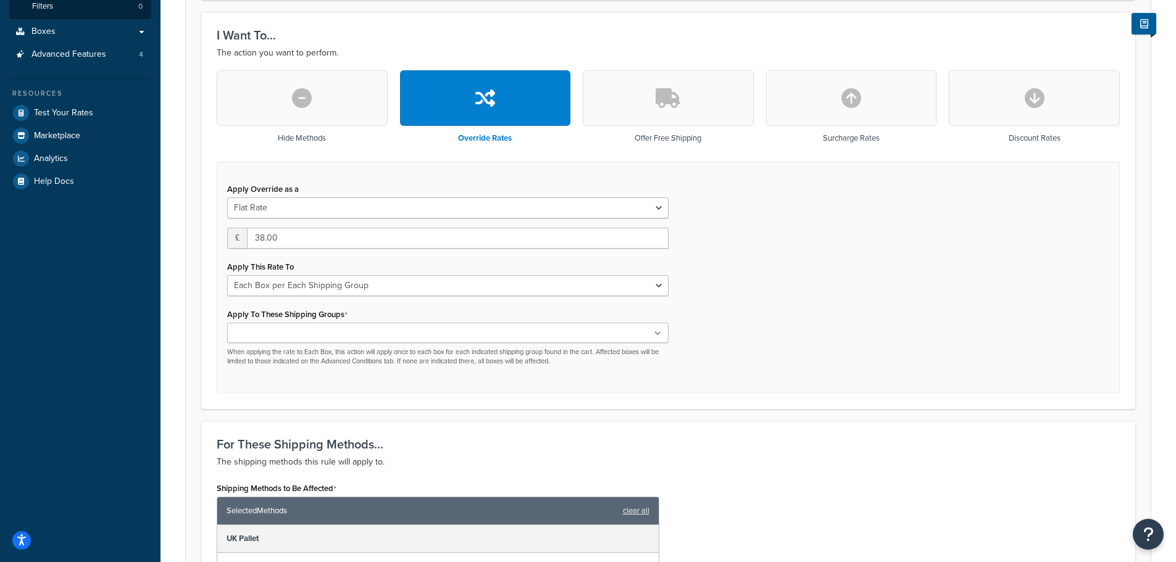
click at [420, 332] on ul at bounding box center [447, 333] width 441 height 20
click at [746, 373] on div "Apply Override as a Flat Rate Percentage Flat Rate & Percentage £ 38.00 Apply T…" at bounding box center [668, 278] width 903 height 233
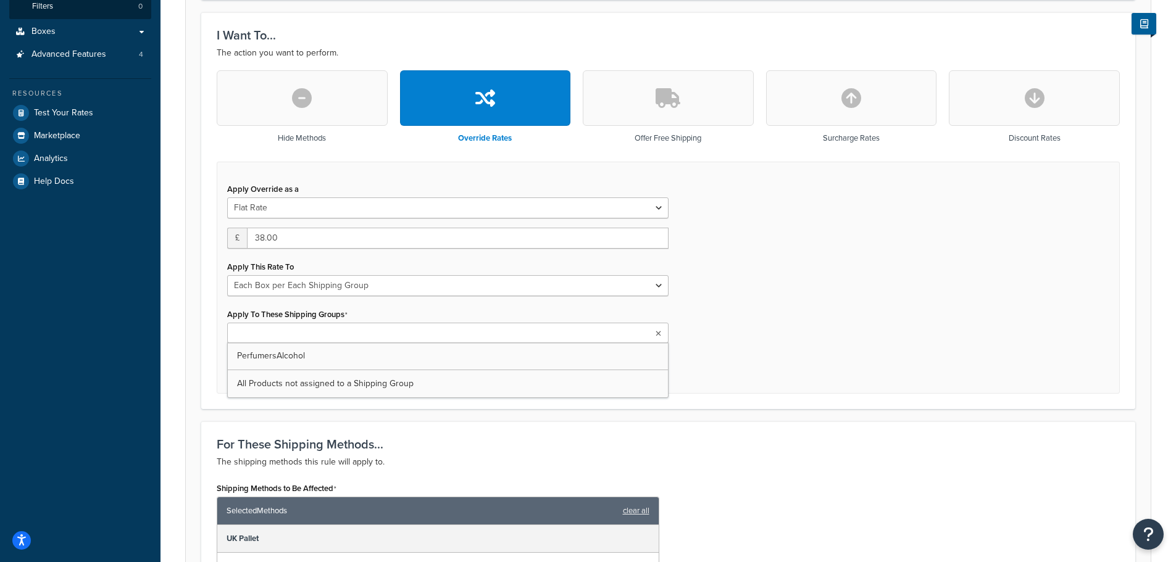
click at [380, 336] on ul at bounding box center [447, 333] width 441 height 20
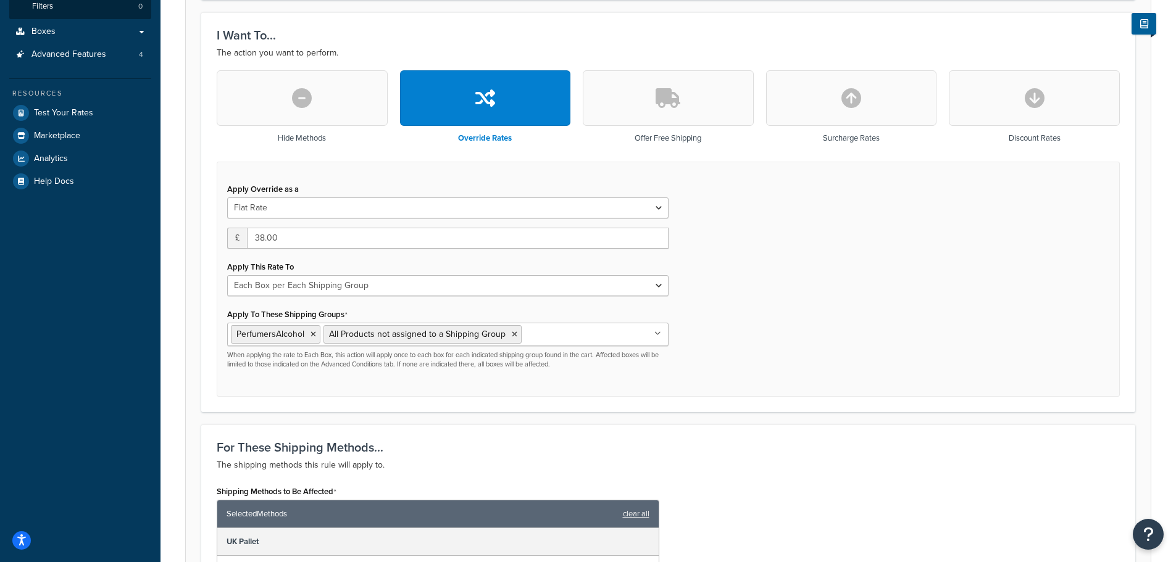
click at [793, 353] on div "Apply Override as a Flat Rate Percentage Flat Rate & Percentage £ 38.00 Apply T…" at bounding box center [668, 280] width 903 height 236
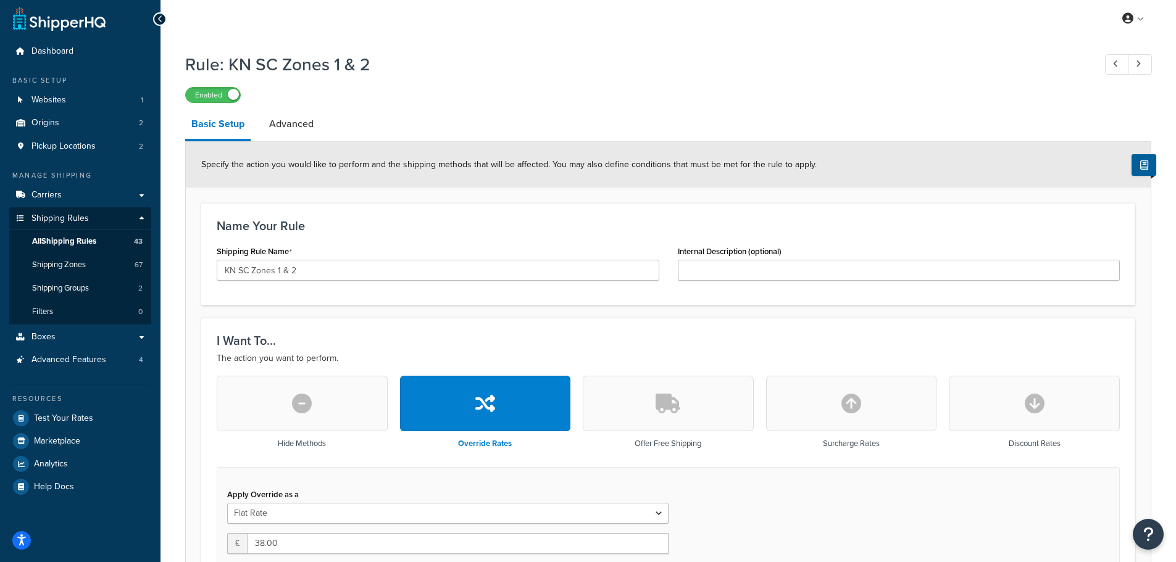
scroll to position [0, 0]
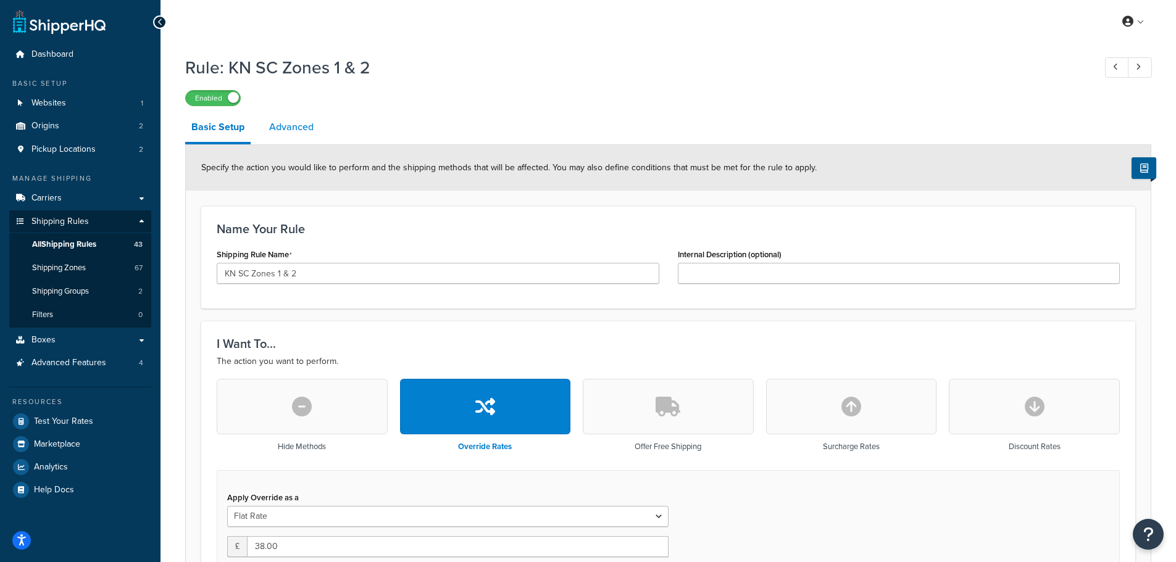
click at [301, 134] on link "Advanced" at bounding box center [291, 127] width 57 height 30
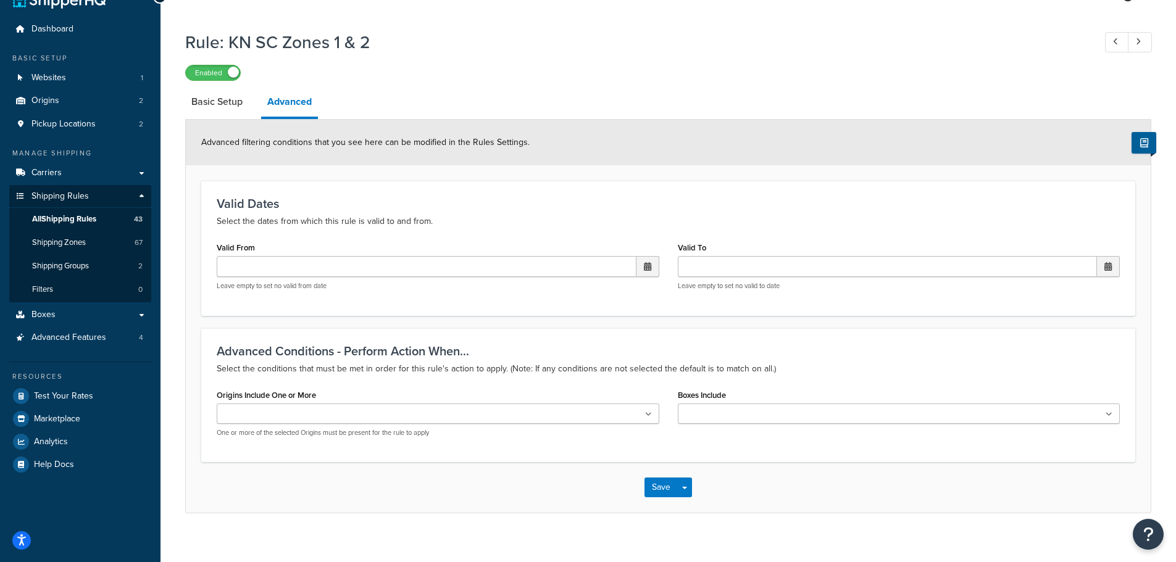
scroll to position [39, 0]
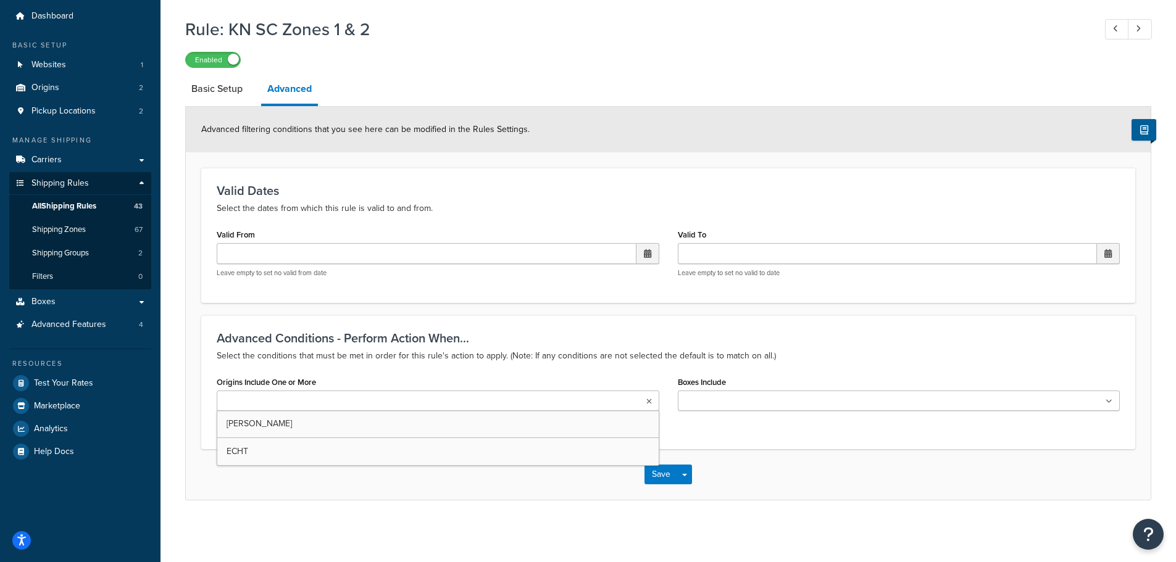
click at [310, 400] on input "Origins Include One or More" at bounding box center [274, 402] width 109 height 14
click at [726, 403] on input "Boxes Include" at bounding box center [735, 401] width 109 height 14
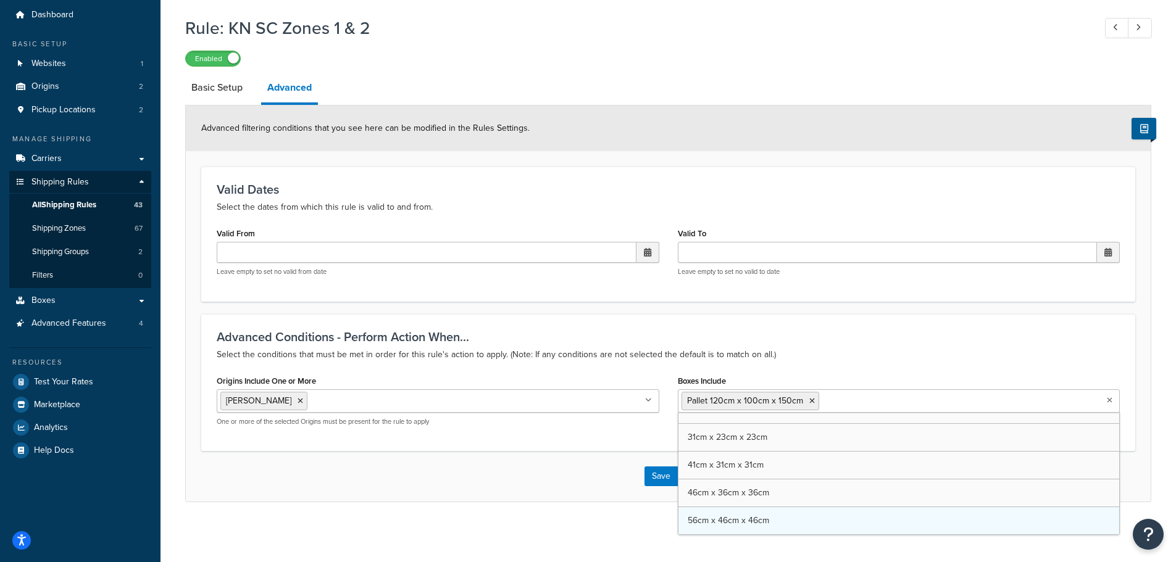
scroll to position [16, 0]
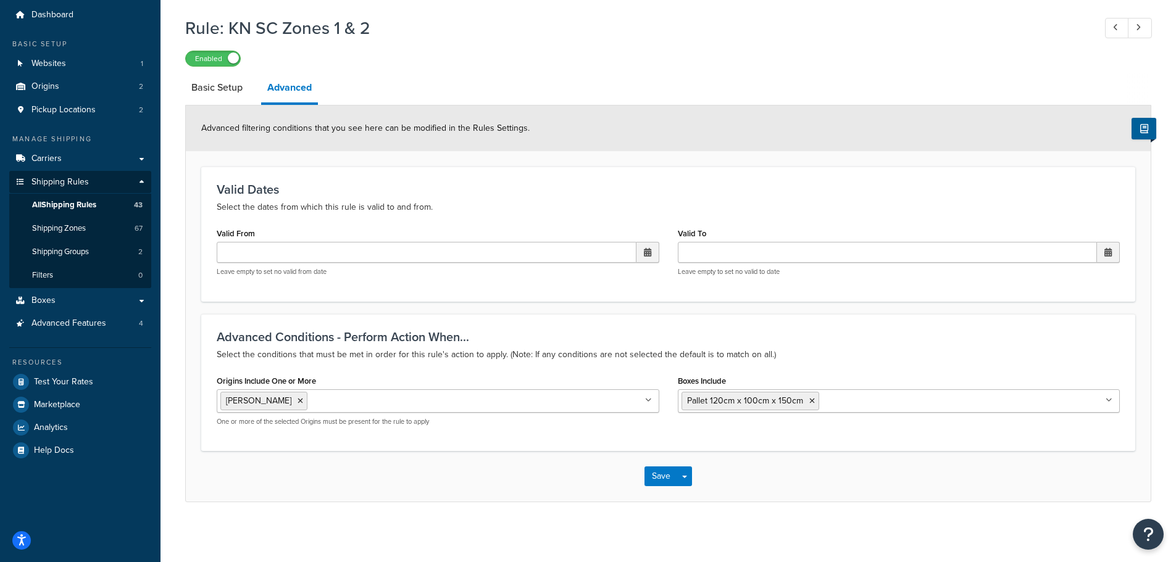
click at [560, 471] on div "Save Save Dropdown Save and Edit Save and Duplicate Save and Create New" at bounding box center [668, 476] width 965 height 51
click at [649, 475] on button "Save" at bounding box center [660, 477] width 33 height 20
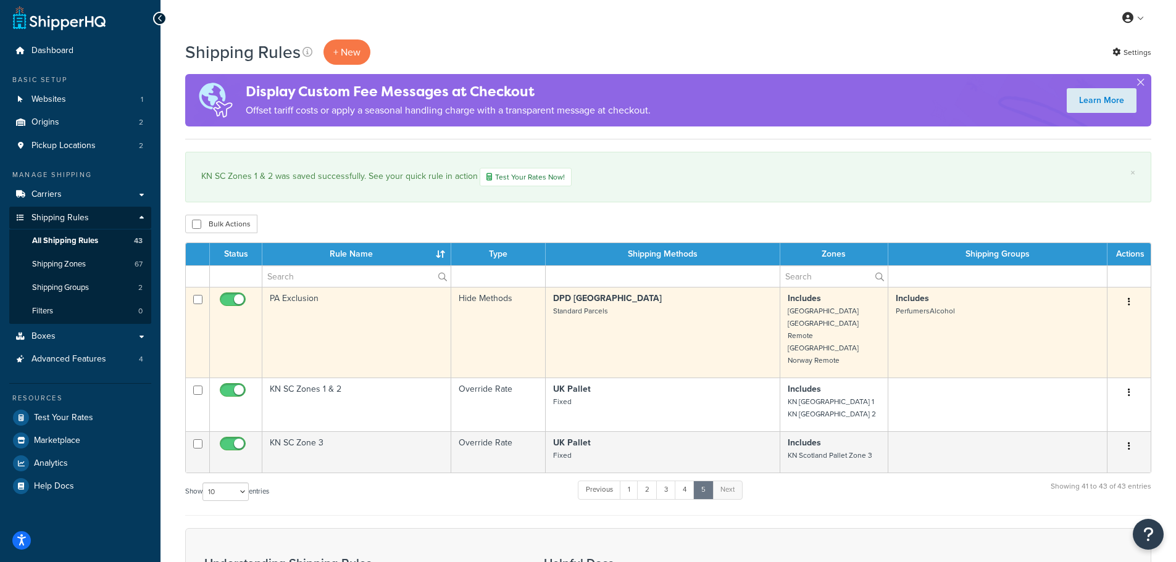
scroll to position [123, 0]
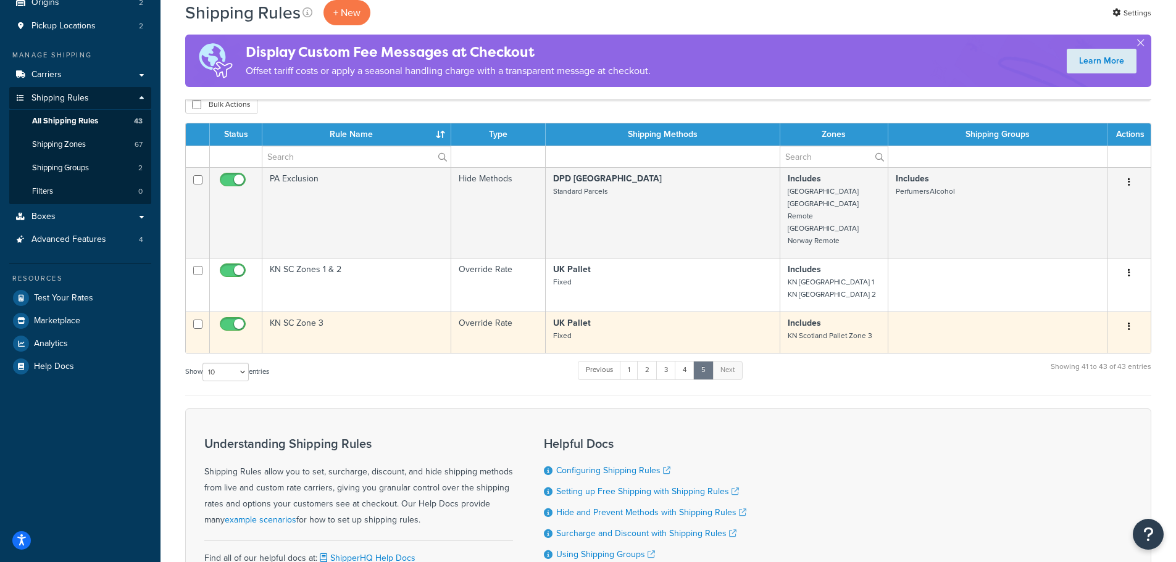
click at [1127, 317] on button "button" at bounding box center [1128, 327] width 17 height 20
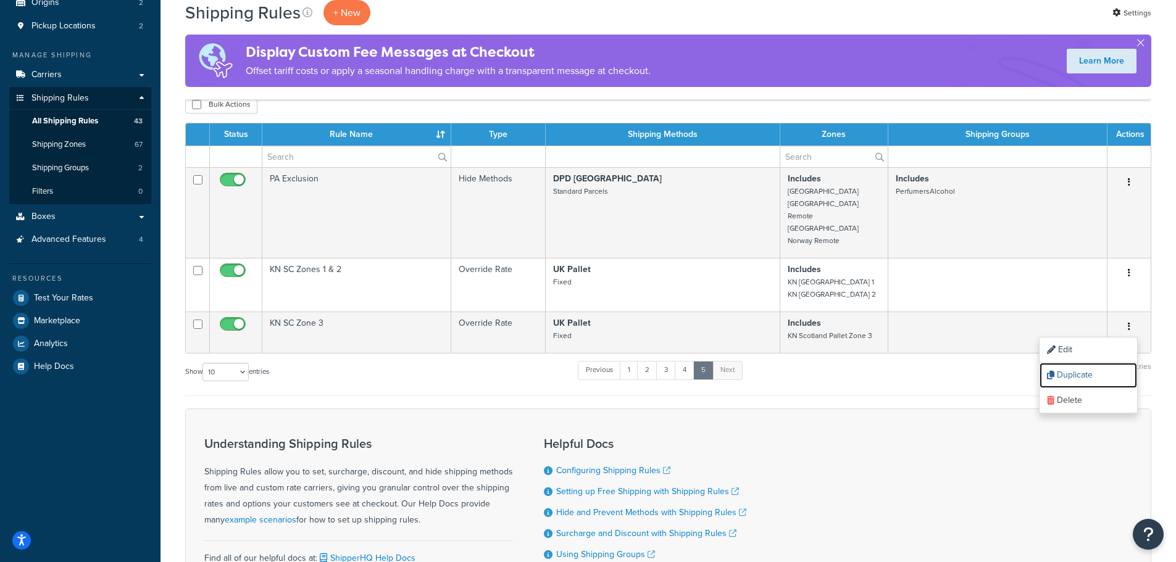
drag, startPoint x: 1087, startPoint y: 359, endPoint x: 648, endPoint y: 41, distance: 542.3
click at [1087, 363] on link "Duplicate" at bounding box center [1087, 375] width 97 height 25
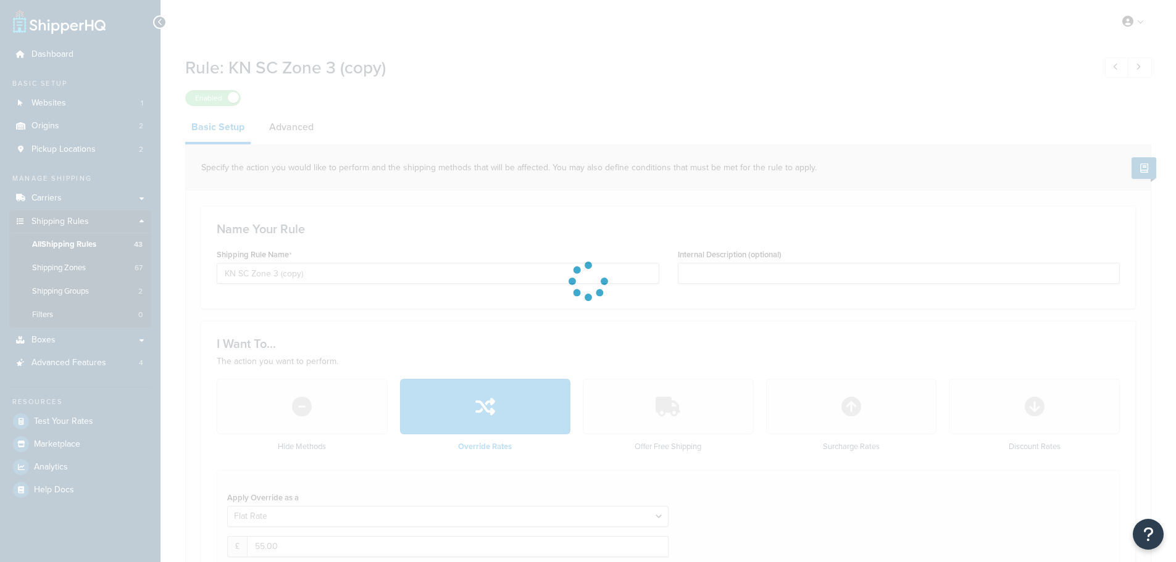
select select "BOX"
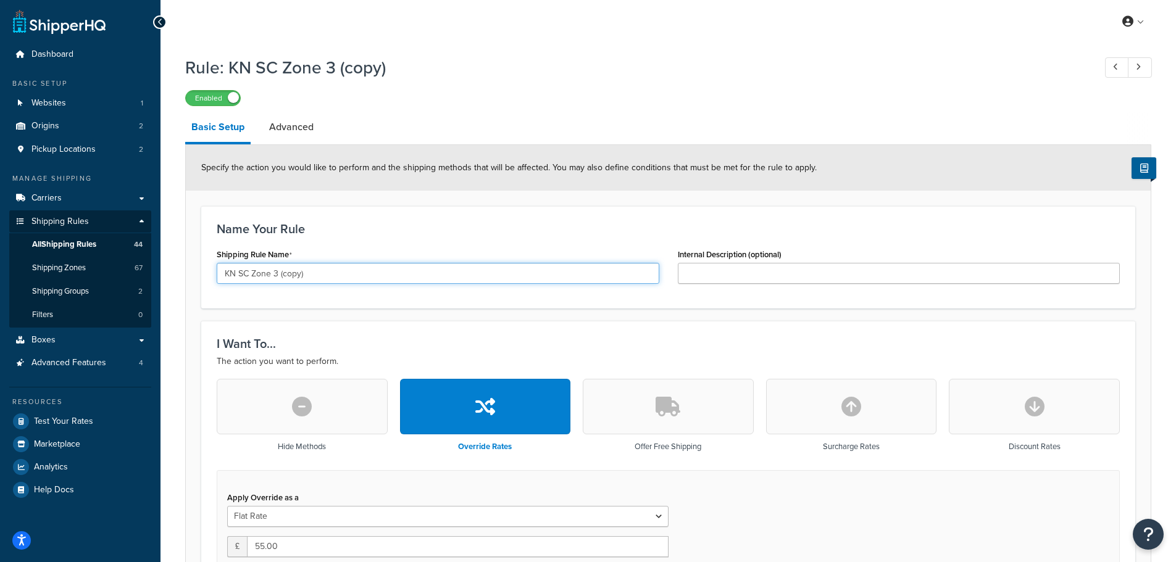
drag, startPoint x: 274, startPoint y: 276, endPoint x: 336, endPoint y: 272, distance: 62.5
click at [336, 272] on input "KN SC Zone 3 (copy)" at bounding box center [438, 273] width 442 height 21
type input "KN SC Zone 4"
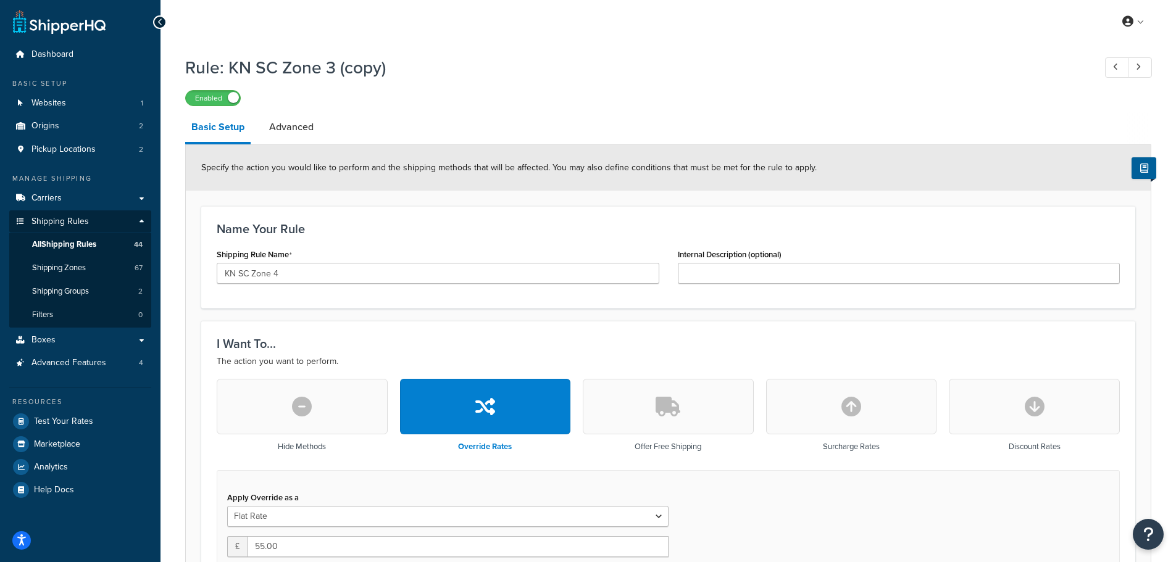
click at [358, 302] on div "Name Your Rule Shipping Rule Name KN SC Zone 4 Internal Description (optional)" at bounding box center [668, 257] width 934 height 102
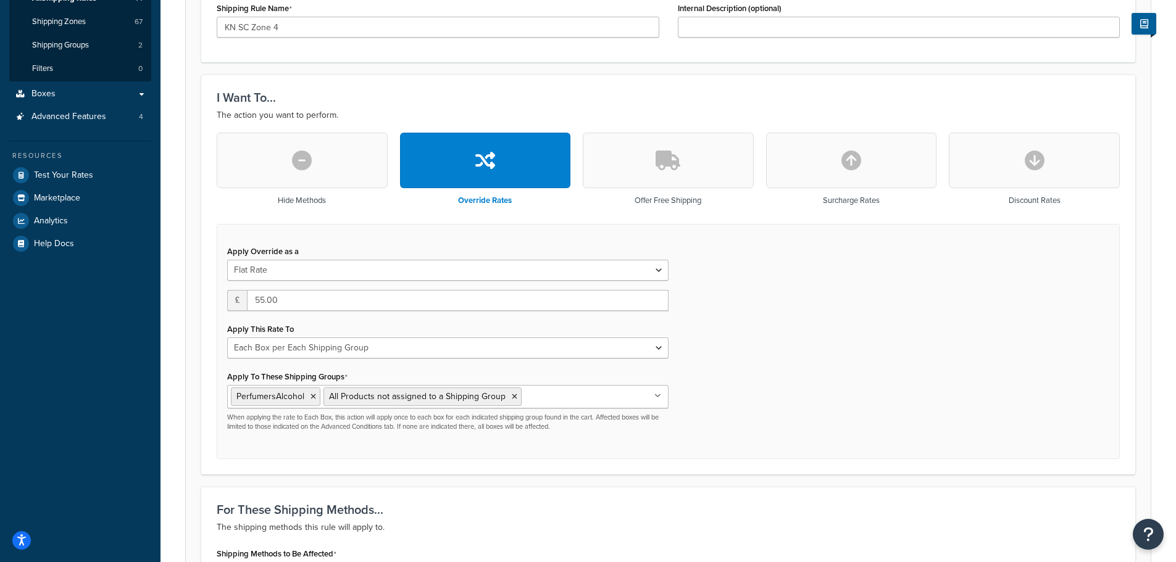
scroll to position [247, 0]
drag, startPoint x: 261, startPoint y: 301, endPoint x: 315, endPoint y: 296, distance: 54.5
click at [315, 296] on input "55.00" at bounding box center [457, 299] width 421 height 21
type input "57"
click at [726, 296] on div "Apply Override as a Flat Rate Percentage Flat Rate & Percentage £ 57 Apply This…" at bounding box center [668, 341] width 903 height 236
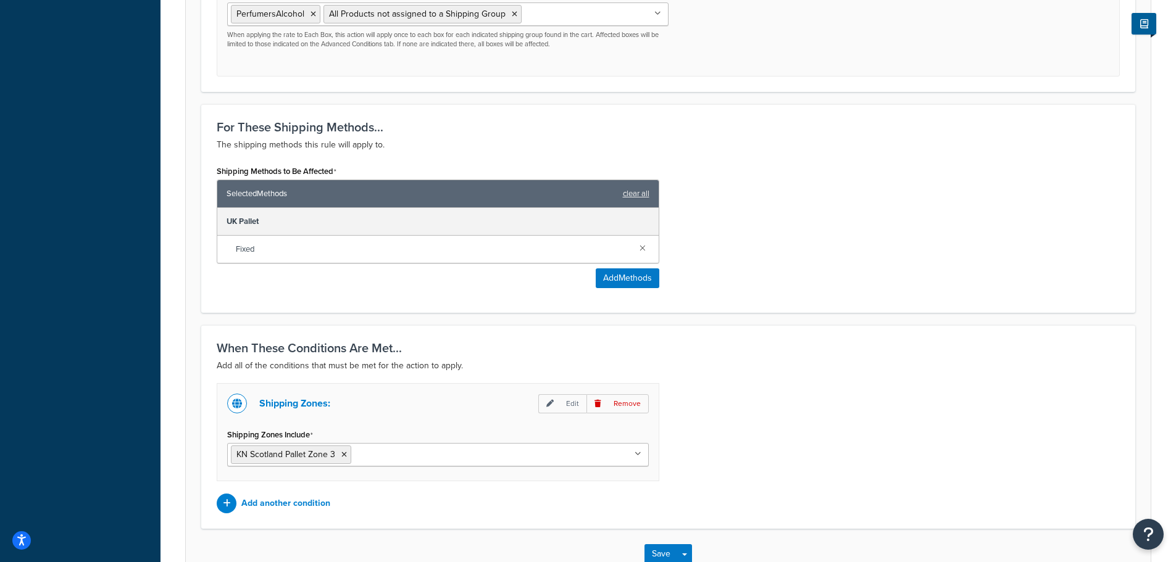
scroll to position [679, 0]
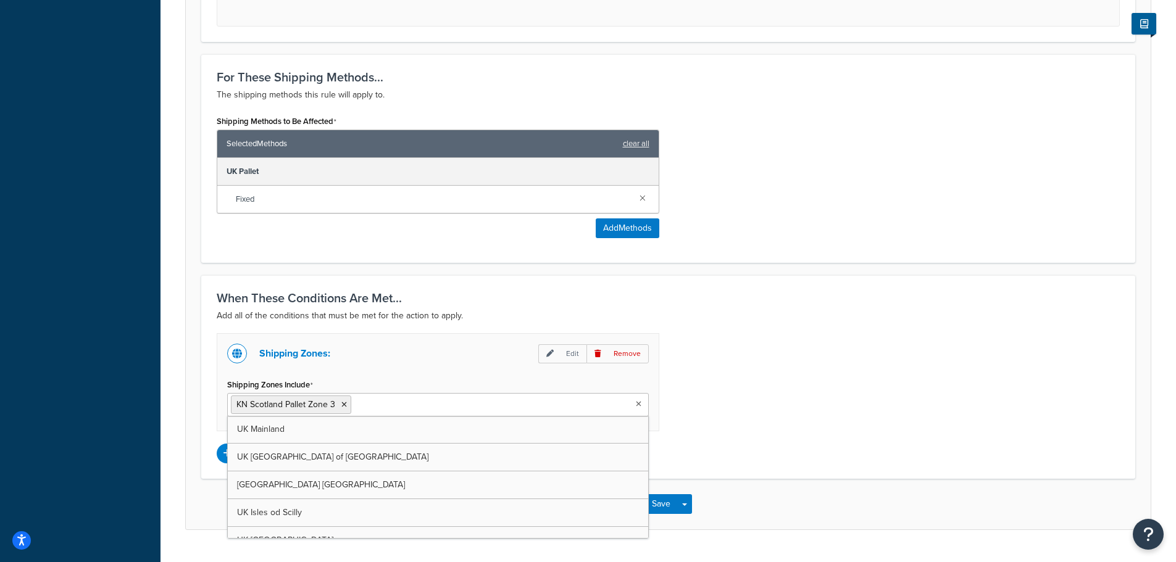
click at [393, 399] on input "Shipping Zones Include" at bounding box center [408, 404] width 109 height 14
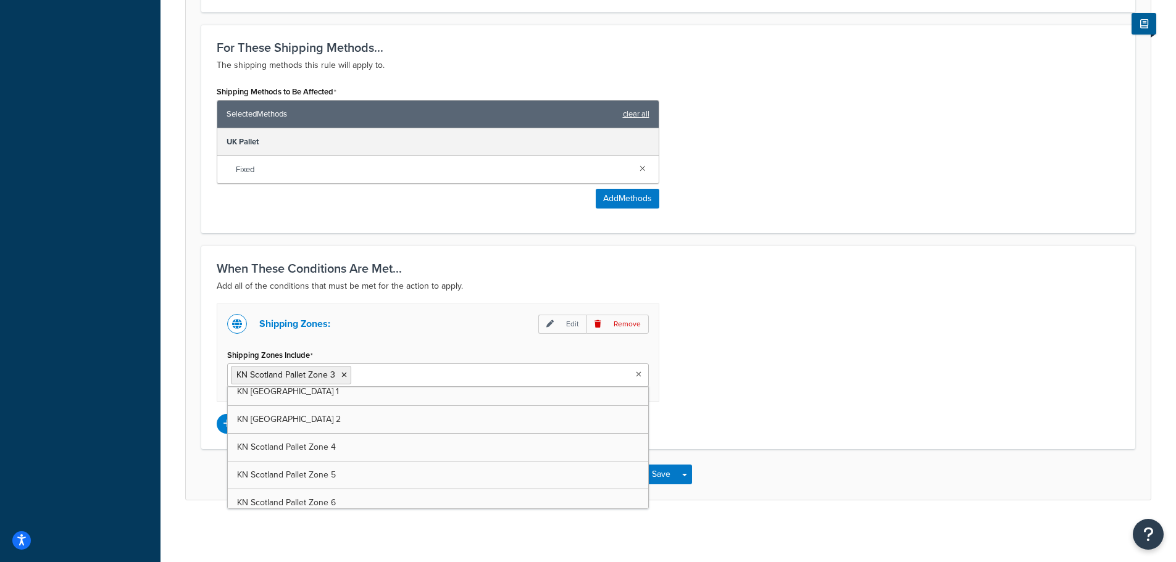
scroll to position [1463, 0]
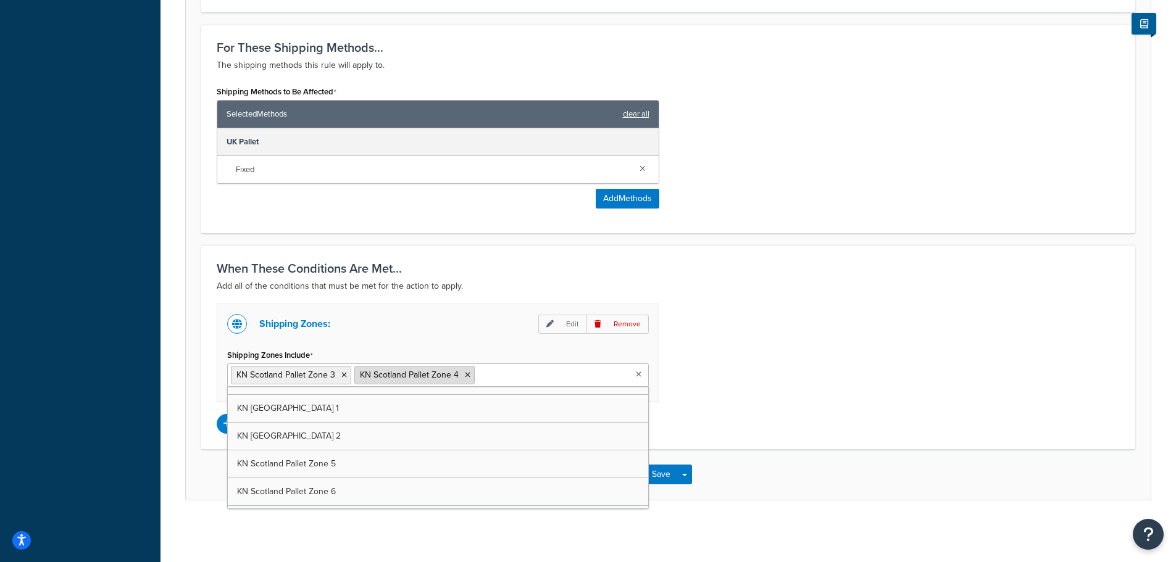
click at [346, 371] on icon at bounding box center [344, 374] width 6 height 7
click at [811, 323] on div "Shipping Zones: Edit Remove Shipping Zones Include KN Scotland Pallet Zone 4 UK…" at bounding box center [667, 369] width 921 height 130
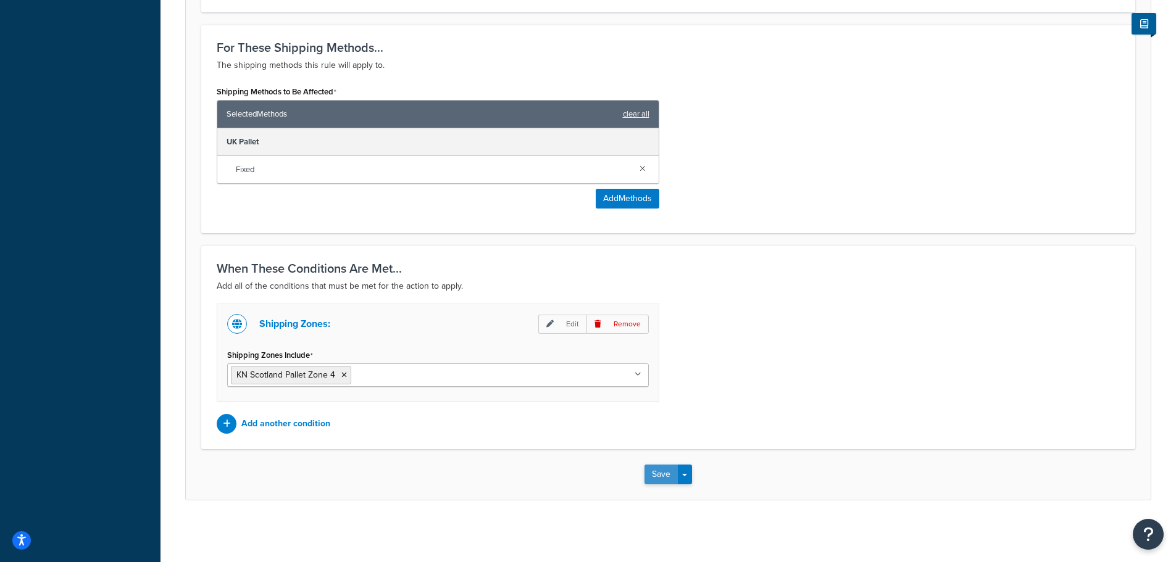
click at [658, 478] on button "Save" at bounding box center [660, 475] width 33 height 20
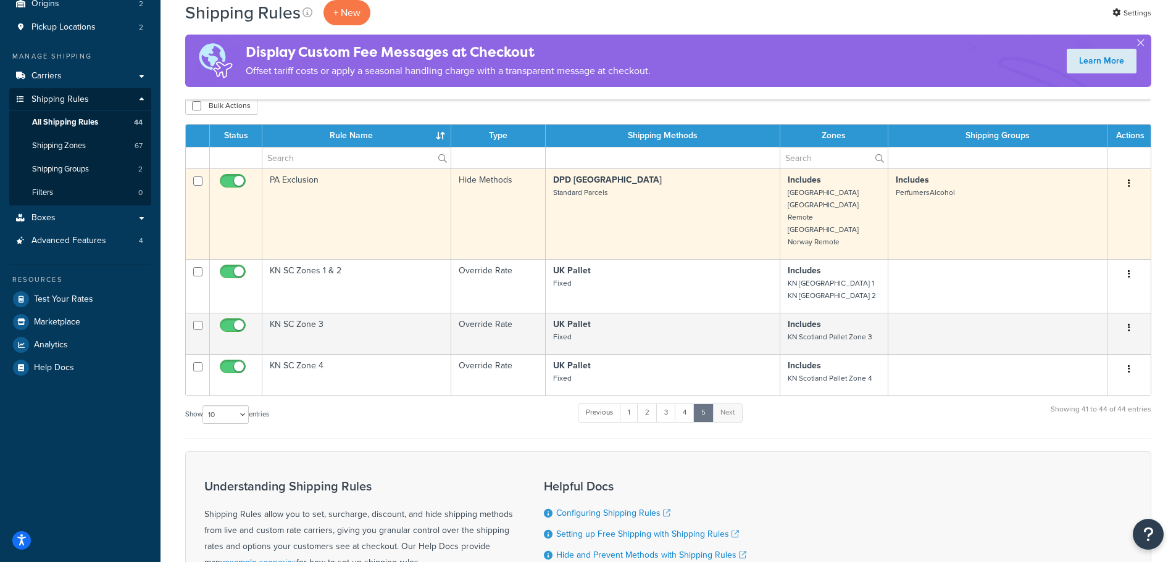
scroll to position [123, 0]
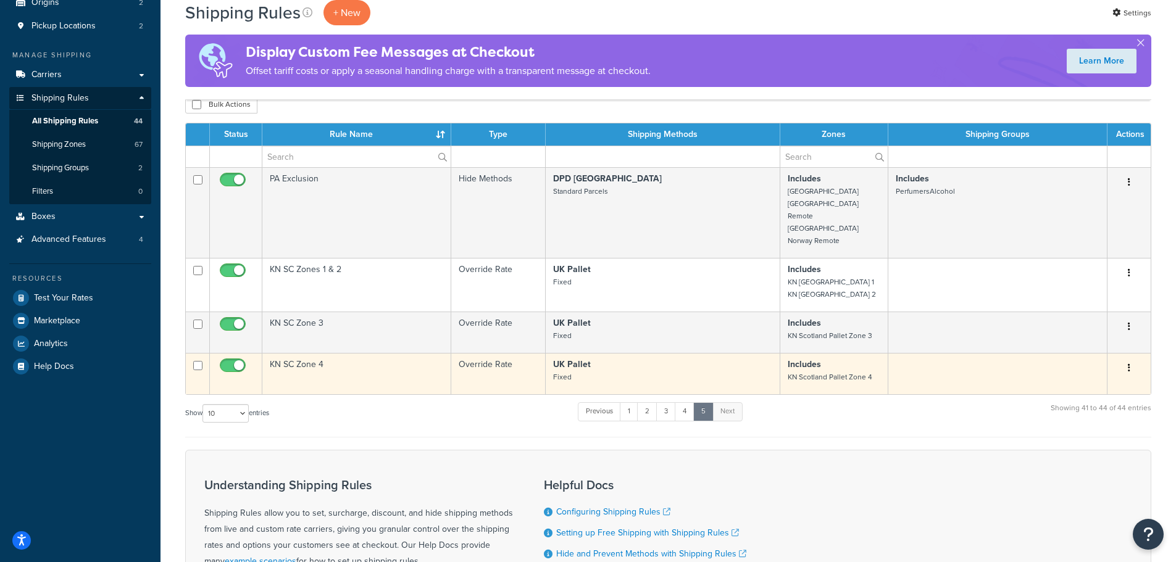
click at [1130, 359] on button "button" at bounding box center [1128, 369] width 17 height 20
click at [1076, 404] on link "Duplicate" at bounding box center [1087, 416] width 97 height 25
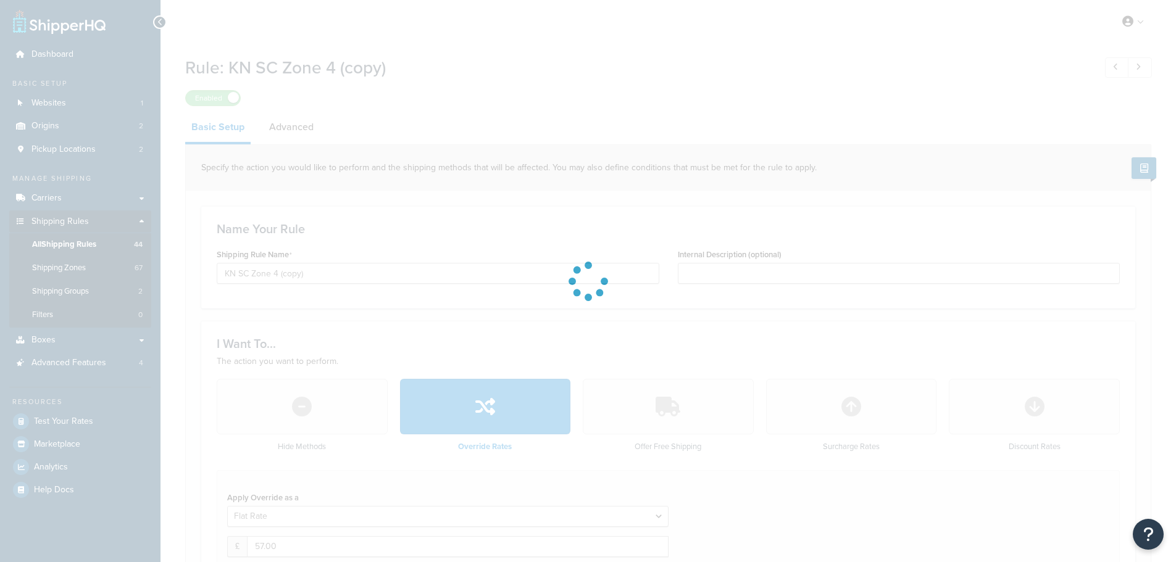
select select "BOX"
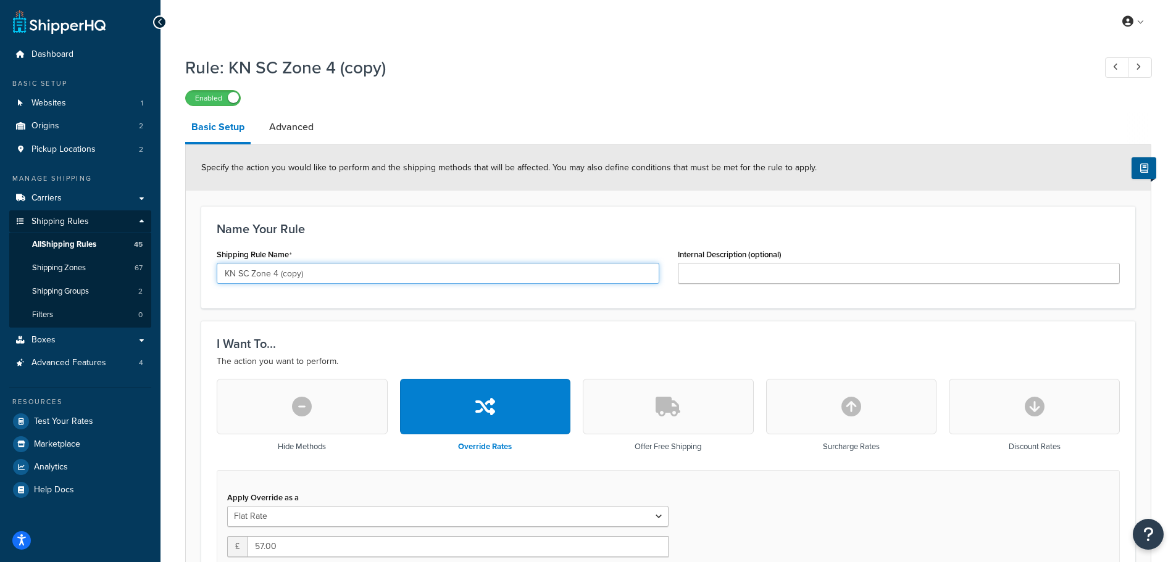
drag, startPoint x: 325, startPoint y: 265, endPoint x: 308, endPoint y: 273, distance: 18.2
click at [324, 266] on input "KN SC Zone 4 (copy)" at bounding box center [438, 273] width 442 height 21
drag, startPoint x: 274, startPoint y: 273, endPoint x: 325, endPoint y: 283, distance: 52.2
click at [325, 283] on input "KN SC Zone 4 (copy)" at bounding box center [438, 273] width 442 height 21
type input "KN SC Zone 5"
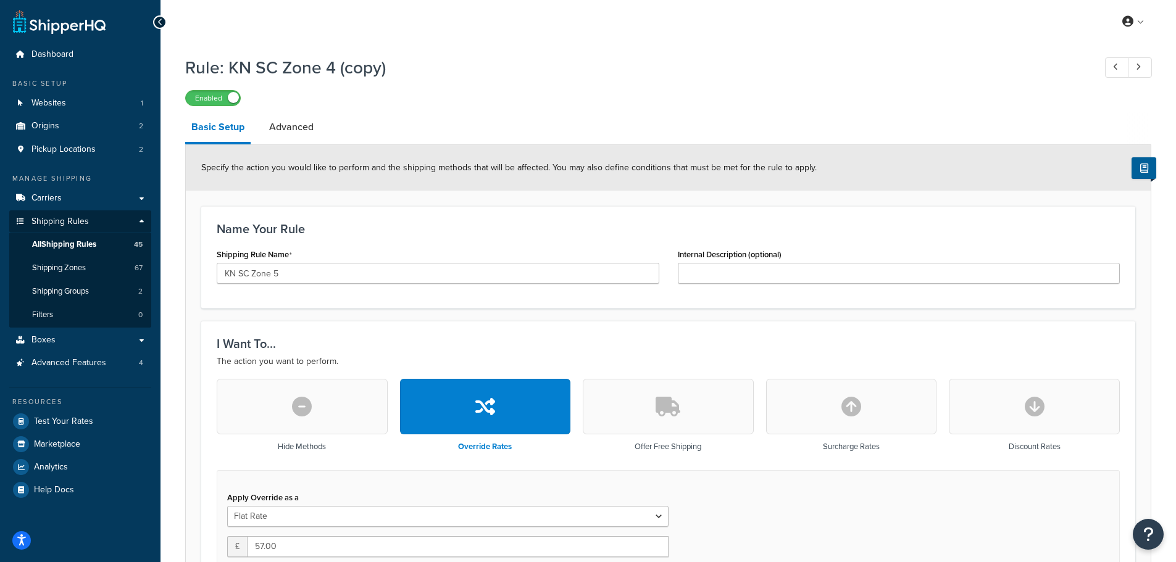
click at [417, 231] on h3 "Name Your Rule" at bounding box center [668, 229] width 903 height 14
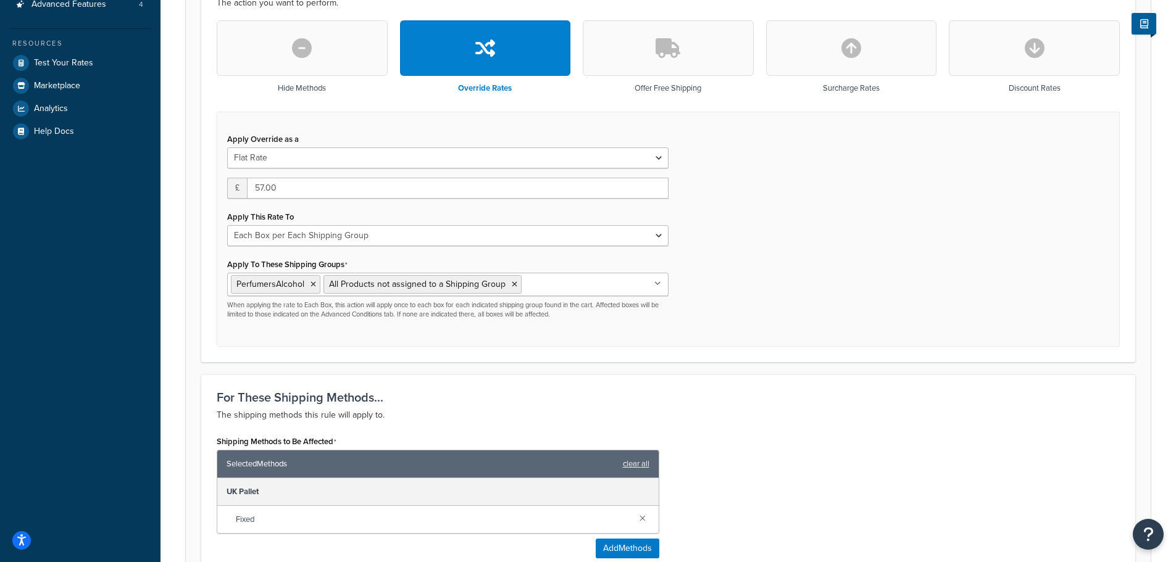
scroll to position [370, 0]
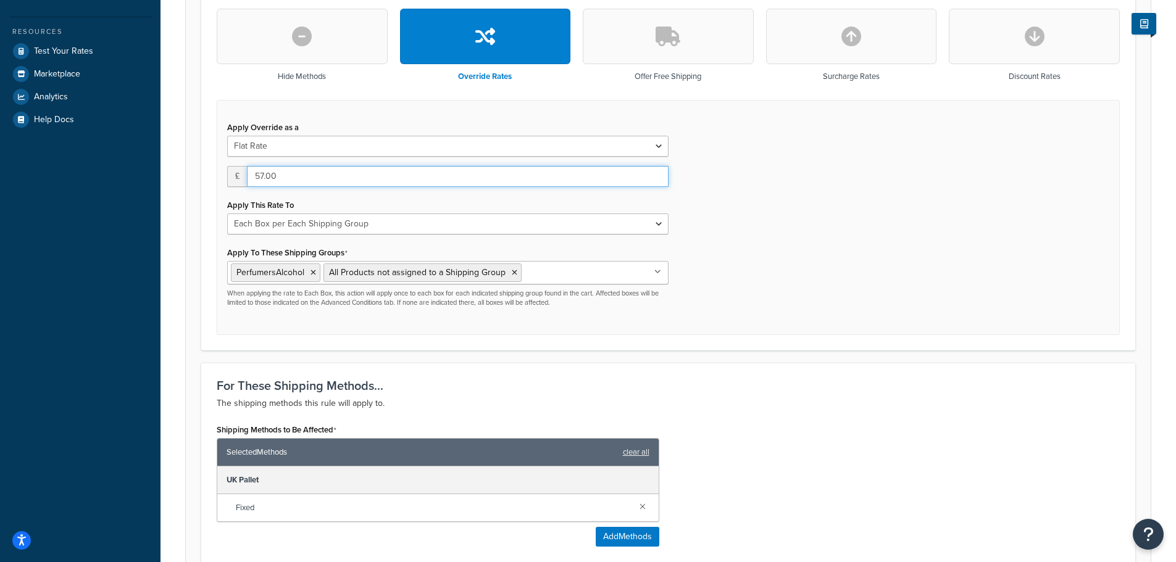
drag, startPoint x: 283, startPoint y: 173, endPoint x: 244, endPoint y: 181, distance: 39.6
click at [244, 181] on div "£ 57.00" at bounding box center [447, 176] width 441 height 21
type input "107"
click at [712, 233] on div "Apply Override as a Flat Rate Percentage Flat Rate & Percentage £ 107 Apply Thi…" at bounding box center [668, 218] width 903 height 236
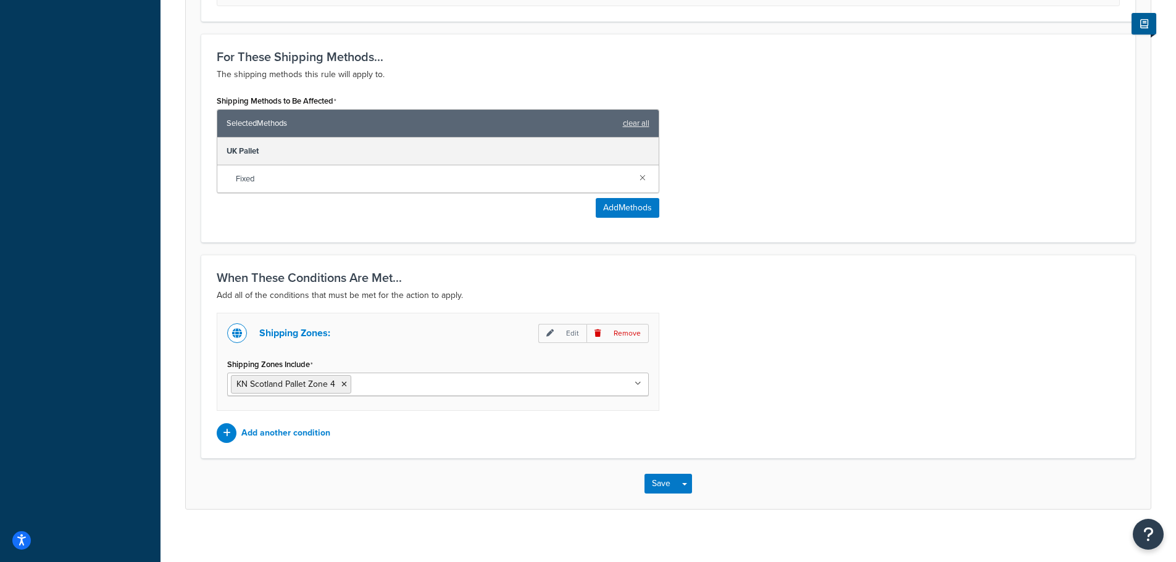
scroll to position [710, 0]
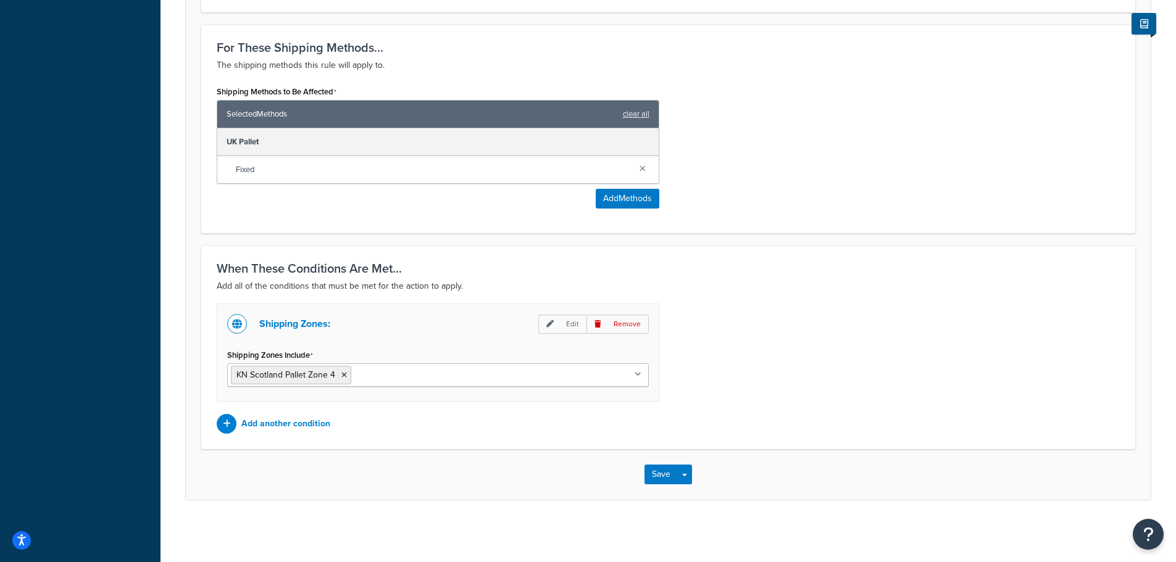
click at [389, 372] on input "Shipping Zones Include" at bounding box center [408, 375] width 109 height 14
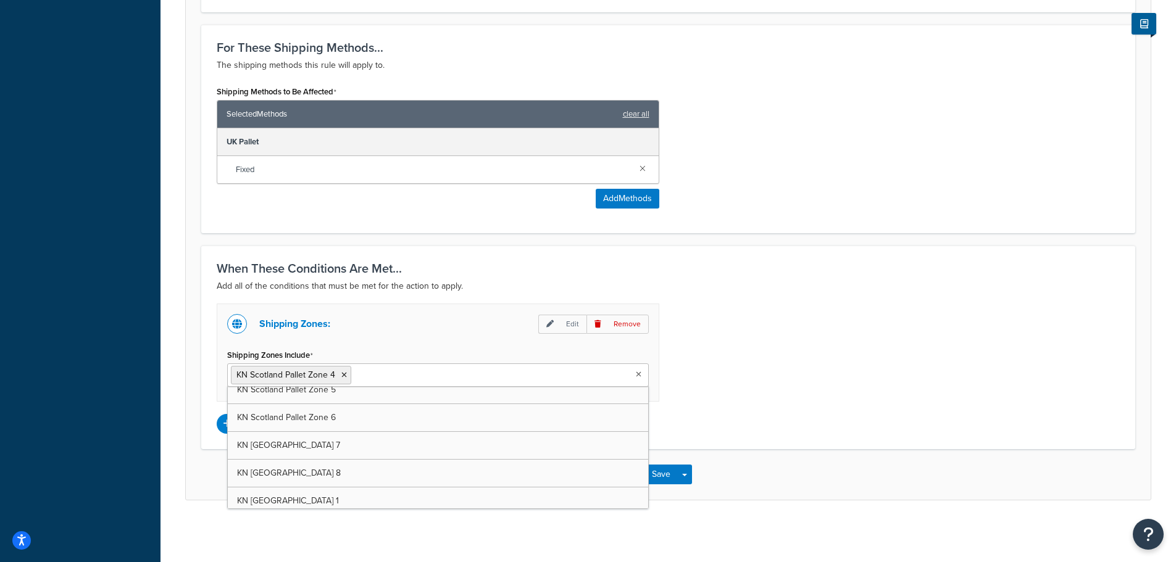
scroll to position [1543, 0]
click at [787, 358] on div "Shipping Zones: Edit Remove Shipping Zones Include KN Scotland Pallet Zone 4 KN…" at bounding box center [667, 369] width 921 height 130
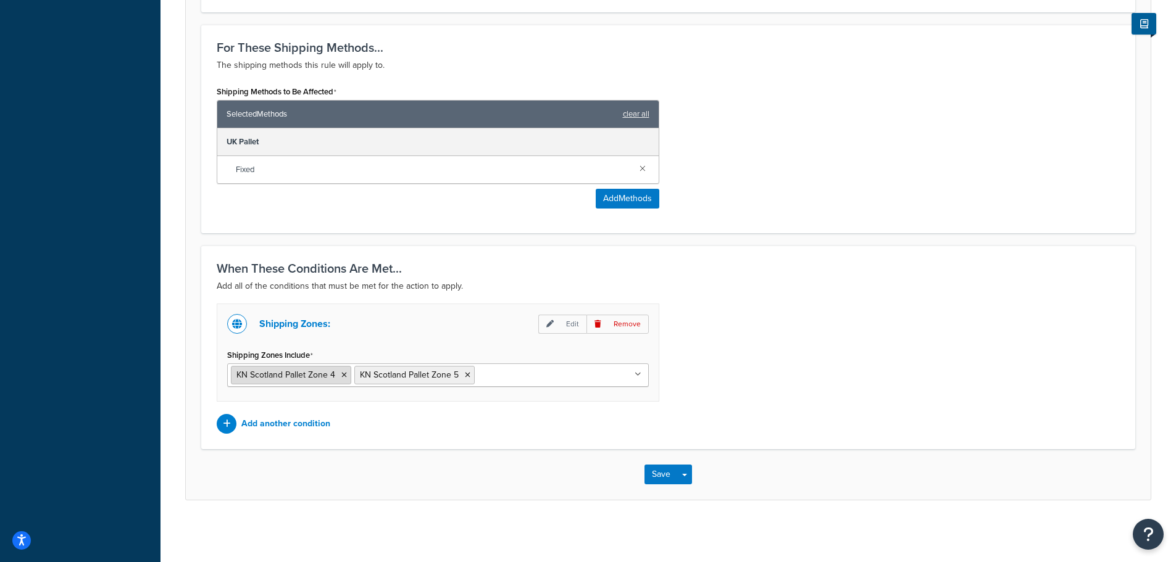
click at [346, 374] on icon at bounding box center [344, 374] width 6 height 7
click at [726, 323] on div "Shipping Zones: Edit Remove Shipping Zones Include KN Scotland Pallet Zone 5 UK…" at bounding box center [667, 369] width 921 height 130
drag, startPoint x: 659, startPoint y: 473, endPoint x: 767, endPoint y: 421, distance: 120.1
click at [659, 474] on button "Save" at bounding box center [660, 475] width 33 height 20
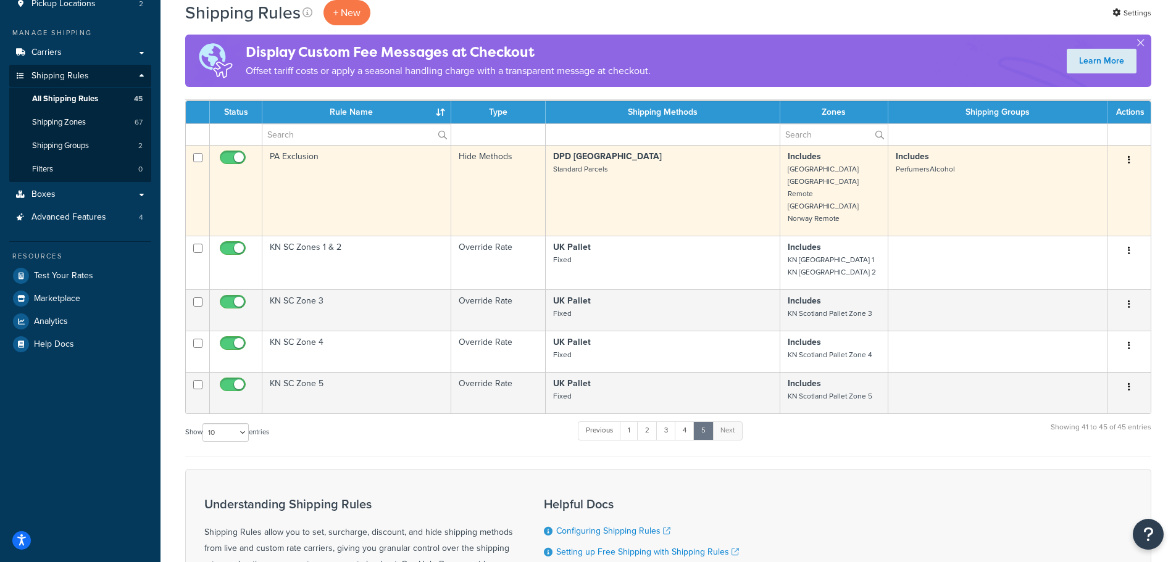
scroll to position [123, 0]
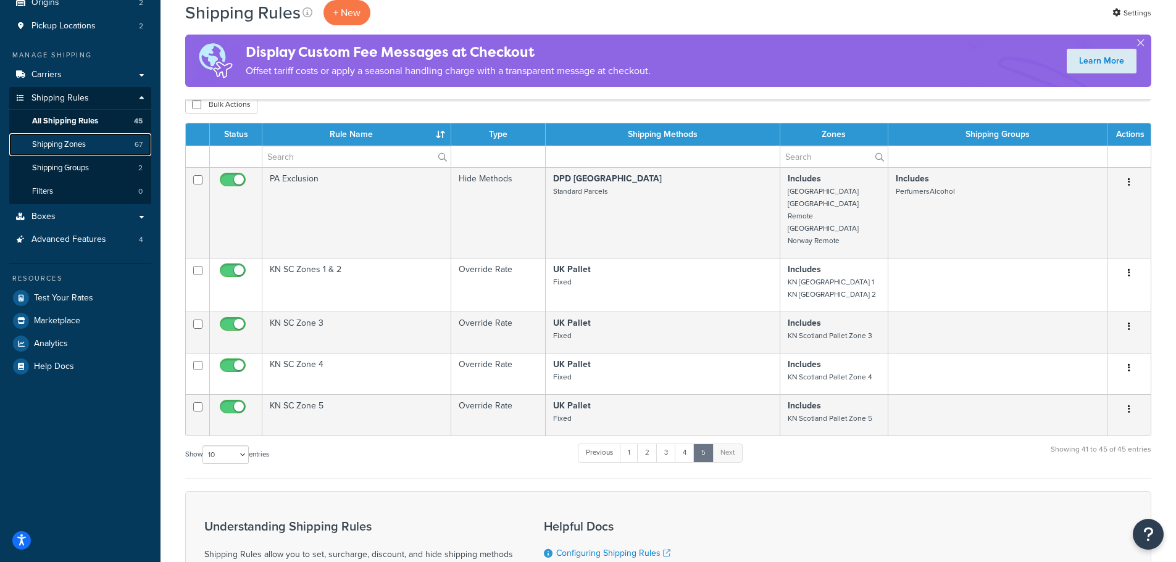
click at [51, 144] on span "Shipping Zones" at bounding box center [59, 144] width 54 height 10
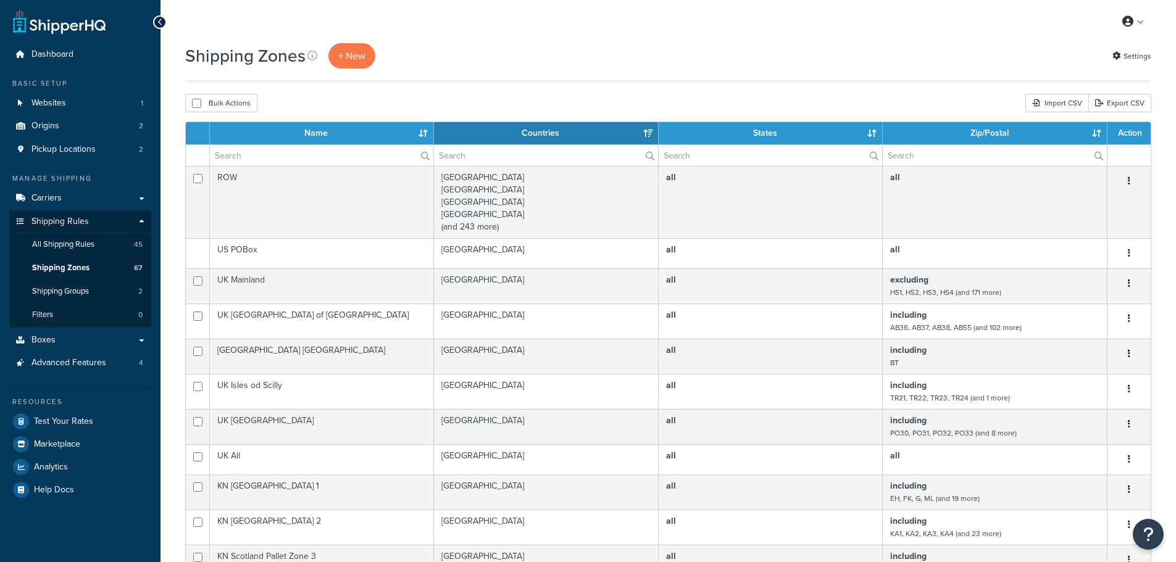
select select "15"
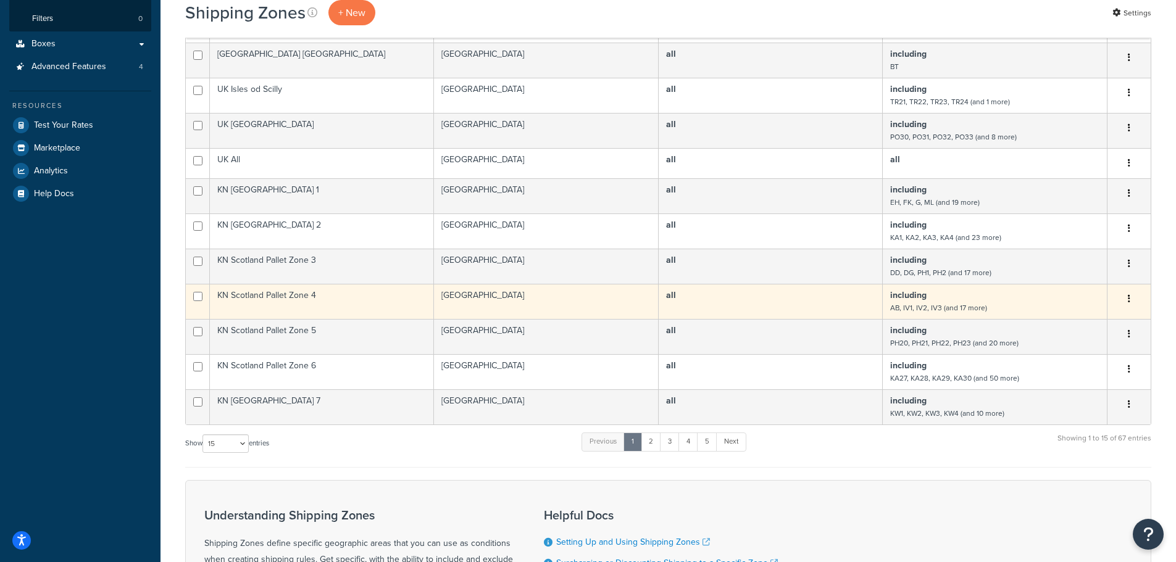
scroll to position [309, 0]
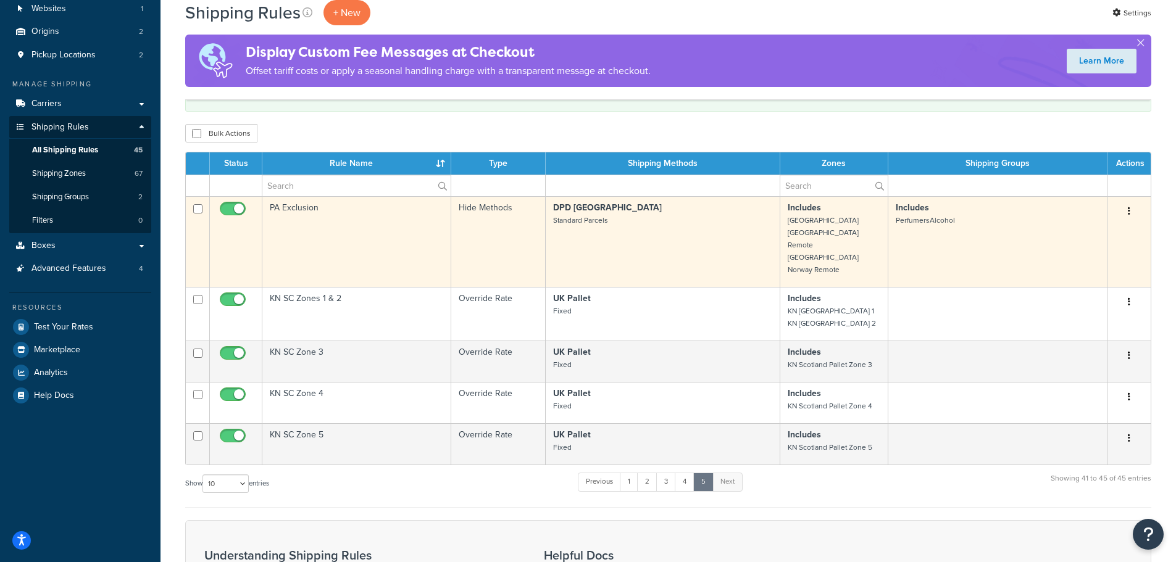
scroll to position [142, 0]
